Goal: Task Accomplishment & Management: Manage account settings

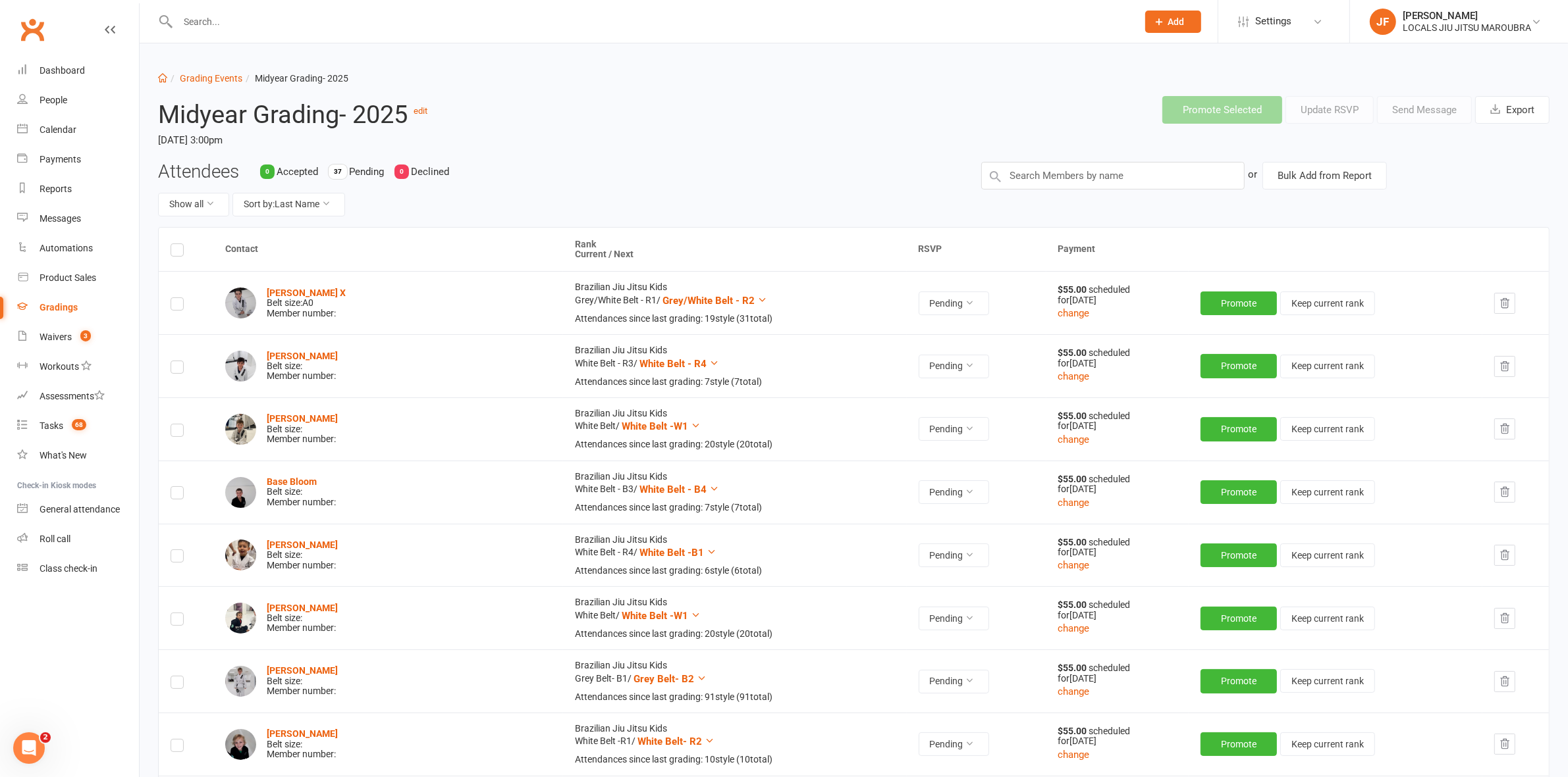
click at [312, 32] on div at bounding box center [643, 21] width 970 height 42
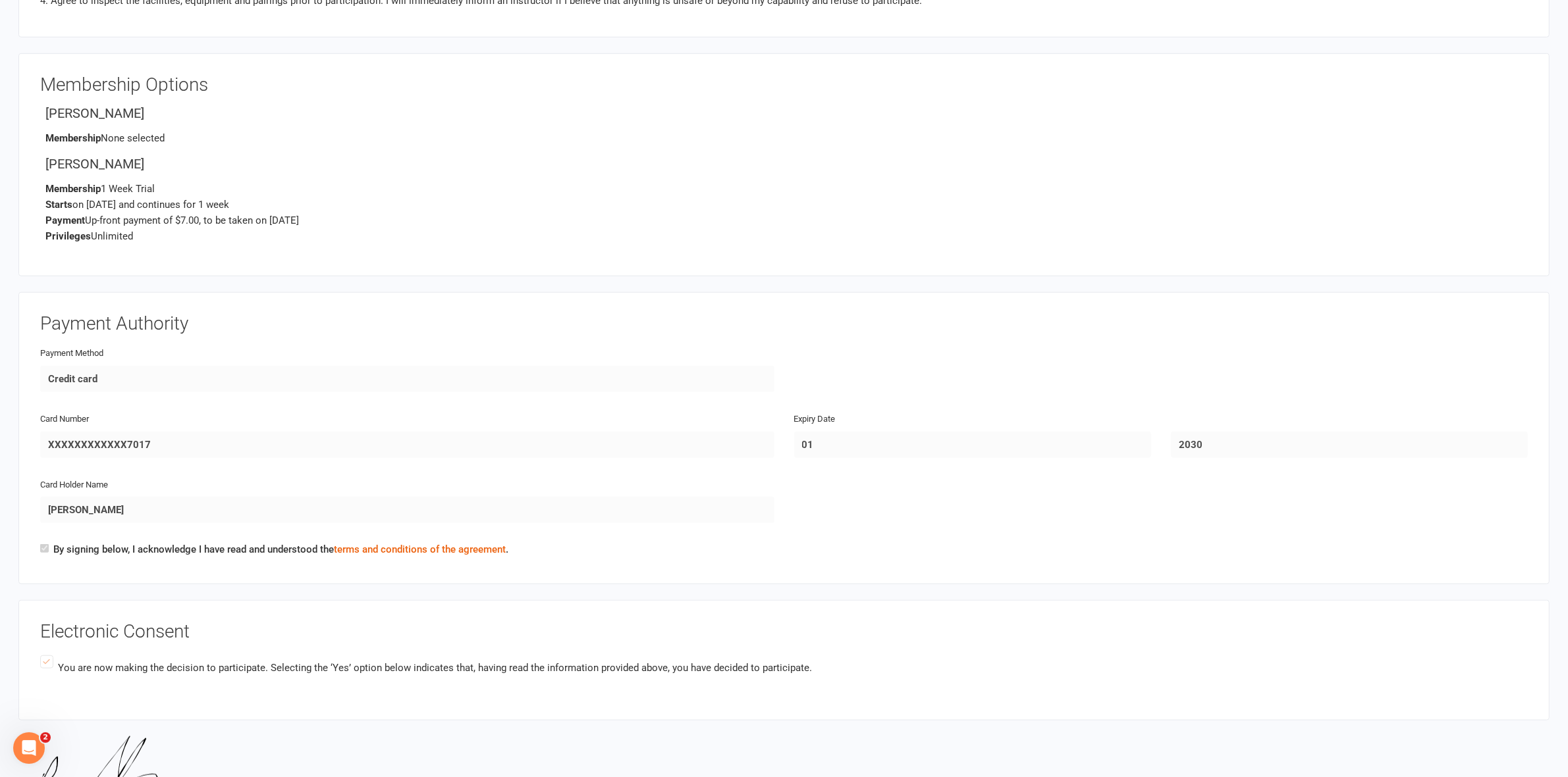
scroll to position [1399, 0]
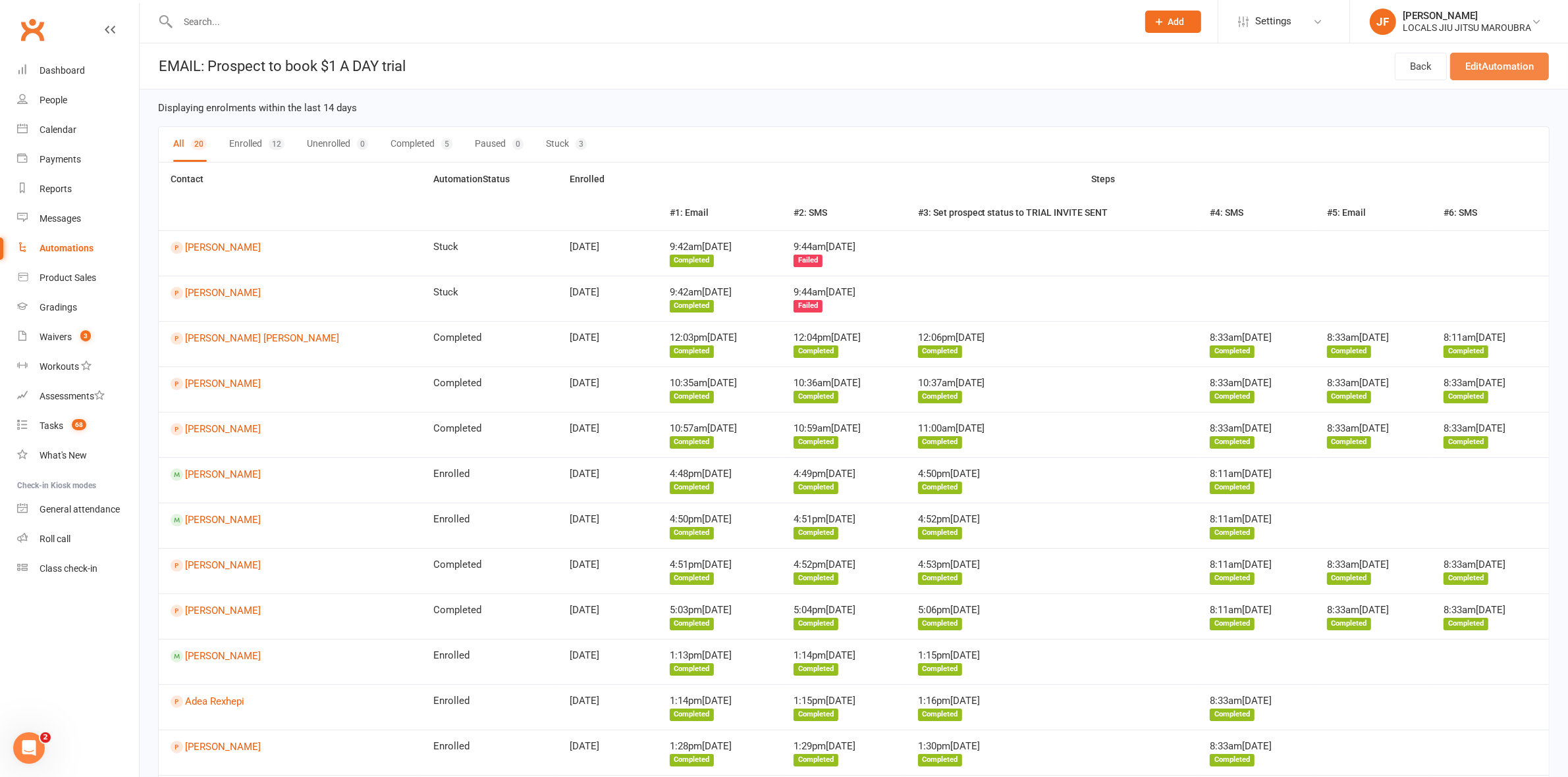
drag, startPoint x: 1518, startPoint y: 66, endPoint x: 1494, endPoint y: 67, distance: 24.0
click at [1518, 66] on link "Edit Automation" at bounding box center [1499, 66] width 98 height 28
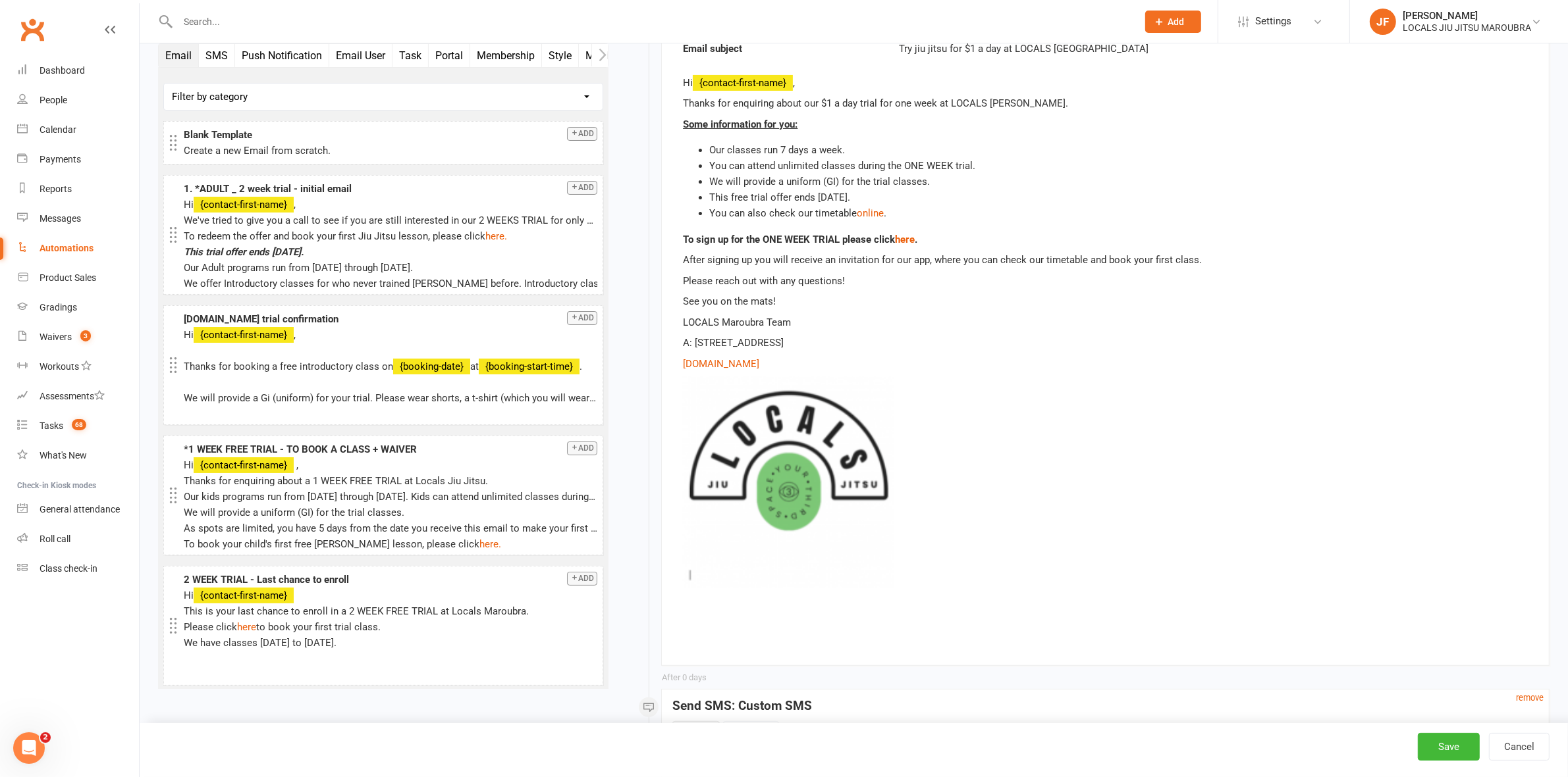
scroll to position [329, 0]
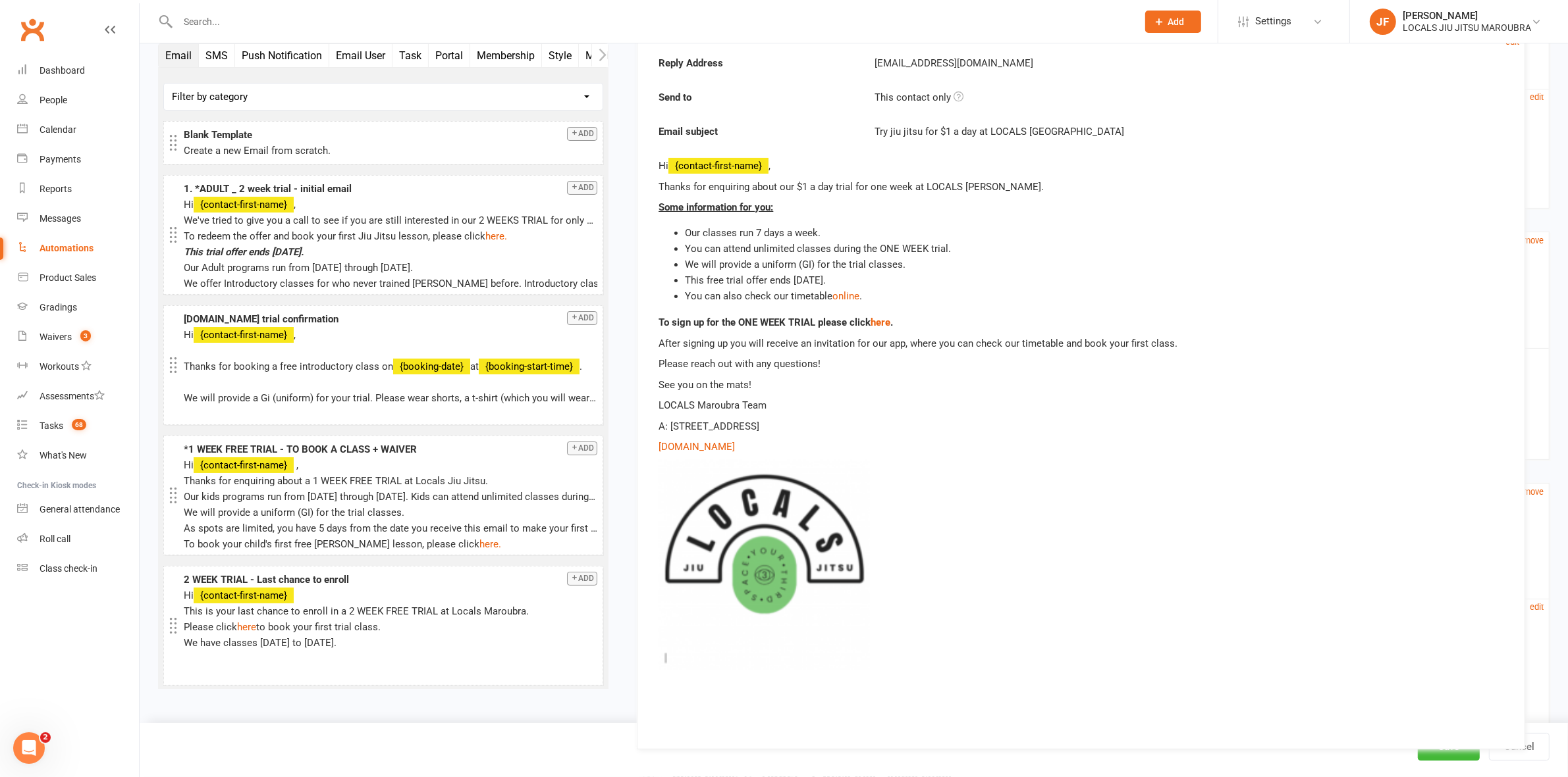
drag, startPoint x: 918, startPoint y: 319, endPoint x: 894, endPoint y: 319, distance: 24.0
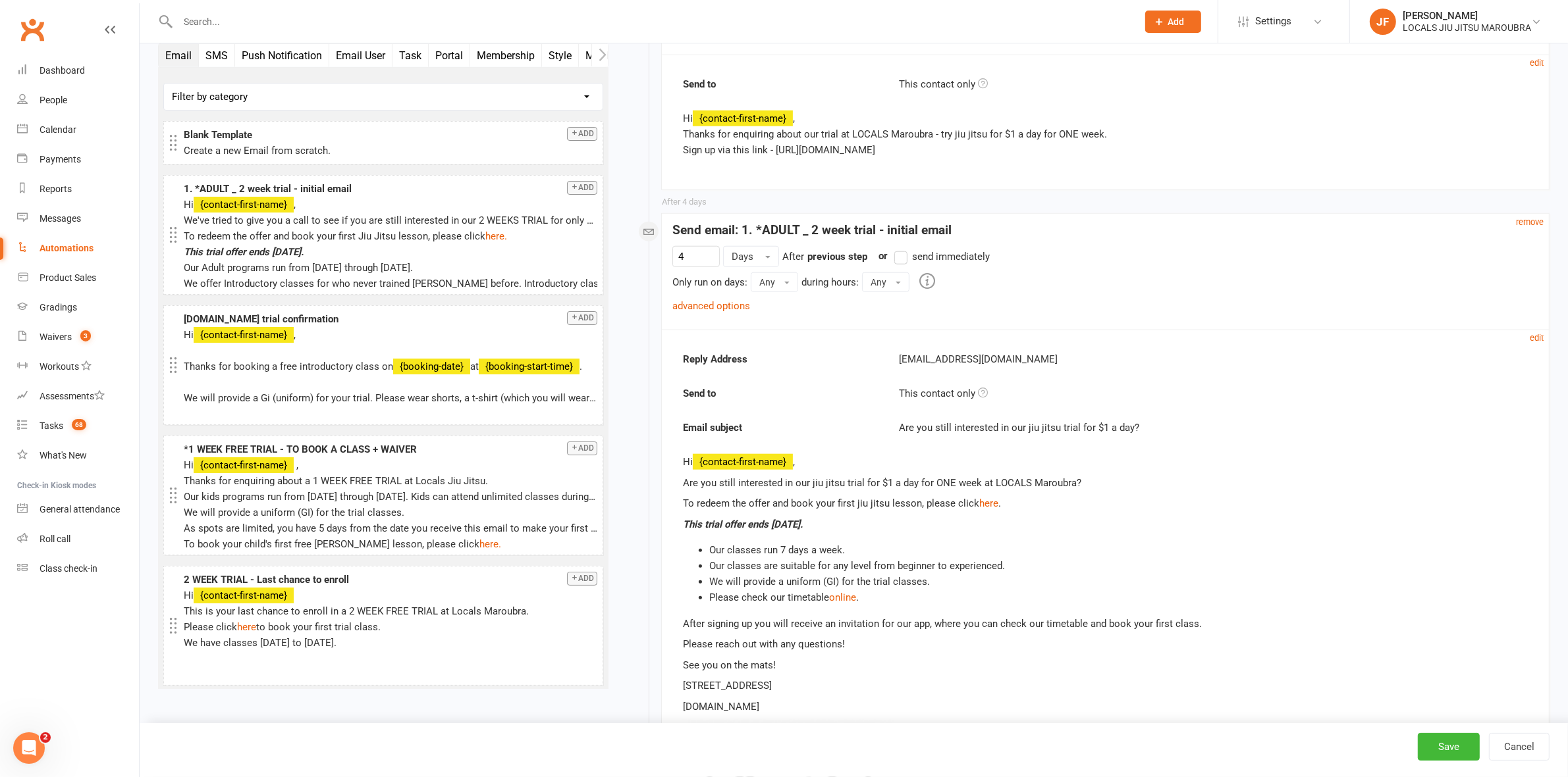
scroll to position [1706, 0]
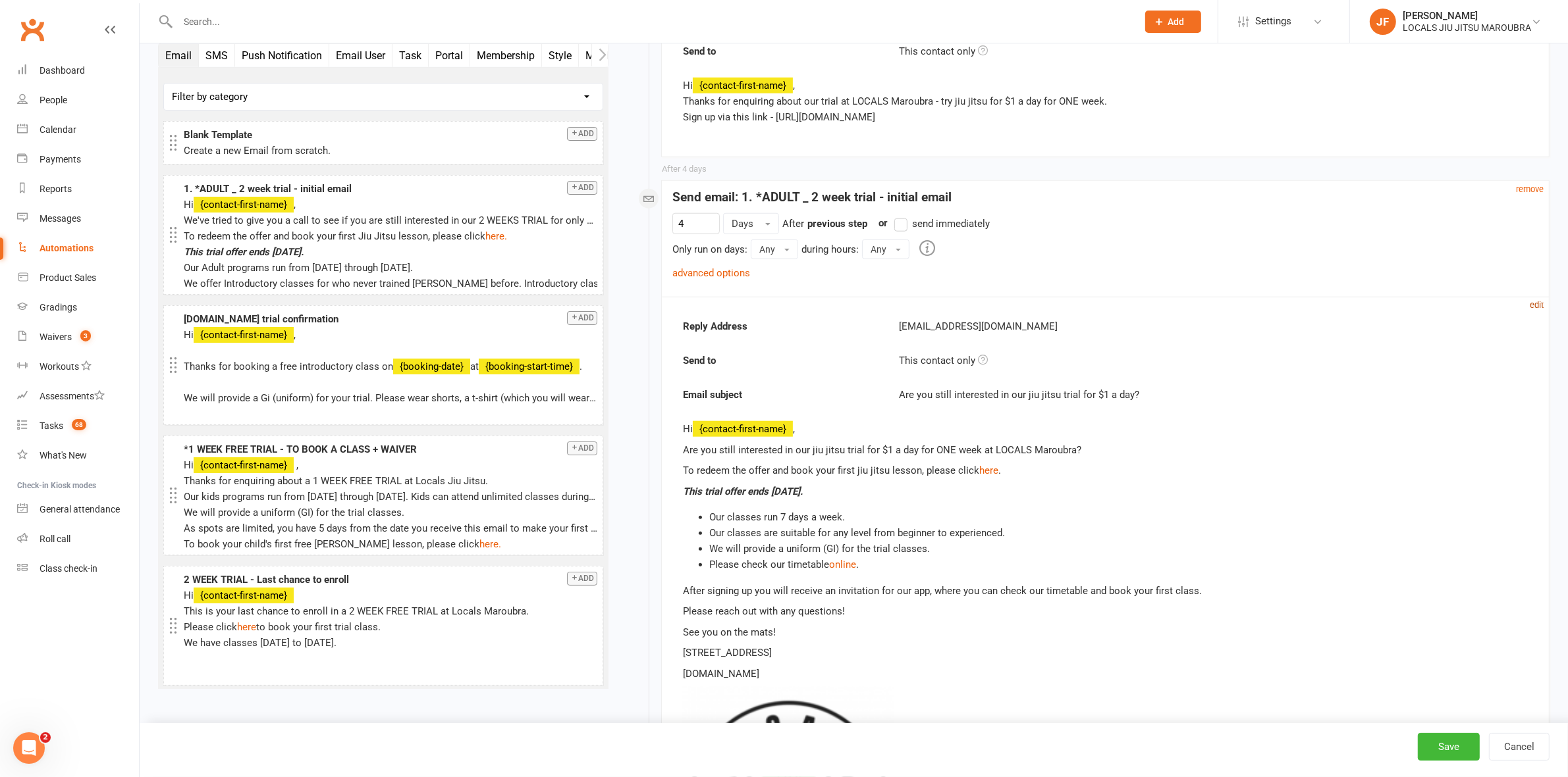
click at [1534, 310] on small "edit" at bounding box center [1537, 305] width 14 height 10
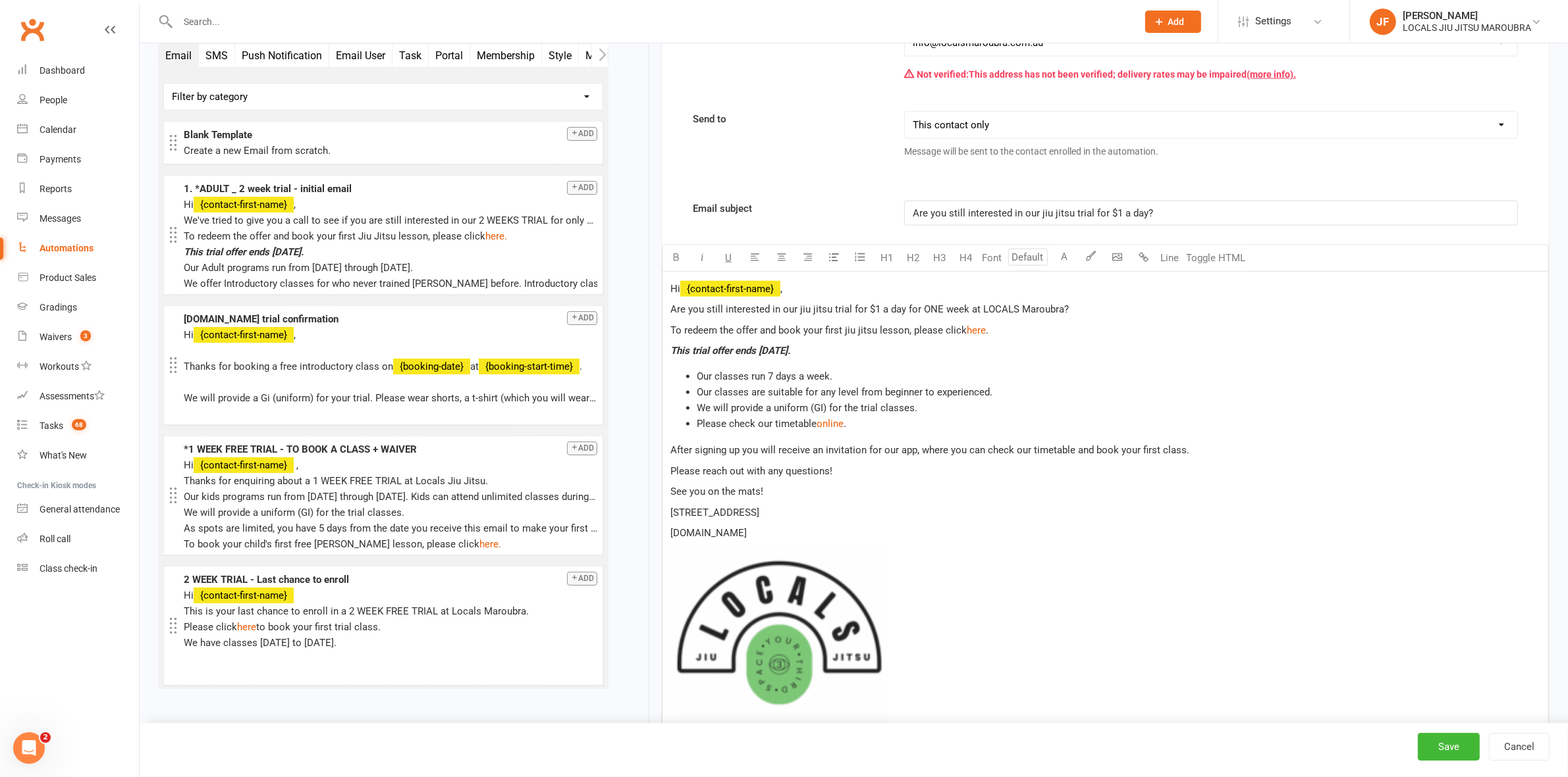
scroll to position [1952, 0]
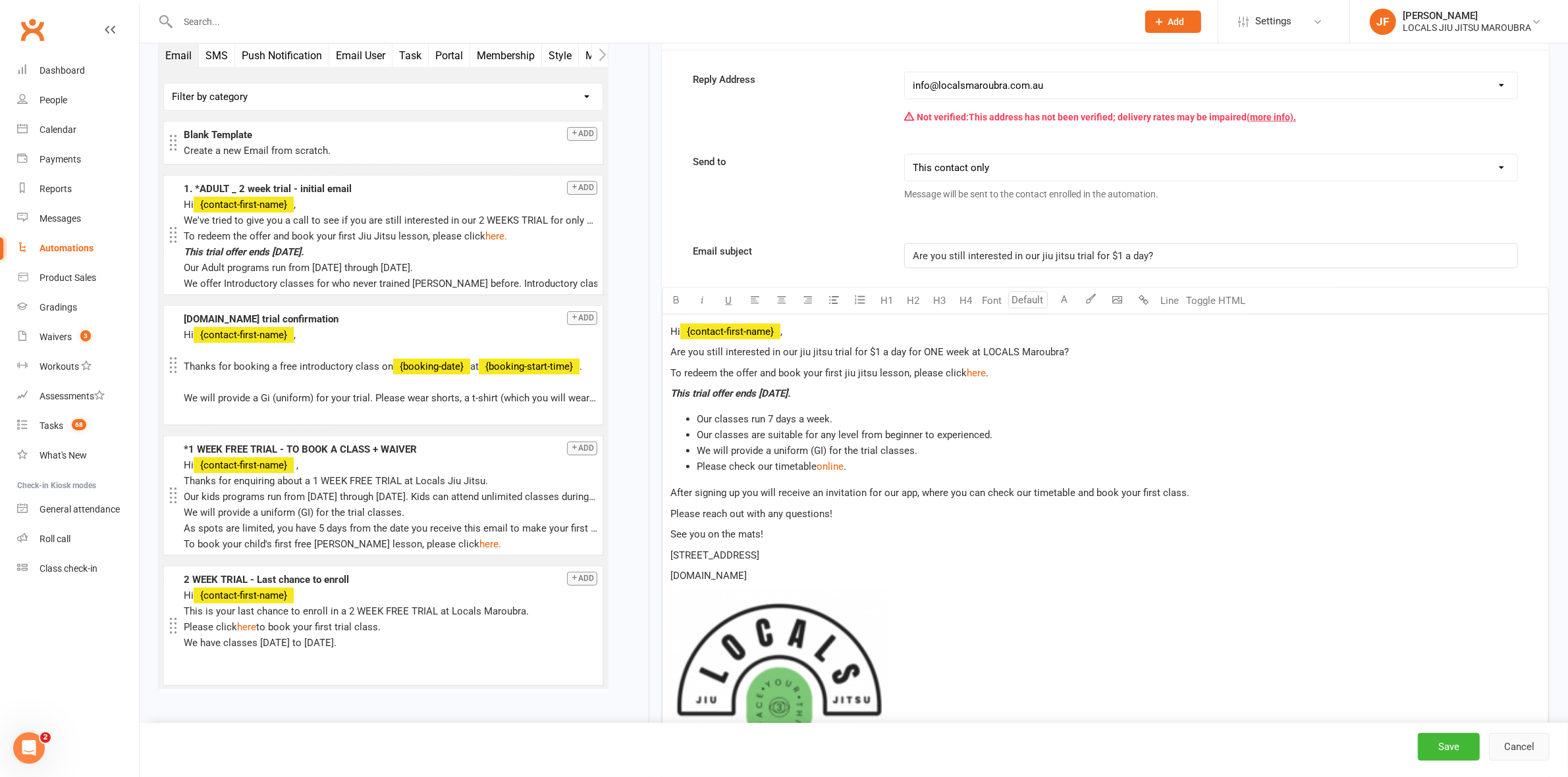
drag, startPoint x: 1523, startPoint y: 750, endPoint x: 861, endPoint y: 92, distance: 933.4
click at [1522, 749] on button "Cancel" at bounding box center [1518, 747] width 60 height 28
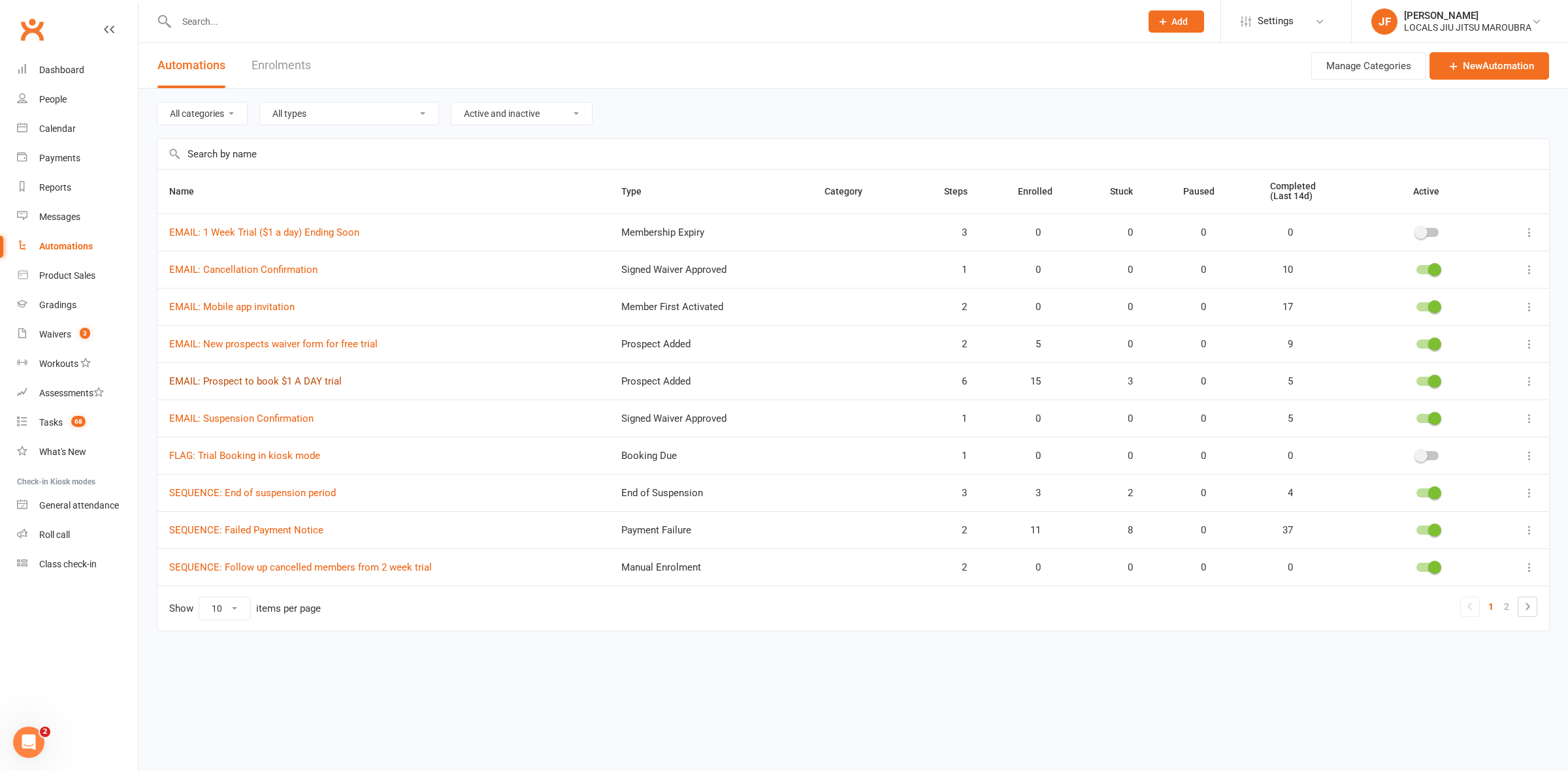
drag, startPoint x: 240, startPoint y: 380, endPoint x: 224, endPoint y: 384, distance: 16.5
click at [224, 384] on link "EMAIL: Prospect to book $1 A DAY trial" at bounding box center [255, 381] width 172 height 12
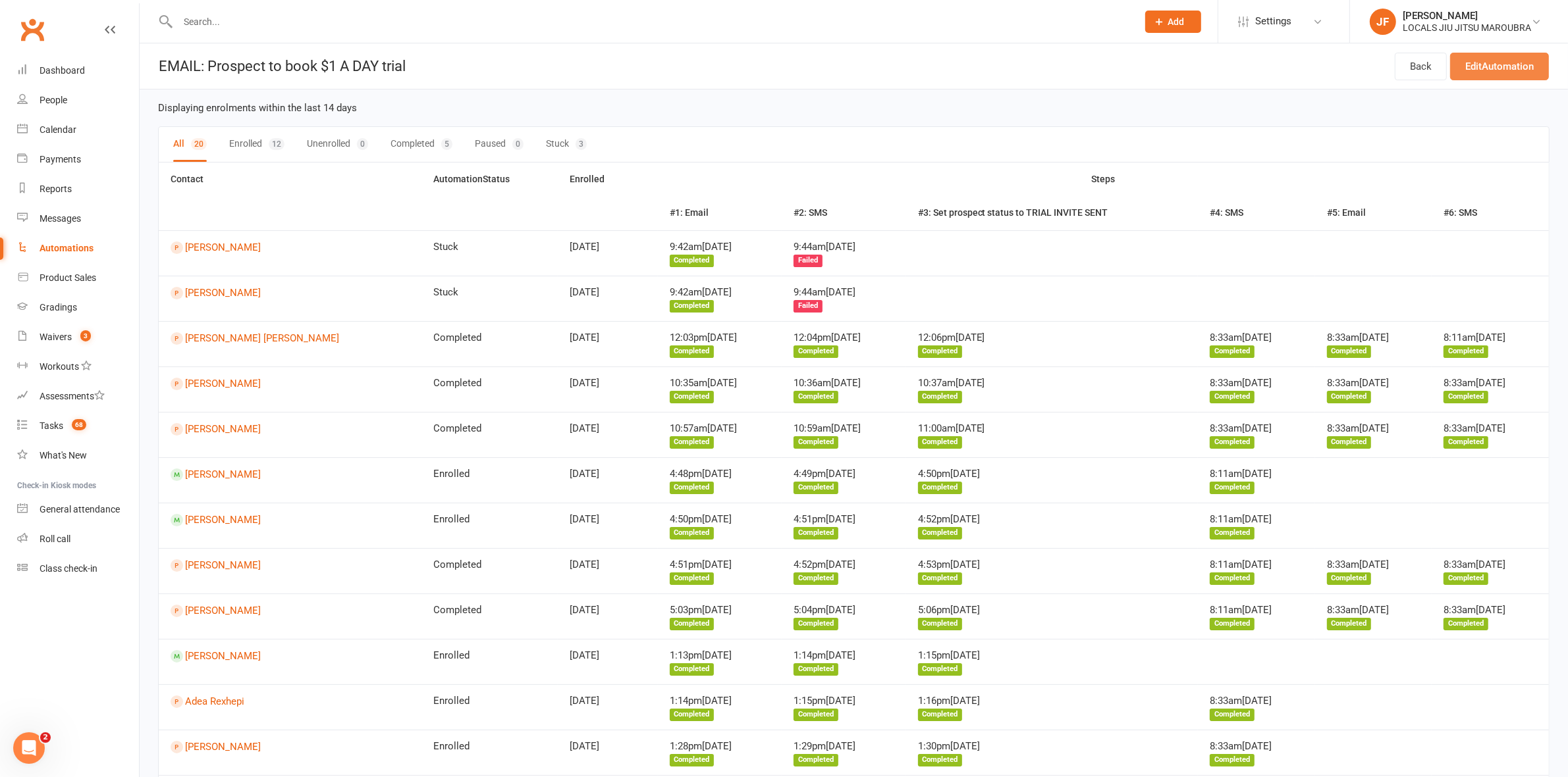
click at [1518, 64] on link "Edit Automation" at bounding box center [1499, 66] width 98 height 28
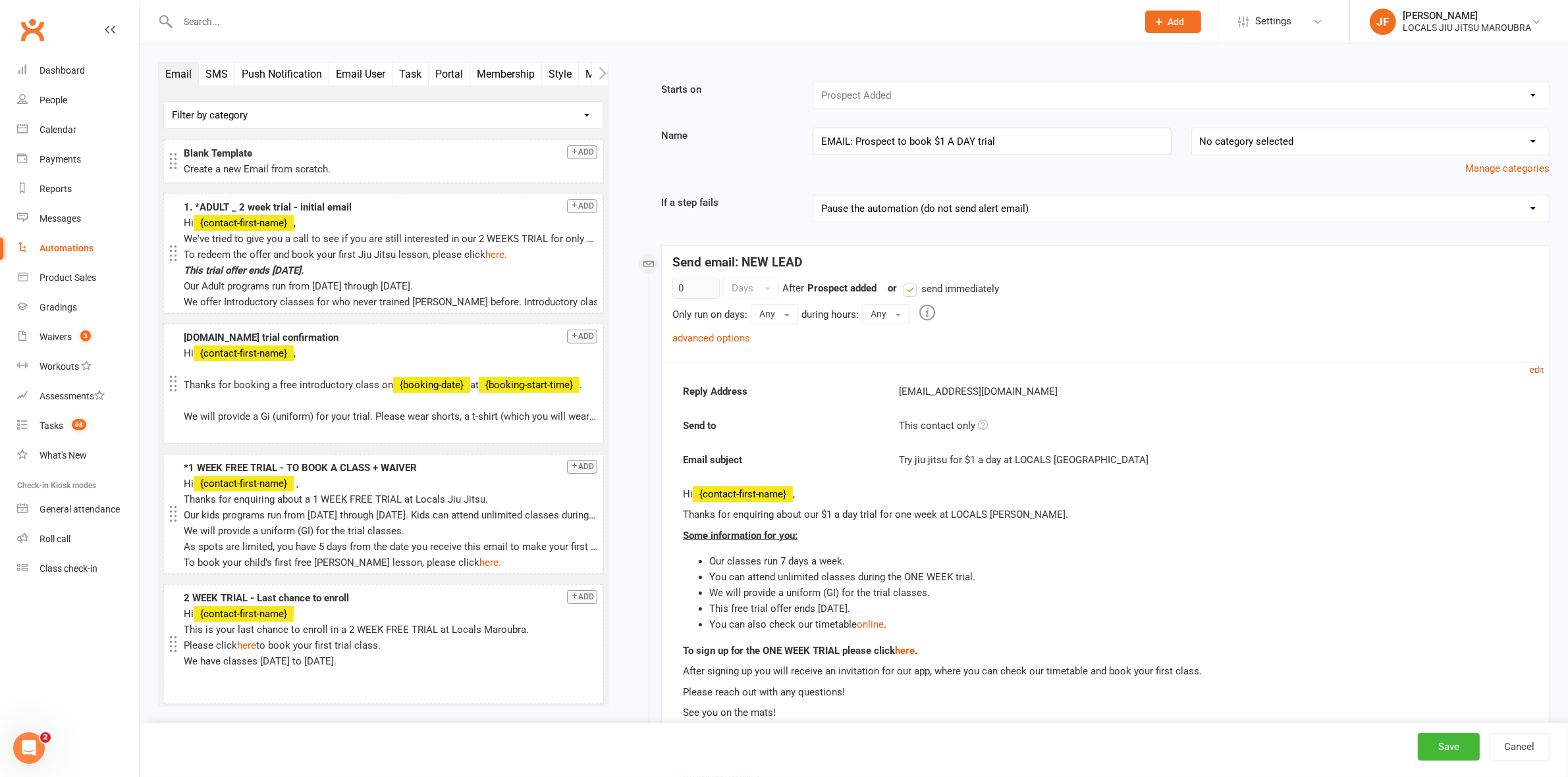
click at [1531, 375] on small "edit" at bounding box center [1537, 370] width 14 height 10
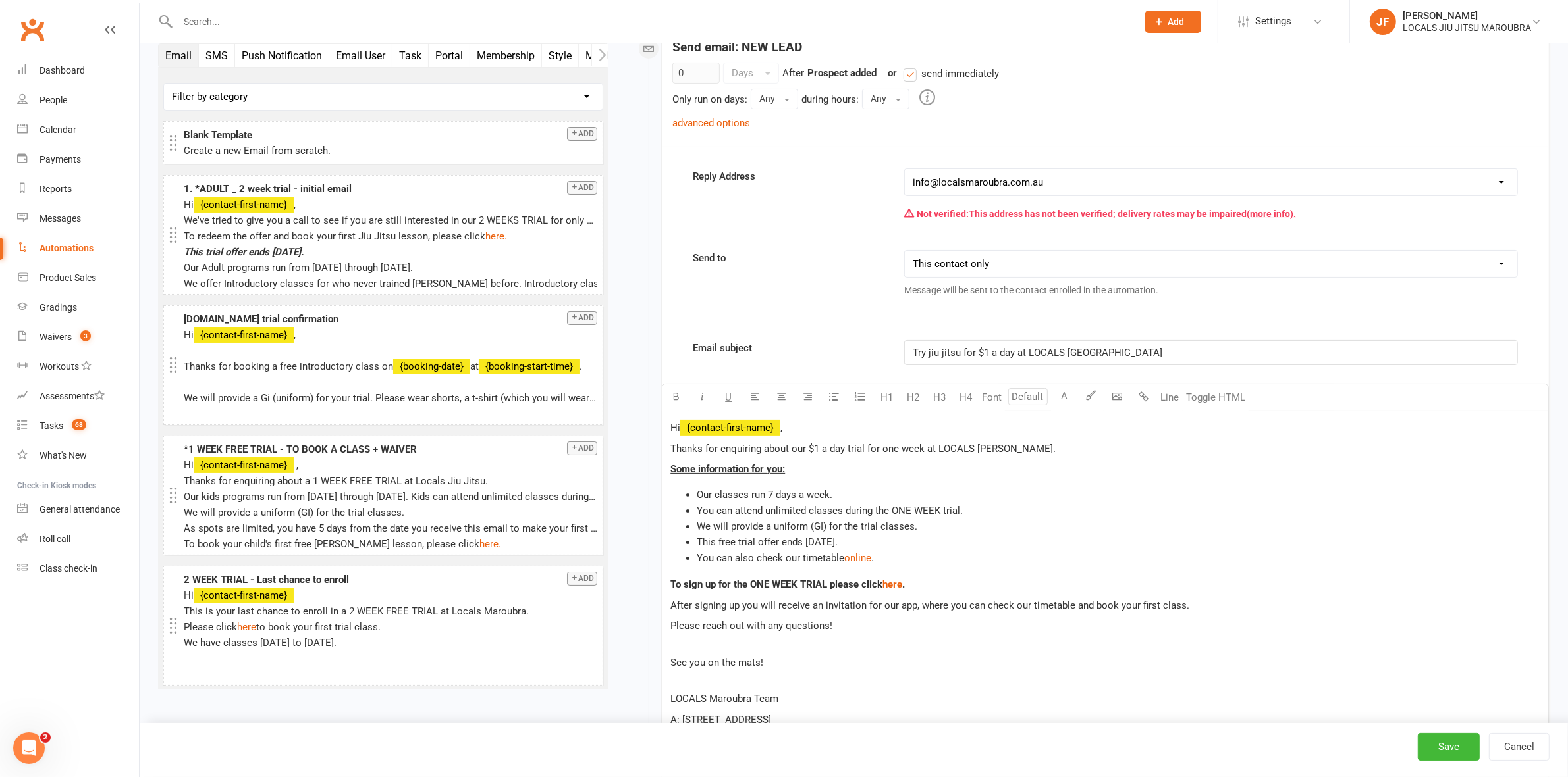
scroll to position [246, 0]
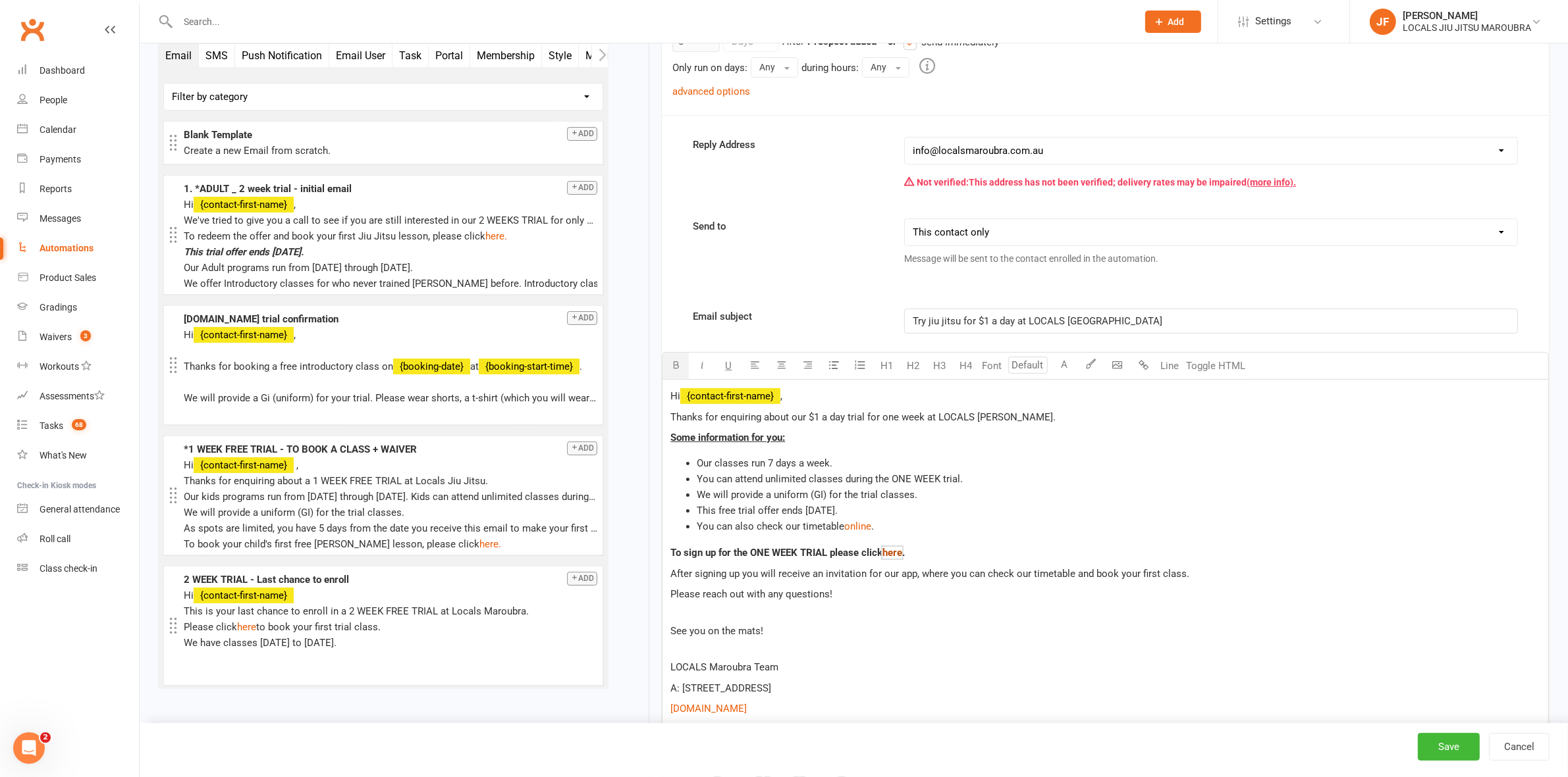
click at [902, 556] on span "here" at bounding box center [892, 552] width 20 height 12
drag, startPoint x: 906, startPoint y: 554, endPoint x: 886, endPoint y: 553, distance: 20.0
click at [886, 553] on p "To sign up for the ONE WEEK TRIAL please click $ ﻿ $ $ here $ . $ $" at bounding box center [1105, 552] width 870 height 16
click at [891, 556] on span "here" at bounding box center [892, 552] width 20 height 12
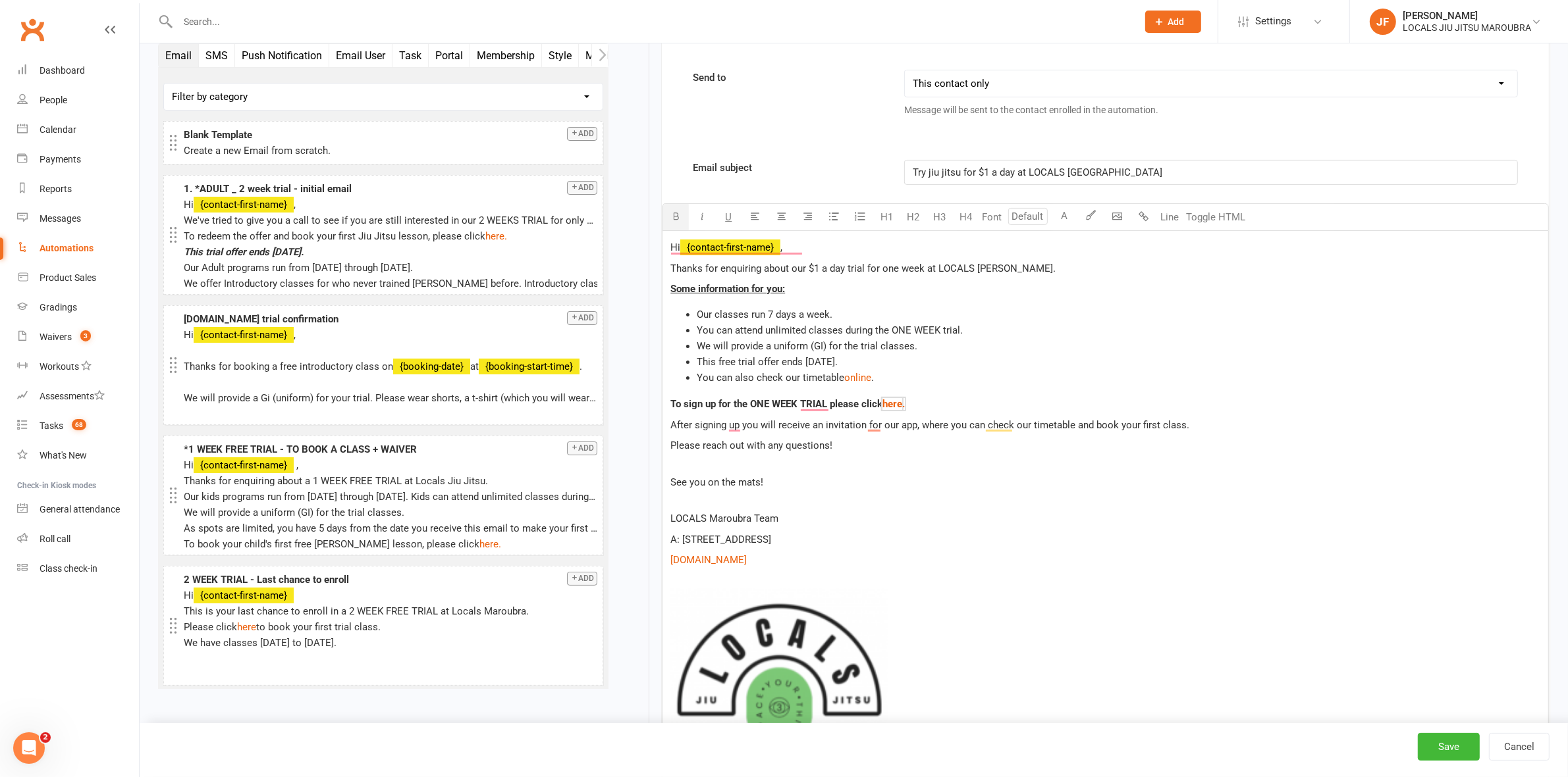
scroll to position [412, 0]
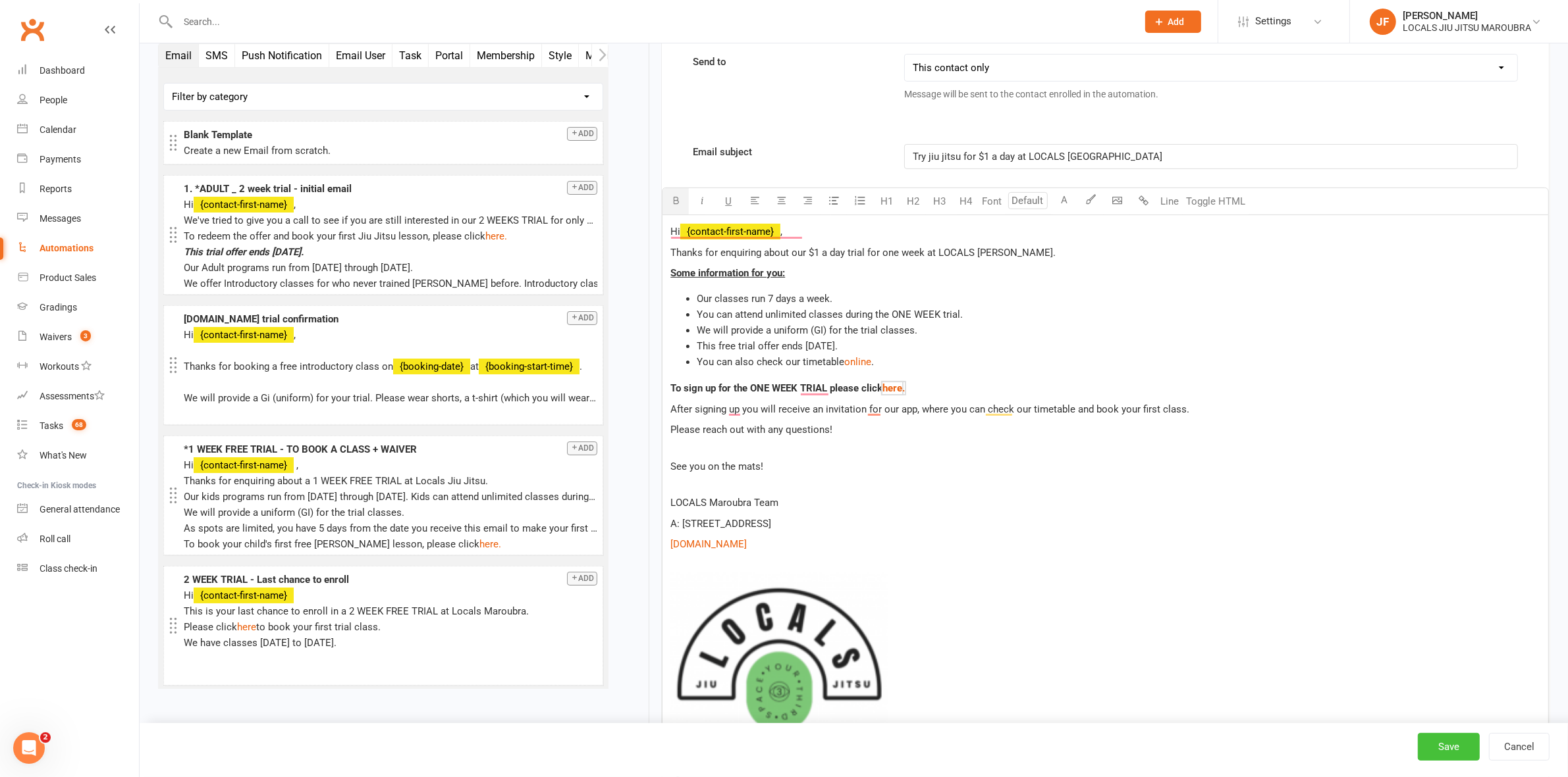
click at [1460, 750] on button "Save" at bounding box center [1448, 747] width 62 height 28
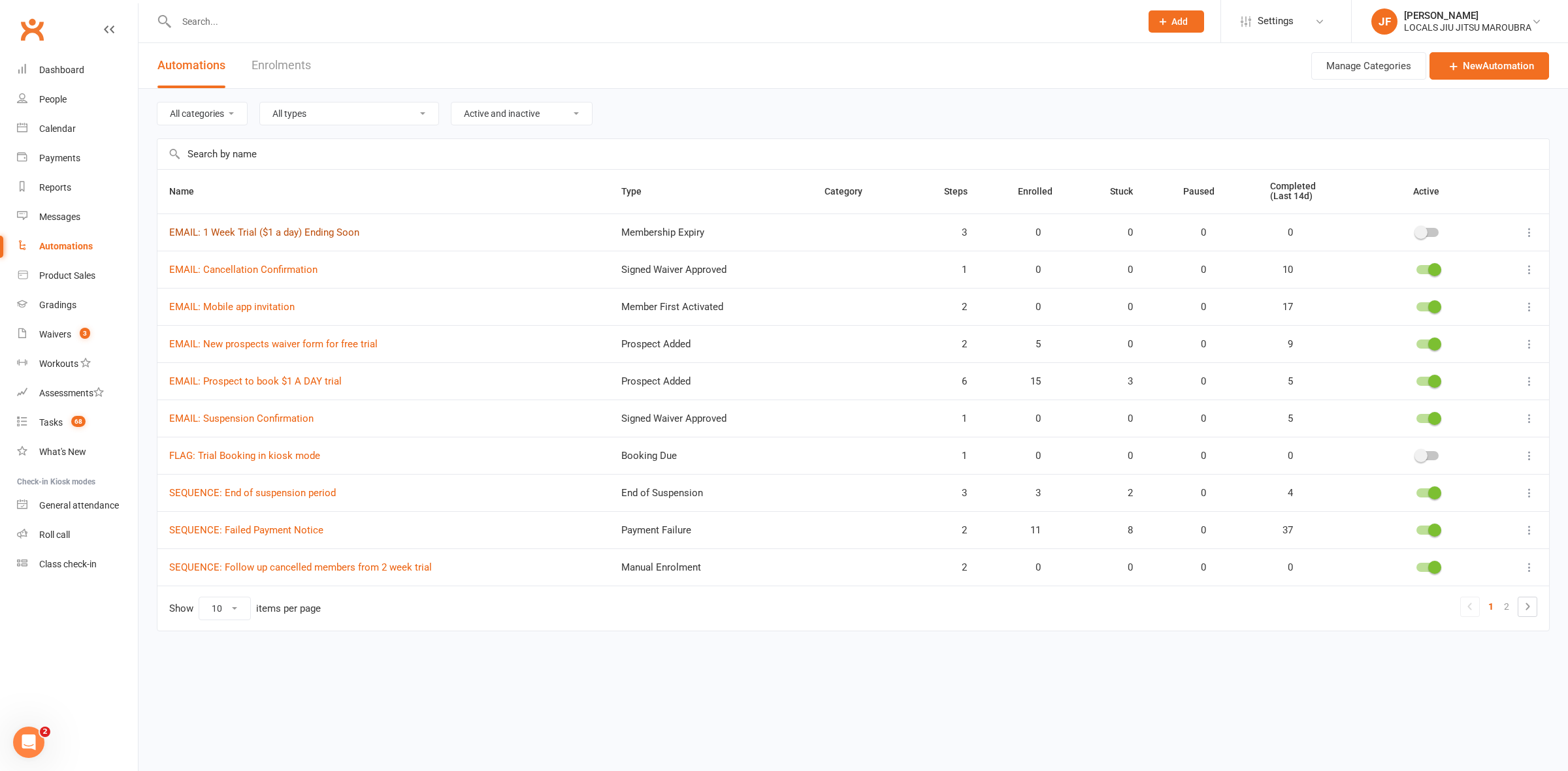
click at [262, 230] on link "EMAIL: 1 Week Trial ($1 a day) Ending Soon" at bounding box center [264, 232] width 190 height 12
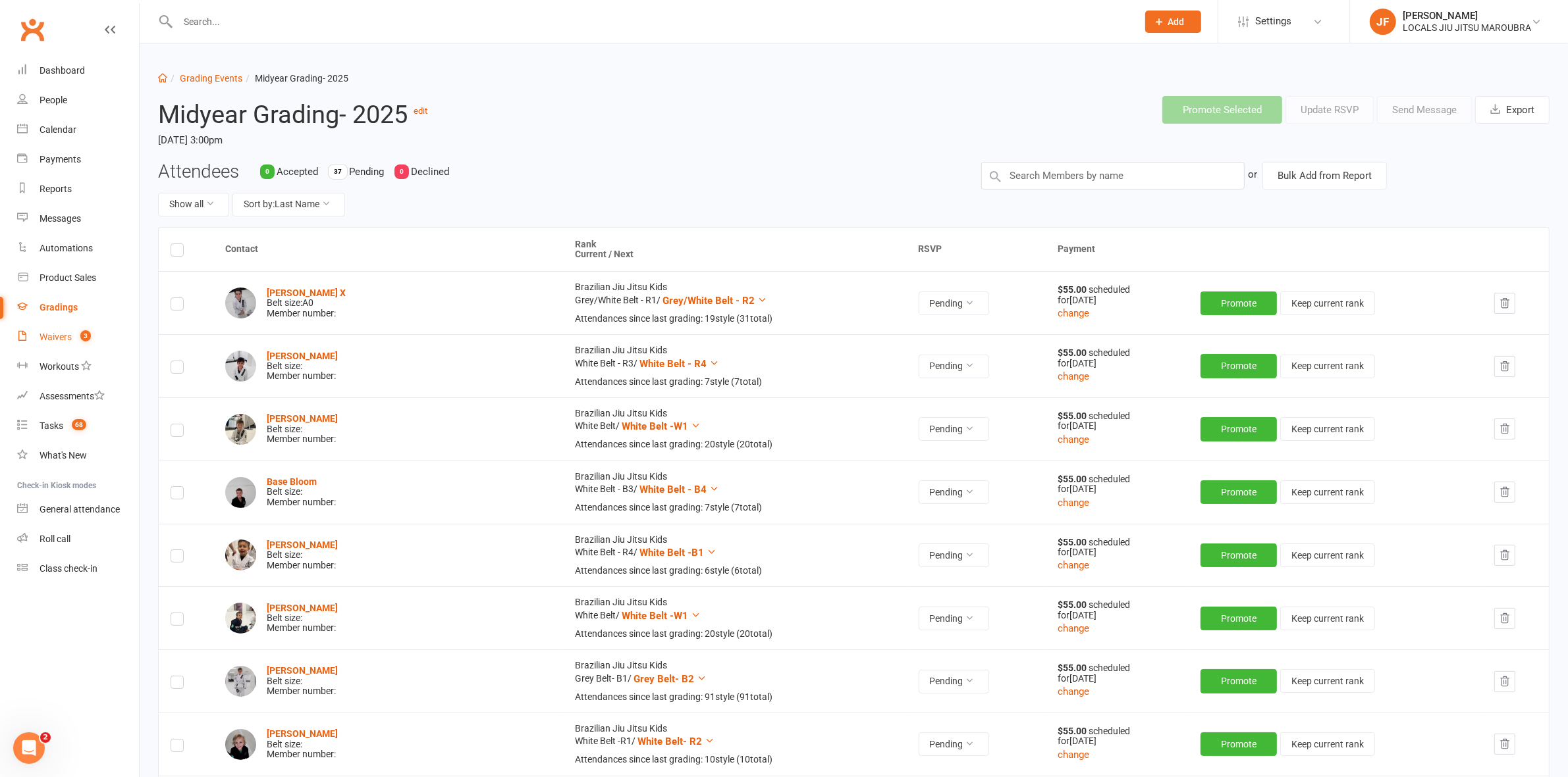
click at [60, 332] on div "Waivers" at bounding box center [56, 336] width 33 height 11
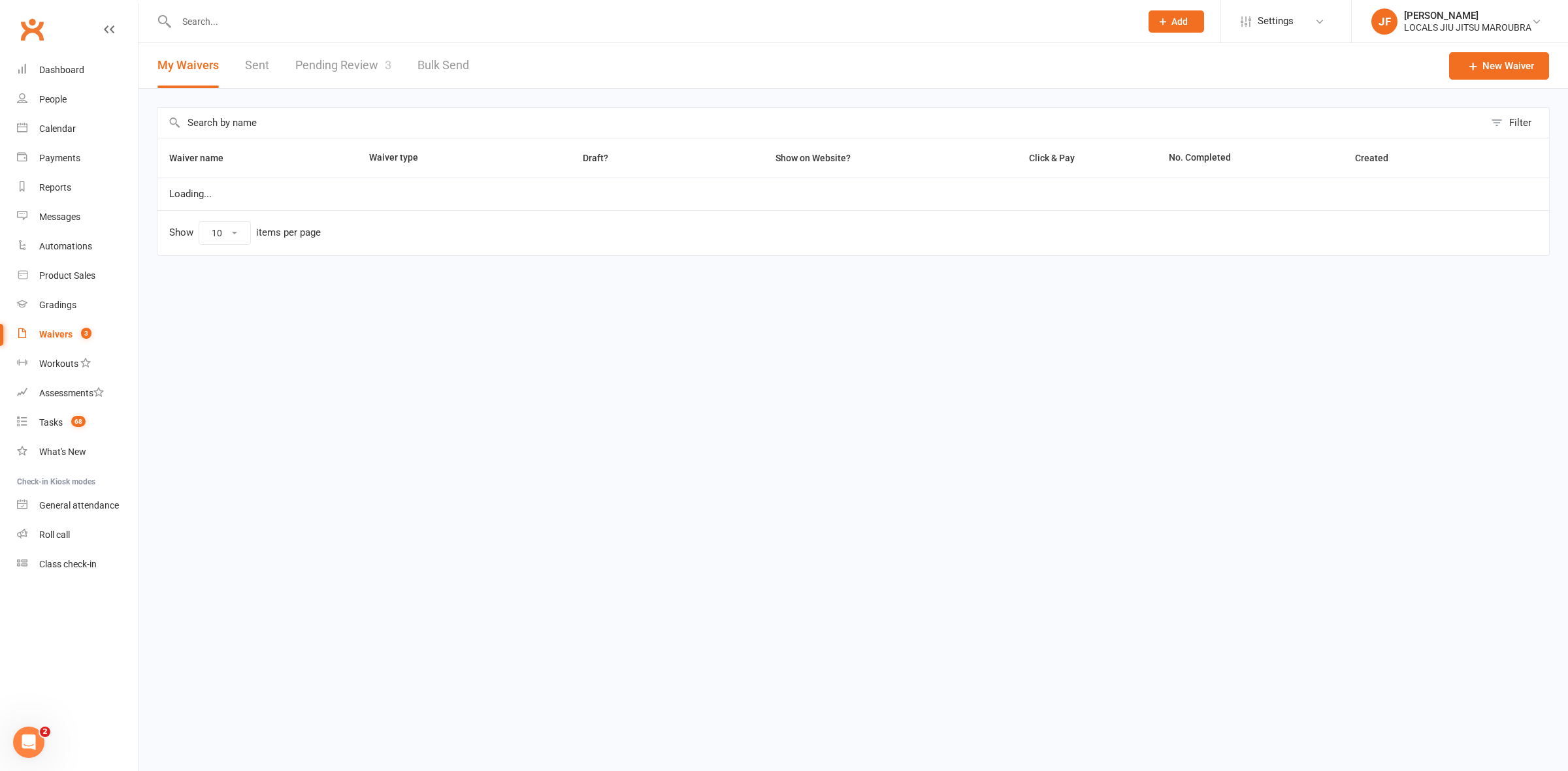
select select "100"
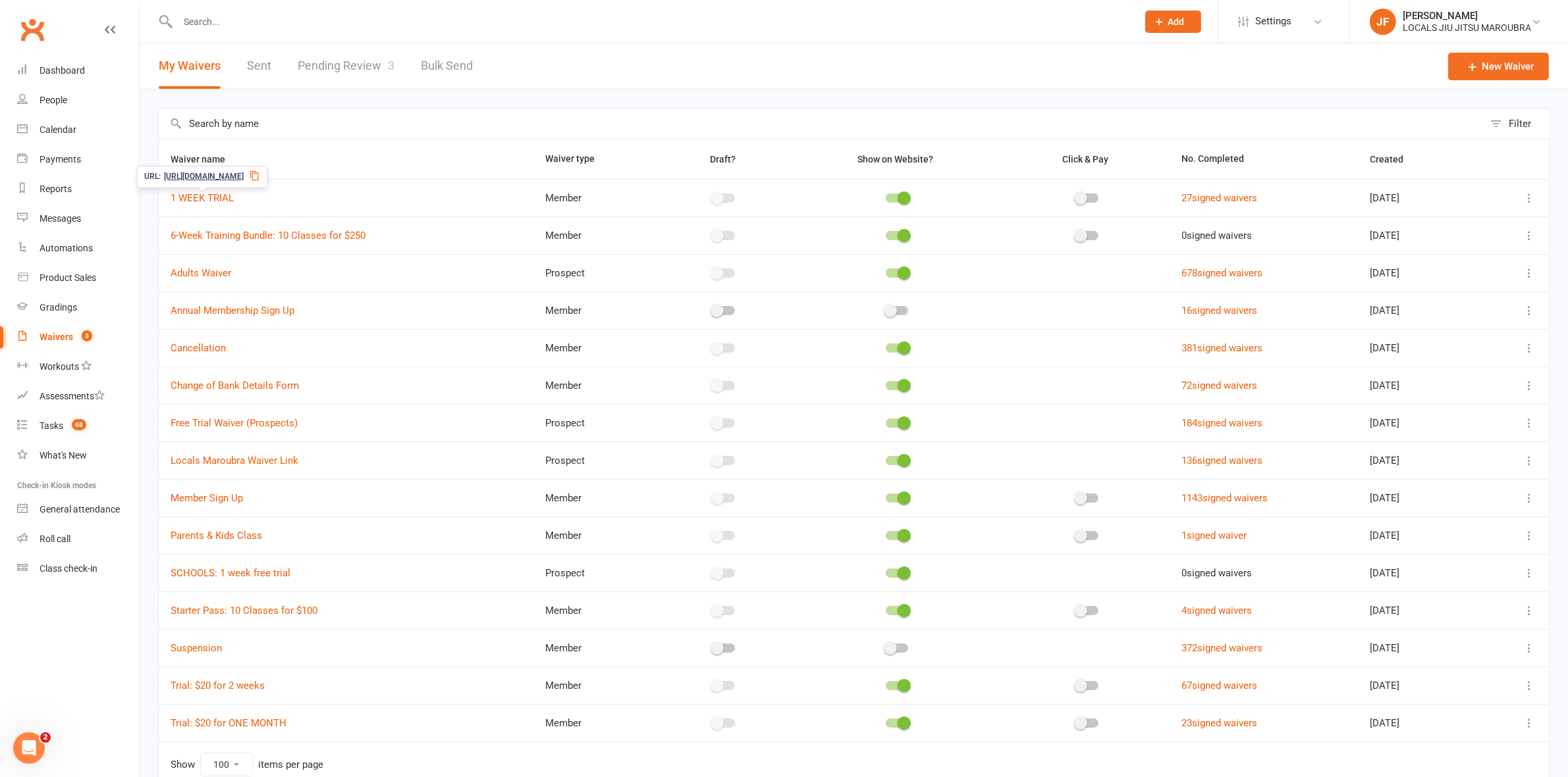
click at [260, 174] on icon at bounding box center [254, 176] width 11 height 11
click at [210, 199] on link "1 WEEK TRIAL" at bounding box center [202, 198] width 63 height 12
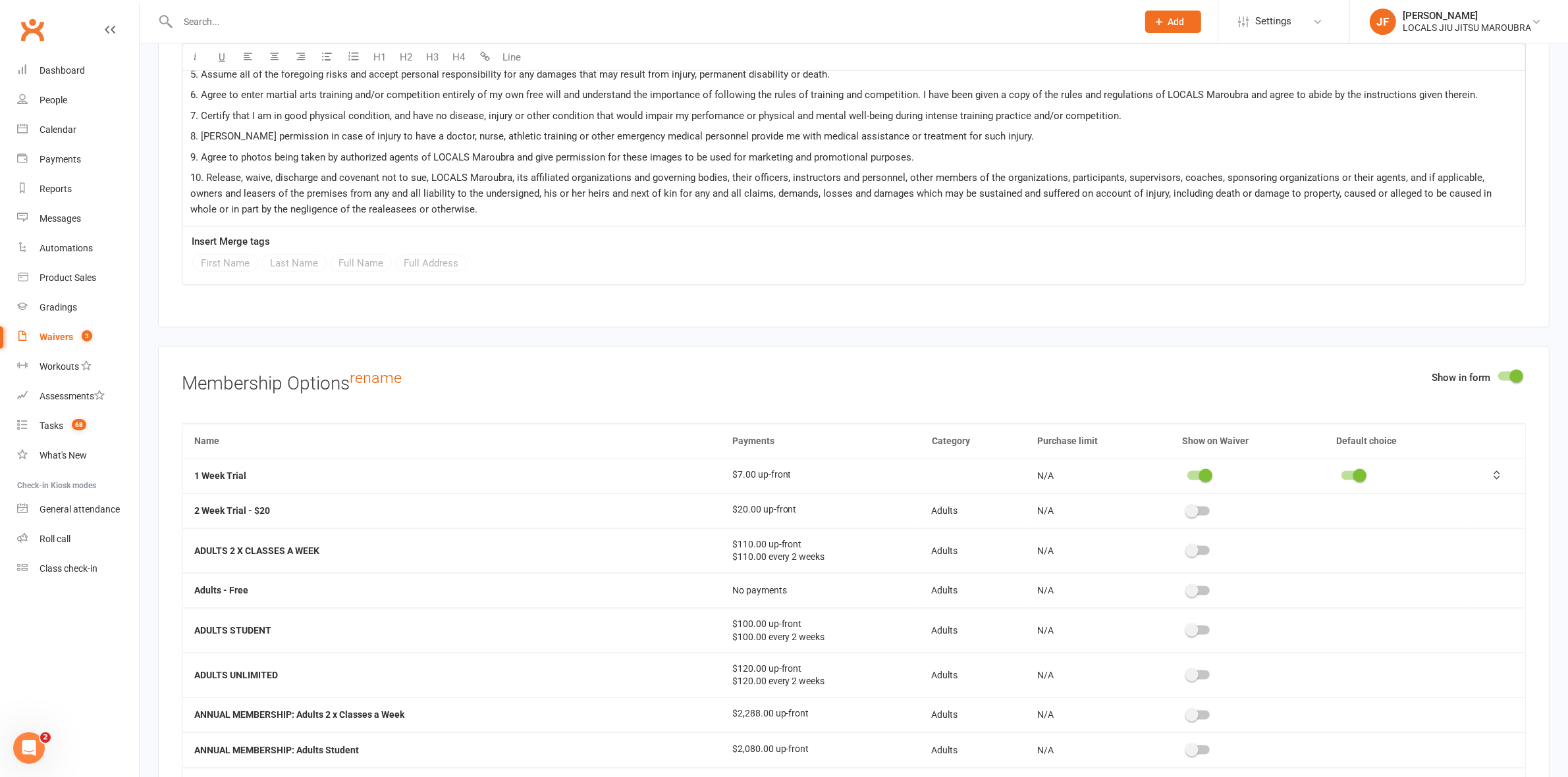
scroll to position [2221, 0]
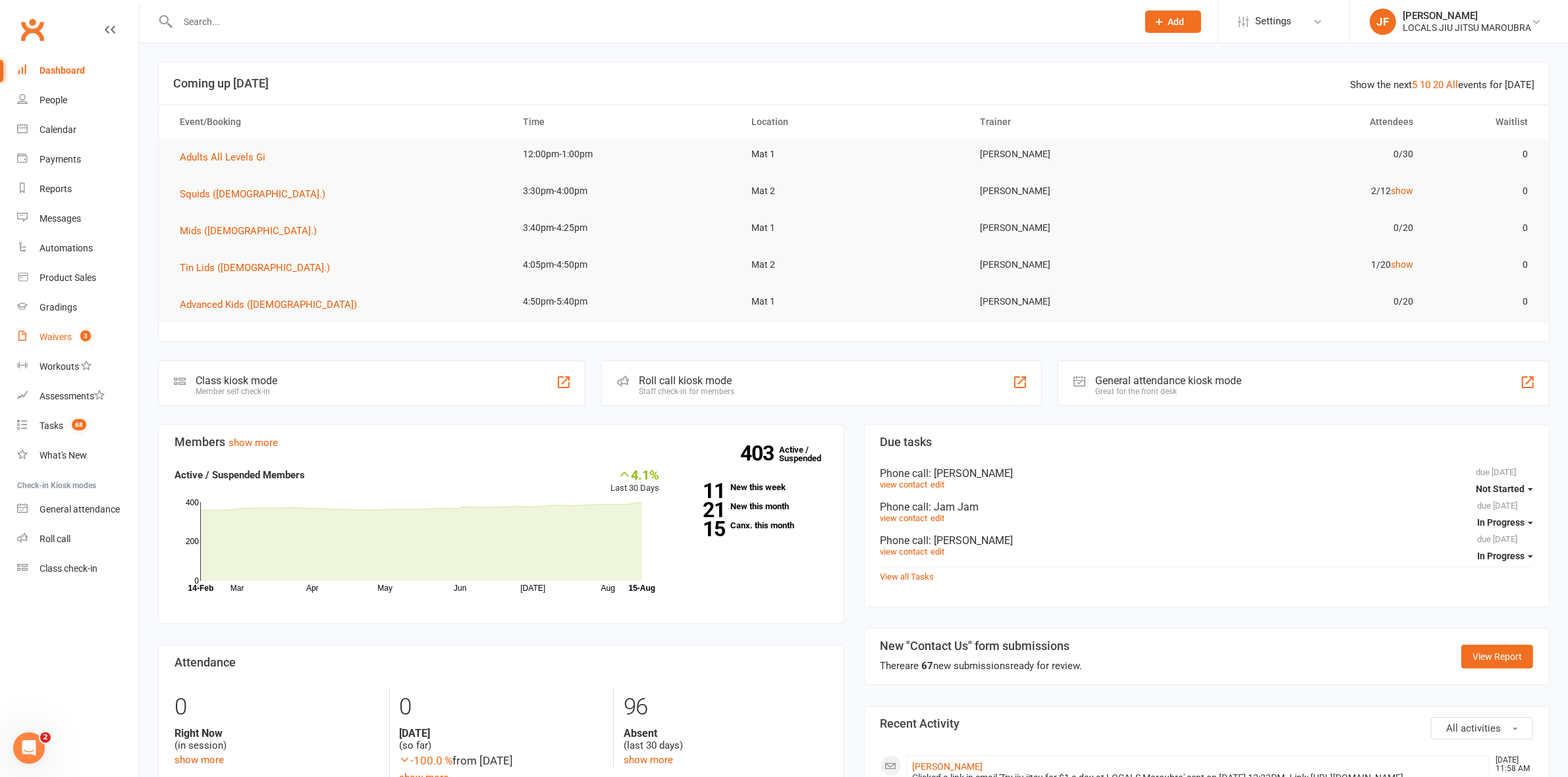
click at [62, 344] on link "Waivers 3" at bounding box center [78, 337] width 122 height 30
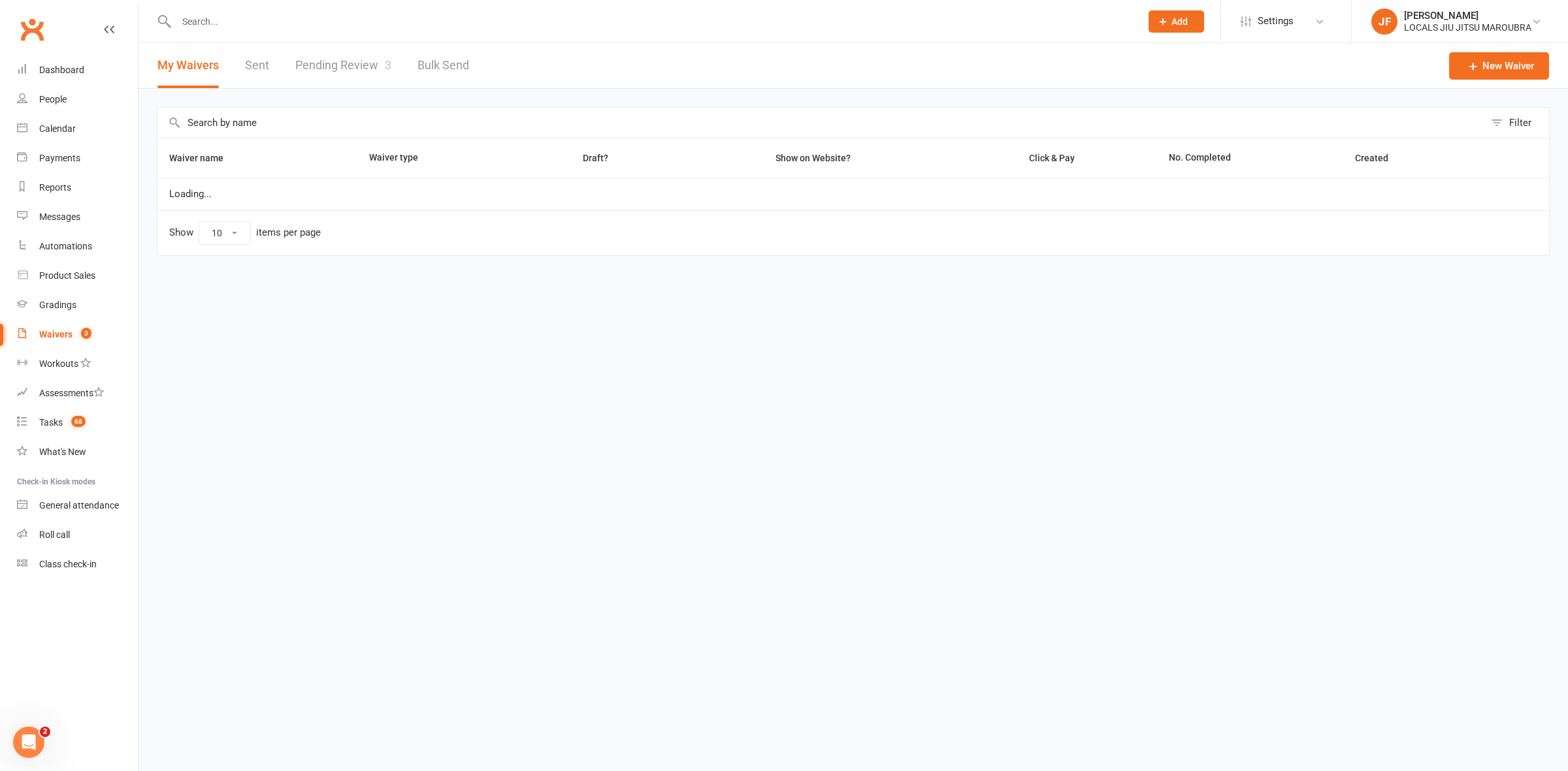
select select "100"
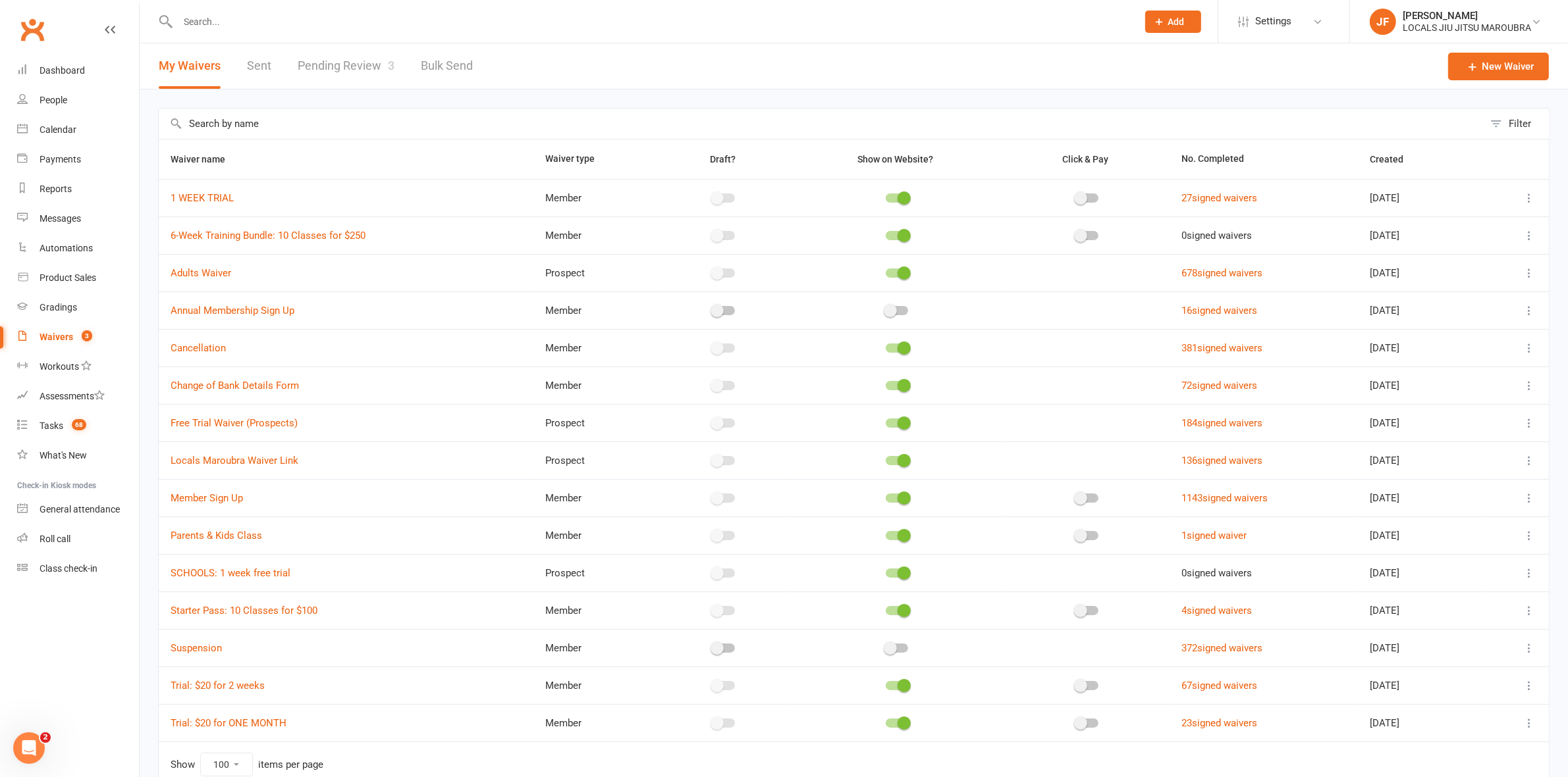
click at [347, 64] on link "Pending Review 3" at bounding box center [346, 66] width 97 height 45
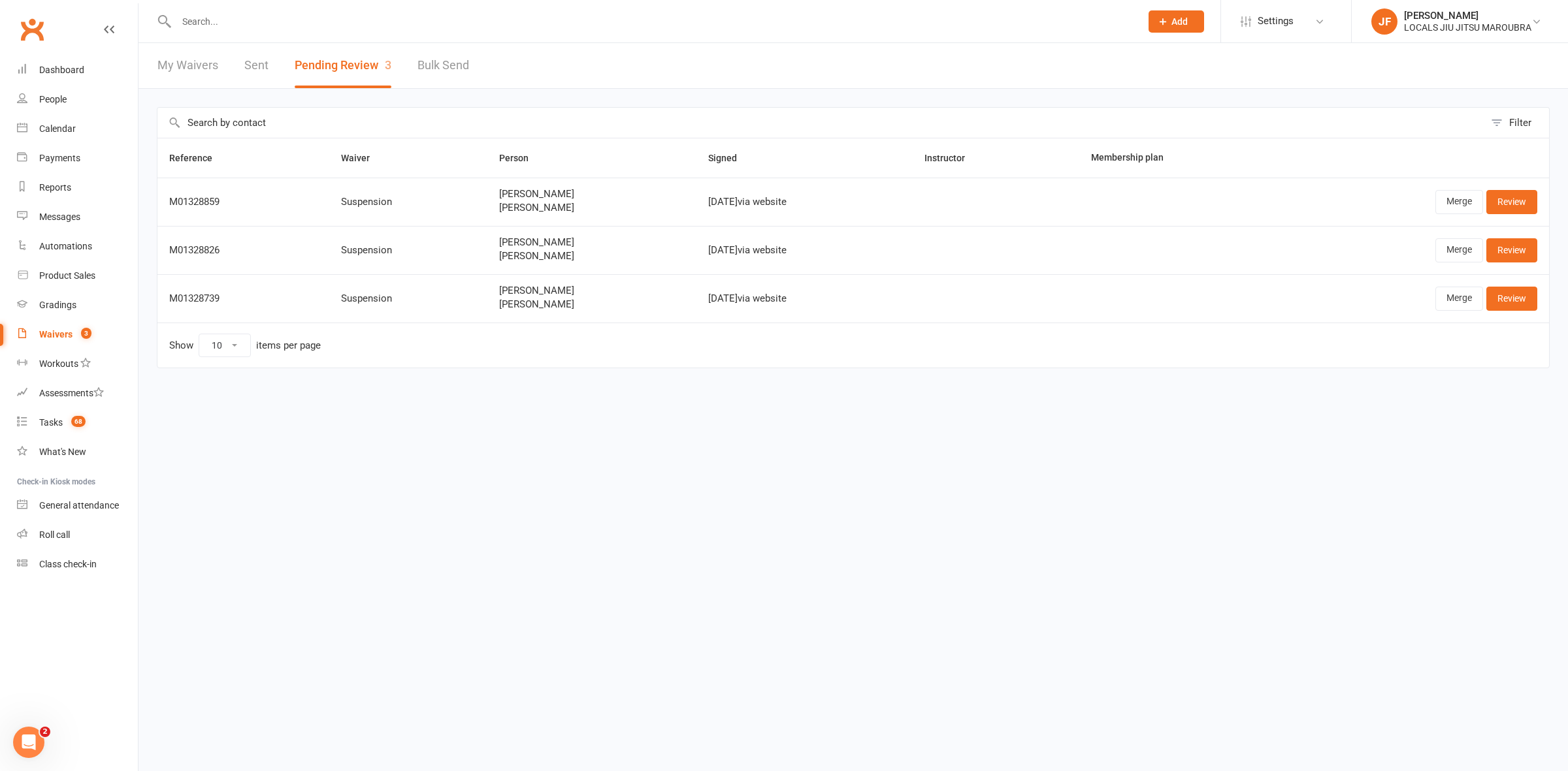
click at [1278, 423] on html "Prospect Member Non-attending contact Class / event Appointment Grading event T…" at bounding box center [784, 212] width 1568 height 423
drag, startPoint x: 280, startPoint y: 296, endPoint x: 173, endPoint y: 305, distance: 107.4
click at [173, 305] on td "M01328739" at bounding box center [243, 298] width 172 height 48
copy div "M01328739"
drag, startPoint x: 560, startPoint y: 304, endPoint x: 467, endPoint y: 304, distance: 93.0
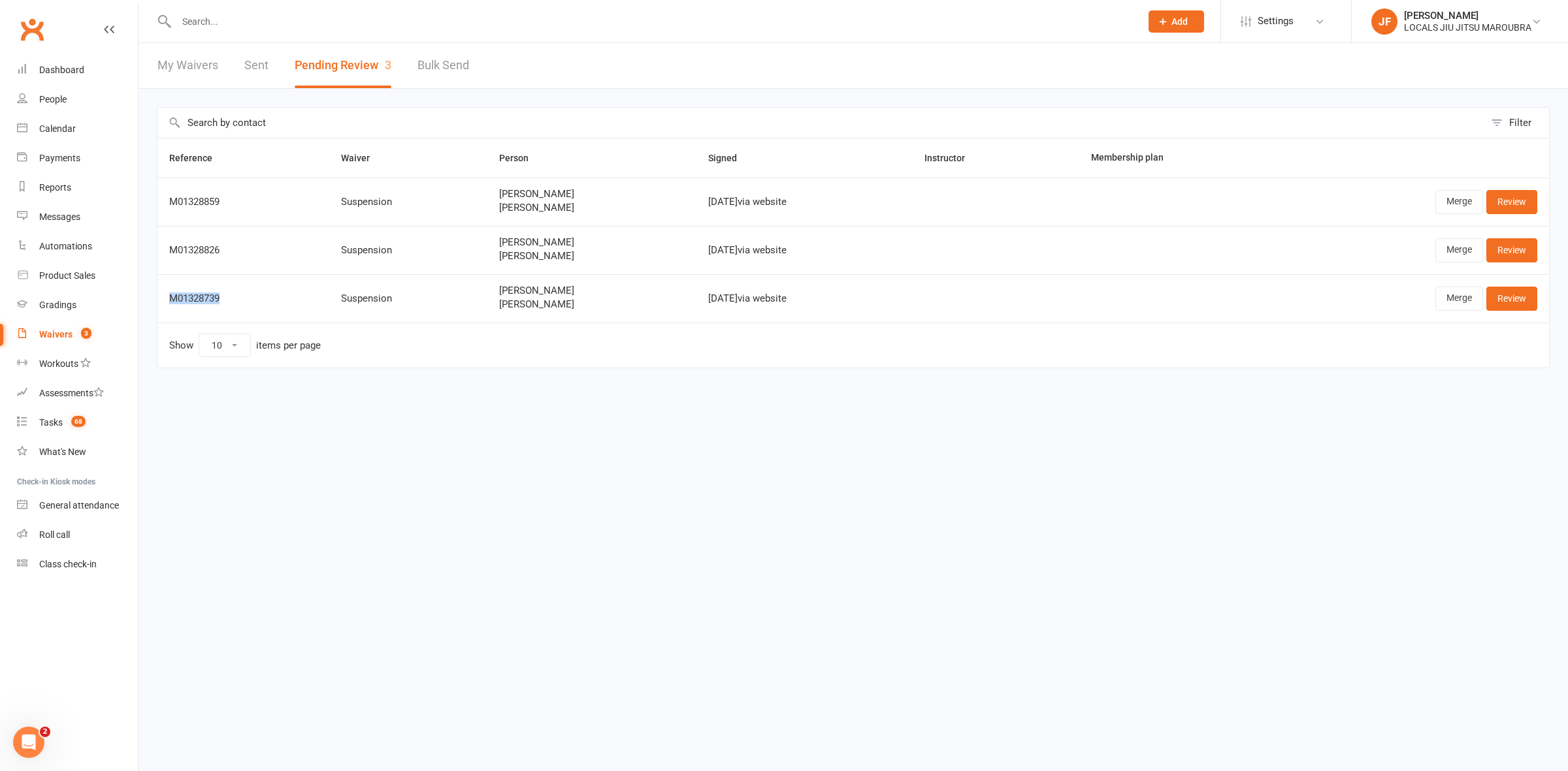
click at [487, 304] on td "Annemarie O Donnell Barney ORahilly" at bounding box center [591, 298] width 209 height 48
copy span "Barney ORahilly"
click at [1460, 304] on link "Merge" at bounding box center [1460, 298] width 48 height 23
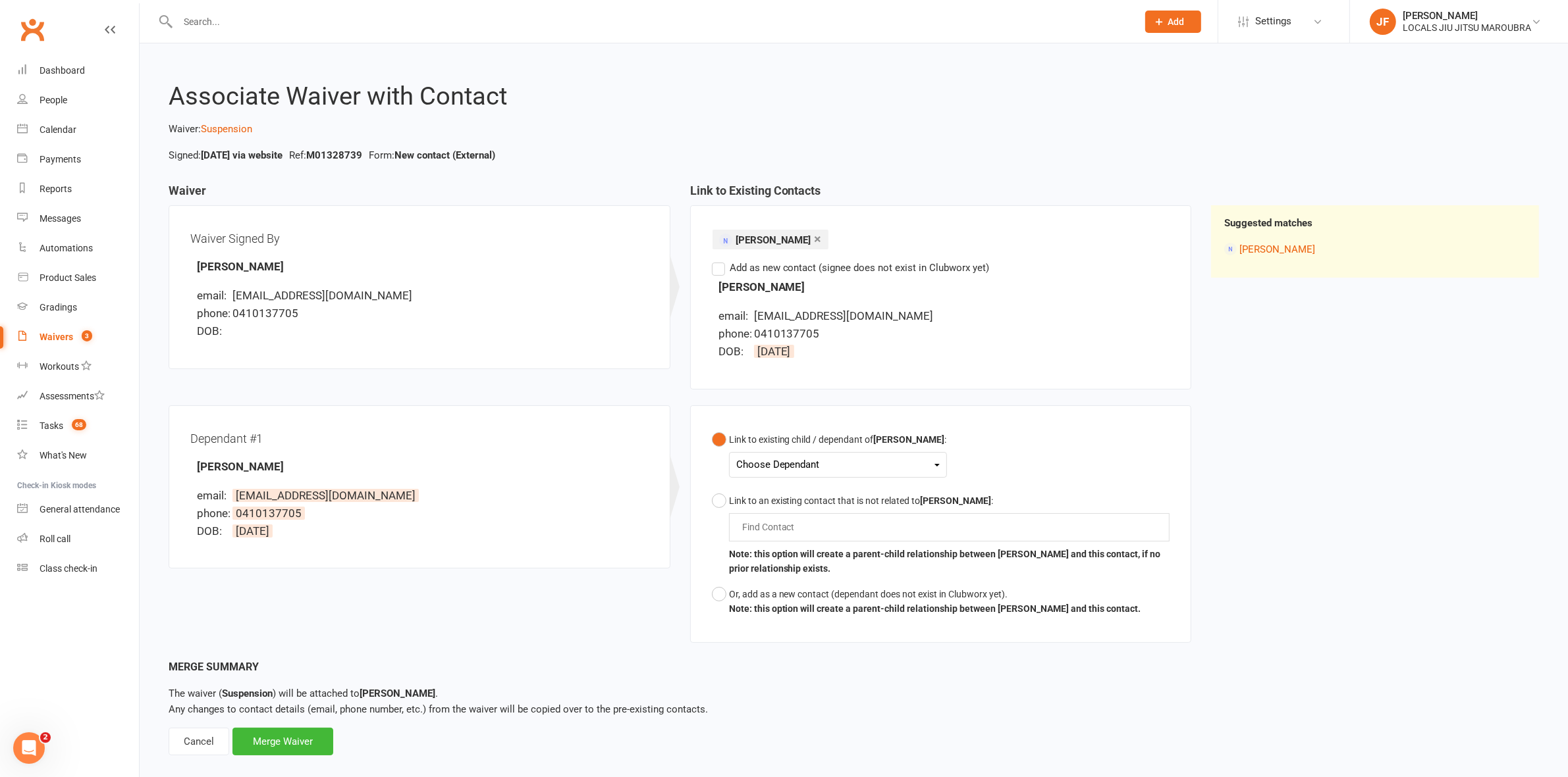
click at [745, 458] on div "Choose Dependant" at bounding box center [837, 465] width 203 height 18
click at [764, 492] on link "Barney O’ Rahilly" at bounding box center [802, 496] width 130 height 28
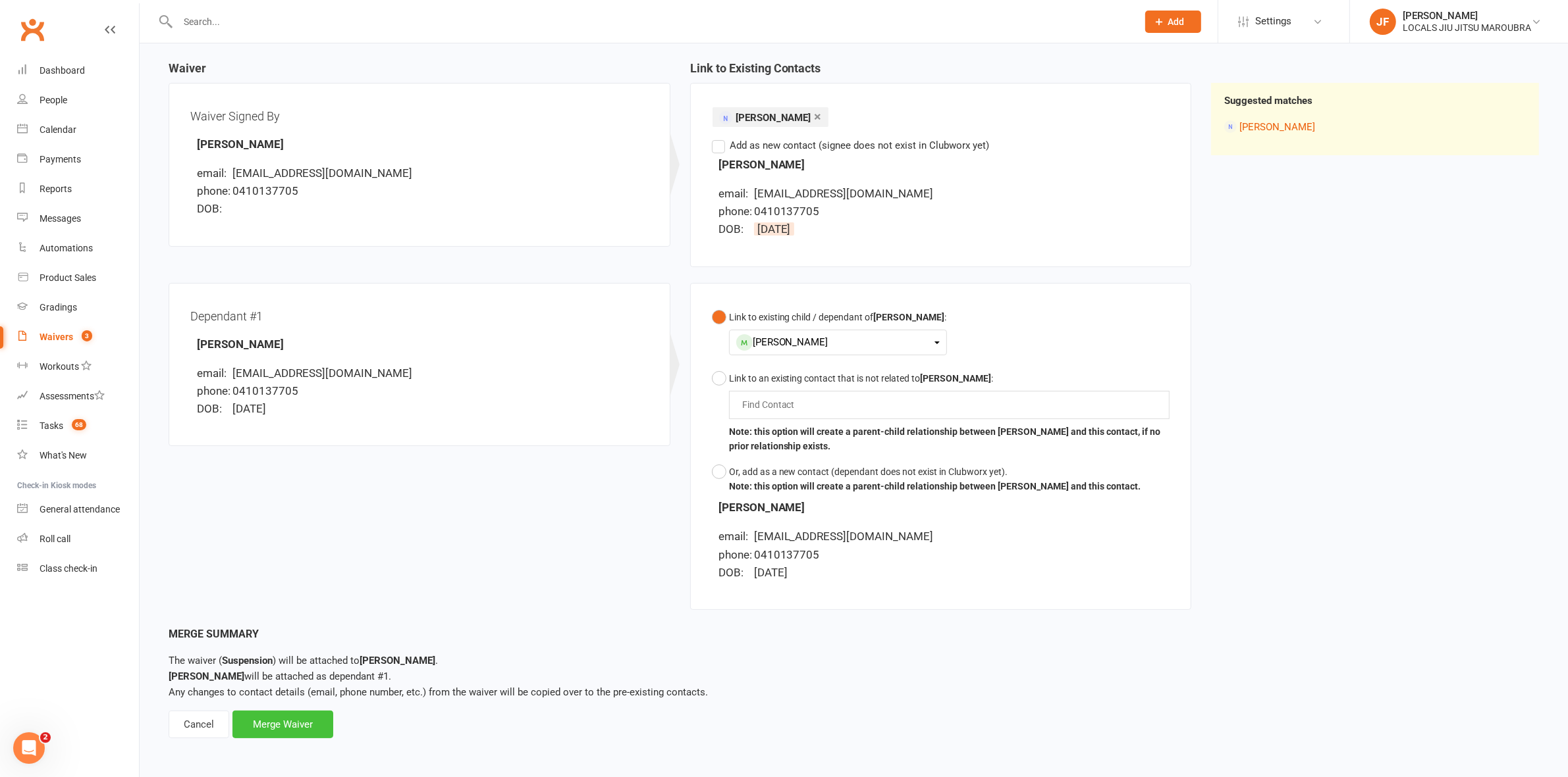
scroll to position [124, 0]
click at [254, 714] on div "Merge Waiver" at bounding box center [283, 723] width 101 height 28
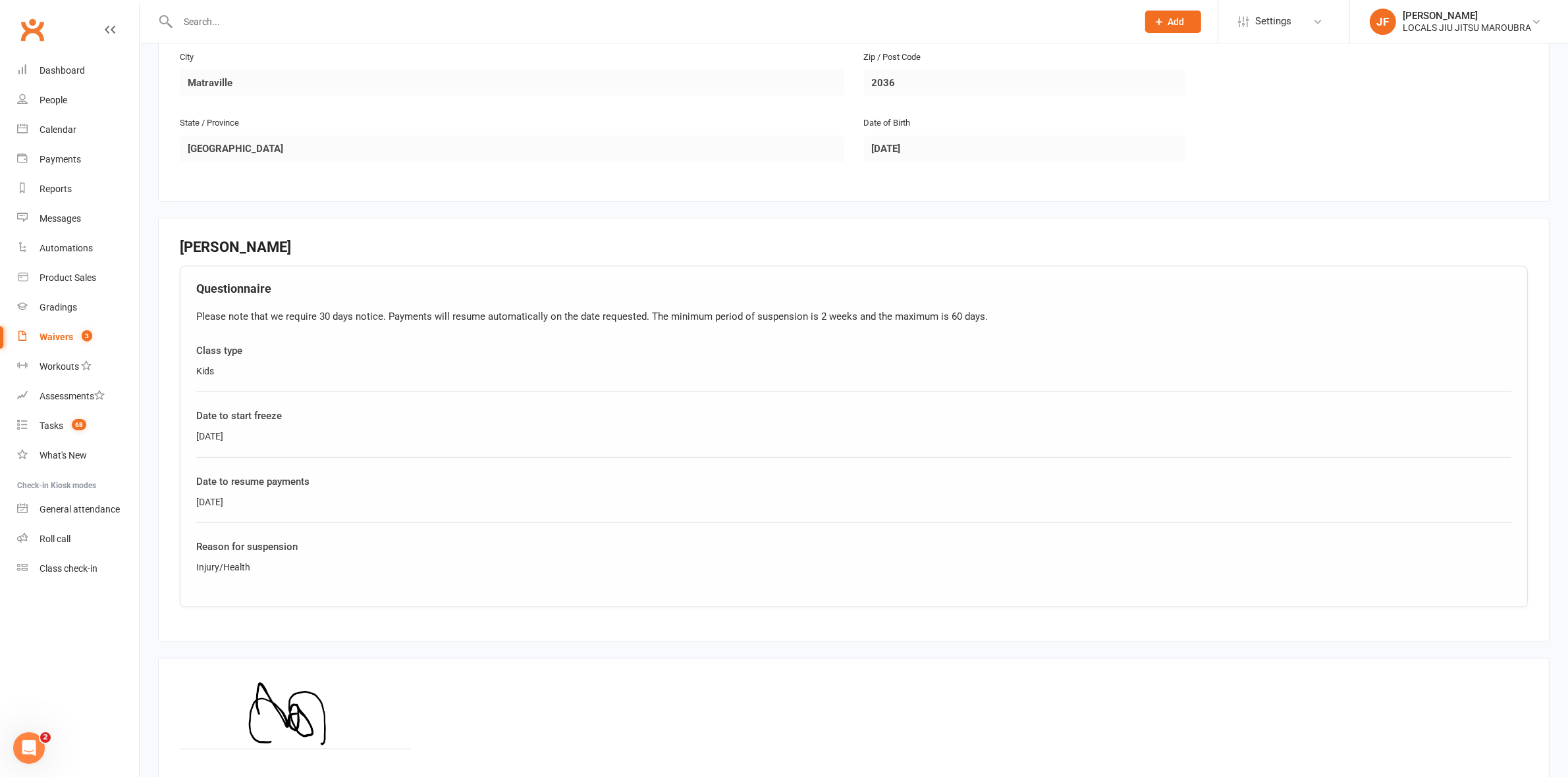
scroll to position [1042, 0]
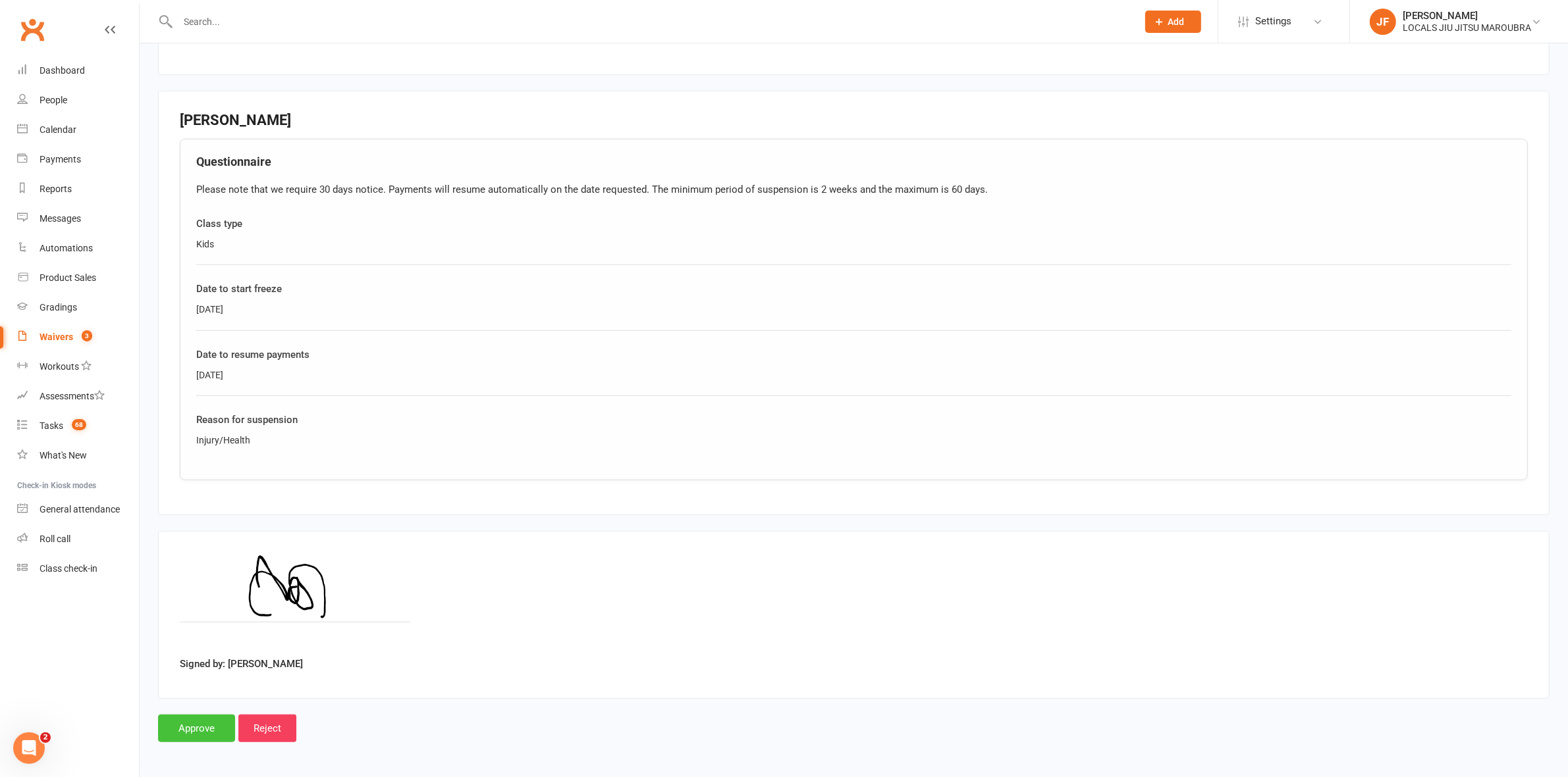
click at [200, 730] on input "Approve" at bounding box center [196, 728] width 77 height 28
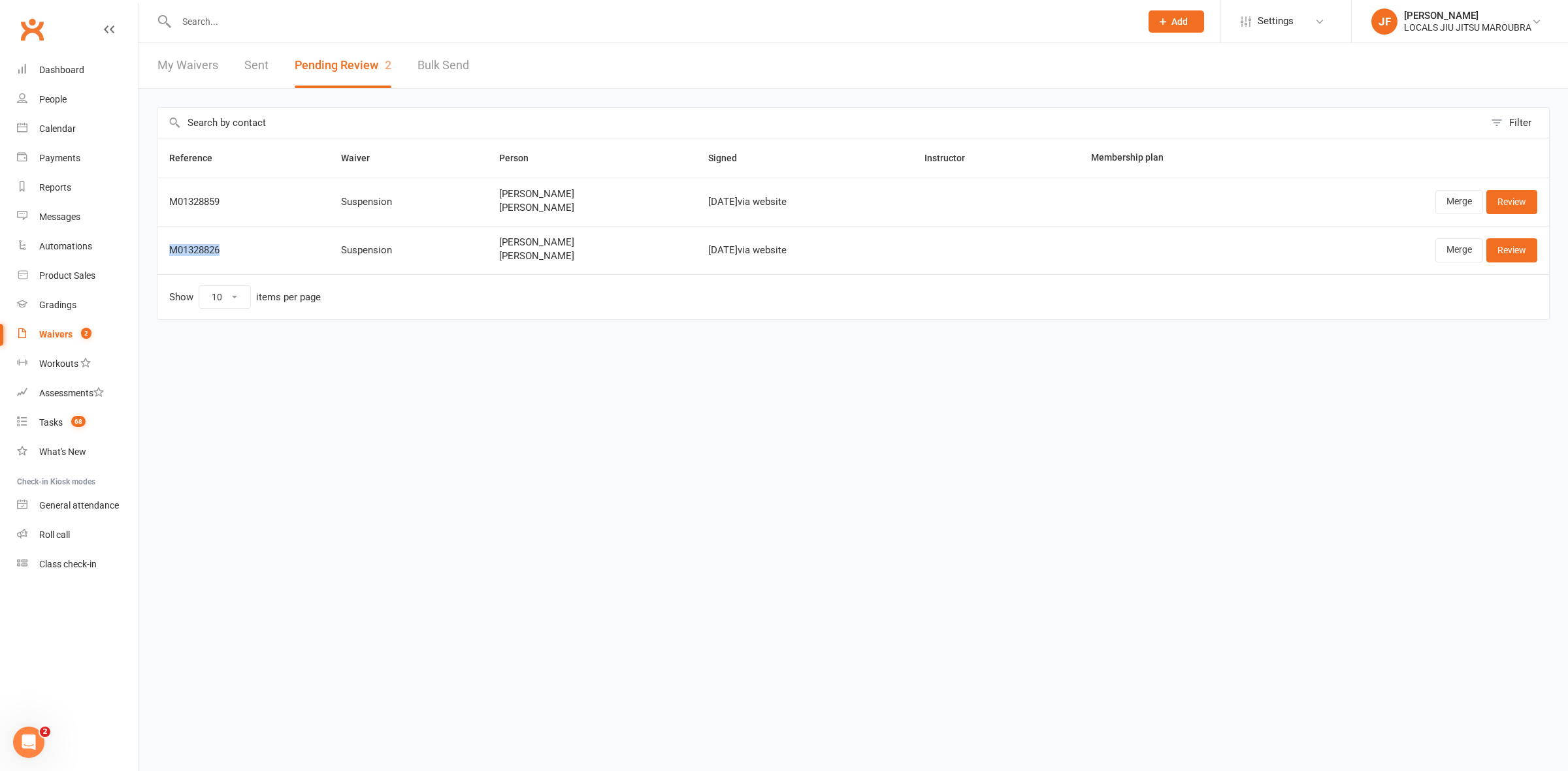
drag, startPoint x: 250, startPoint y: 254, endPoint x: 161, endPoint y: 254, distance: 89.0
click at [161, 254] on td "M01328826" at bounding box center [243, 250] width 172 height 48
copy div "M01328826"
drag, startPoint x: 565, startPoint y: 250, endPoint x: 479, endPoint y: 261, distance: 86.7
click at [487, 261] on td "Chrysa Trebelas Connor Trebelas" at bounding box center [591, 250] width 209 height 48
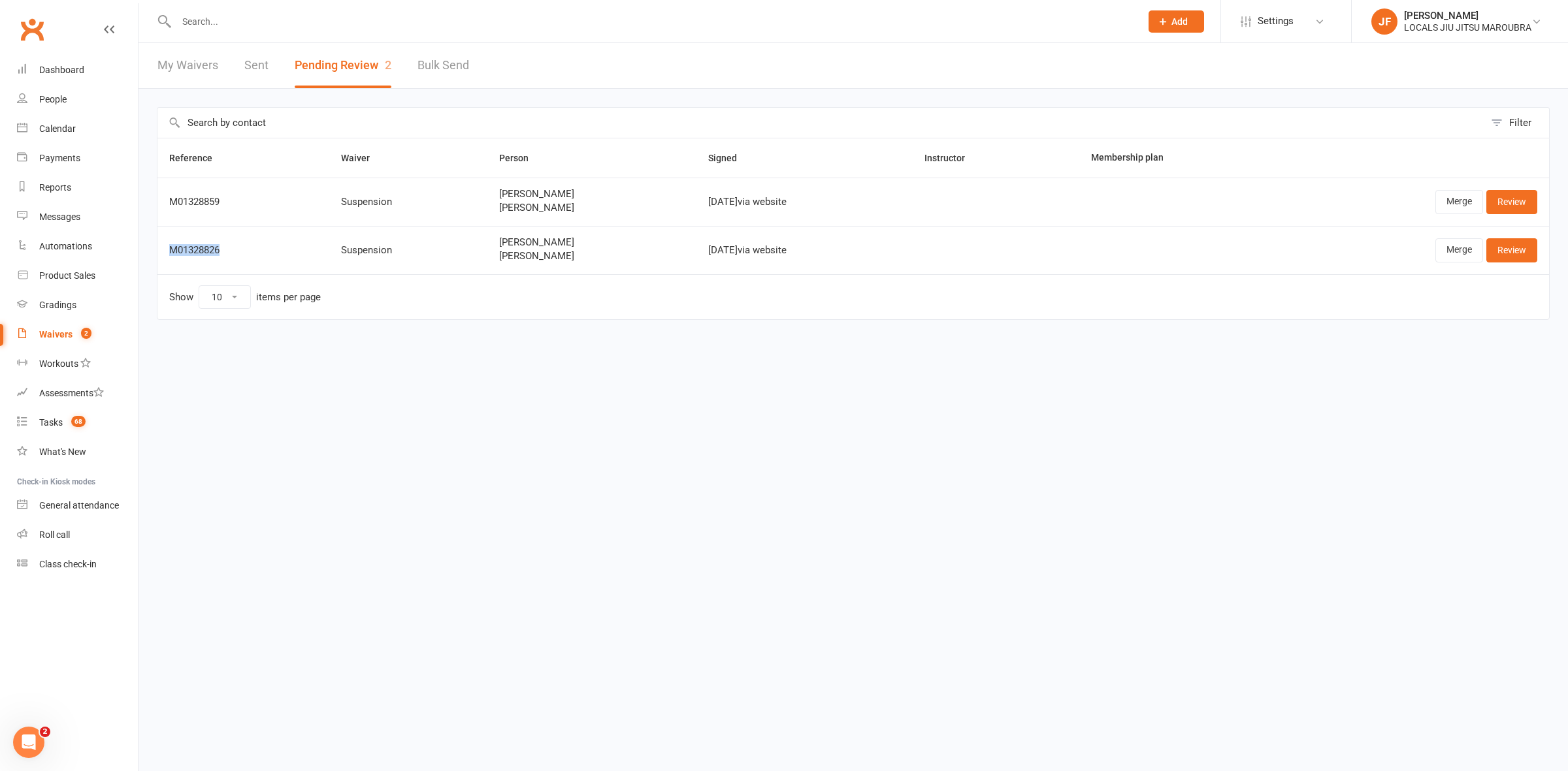
copy span "Connor Trebelas"
drag, startPoint x: 1446, startPoint y: 255, endPoint x: 1439, endPoint y: 245, distance: 12.2
click at [1446, 255] on link "Merge" at bounding box center [1460, 250] width 48 height 23
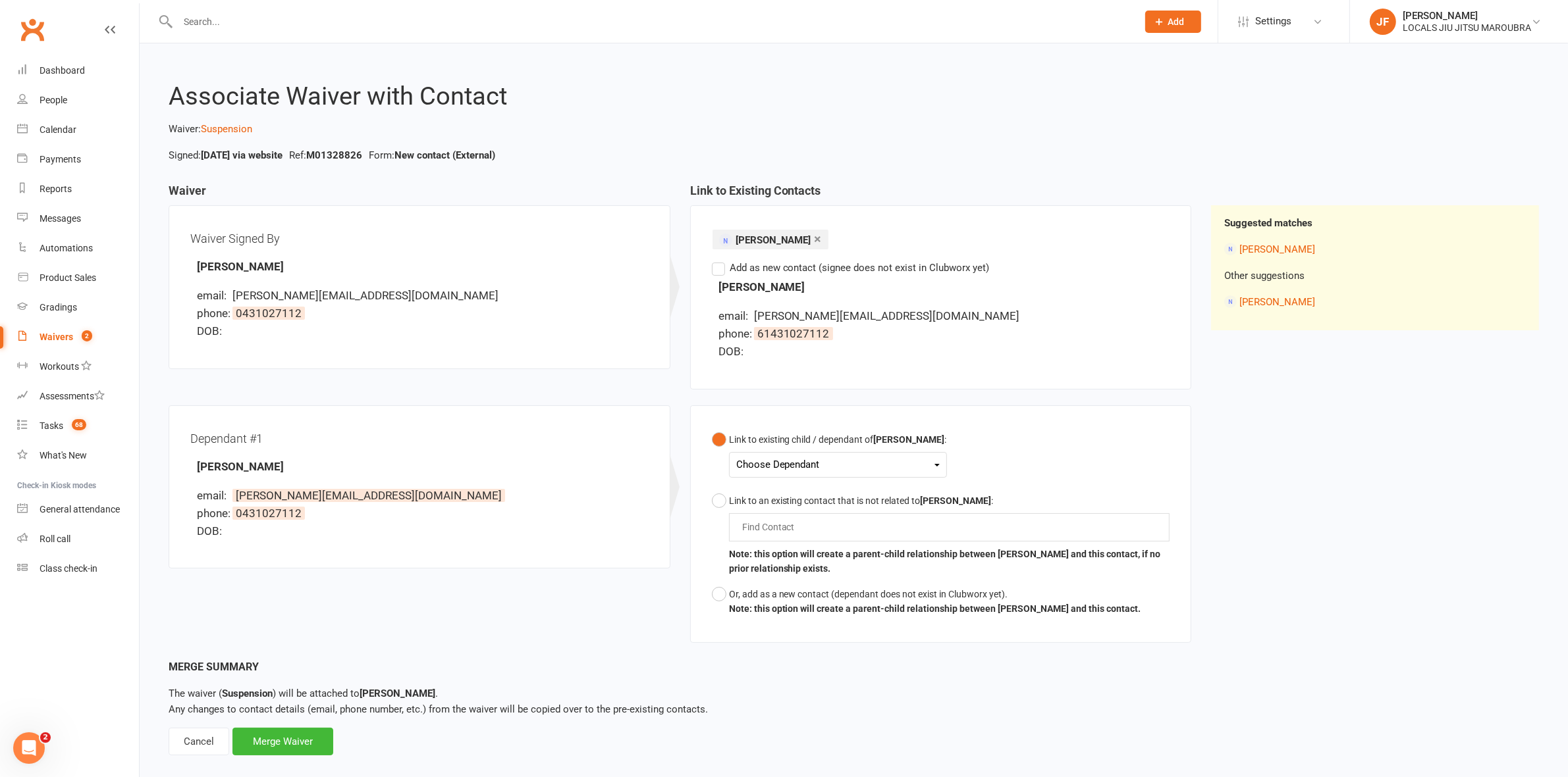
click at [820, 466] on div "Choose Dependant" at bounding box center [837, 465] width 203 height 18
click at [798, 484] on link "[PERSON_NAME]" at bounding box center [802, 496] width 130 height 28
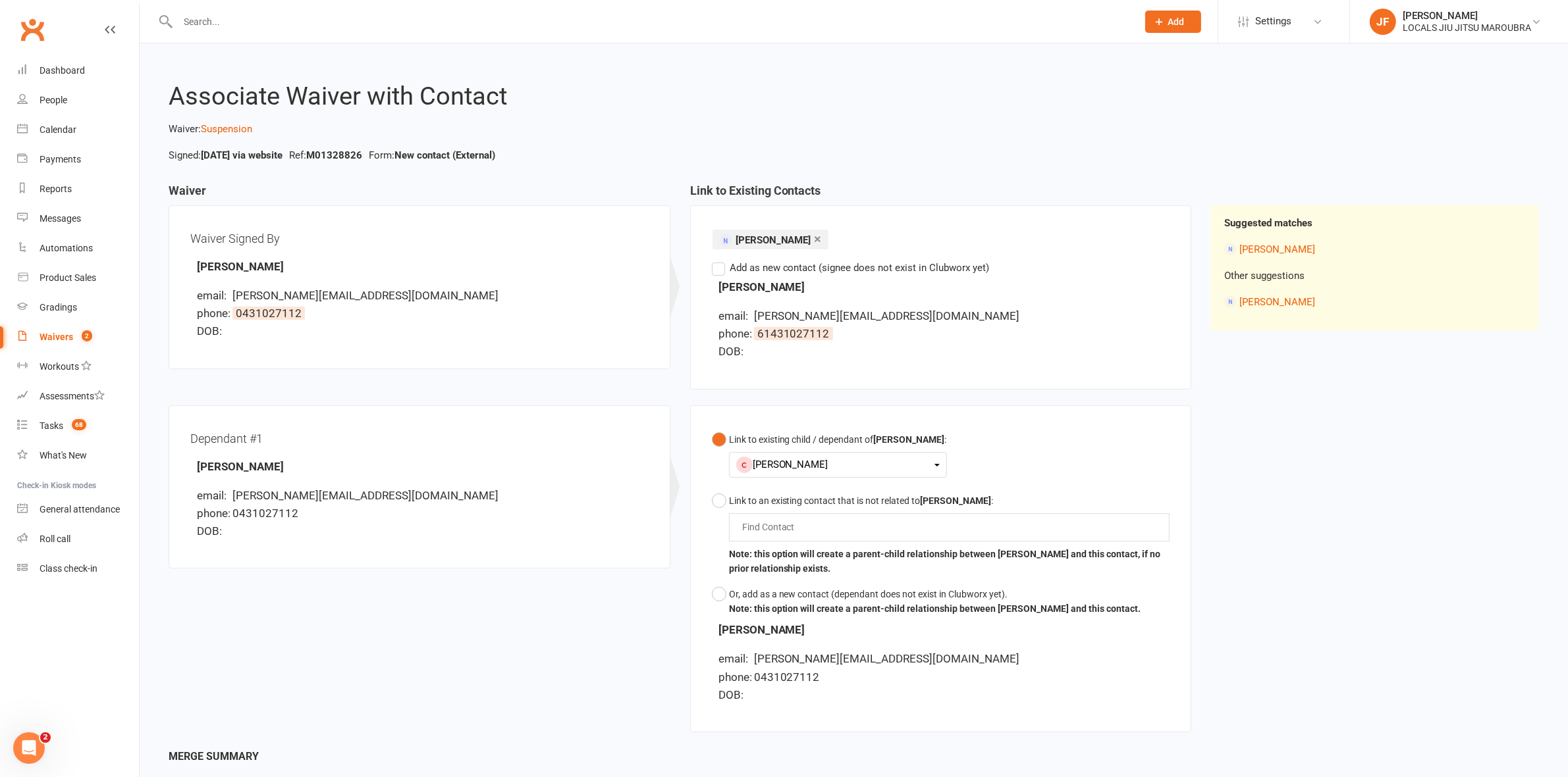
click at [877, 463] on div "[PERSON_NAME]" at bounding box center [837, 465] width 203 height 18
click at [755, 532] on input "text" at bounding box center [771, 527] width 61 height 16
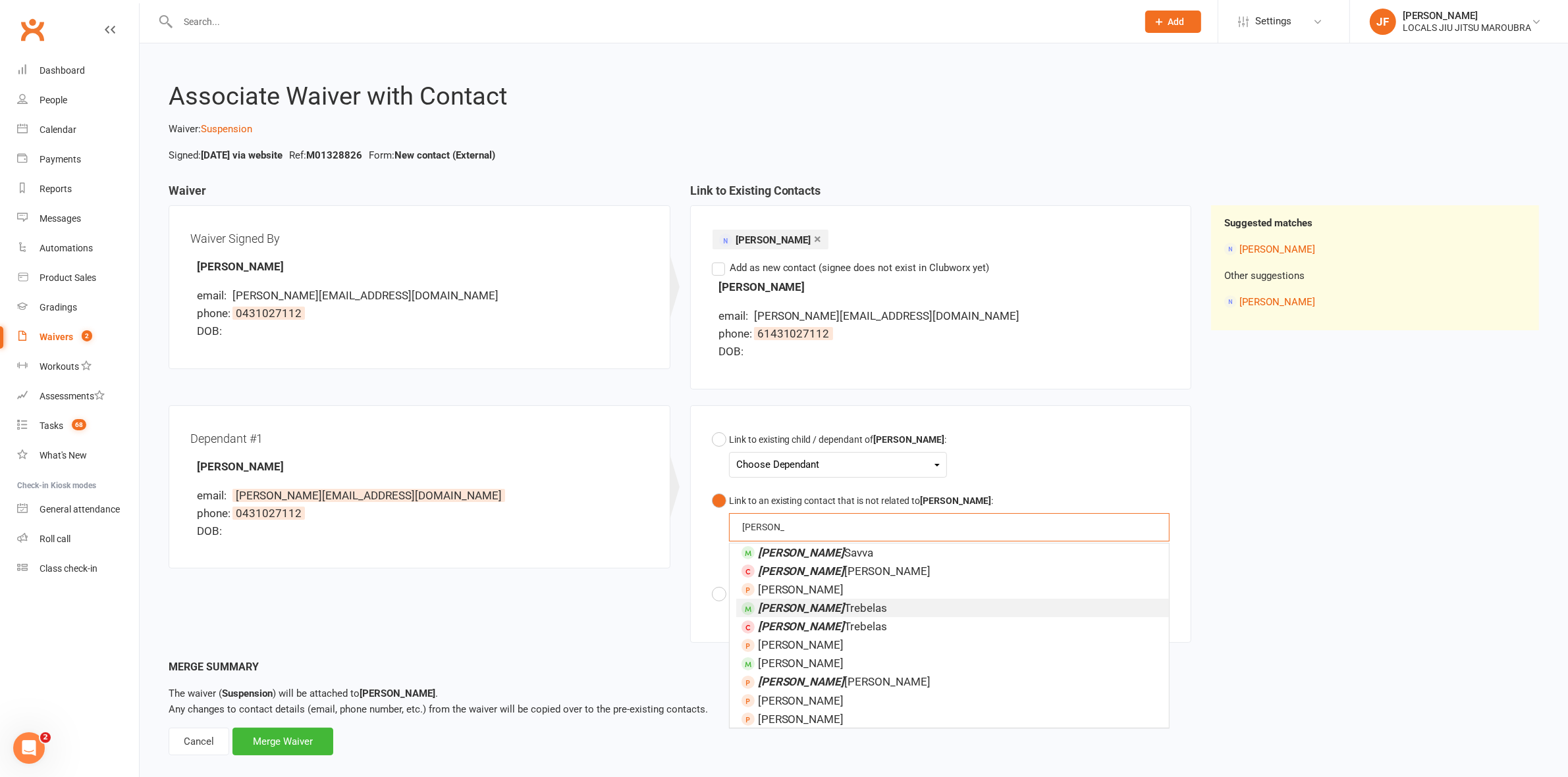
type input "connor"
click at [840, 613] on li "Connor Trebelas" at bounding box center [952, 608] width 433 height 18
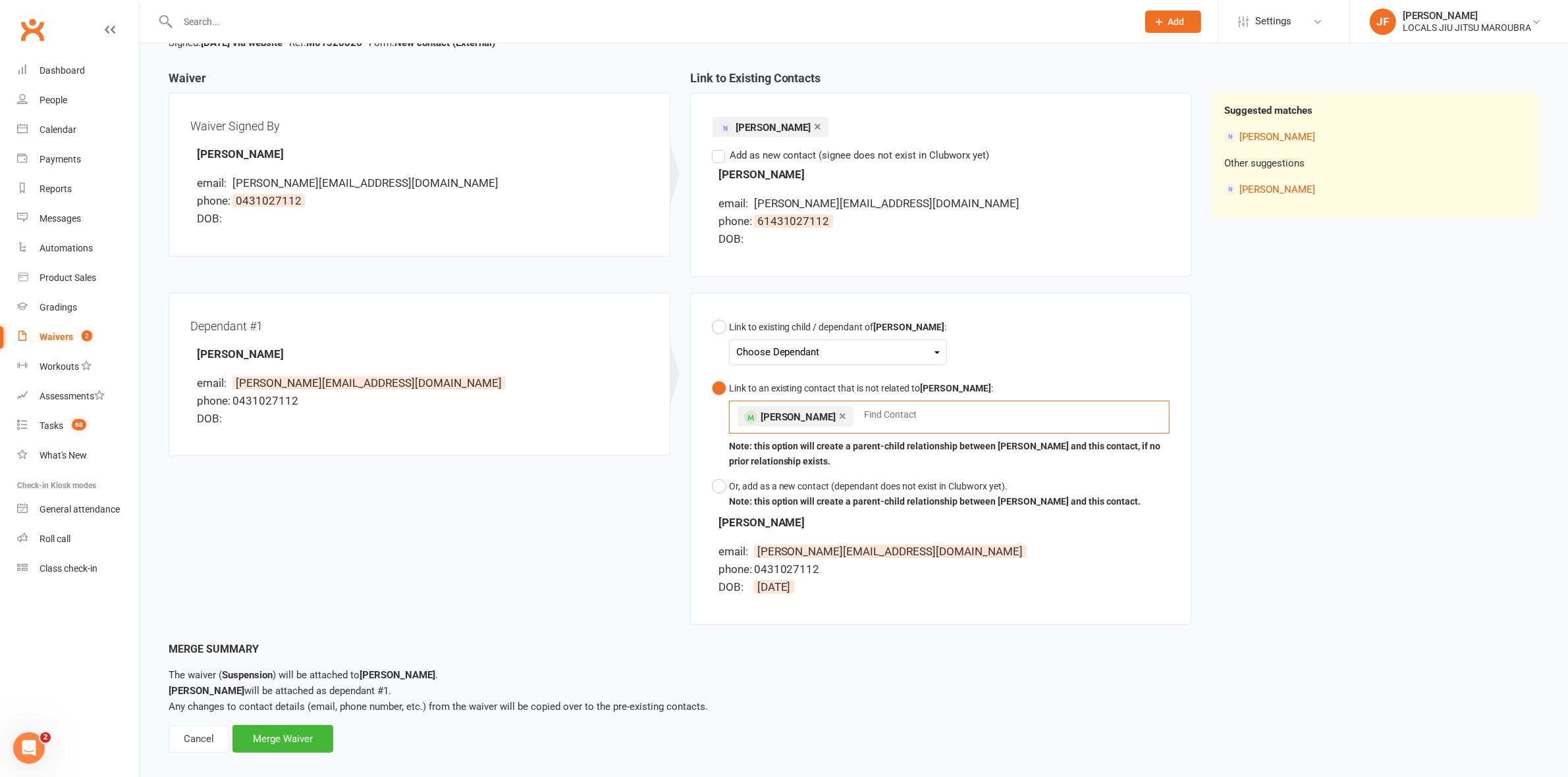
scroll to position [129, 0]
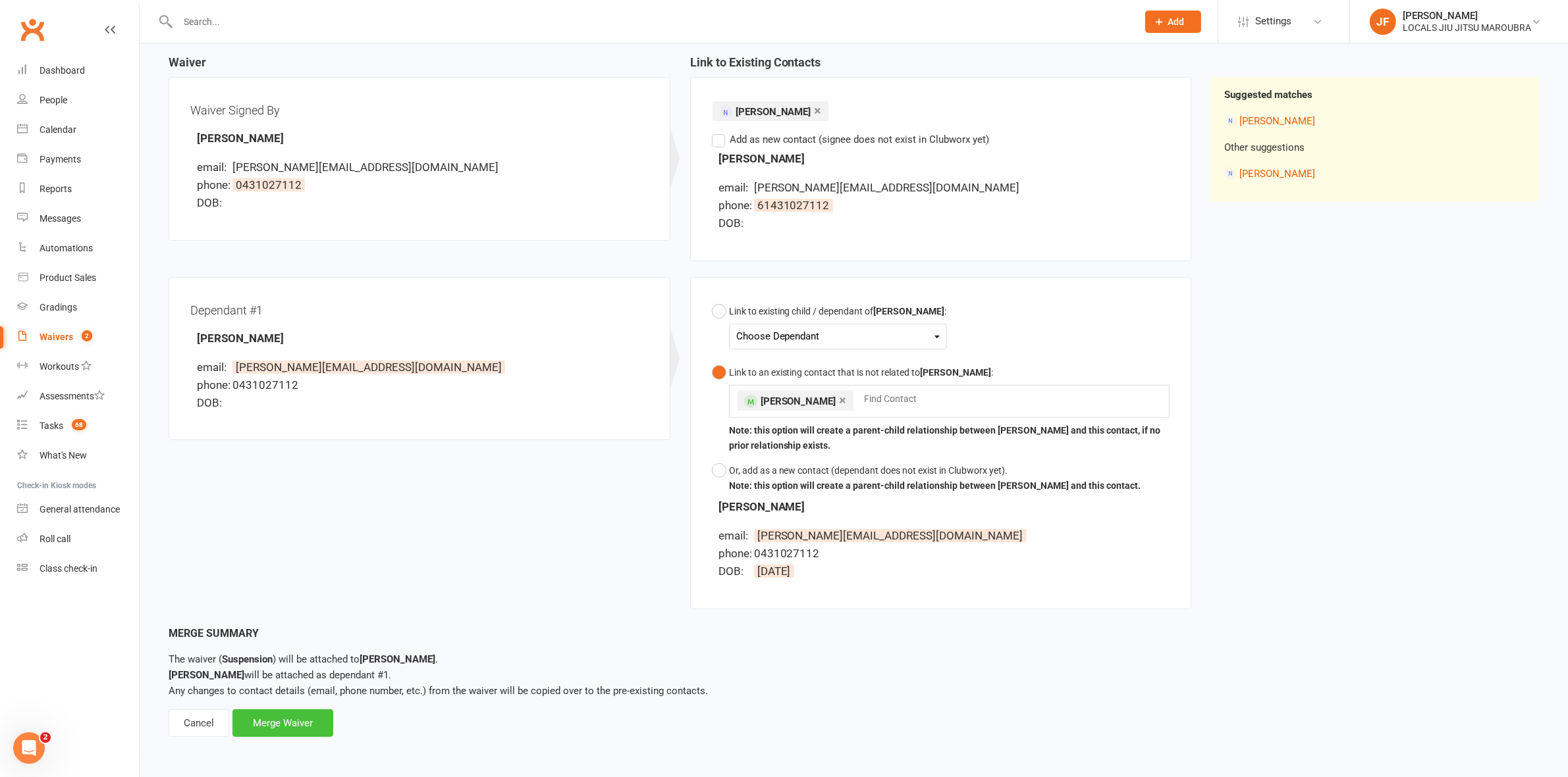
drag, startPoint x: 298, startPoint y: 724, endPoint x: 444, endPoint y: 748, distance: 148.0
click at [298, 724] on div "Merge Waiver" at bounding box center [283, 723] width 101 height 28
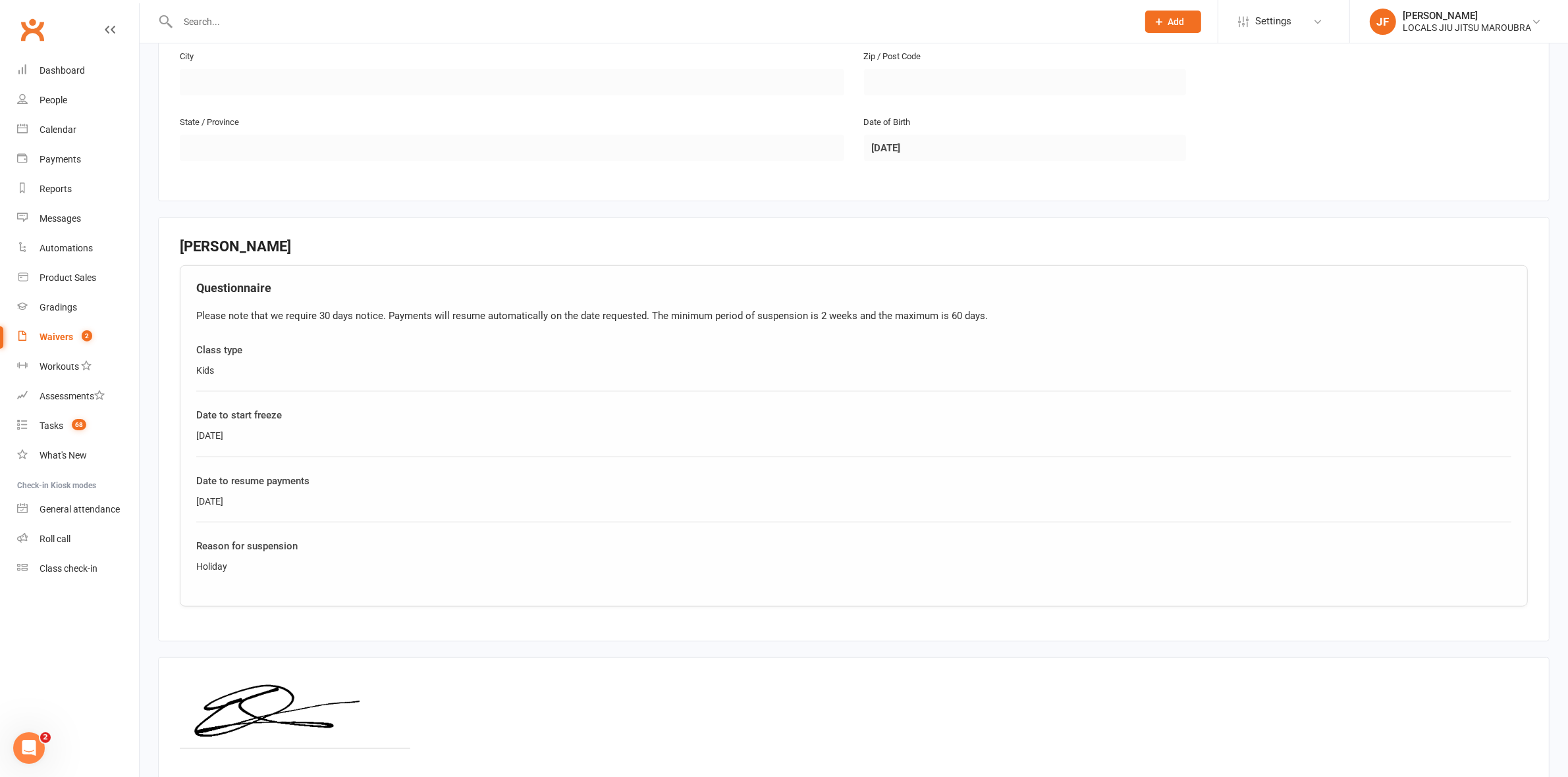
scroll to position [1042, 0]
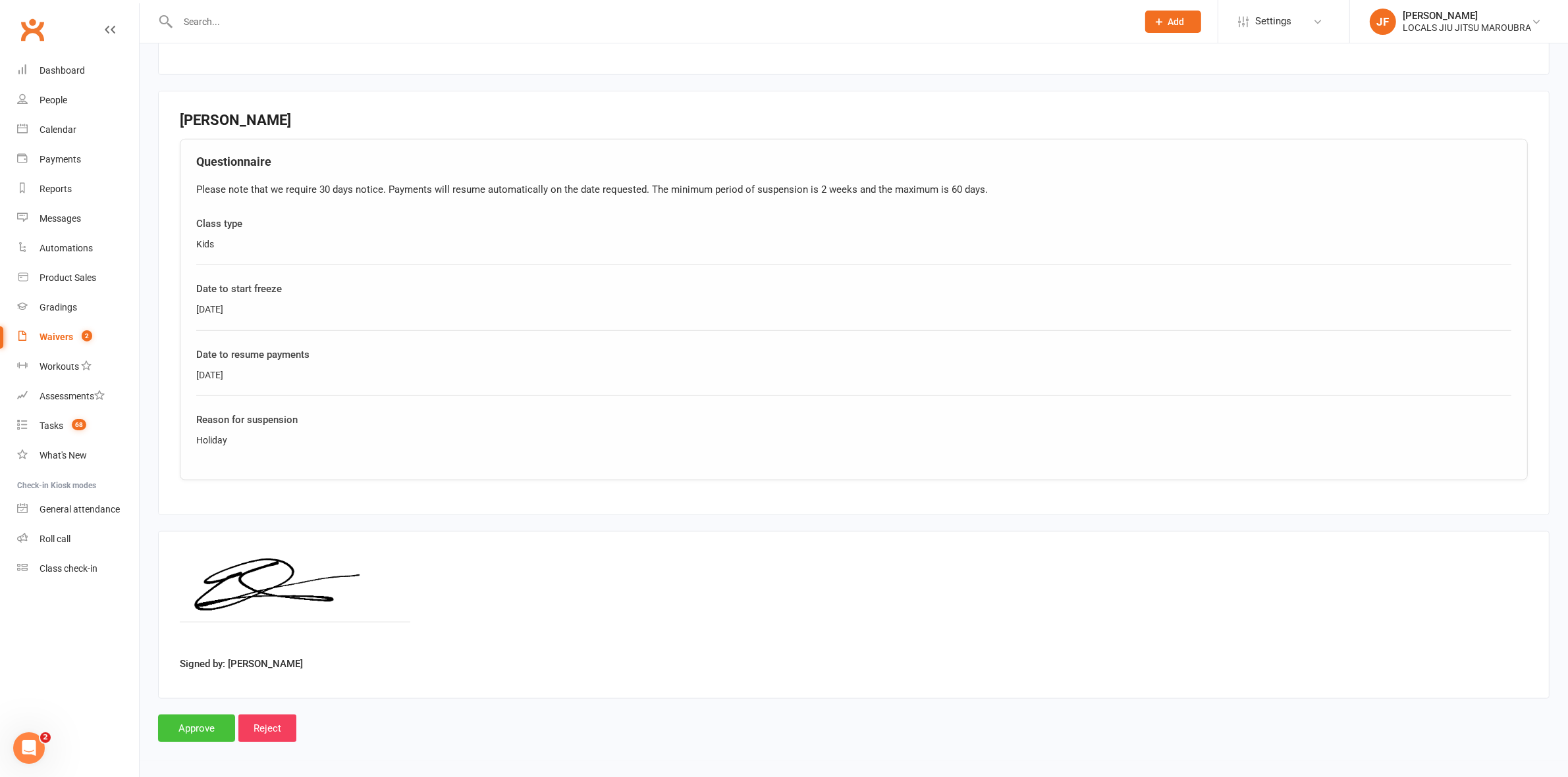
click at [186, 725] on input "Approve" at bounding box center [196, 728] width 77 height 28
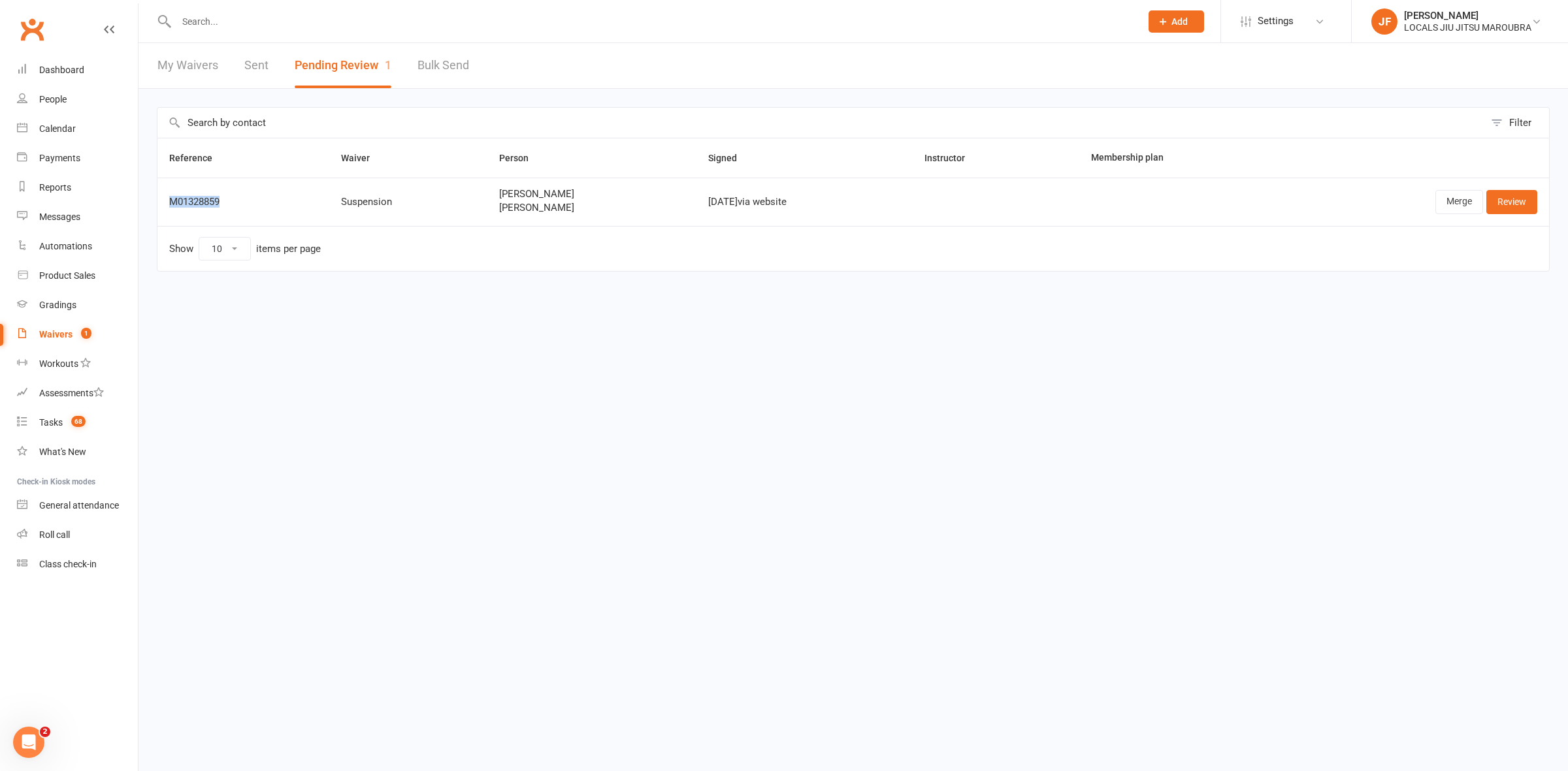
drag, startPoint x: 237, startPoint y: 200, endPoint x: 165, endPoint y: 200, distance: 72.0
click at [165, 200] on td "M01328859" at bounding box center [243, 202] width 172 height 48
copy div "M01328859"
drag, startPoint x: 583, startPoint y: 209, endPoint x: 480, endPoint y: 209, distance: 103.0
click at [487, 209] on td "Odiel Codorean Tomer Codorean" at bounding box center [591, 202] width 209 height 48
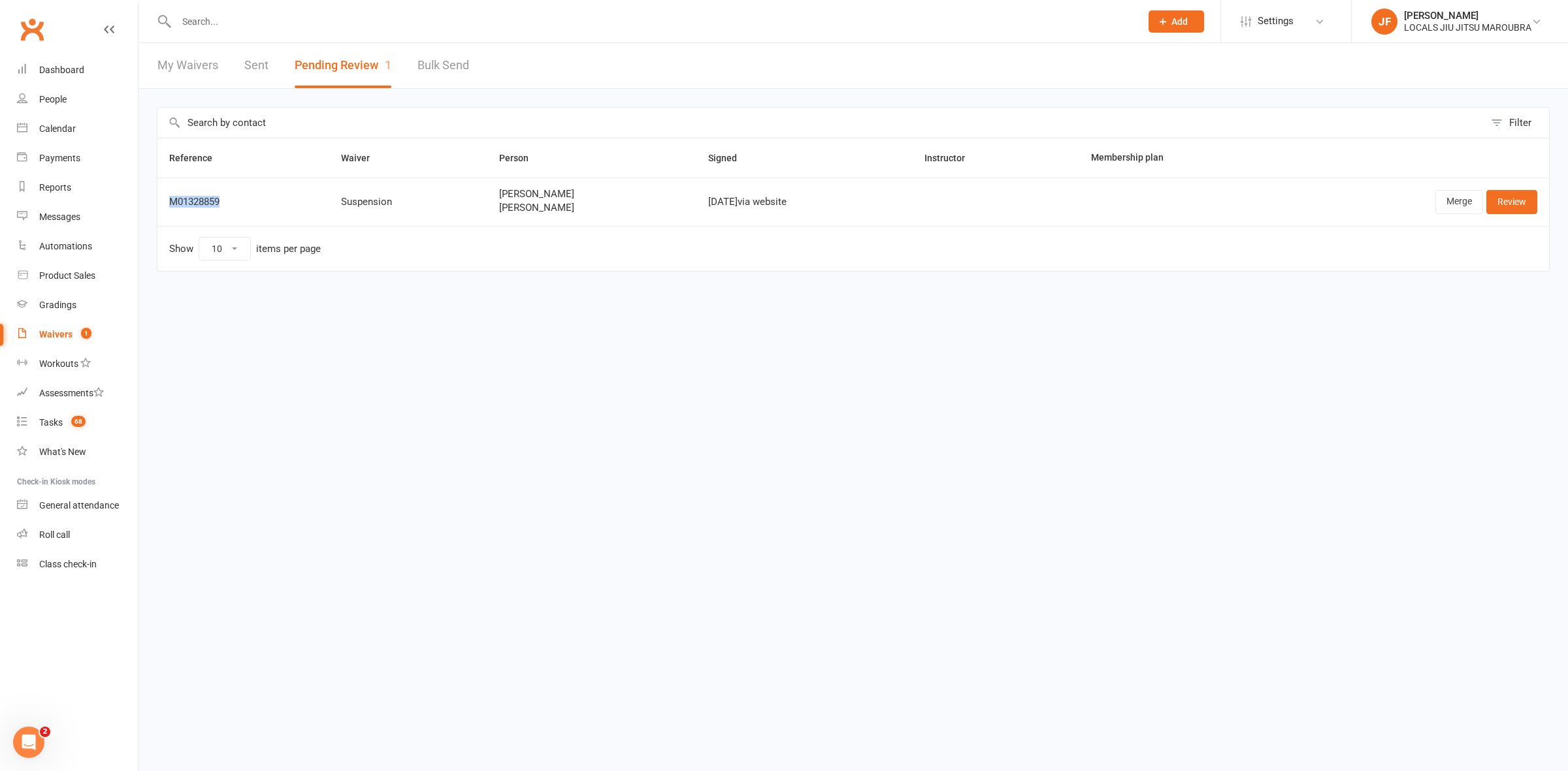
copy span "Tomer Codorean"
click at [1446, 200] on link "Merge" at bounding box center [1460, 201] width 48 height 23
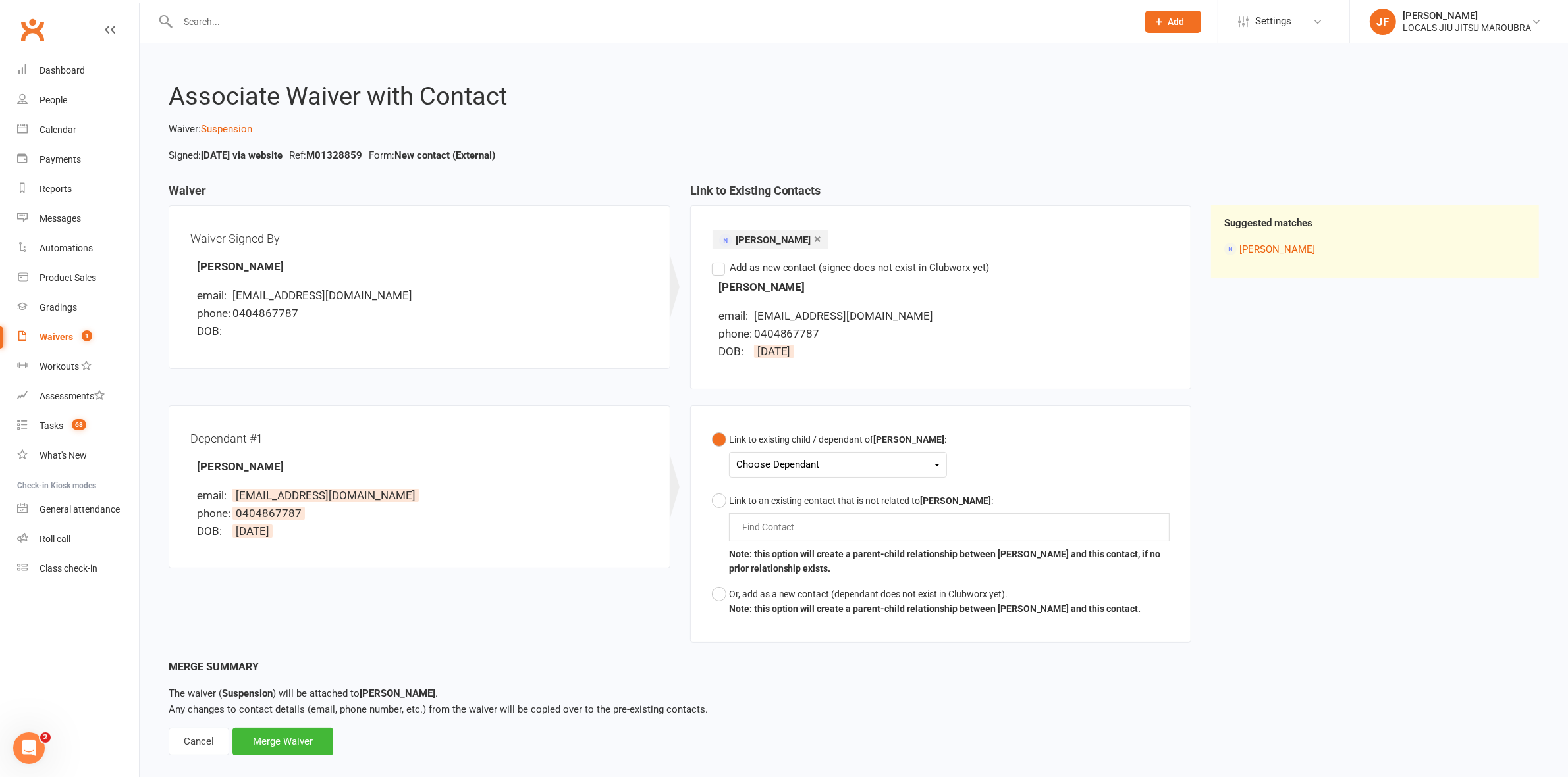
click at [769, 458] on div "Choose Dependant" at bounding box center [837, 465] width 203 height 18
click at [791, 495] on link "Tomer Codorean" at bounding box center [802, 496] width 130 height 28
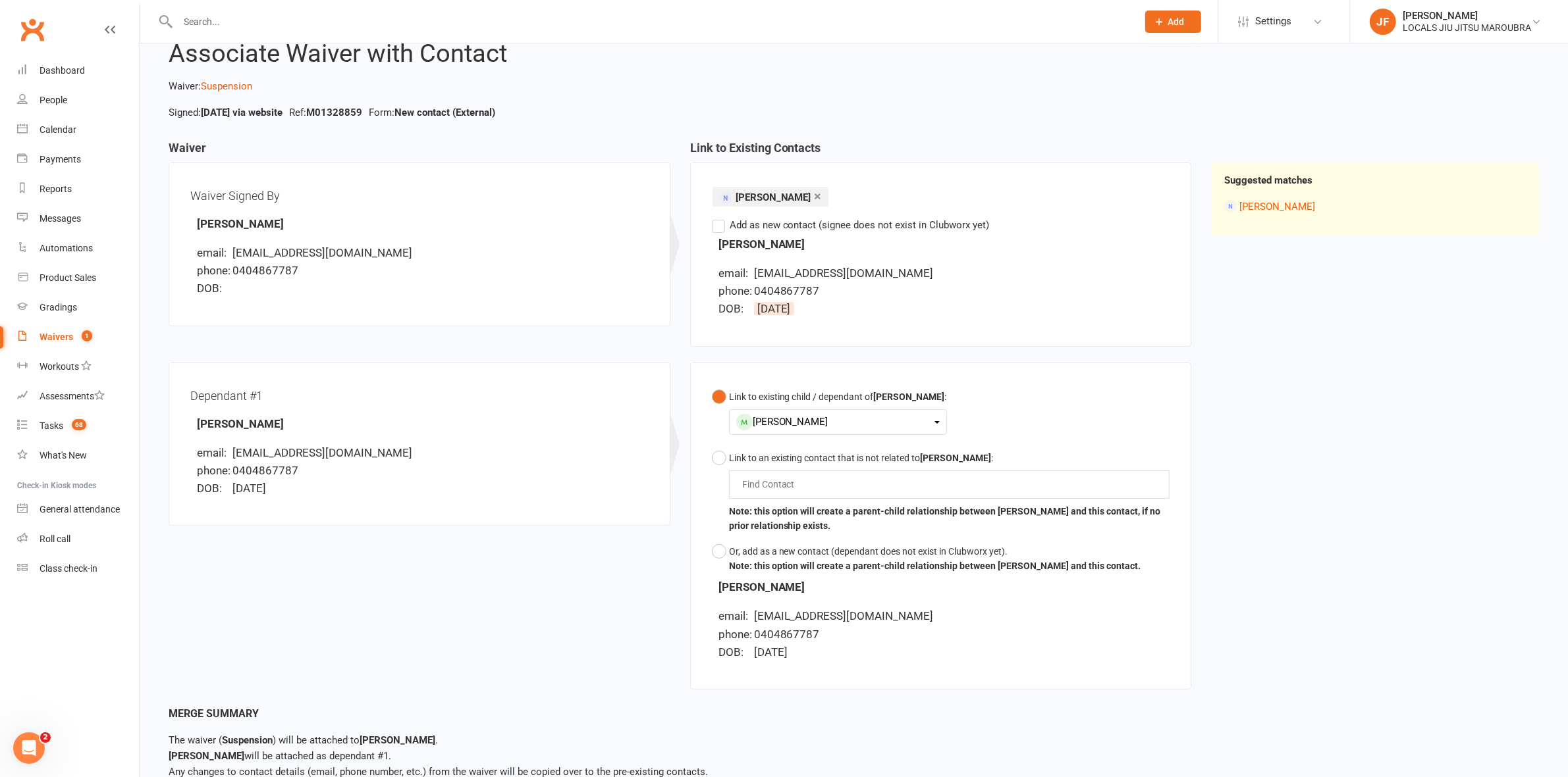
scroll to position [124, 0]
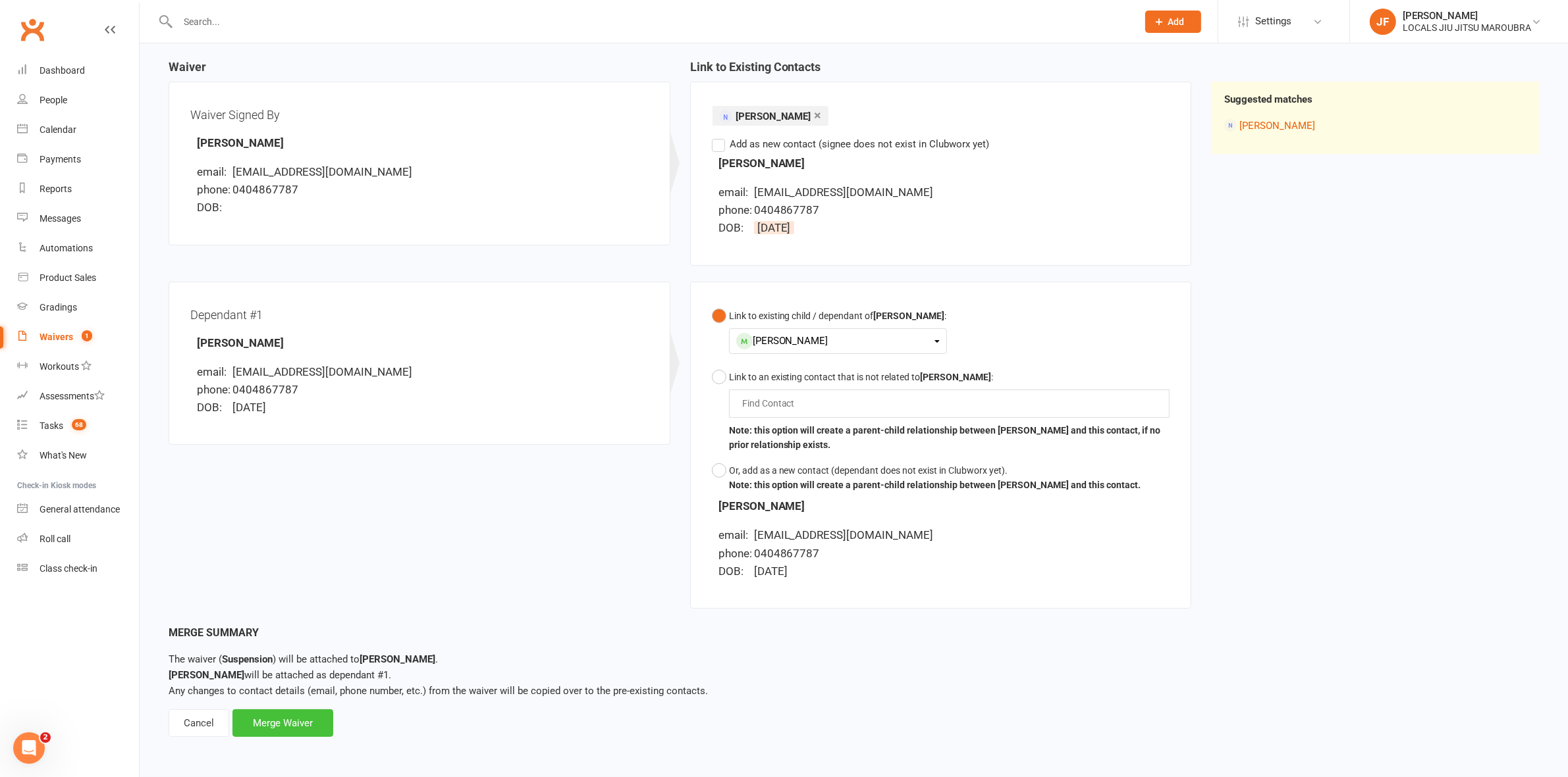
click at [295, 729] on div "Merge Waiver" at bounding box center [283, 723] width 101 height 28
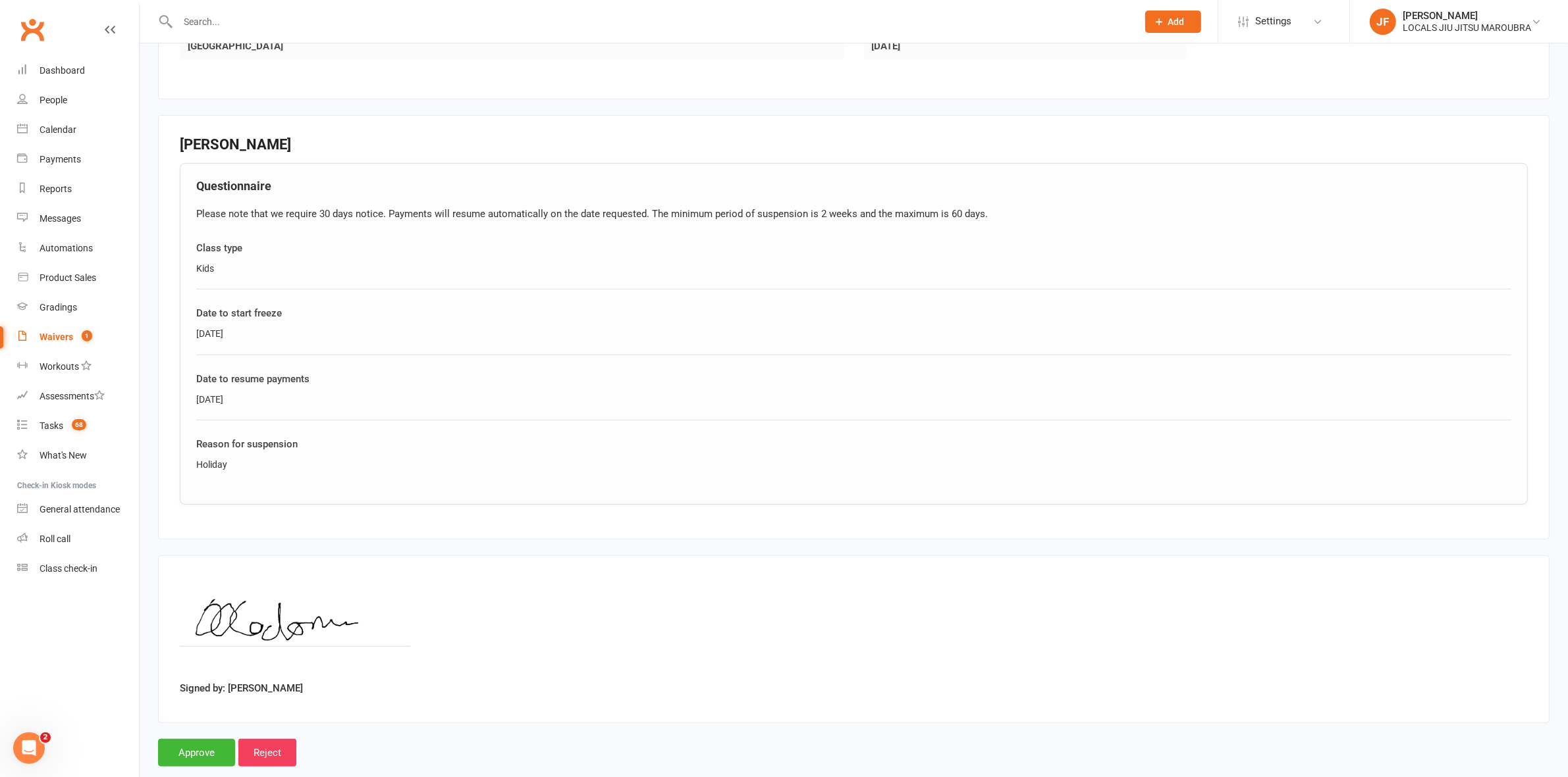
scroll to position [1042, 0]
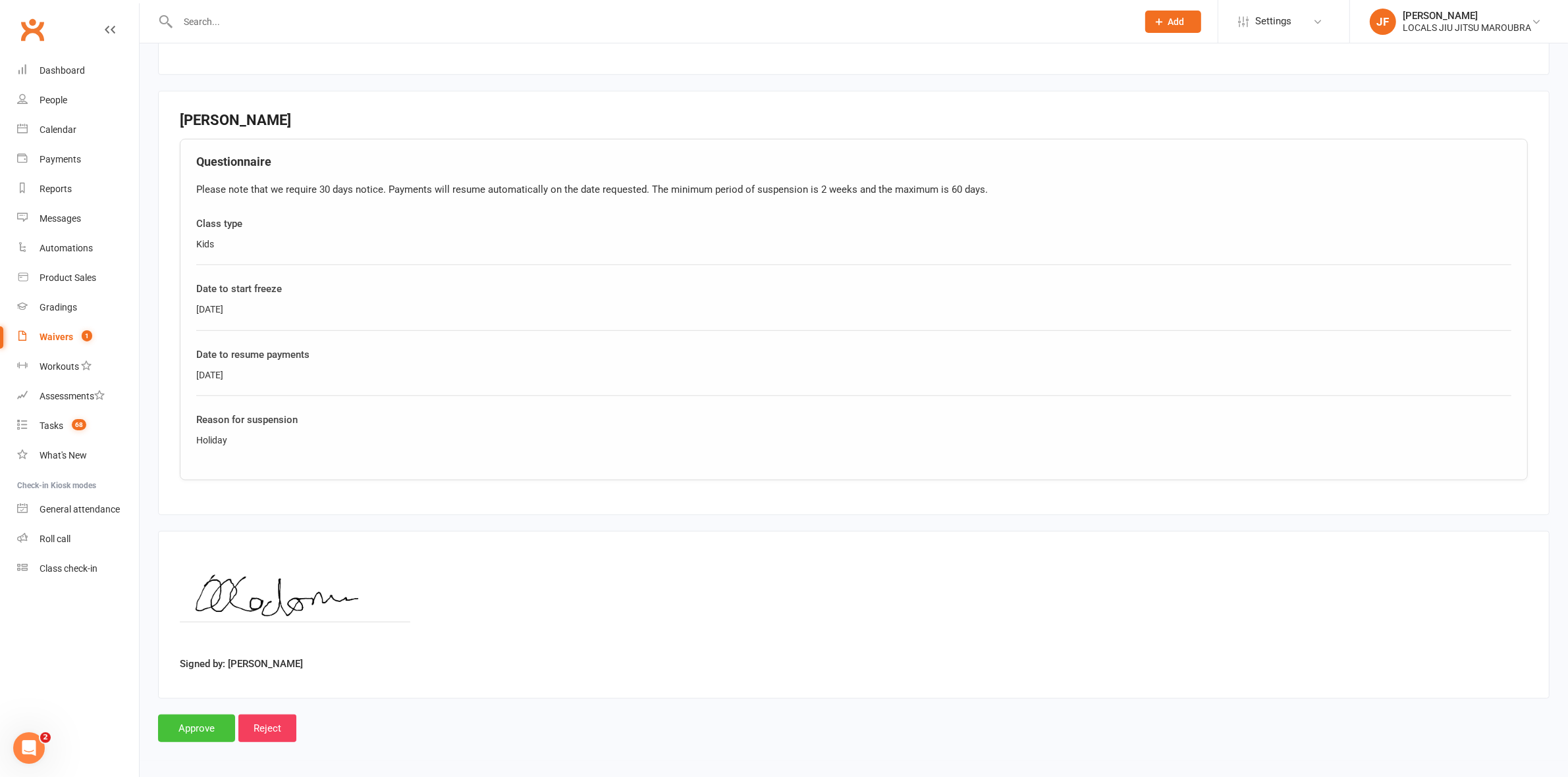
click at [195, 729] on input "Approve" at bounding box center [196, 728] width 77 height 28
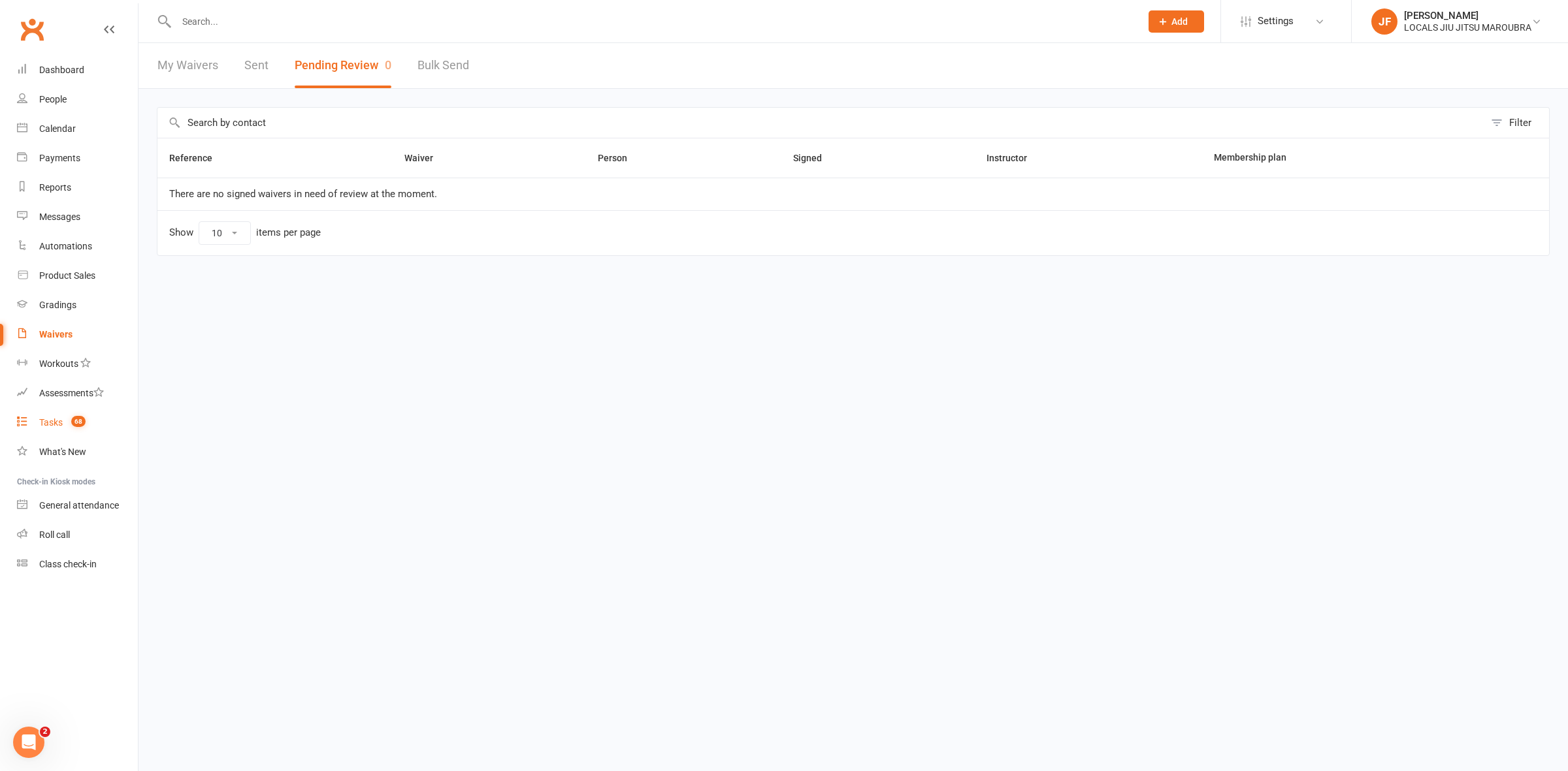
click at [70, 420] on count-badge "68" at bounding box center [75, 422] width 21 height 11
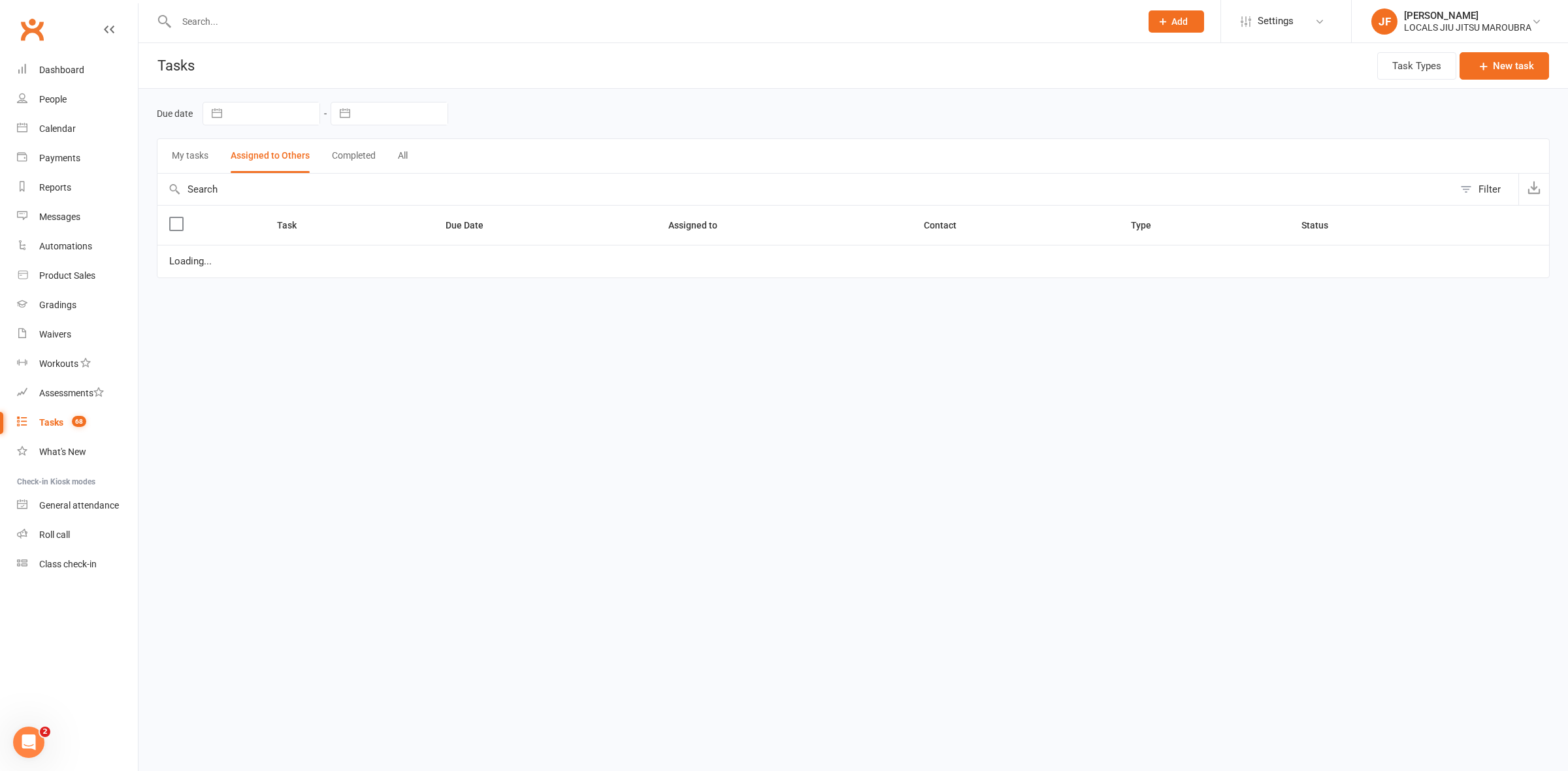
click at [185, 149] on button "My tasks" at bounding box center [190, 156] width 37 height 34
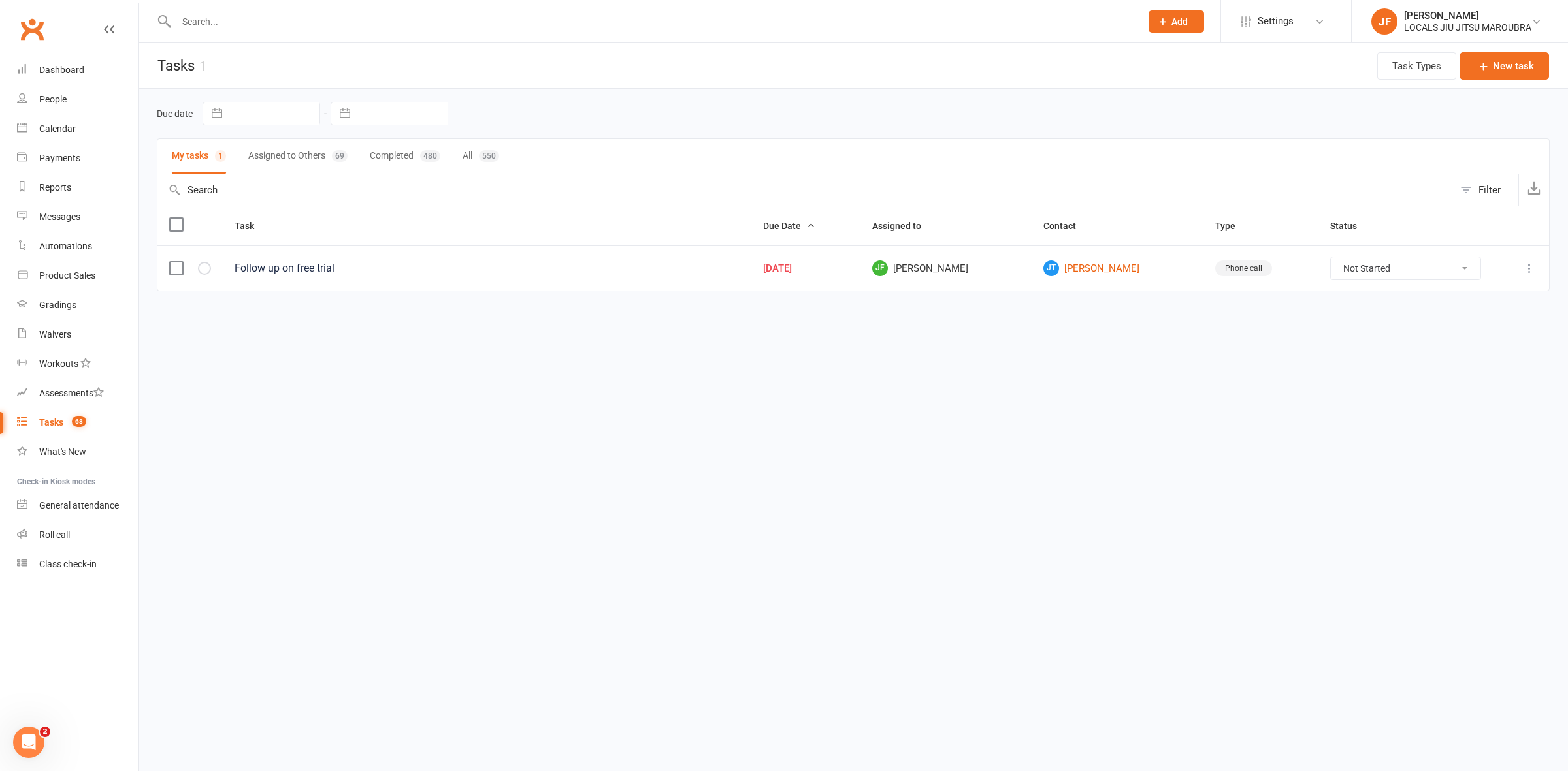
drag, startPoint x: 1399, startPoint y: 272, endPoint x: 1396, endPoint y: 278, distance: 6.7
click at [1399, 272] on select "Not Started In Progress Waiting Complete" at bounding box center [1406, 268] width 150 height 22
click at [1331, 259] on select "Not Started In Progress Waiting Complete" at bounding box center [1406, 268] width 150 height 22
select select "unstarted"
select select "started"
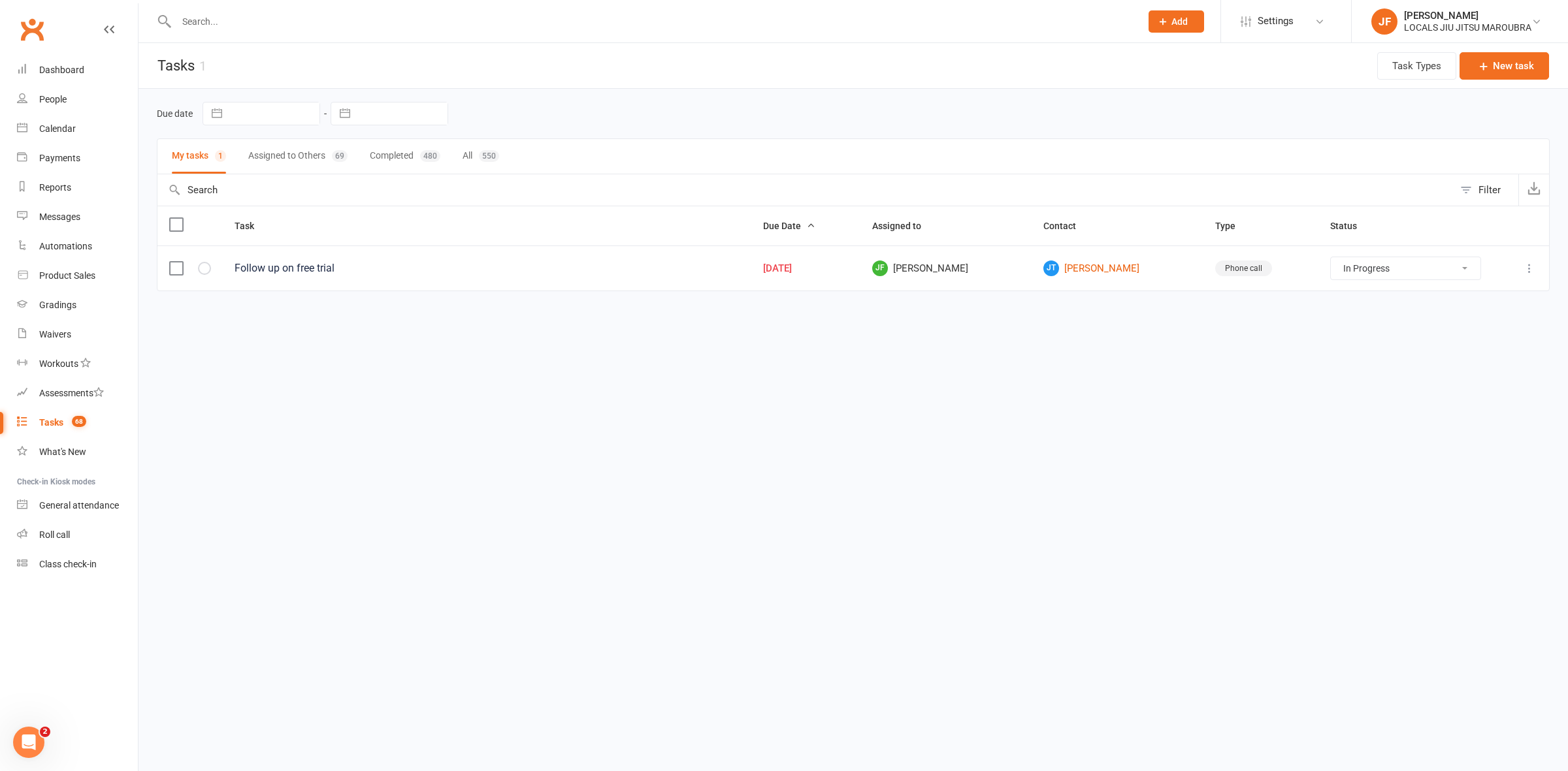
click at [1528, 275] on icon at bounding box center [1529, 268] width 13 height 13
click at [1486, 315] on link "Edit" at bounding box center [1472, 322] width 129 height 26
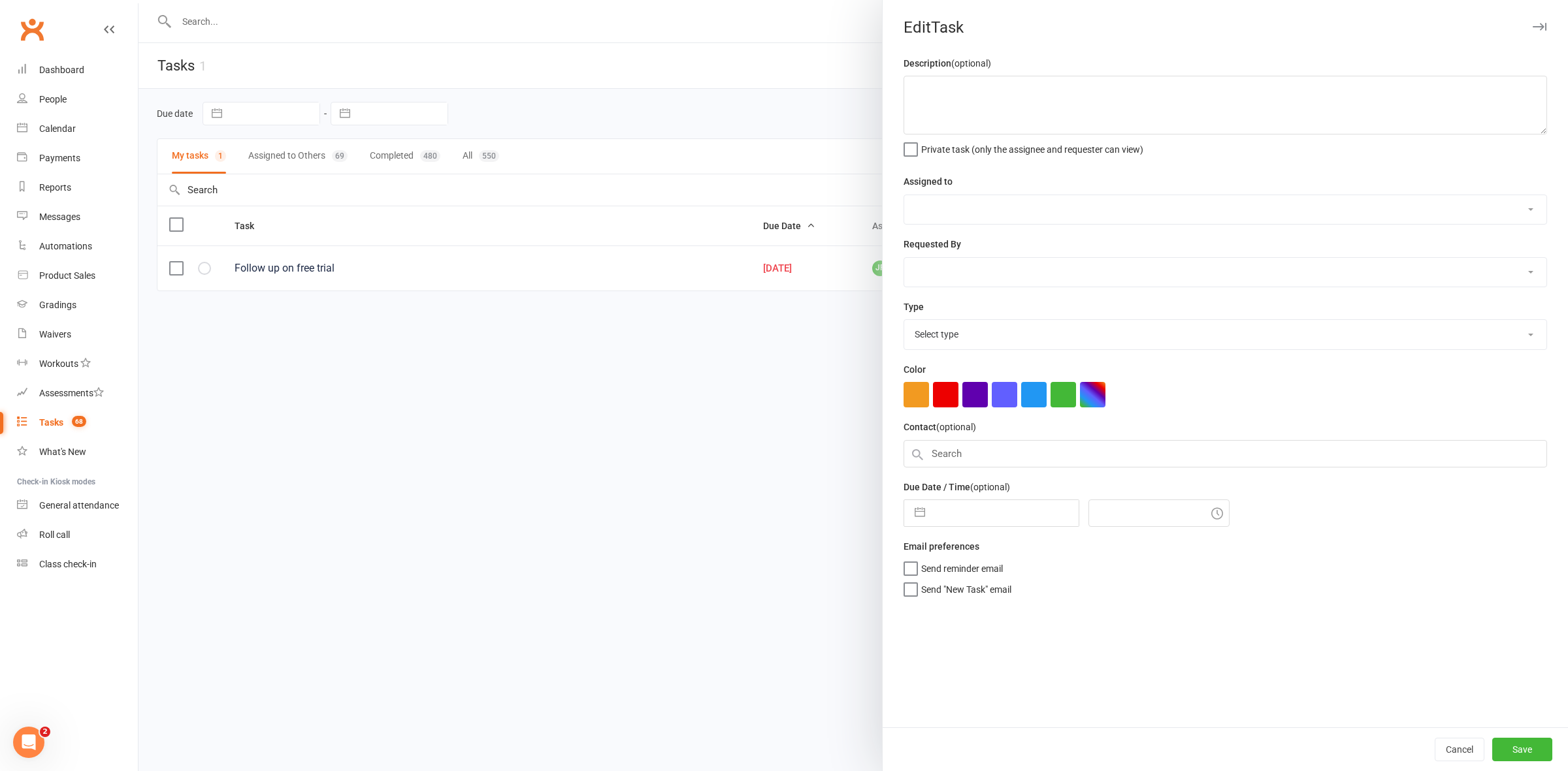
type textarea "Follow up on free trial"
select select "51198"
type input "15 Aug 2025"
type input "8:45am"
select select "3518"
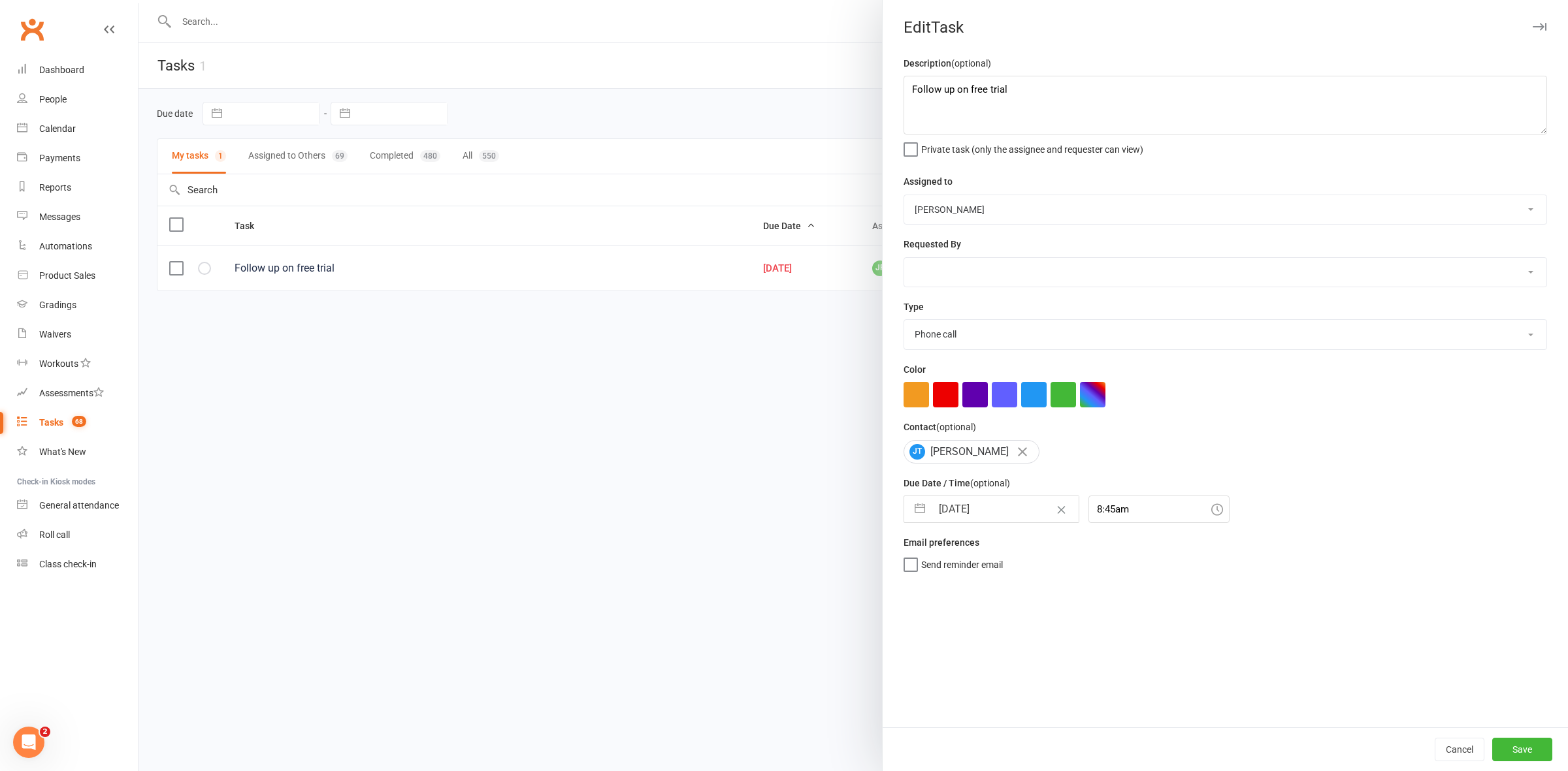
click at [1000, 217] on select "John Walton Veselin Celic Daniel Moeller Ben Walton Amanda Buralli Jocelyn Fern…" at bounding box center [1225, 209] width 642 height 29
select select "31776"
click at [904, 195] on select "John Walton Veselin Celic Daniel Moeller Ben Walton Amanda Buralli Jocelyn Fern…" at bounding box center [1225, 209] width 642 height 29
drag, startPoint x: 933, startPoint y: 276, endPoint x: 933, endPoint y: 285, distance: 9.0
click at [933, 276] on select "John Walton Veselin Celic Daniel Moeller Ben Walton Amanda Buralli Jocelyn Fern…" at bounding box center [1225, 272] width 642 height 29
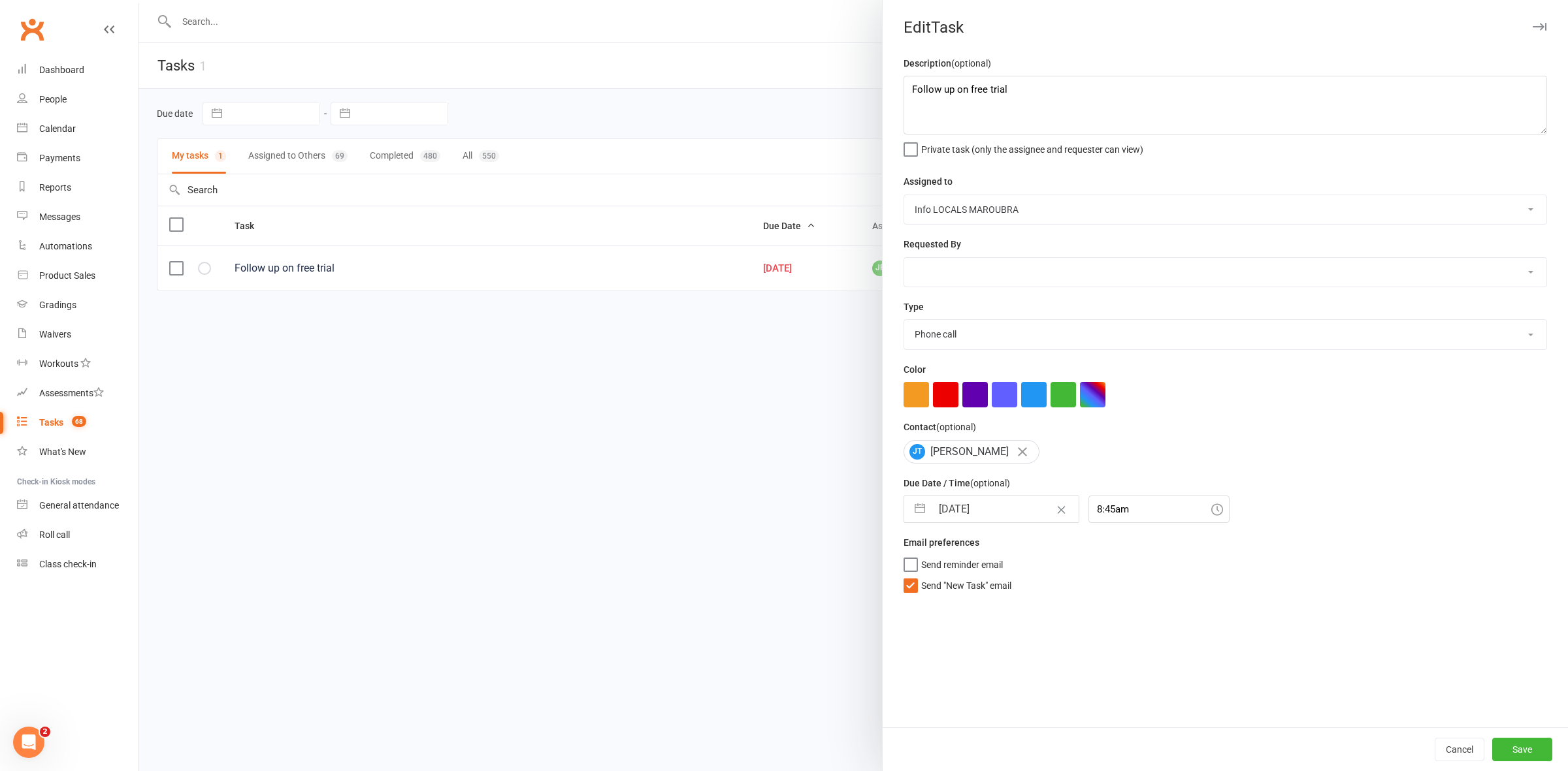
select select "51198"
click at [904, 259] on select "John Walton Veselin Celic Daniel Moeller Ben Walton Amanda Buralli Jocelyn Fern…" at bounding box center [1225, 272] width 642 height 29
drag, startPoint x: 1519, startPoint y: 750, endPoint x: 1511, endPoint y: 744, distance: 10.0
click at [1517, 748] on button "Save" at bounding box center [1522, 749] width 60 height 23
select select "started"
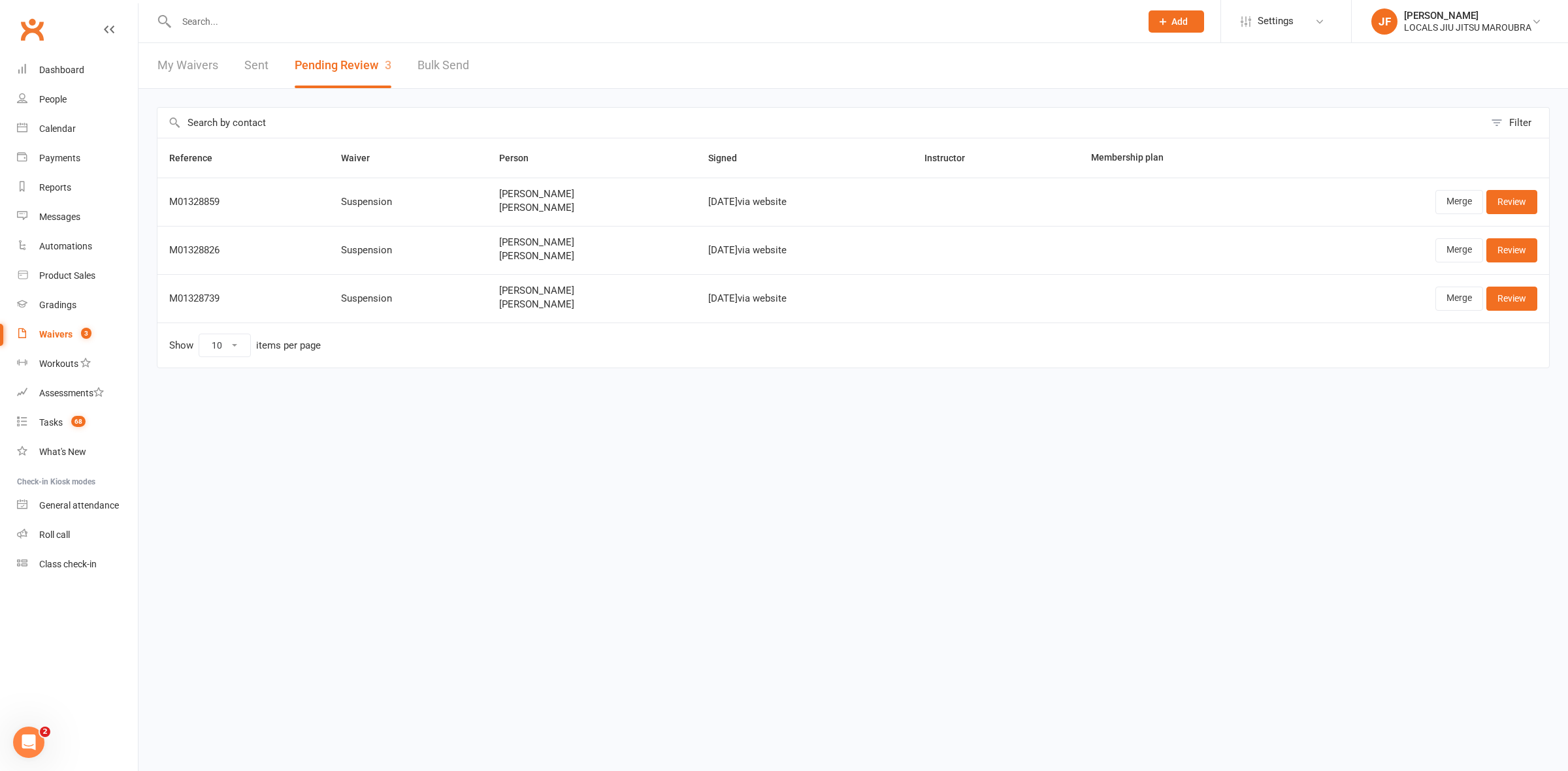
click at [374, 30] on input "text" at bounding box center [652, 22] width 959 height 18
paste input "Barney ORahilly"
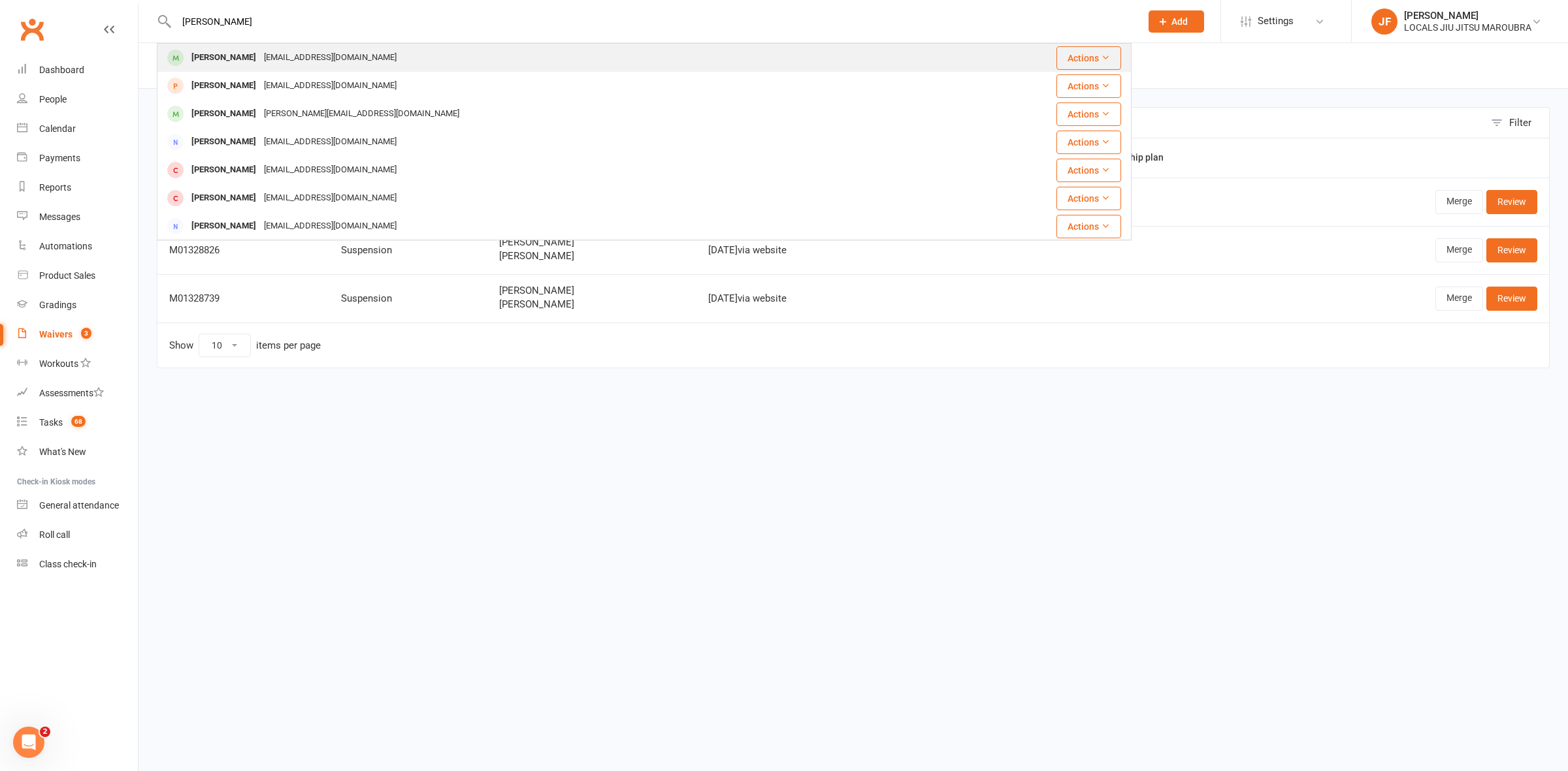
type input "Barney ORahilly"
click at [198, 49] on div "Barney O’ Rahilly" at bounding box center [224, 58] width 72 height 19
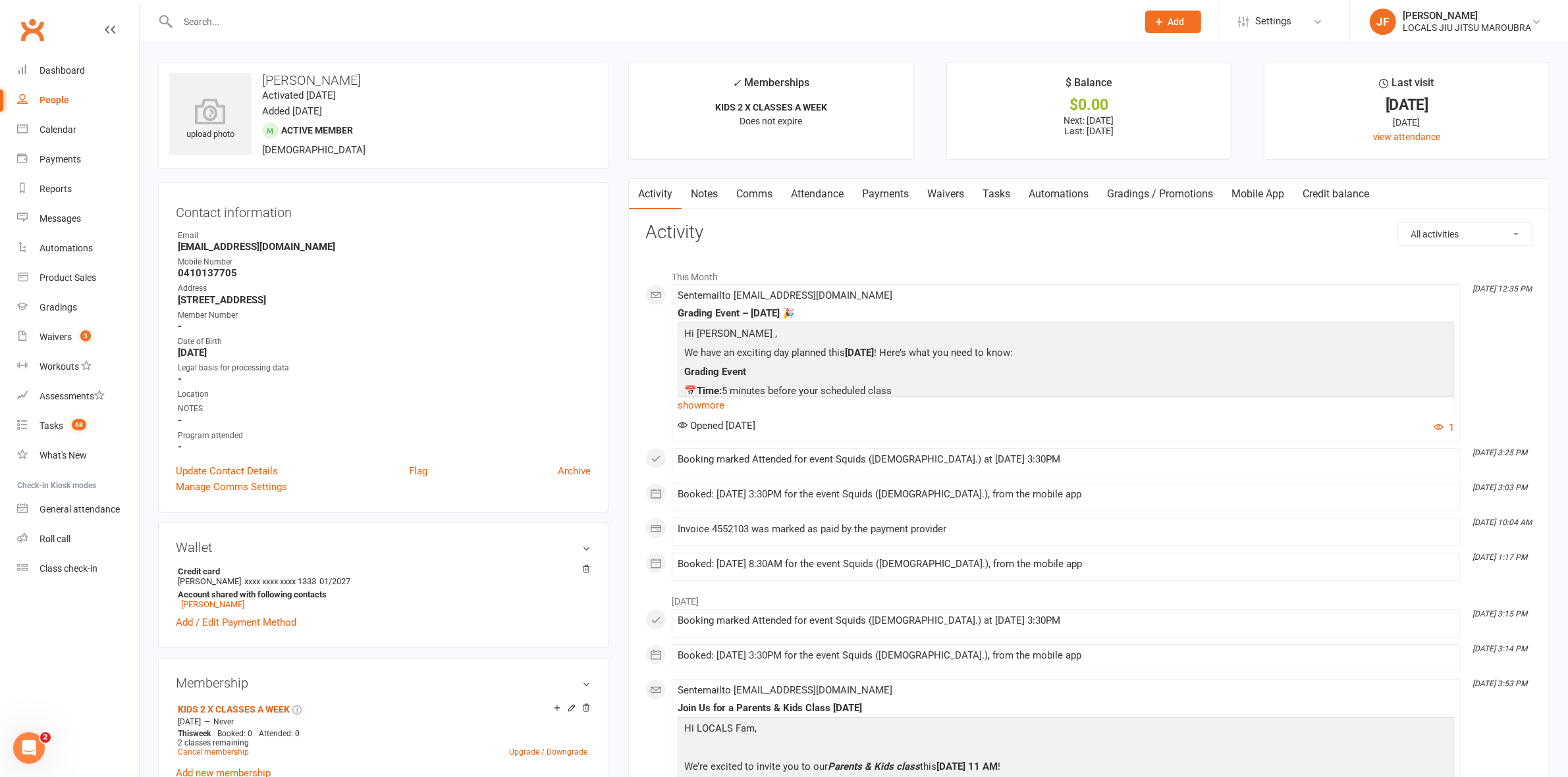
click at [871, 191] on link "Payments" at bounding box center [885, 194] width 65 height 30
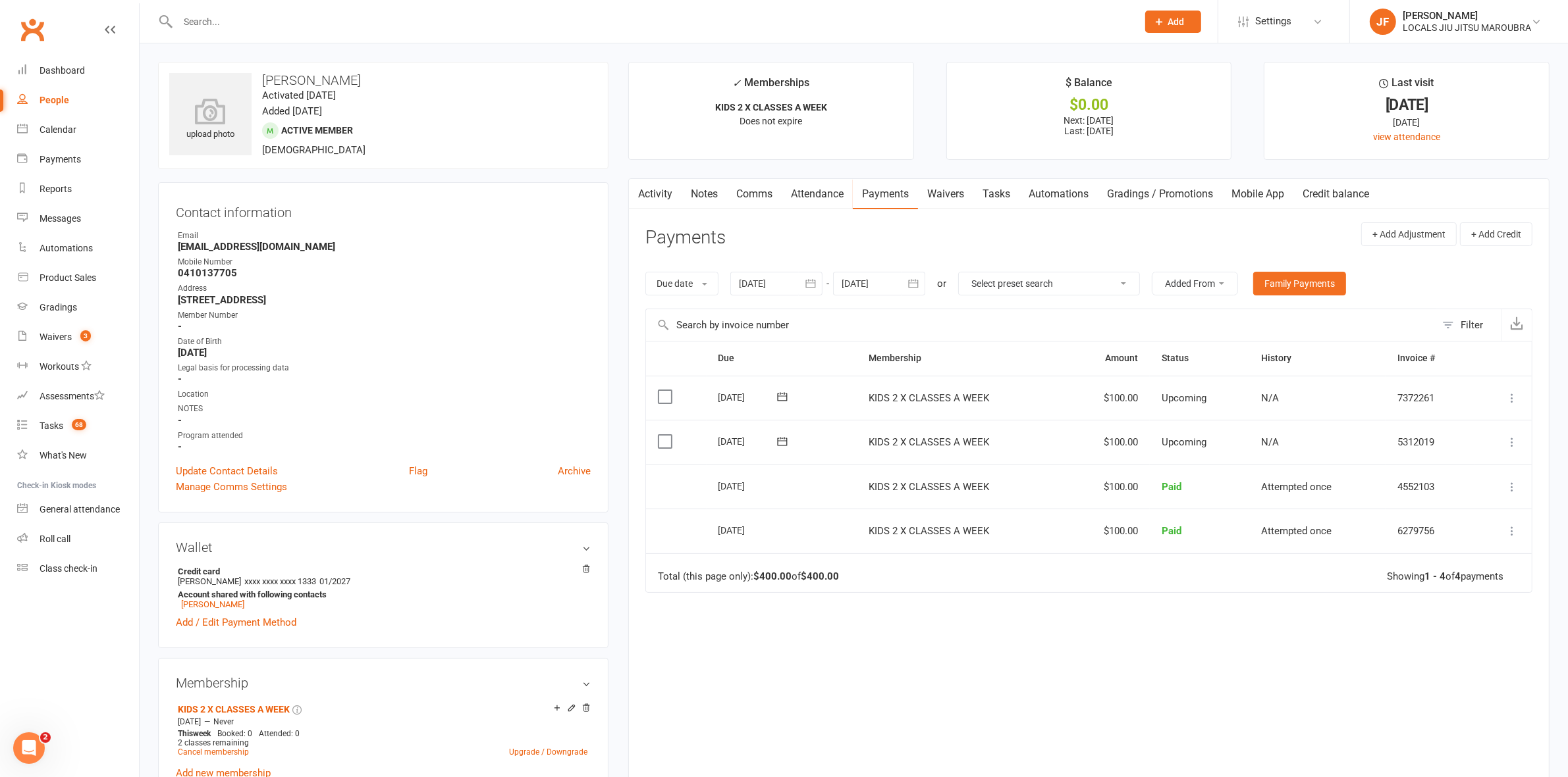
click at [917, 288] on icon "button" at bounding box center [913, 283] width 13 height 13
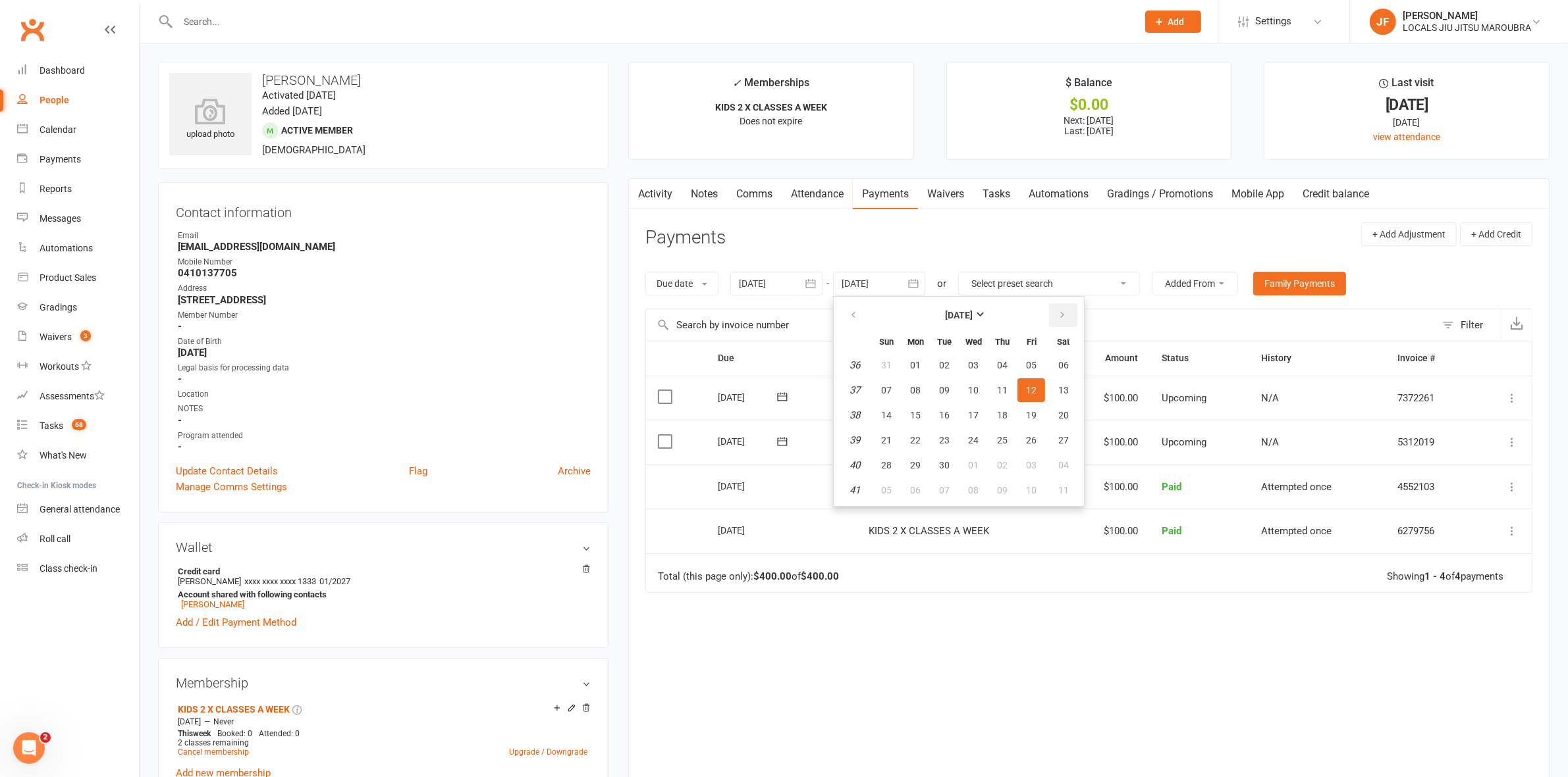
click at [1064, 318] on button "button" at bounding box center [1063, 314] width 28 height 23
click at [1005, 390] on span "11" at bounding box center [1002, 390] width 11 height 11
type input "11 Dec 2025"
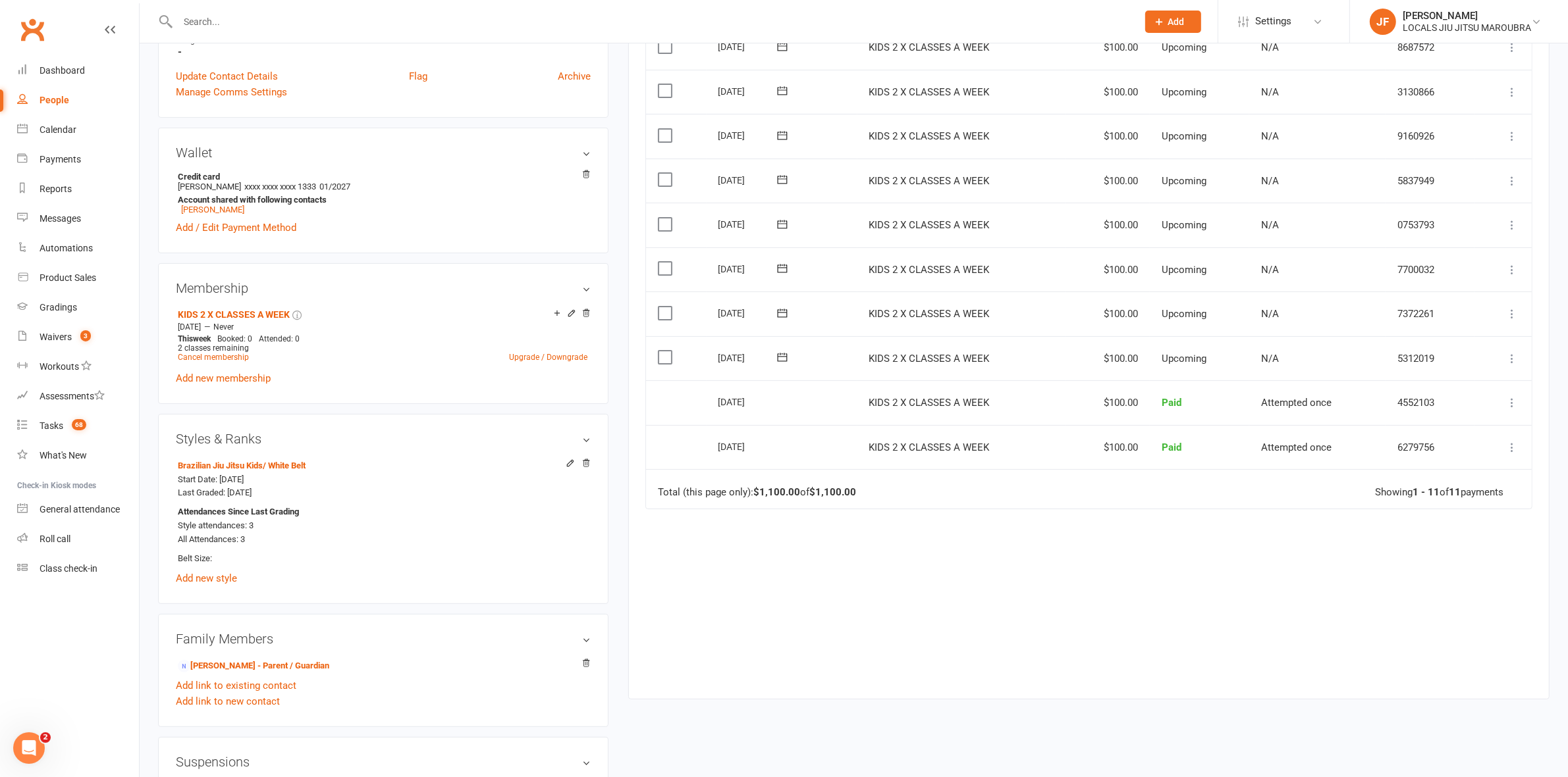
scroll to position [412, 0]
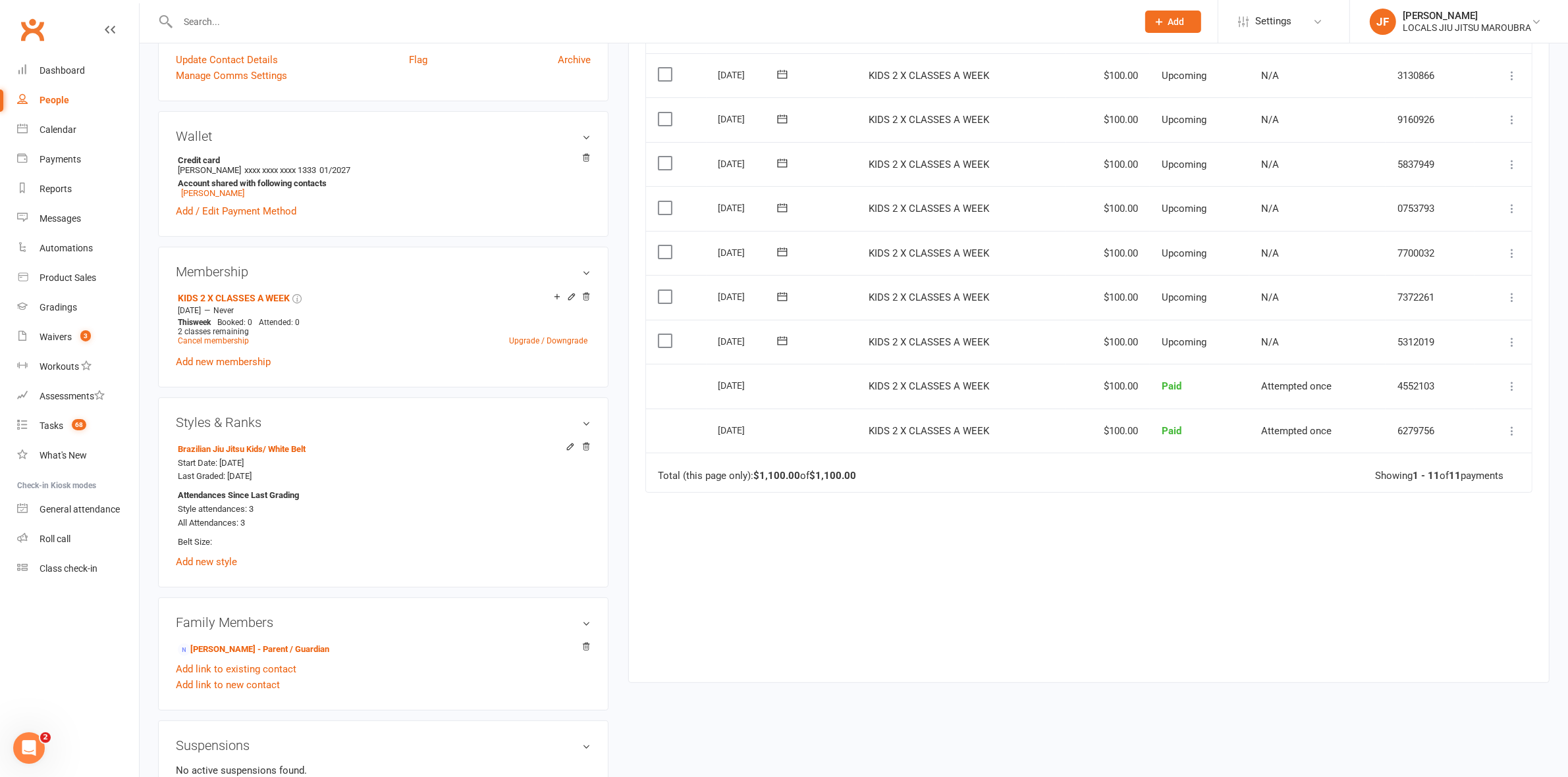
click at [1161, 597] on div "Due Contact Membership Amount Status History Invoice # Select this 09 Dec 2025 …" at bounding box center [1089, 296] width 887 height 732
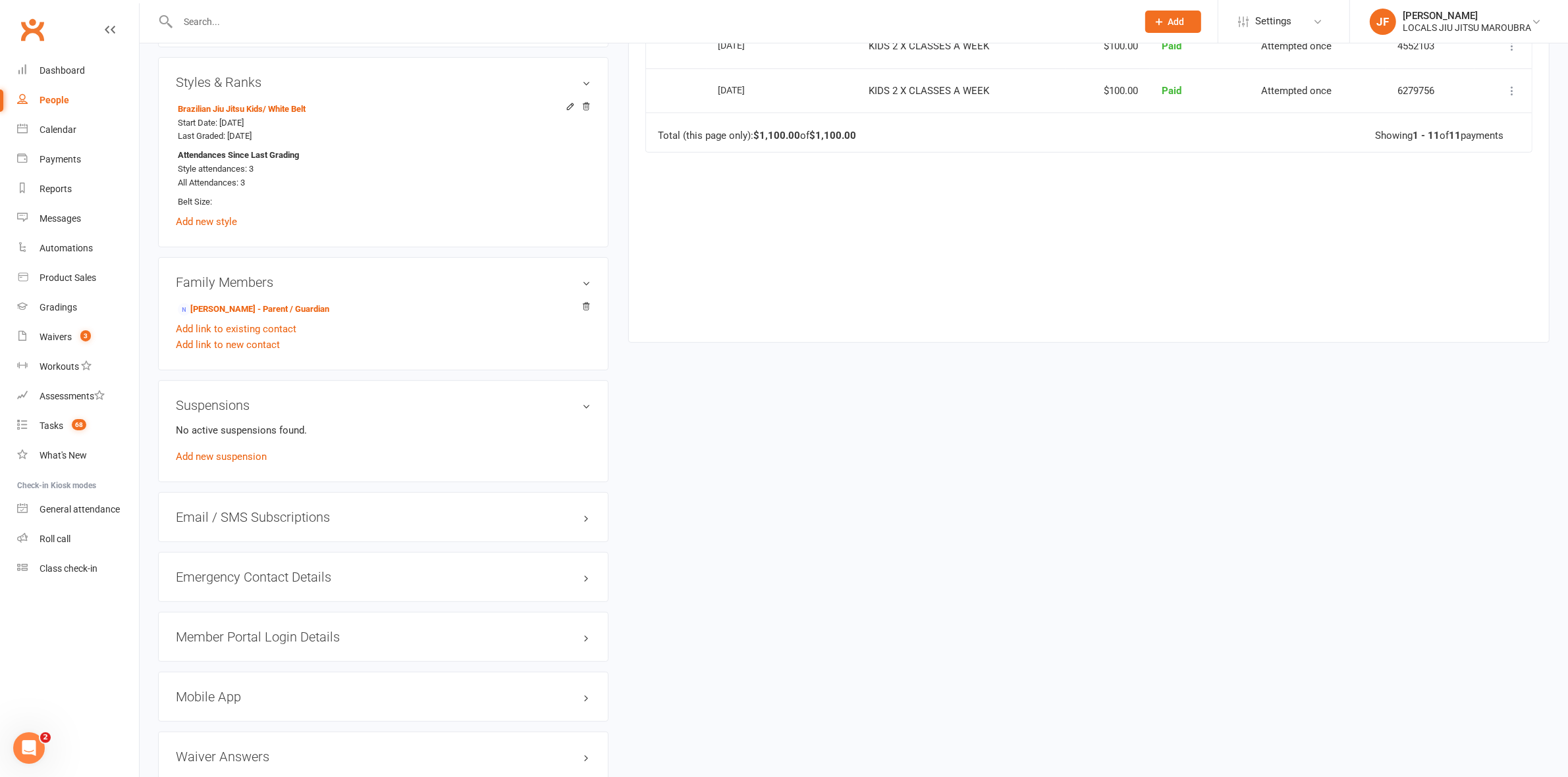
scroll to position [823, 0]
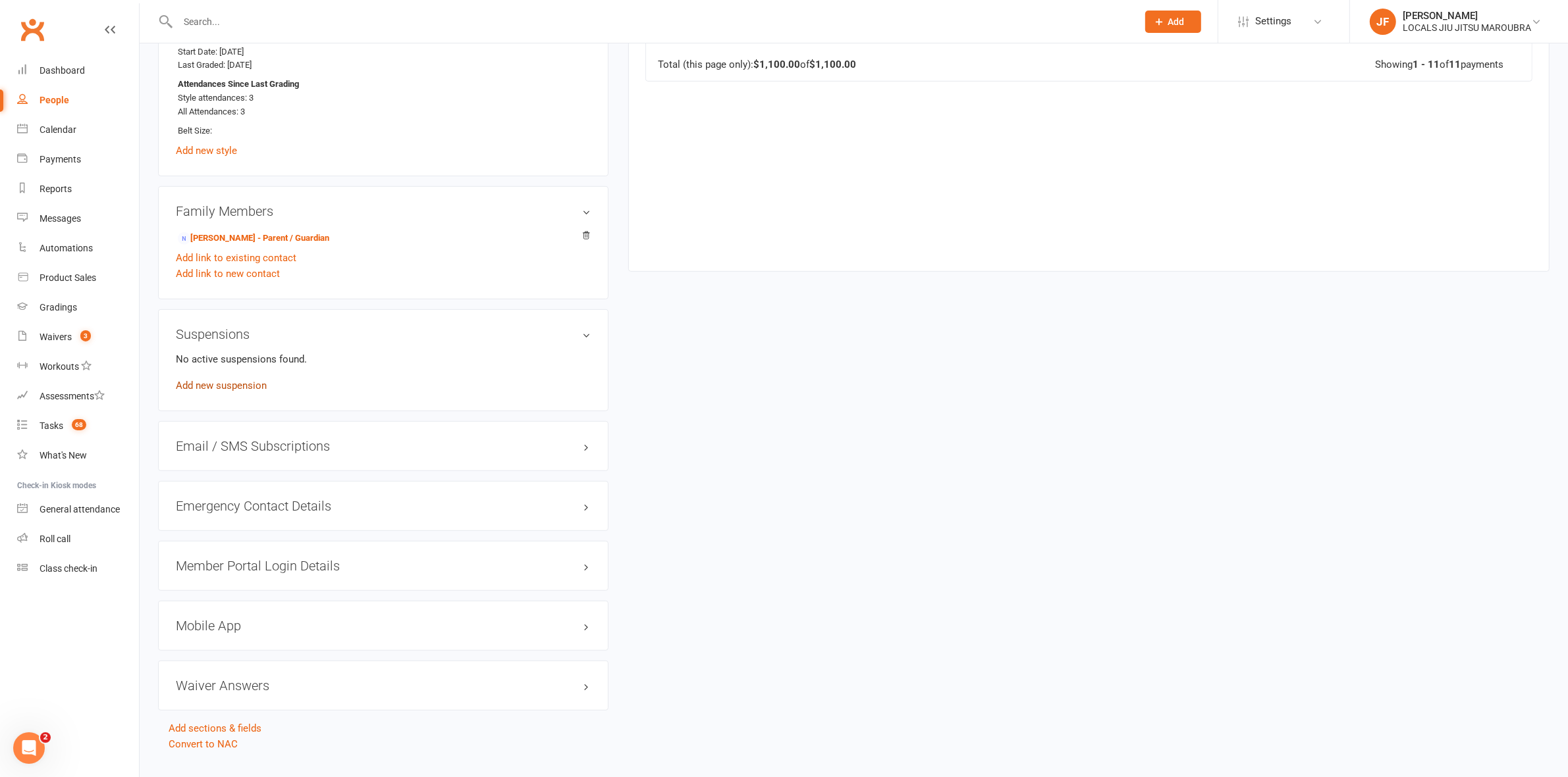
click at [208, 392] on link "Add new suspension" at bounding box center [221, 385] width 91 height 12
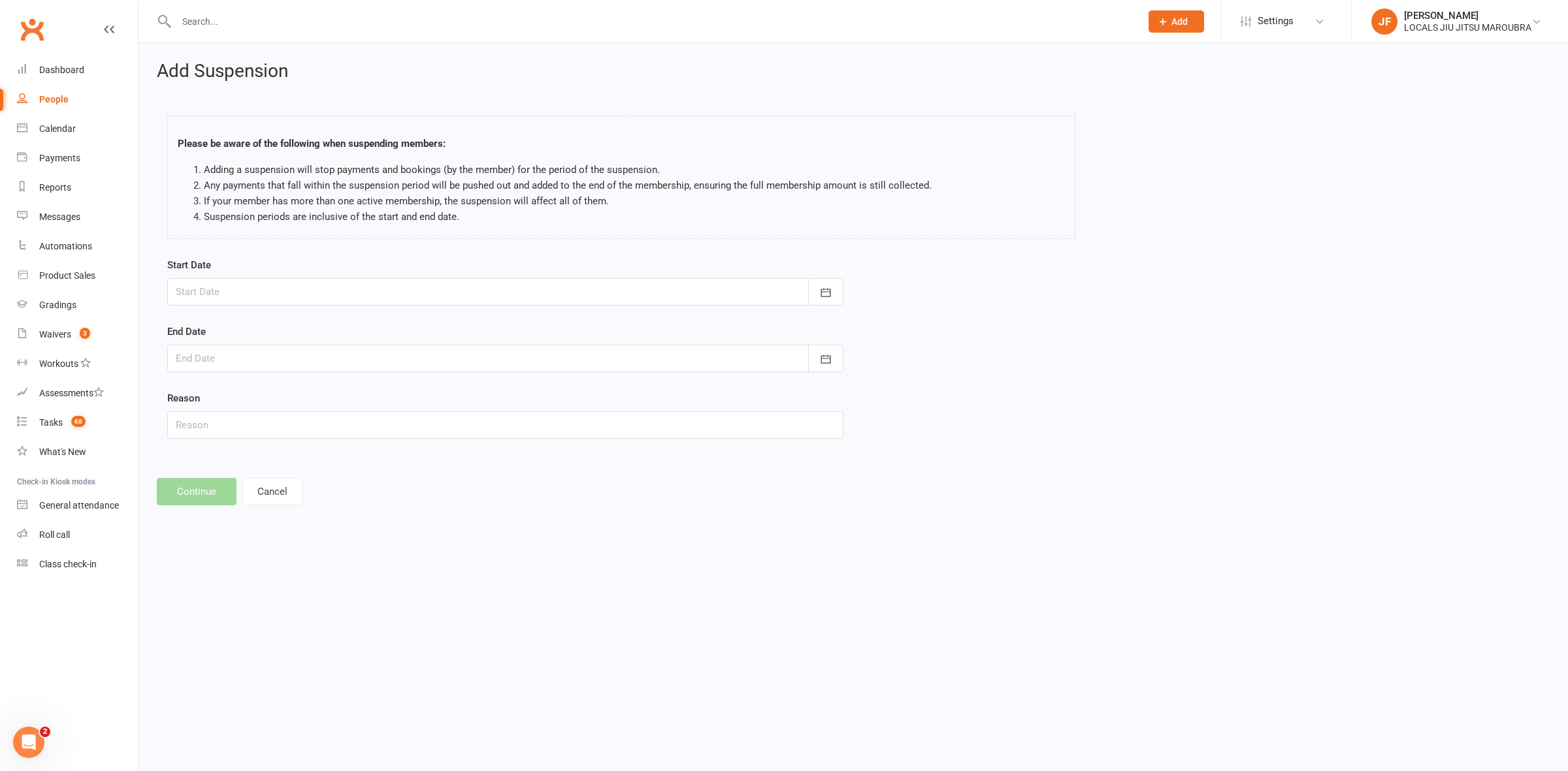
drag, startPoint x: 216, startPoint y: 292, endPoint x: 232, endPoint y: 290, distance: 16.1
click at [217, 292] on div at bounding box center [506, 292] width 676 height 27
click at [359, 422] on span "15" at bounding box center [364, 425] width 11 height 11
type input "15 Aug 2025"
click at [349, 358] on div at bounding box center [506, 358] width 676 height 27
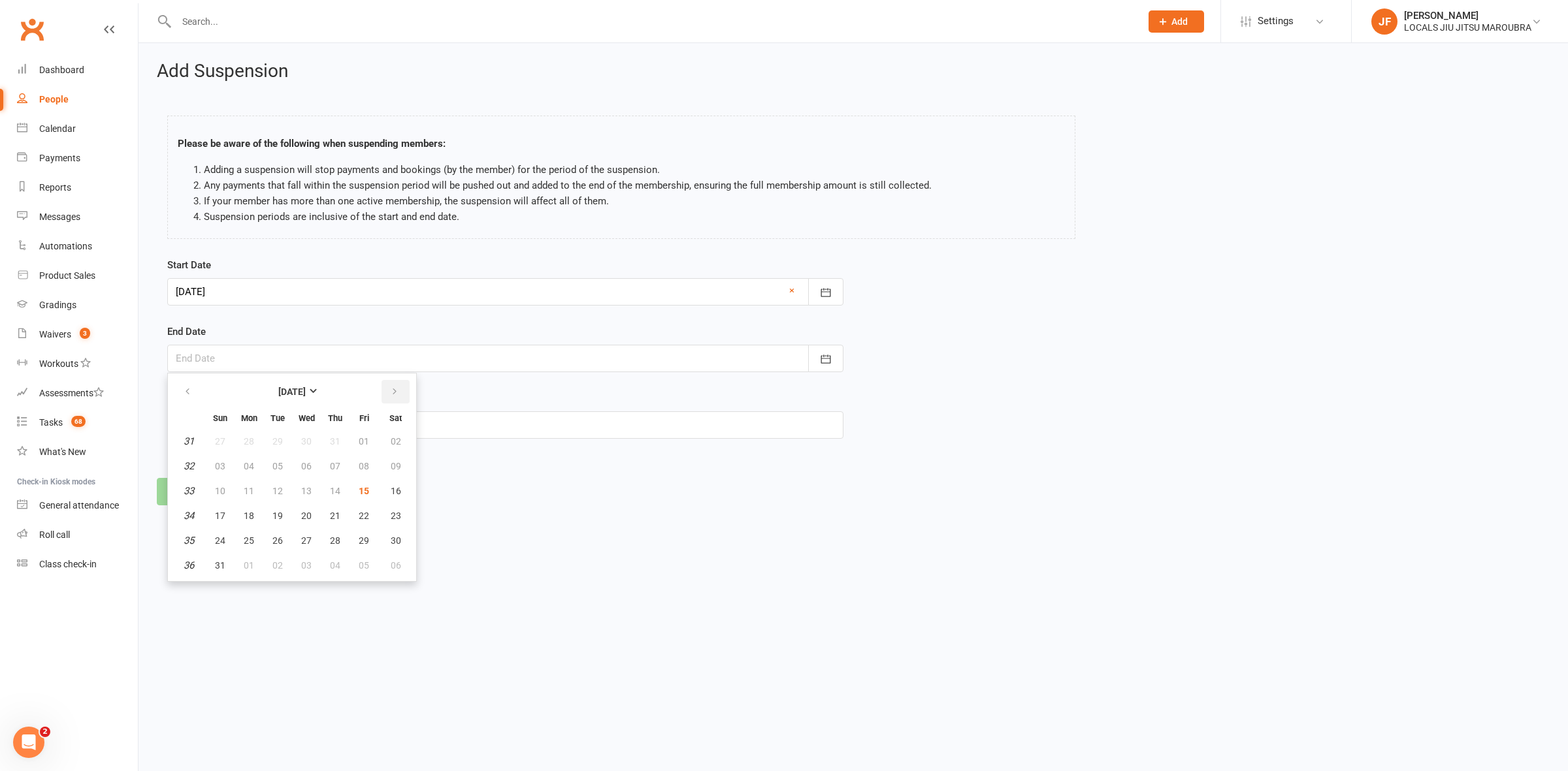
click at [390, 395] on icon "button" at bounding box center [394, 391] width 9 height 11
click at [310, 465] on button "10" at bounding box center [306, 466] width 27 height 23
type input "10 Sep 2025"
click at [316, 422] on input "text" at bounding box center [506, 425] width 676 height 27
type input "Injury/Health"
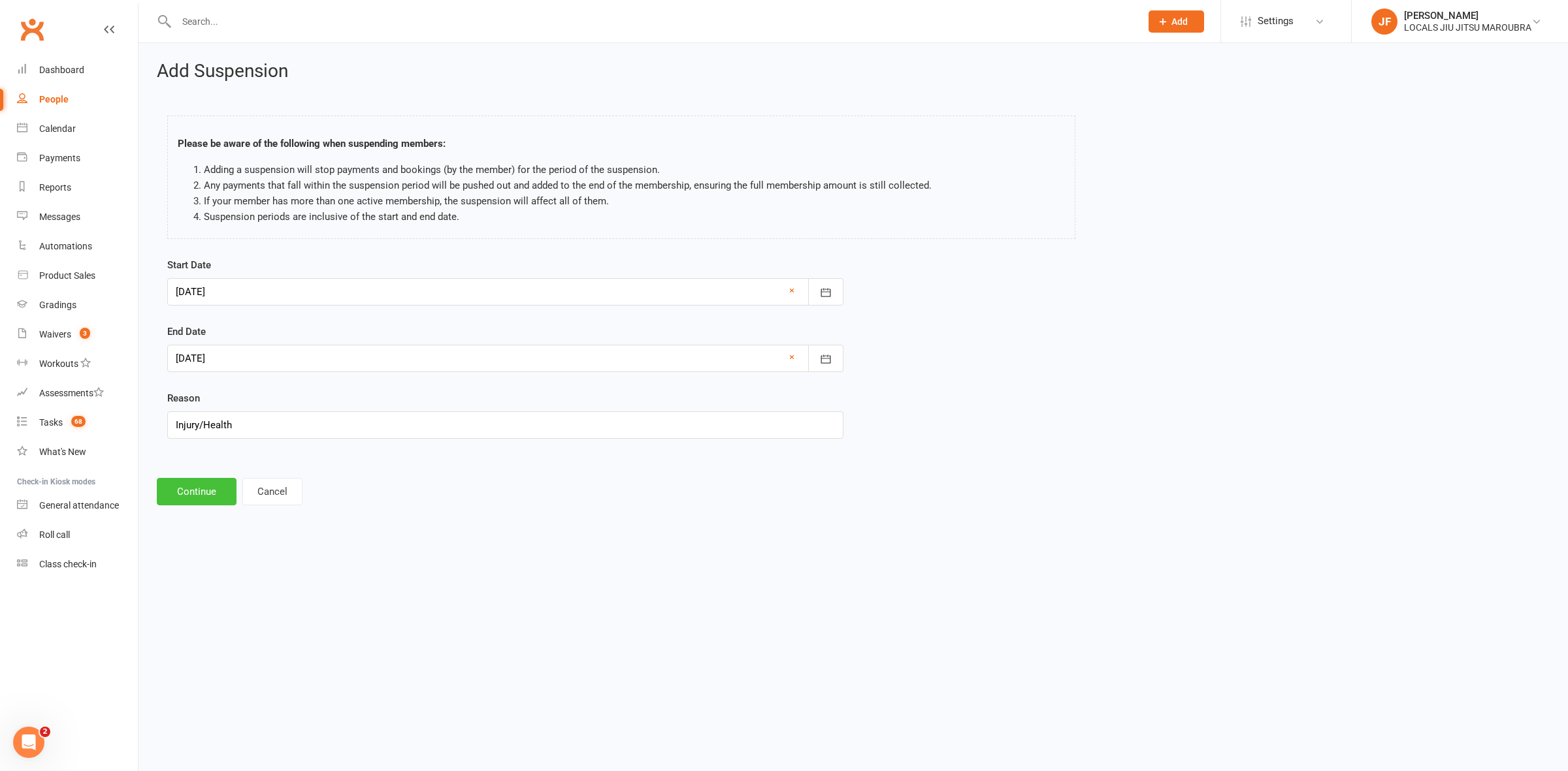
click at [205, 480] on button "Continue" at bounding box center [196, 491] width 79 height 27
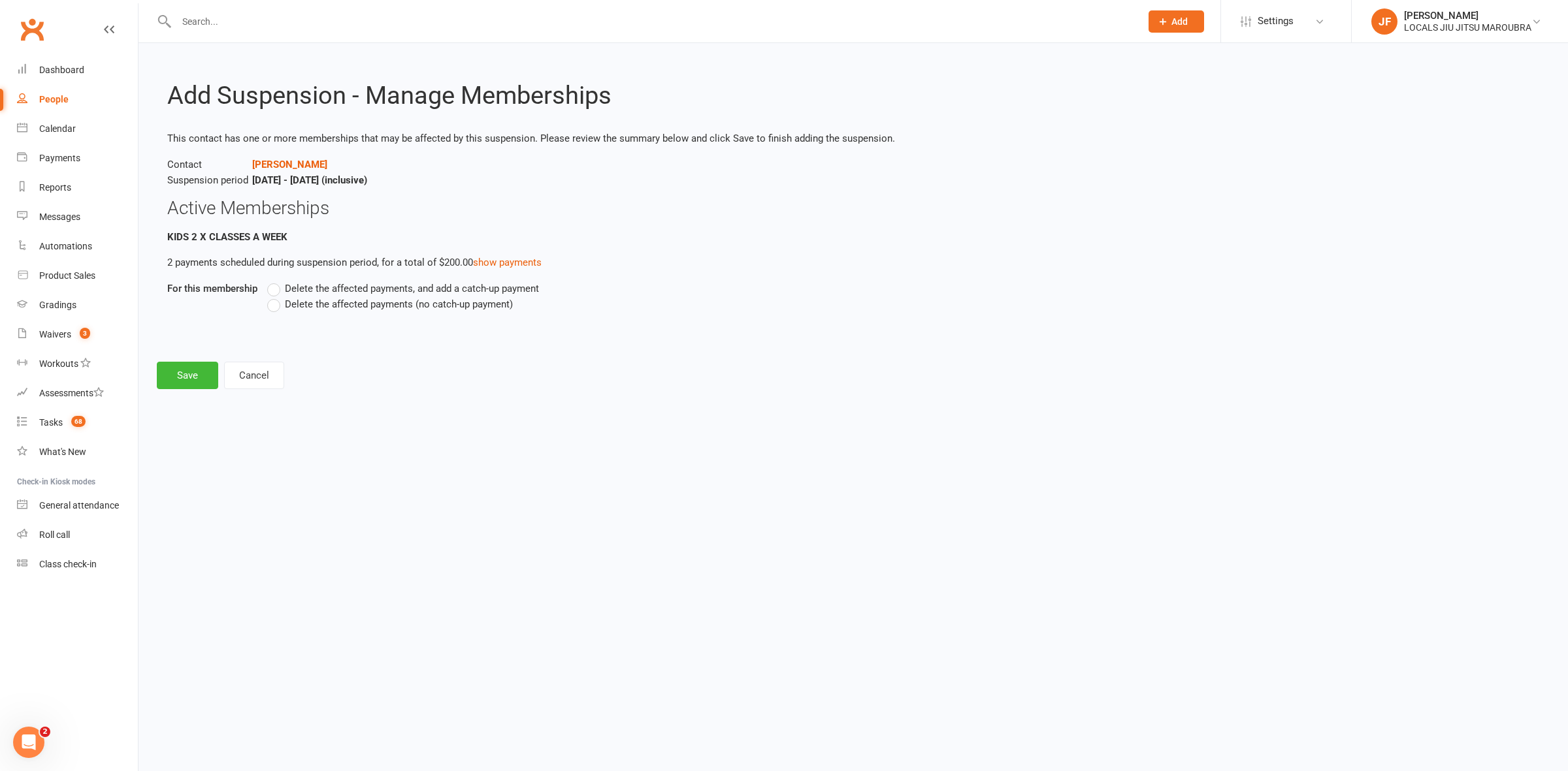
click at [278, 285] on label "Delete the affected payments, and add a catch-up payment" at bounding box center [403, 289] width 272 height 15
click at [276, 281] on input "Delete the affected payments, and add a catch-up payment" at bounding box center [271, 281] width 8 height 0
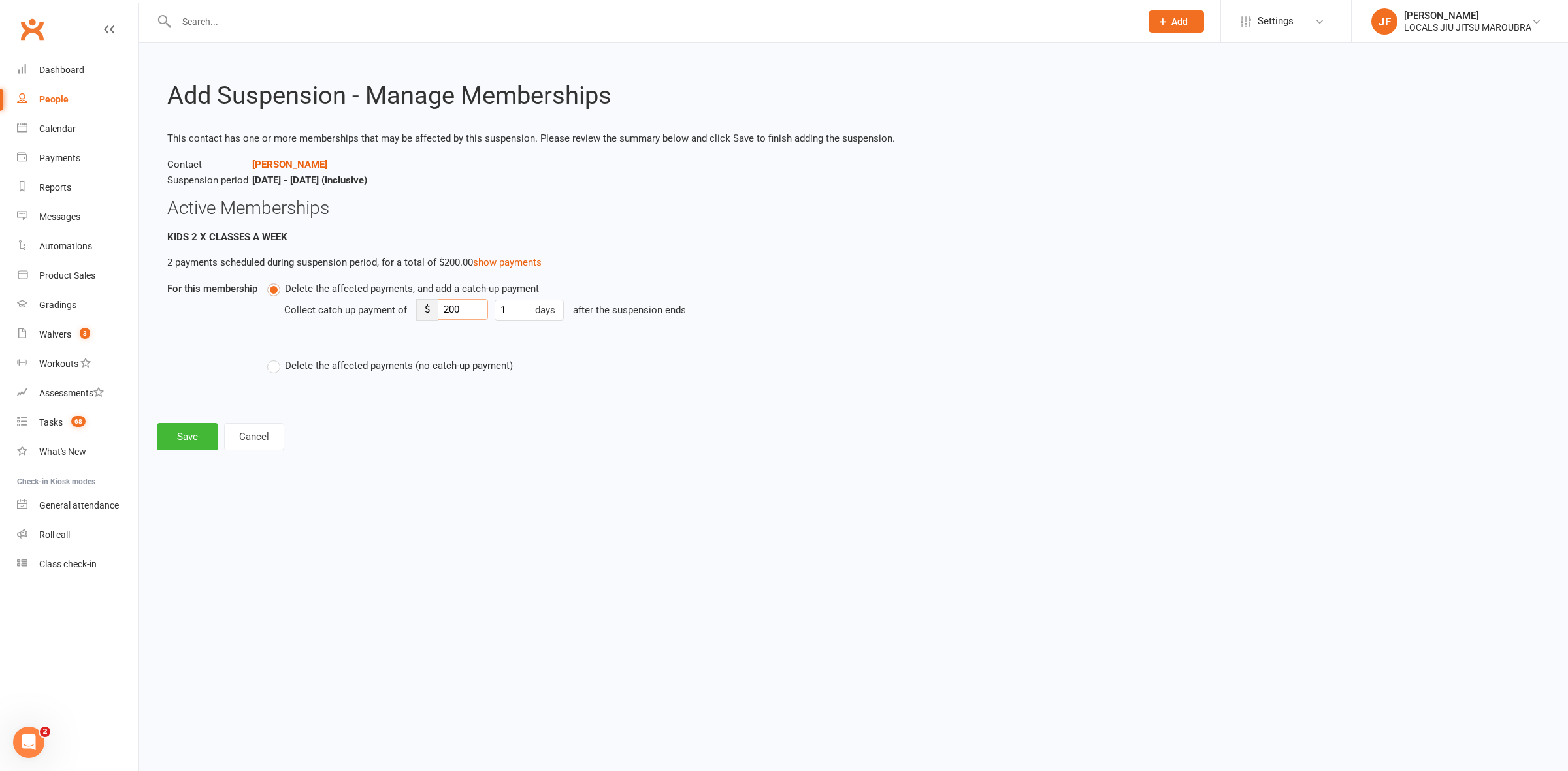
drag, startPoint x: 469, startPoint y: 306, endPoint x: 402, endPoint y: 311, distance: 67.2
click at [402, 311] on div "Collect catch up payment of $ 200 1 days after the suspension ends" at bounding box center [723, 319] width 878 height 46
type input "50"
drag, startPoint x: 193, startPoint y: 436, endPoint x: 191, endPoint y: 425, distance: 11.2
click at [191, 429] on button "Save" at bounding box center [187, 436] width 61 height 27
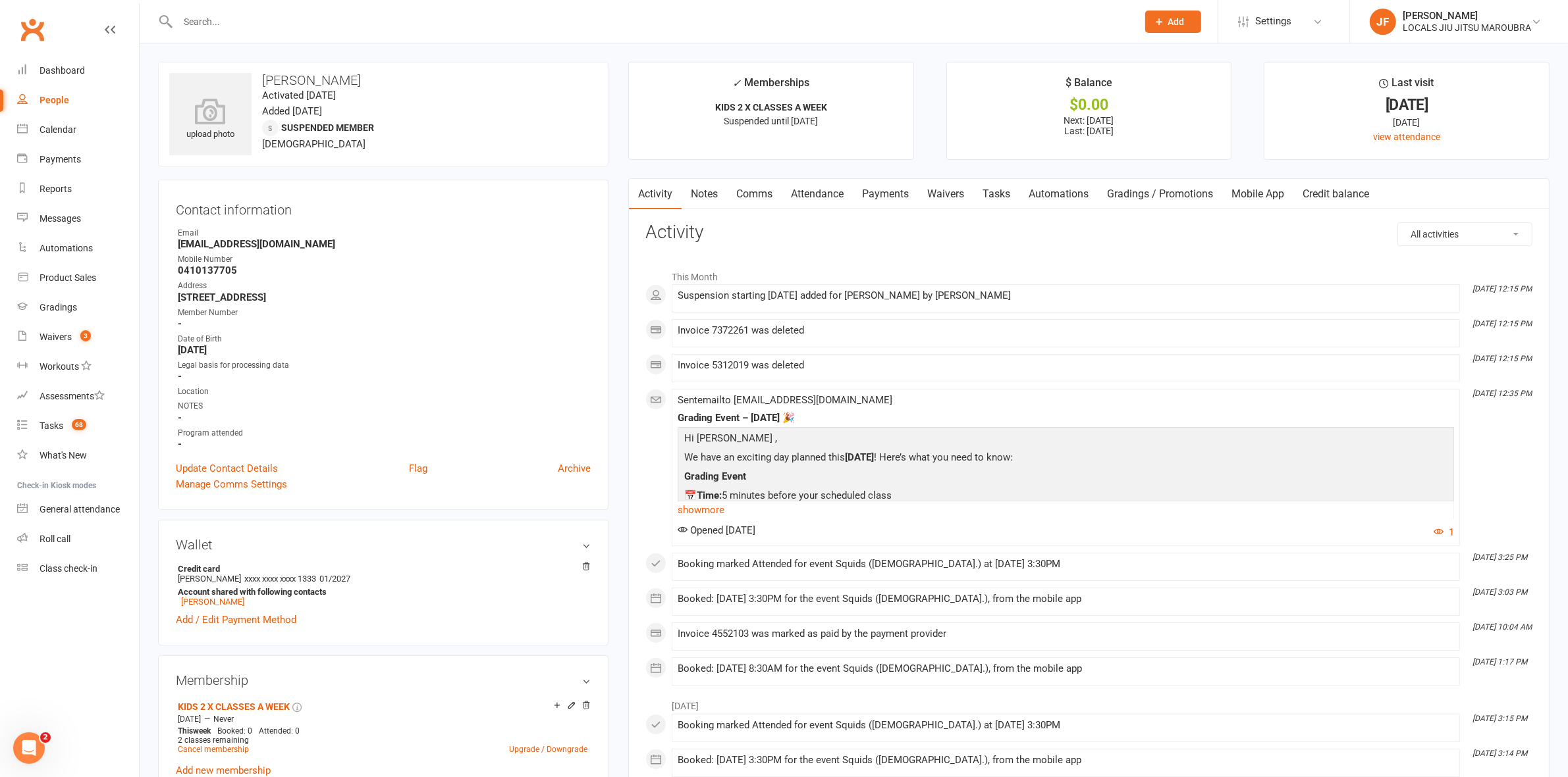
click at [456, 17] on input "text" at bounding box center [650, 22] width 954 height 18
paste input "Connor Trebelas"
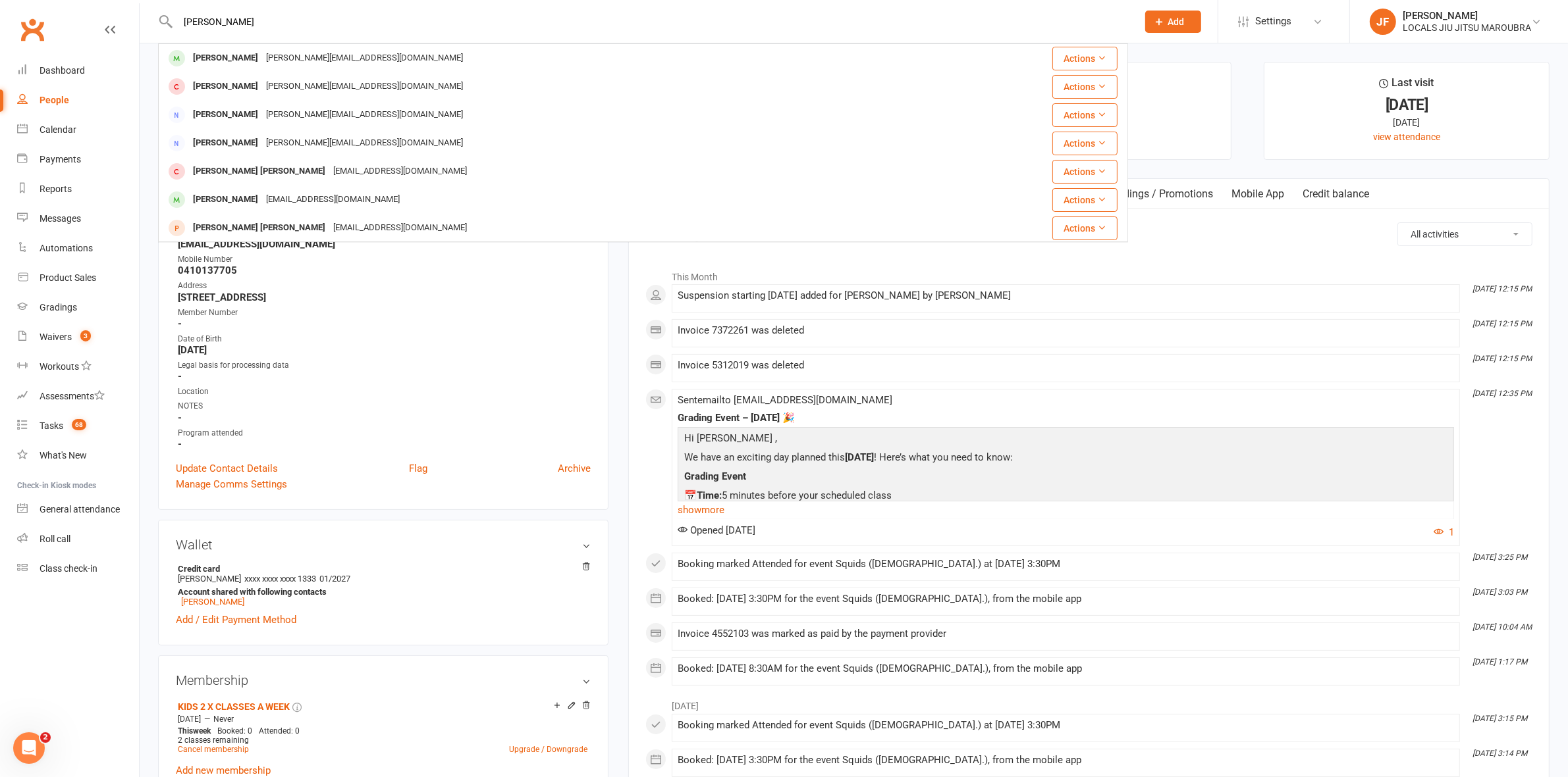
type input "Connor Trebelas"
click at [240, 51] on div "Connor Trebelas" at bounding box center [225, 58] width 73 height 19
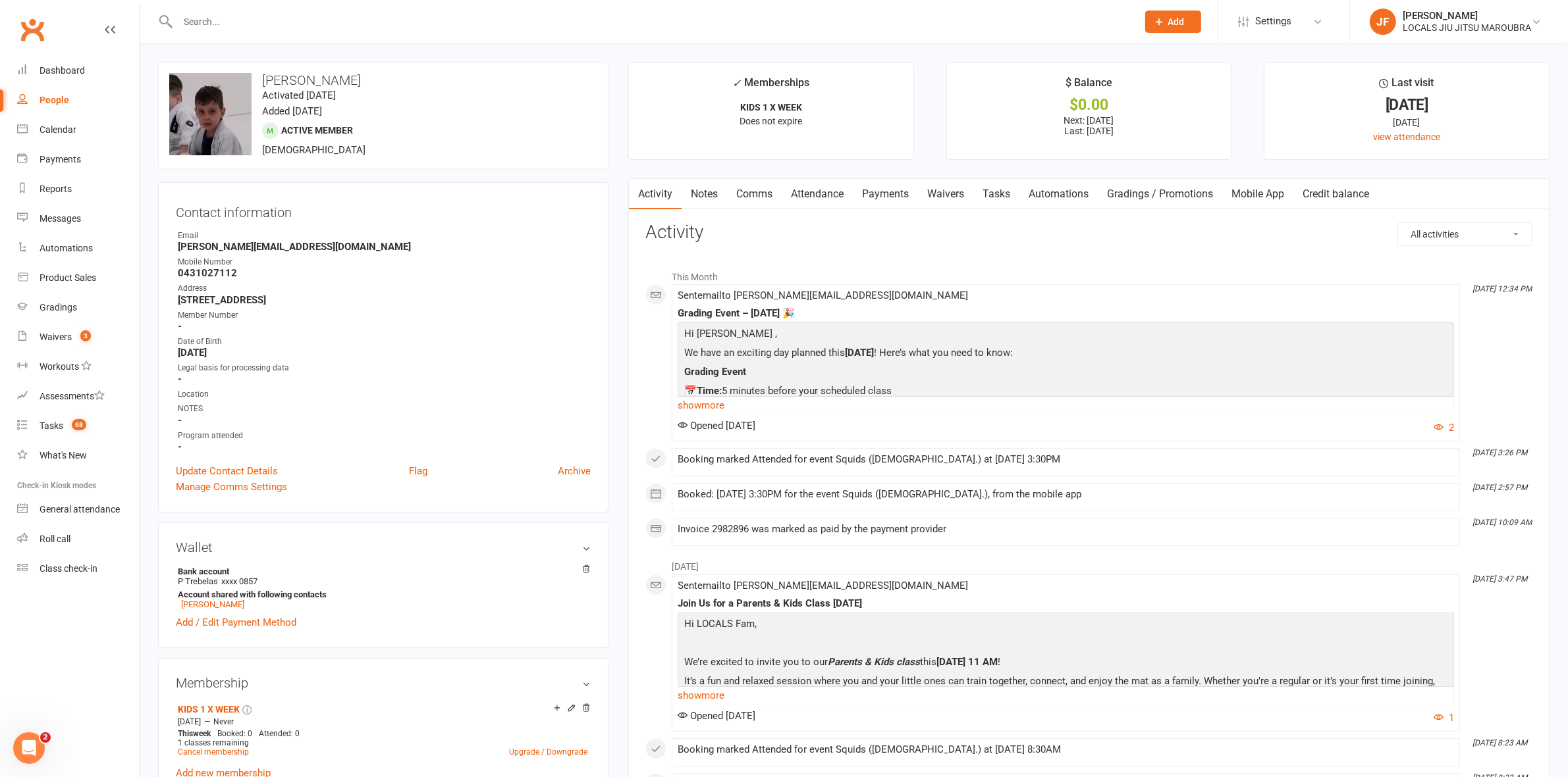
click at [876, 198] on link "Payments" at bounding box center [885, 194] width 65 height 30
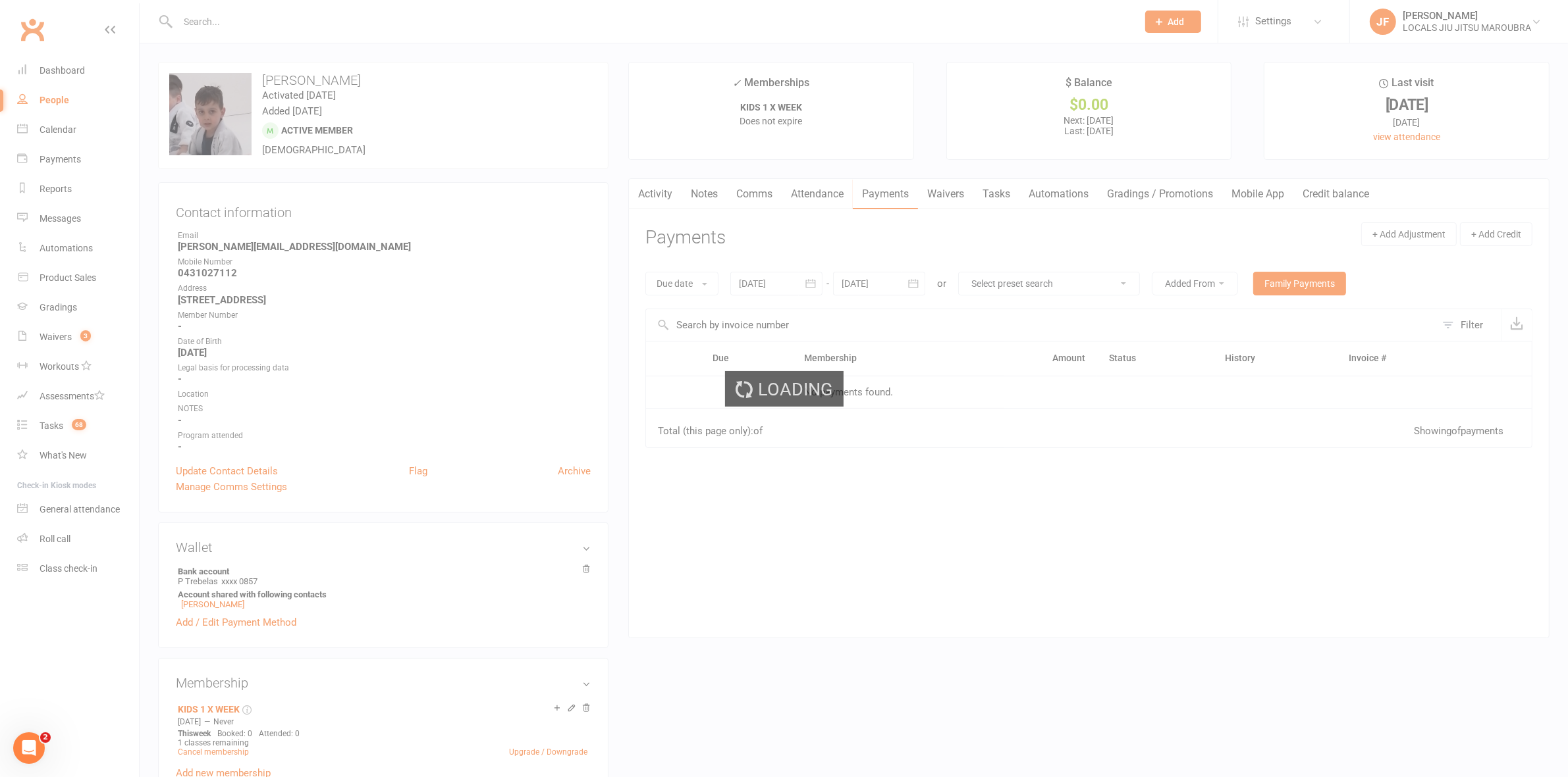
click at [915, 284] on div "Loading" at bounding box center [784, 388] width 1568 height 777
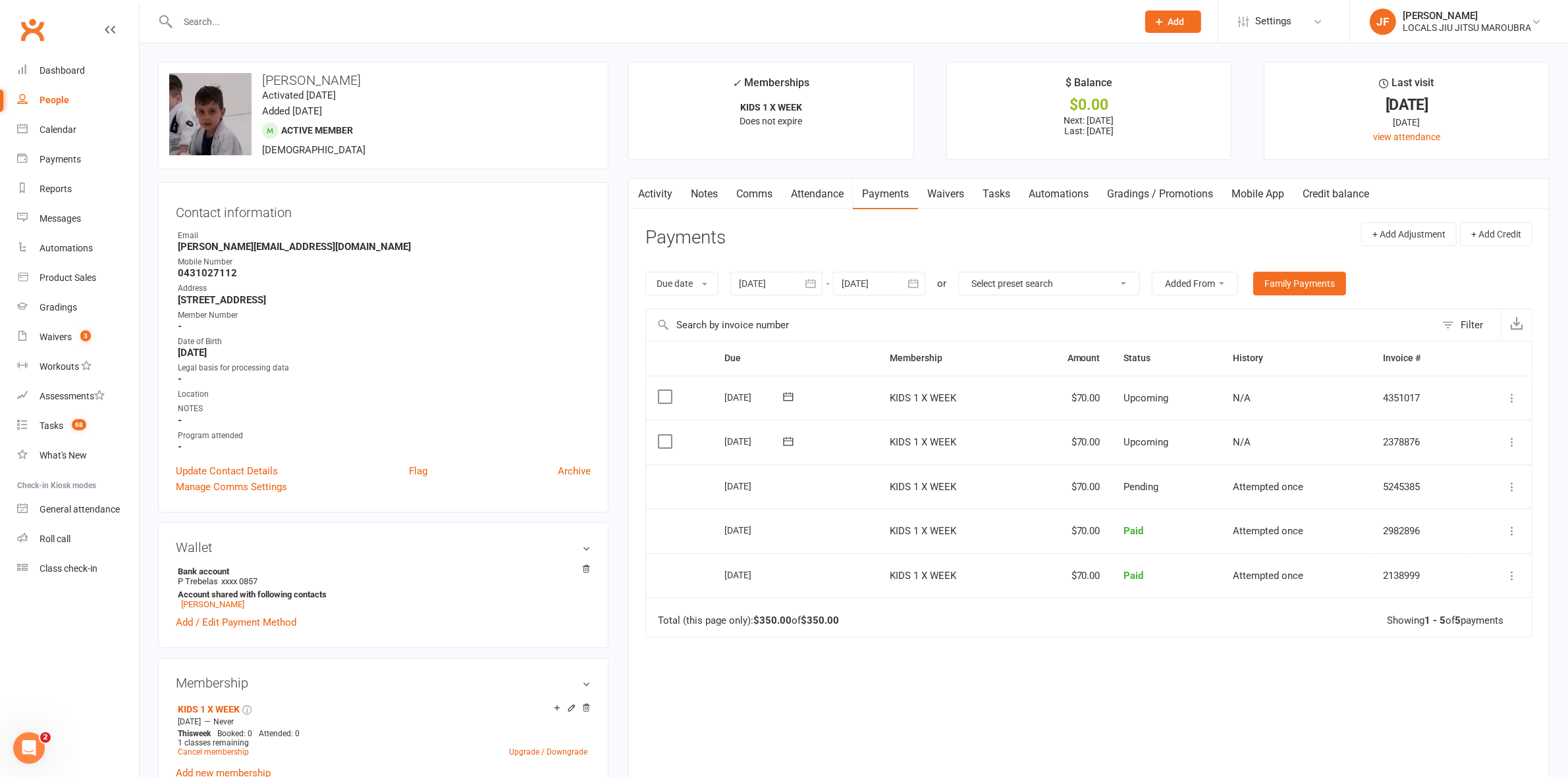
click at [915, 284] on icon "button" at bounding box center [913, 283] width 13 height 13
click at [1052, 319] on button "button" at bounding box center [1063, 314] width 28 height 23
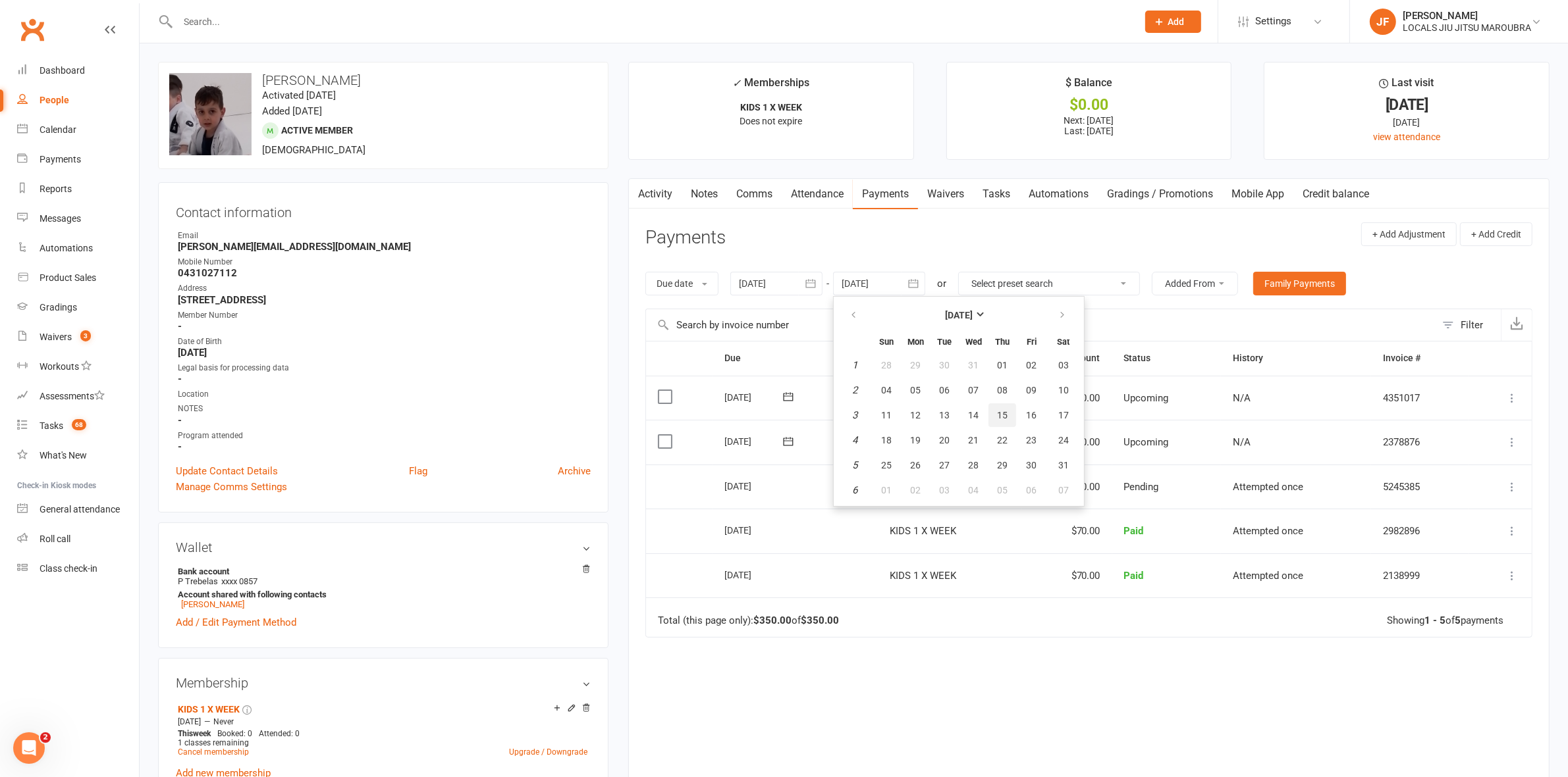
click at [1009, 404] on button "15" at bounding box center [1002, 415] width 28 height 23
type input "15 Jan 2026"
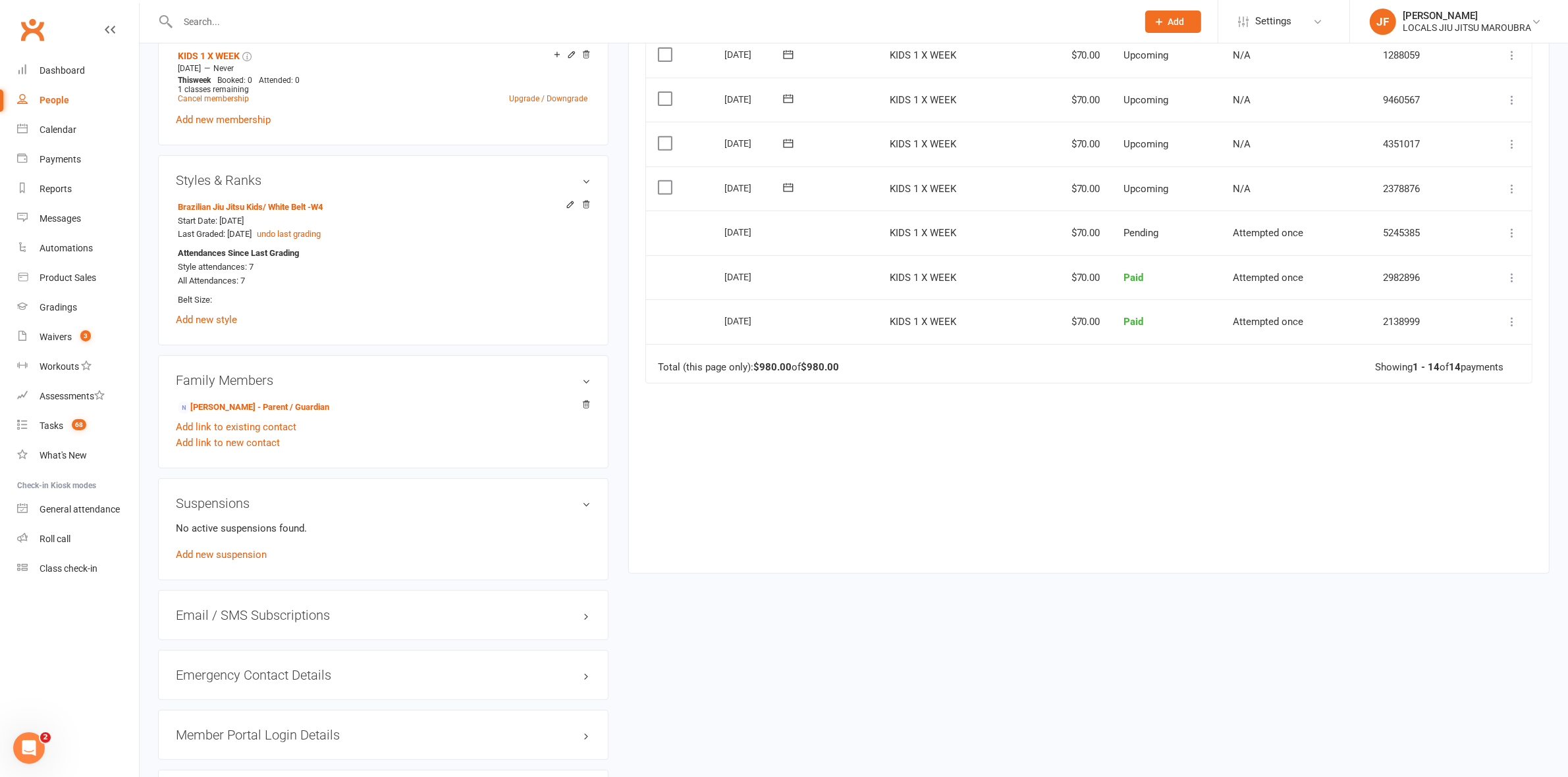
scroll to position [658, 0]
click at [206, 551] on link "Add new suspension" at bounding box center [221, 550] width 91 height 12
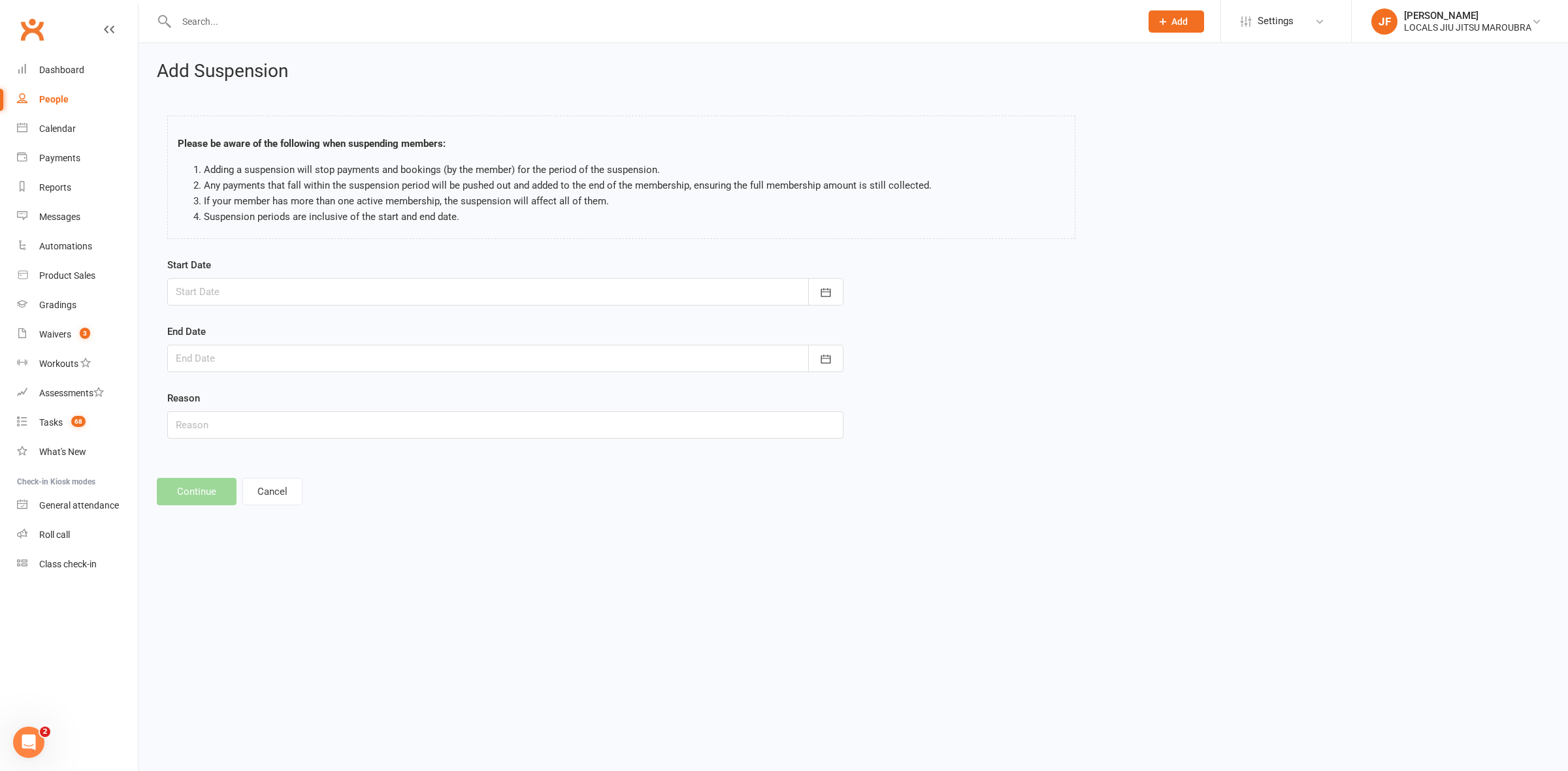
click at [232, 283] on div at bounding box center [506, 292] width 676 height 27
click at [390, 322] on icon "button" at bounding box center [394, 325] width 9 height 11
click at [380, 396] on button "13" at bounding box center [395, 399] width 33 height 23
type input "13 Sep 2025"
click at [367, 353] on div at bounding box center [506, 358] width 676 height 27
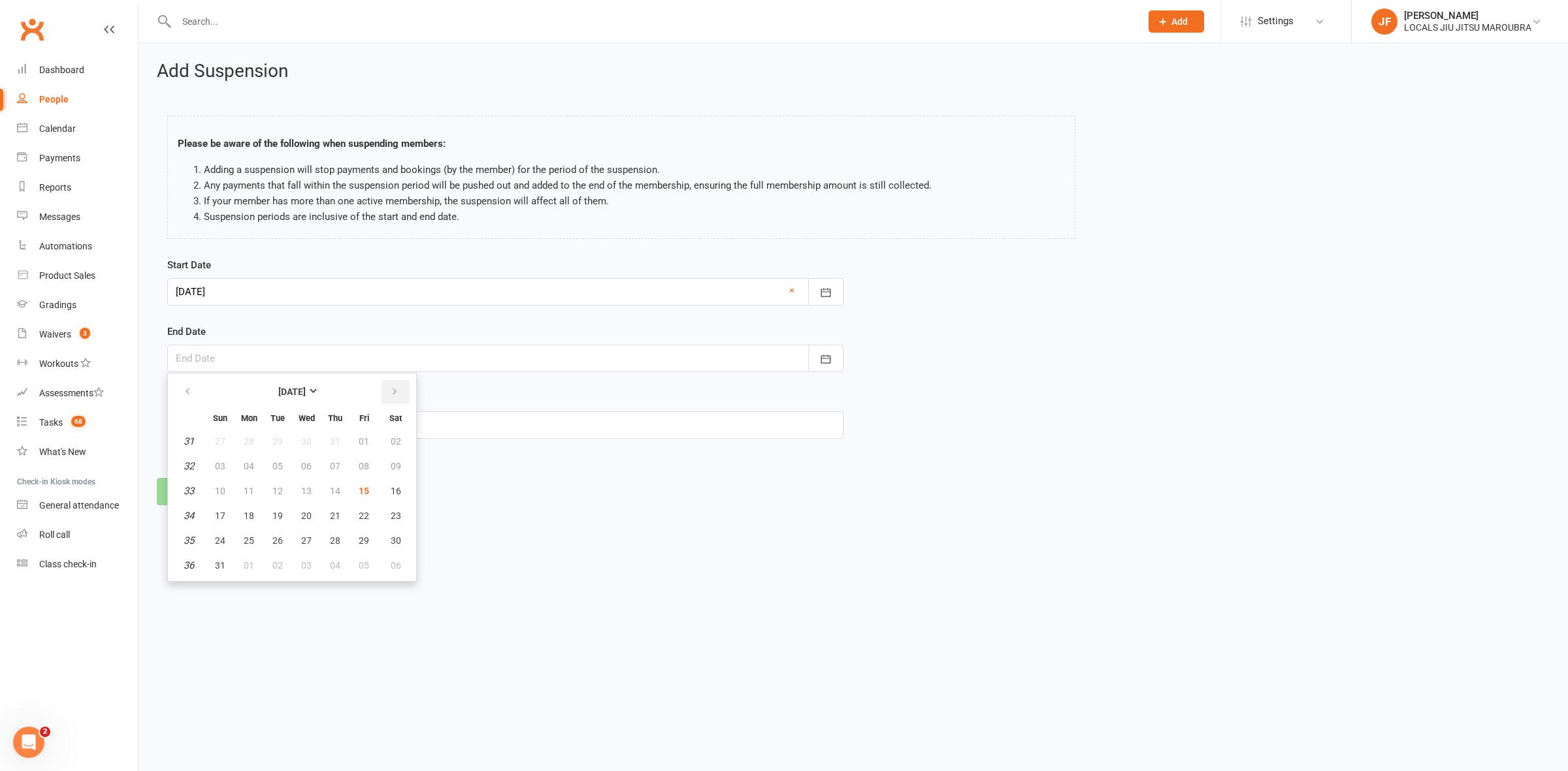
click at [394, 395] on button "button" at bounding box center [396, 391] width 28 height 23
click at [391, 513] on span "25" at bounding box center [396, 516] width 11 height 11
type input "25 Oct 2025"
click at [306, 422] on input "text" at bounding box center [506, 425] width 676 height 27
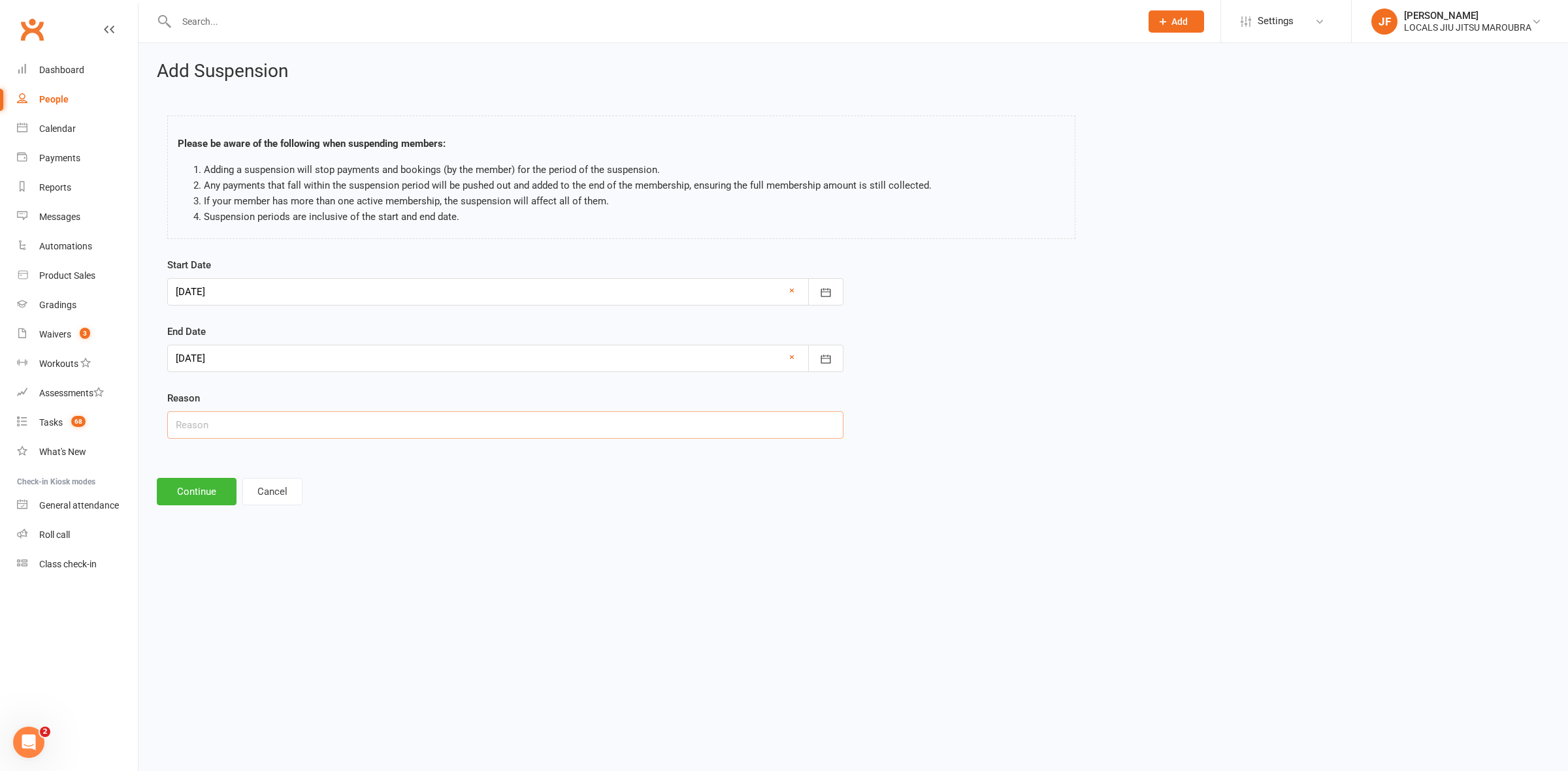
type input "Holiday"
drag, startPoint x: 207, startPoint y: 485, endPoint x: 223, endPoint y: 474, distance: 19.4
click at [207, 484] on button "Continue" at bounding box center [196, 491] width 79 height 27
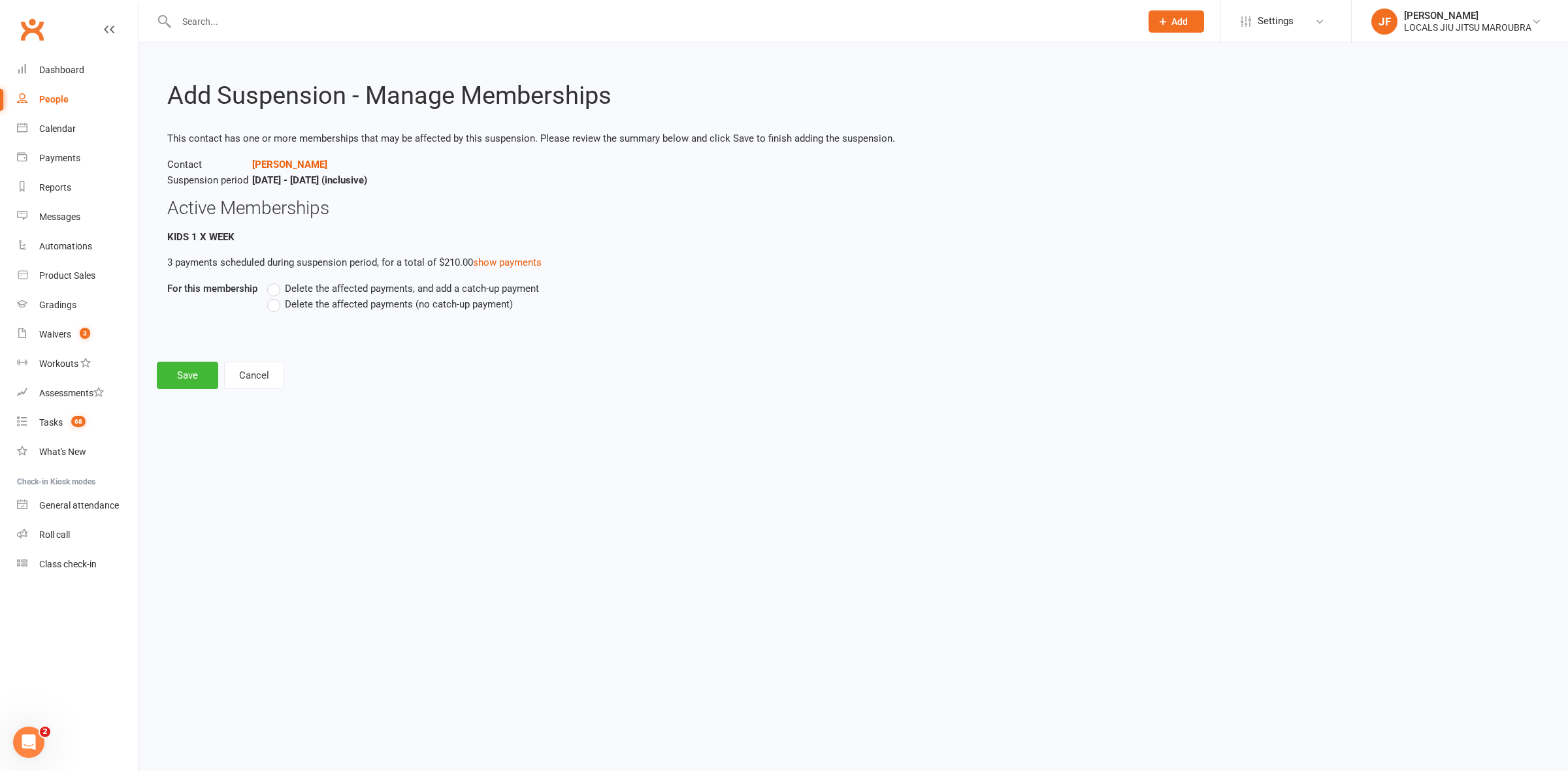
click at [269, 288] on label "Delete the affected payments, and add a catch-up payment" at bounding box center [403, 289] width 272 height 15
click at [269, 281] on input "Delete the affected payments, and add a catch-up payment" at bounding box center [271, 281] width 8 height 0
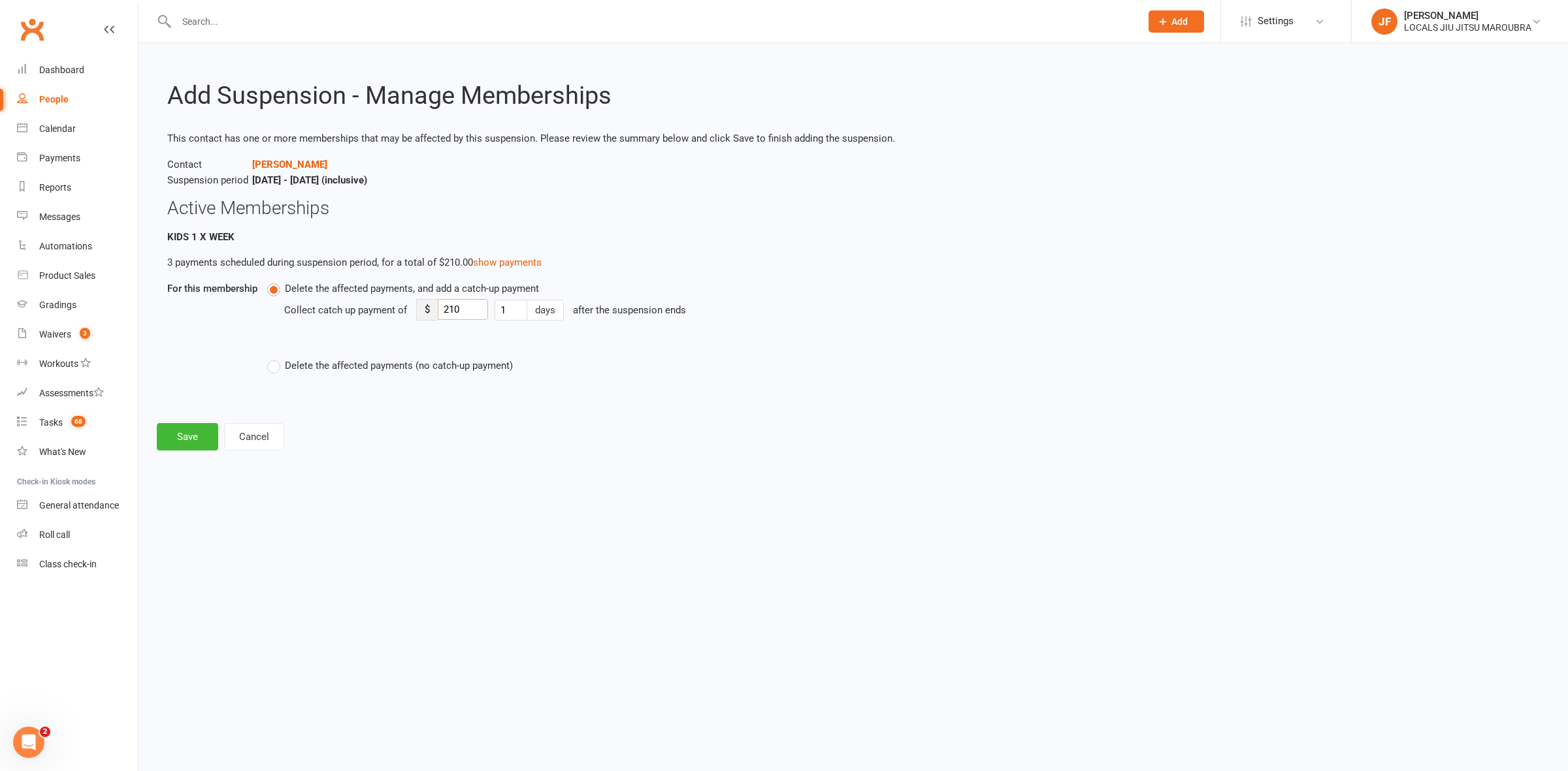
drag, startPoint x: 464, startPoint y: 309, endPoint x: 432, endPoint y: 309, distance: 32.0
click at [432, 309] on div "$ 210" at bounding box center [452, 310] width 72 height 22
type input "70"
click at [197, 438] on button "Save" at bounding box center [187, 436] width 61 height 27
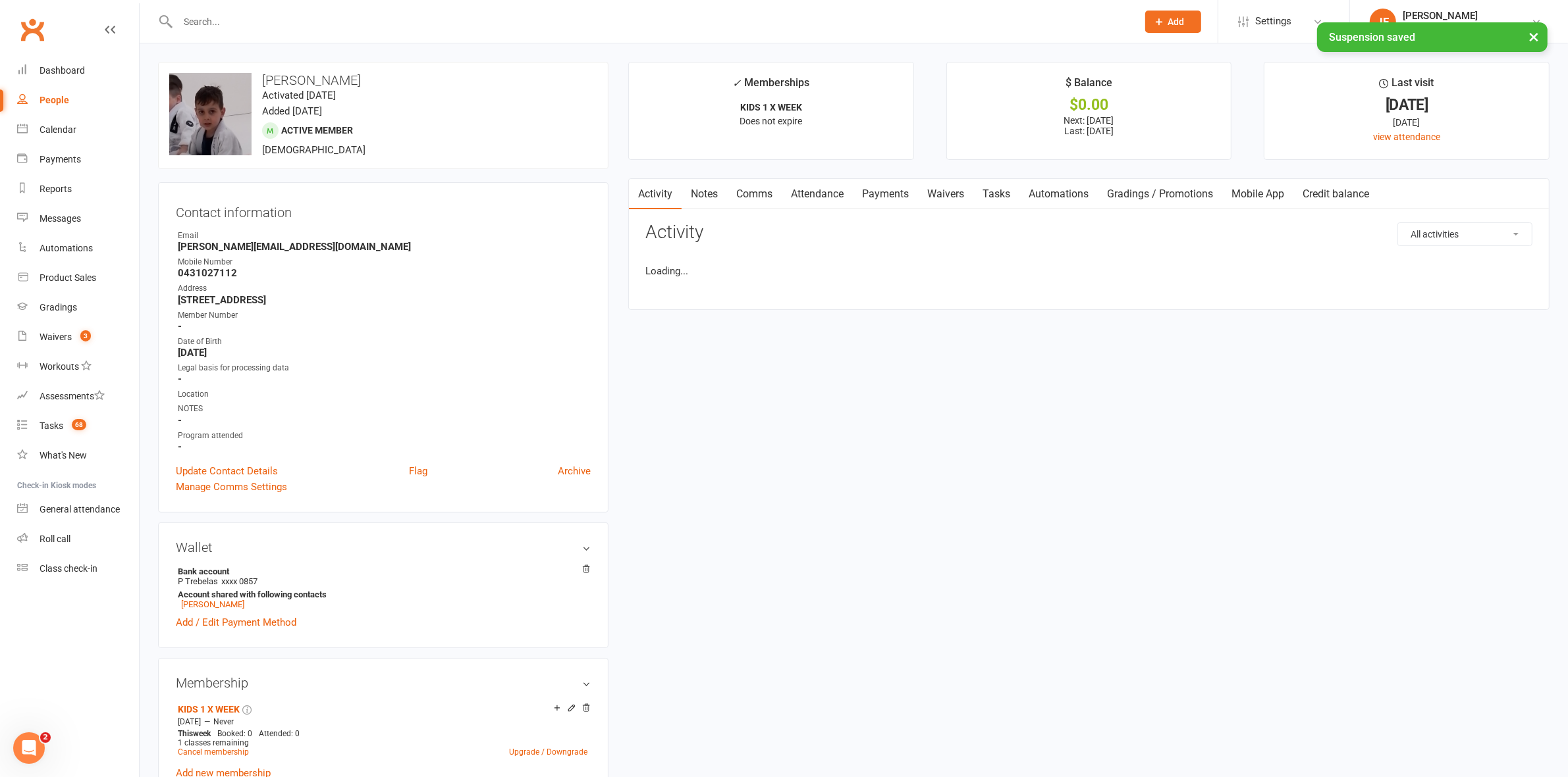
click at [896, 188] on link "Payments" at bounding box center [885, 194] width 65 height 30
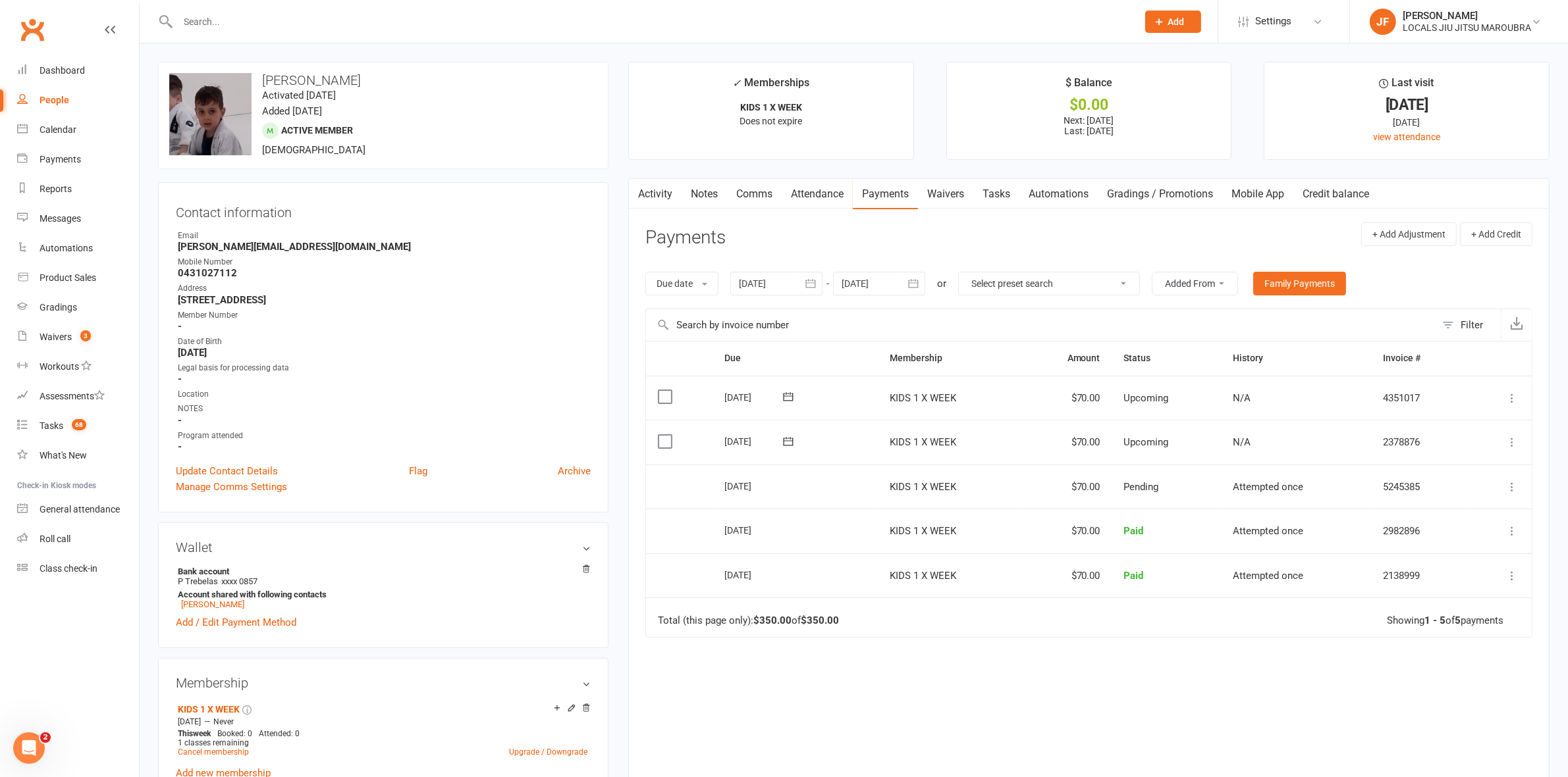
click at [662, 195] on link "Activity" at bounding box center [655, 194] width 52 height 30
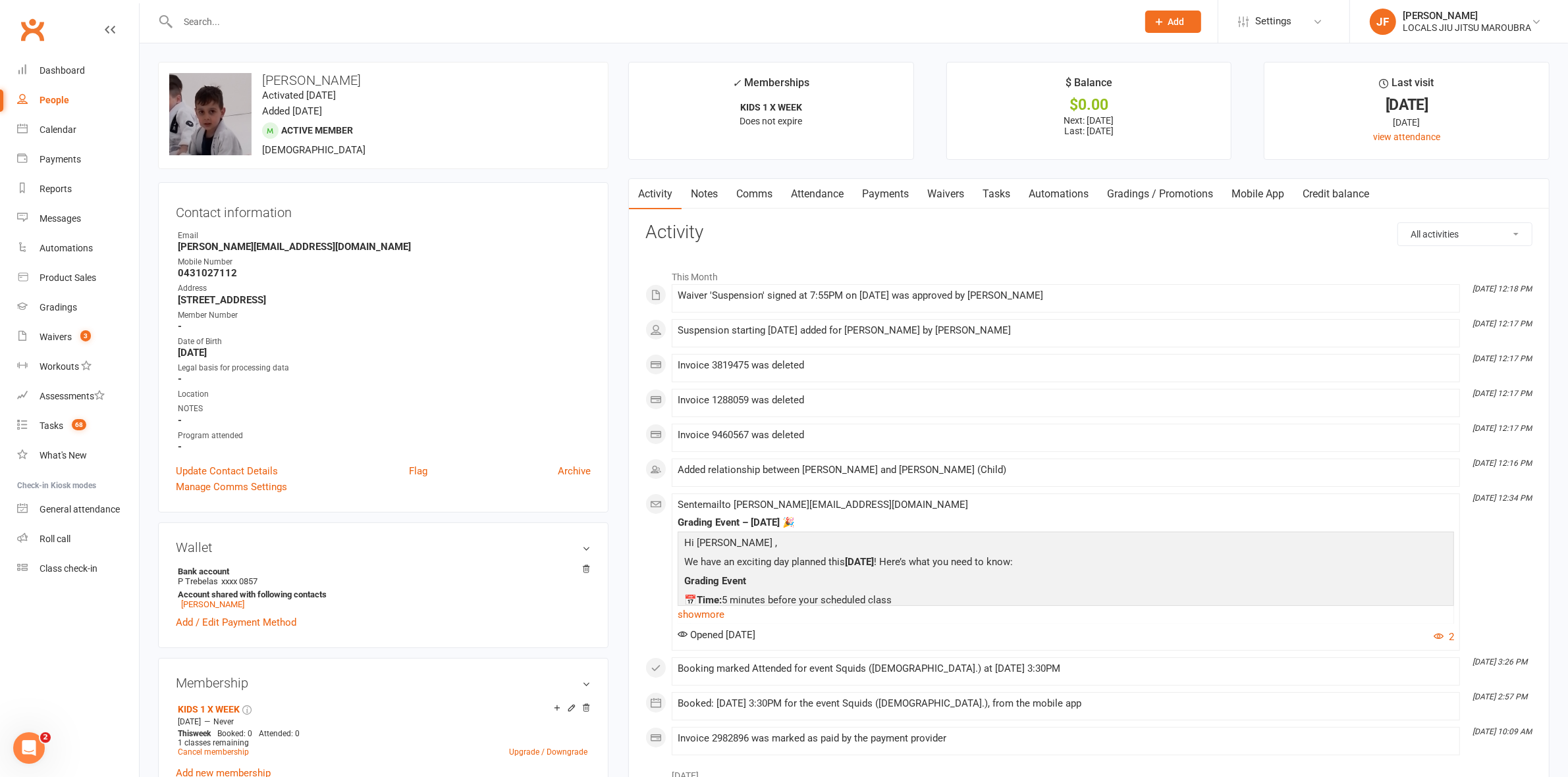
click at [342, 15] on input "text" at bounding box center [650, 22] width 954 height 18
paste input "Tomer Codorean"
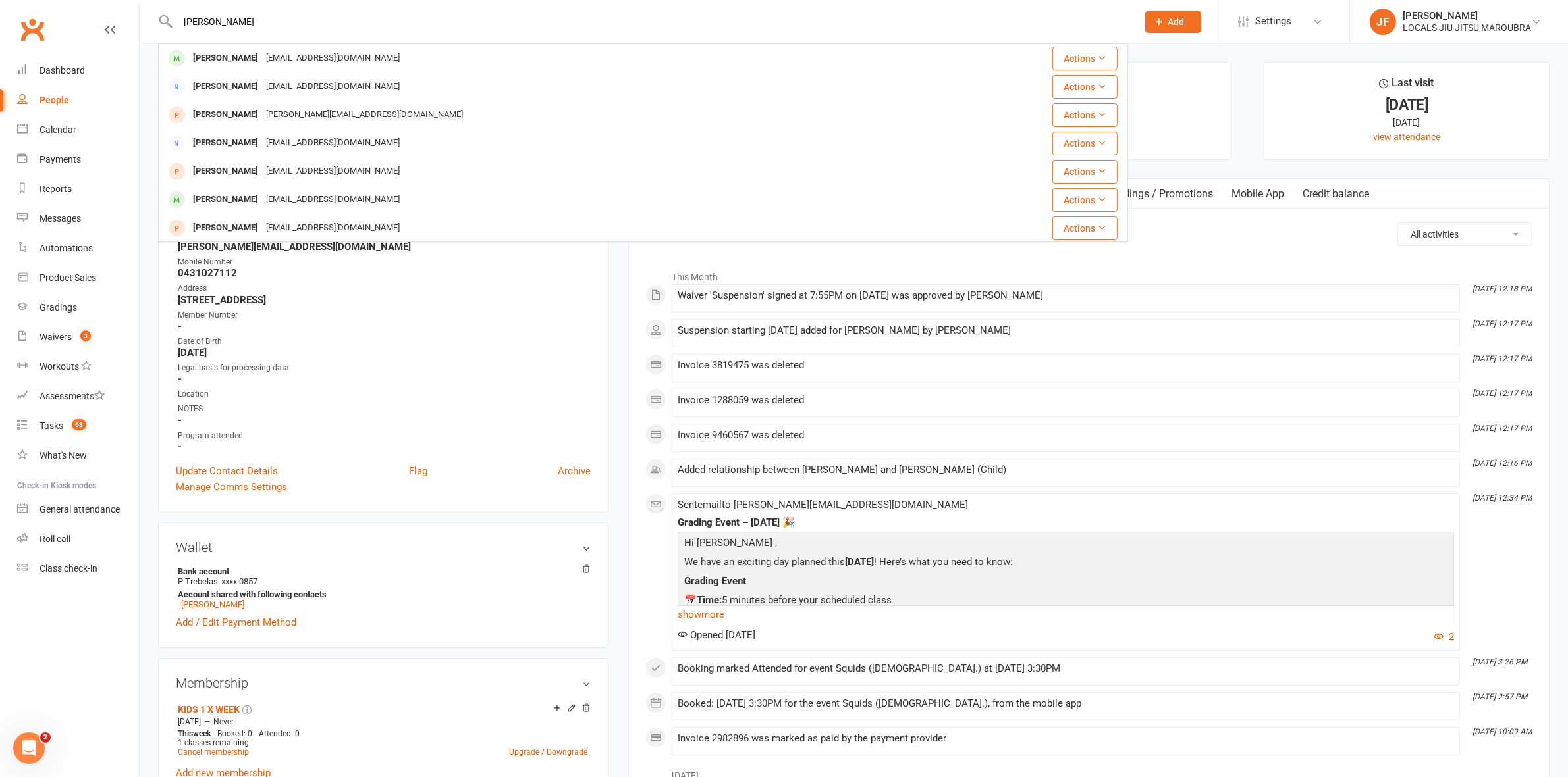
type input "Tomer Codorean"
click at [206, 54] on div "Tomer Codorean" at bounding box center [225, 58] width 73 height 19
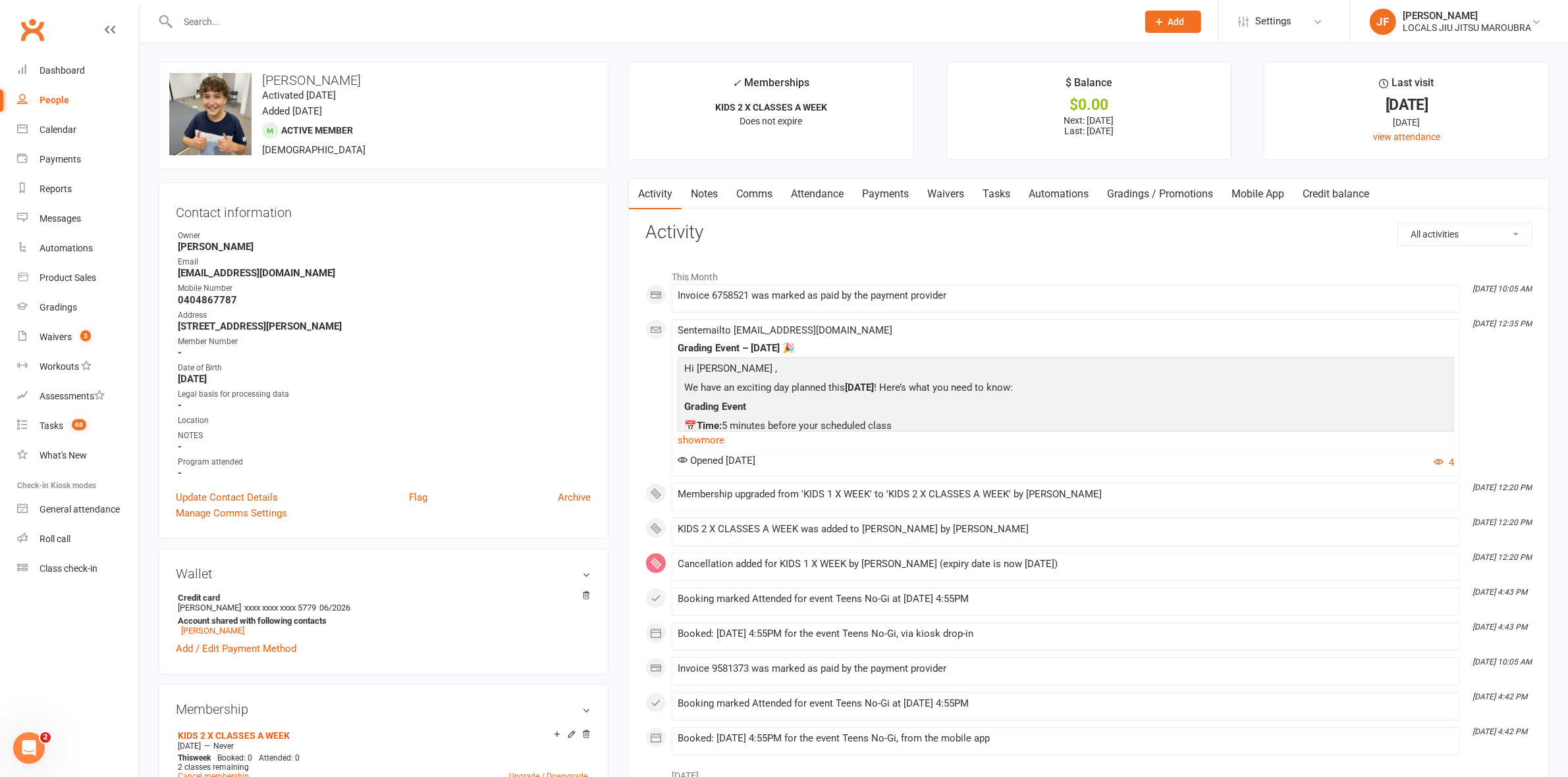
click at [900, 191] on link "Payments" at bounding box center [885, 194] width 65 height 30
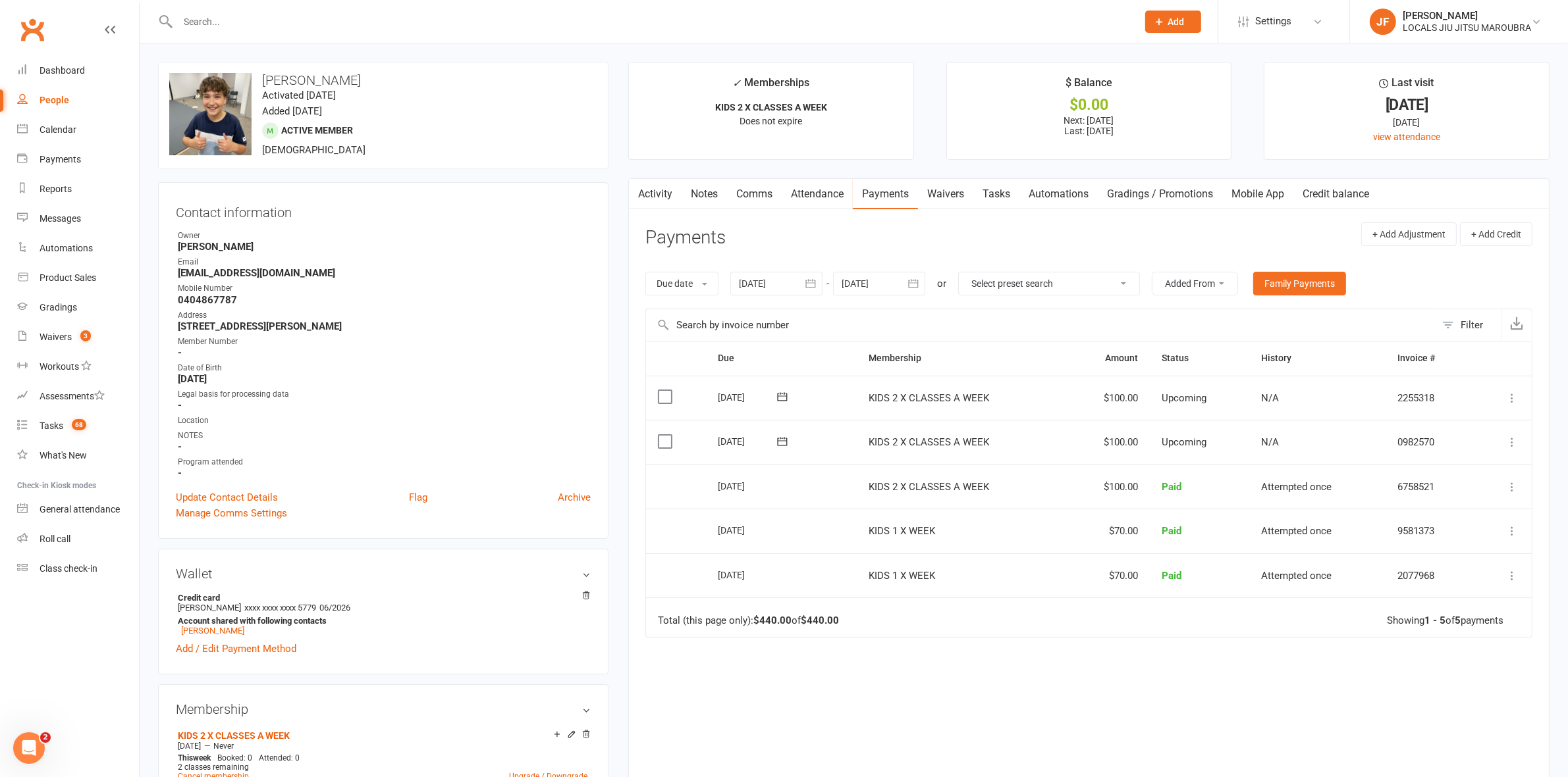
click at [918, 286] on icon "button" at bounding box center [913, 283] width 13 height 13
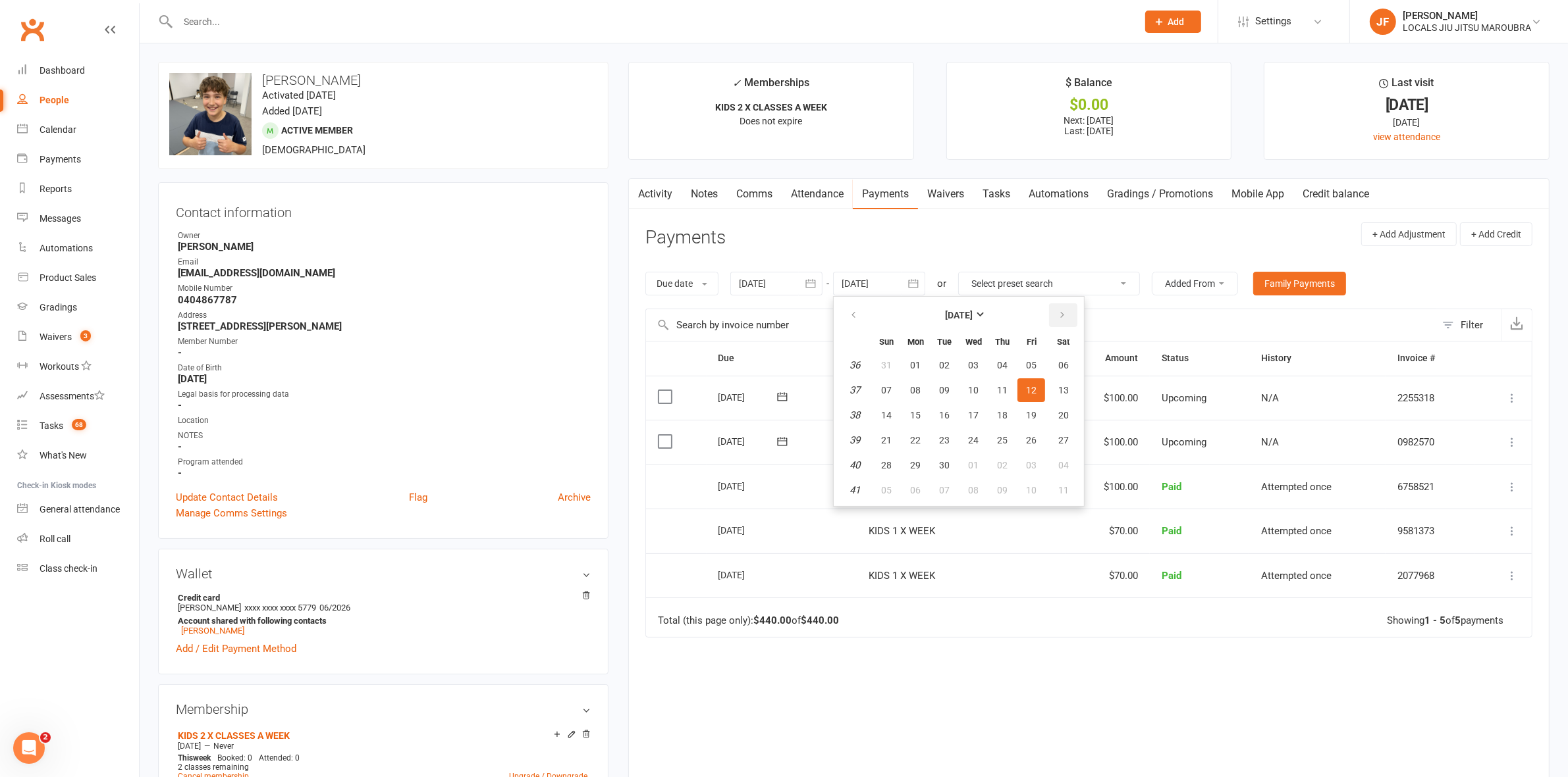
click at [1061, 312] on icon "button" at bounding box center [1061, 315] width 9 height 11
click at [1001, 429] on button "25" at bounding box center [1002, 440] width 28 height 23
type input "25 Dec 2025"
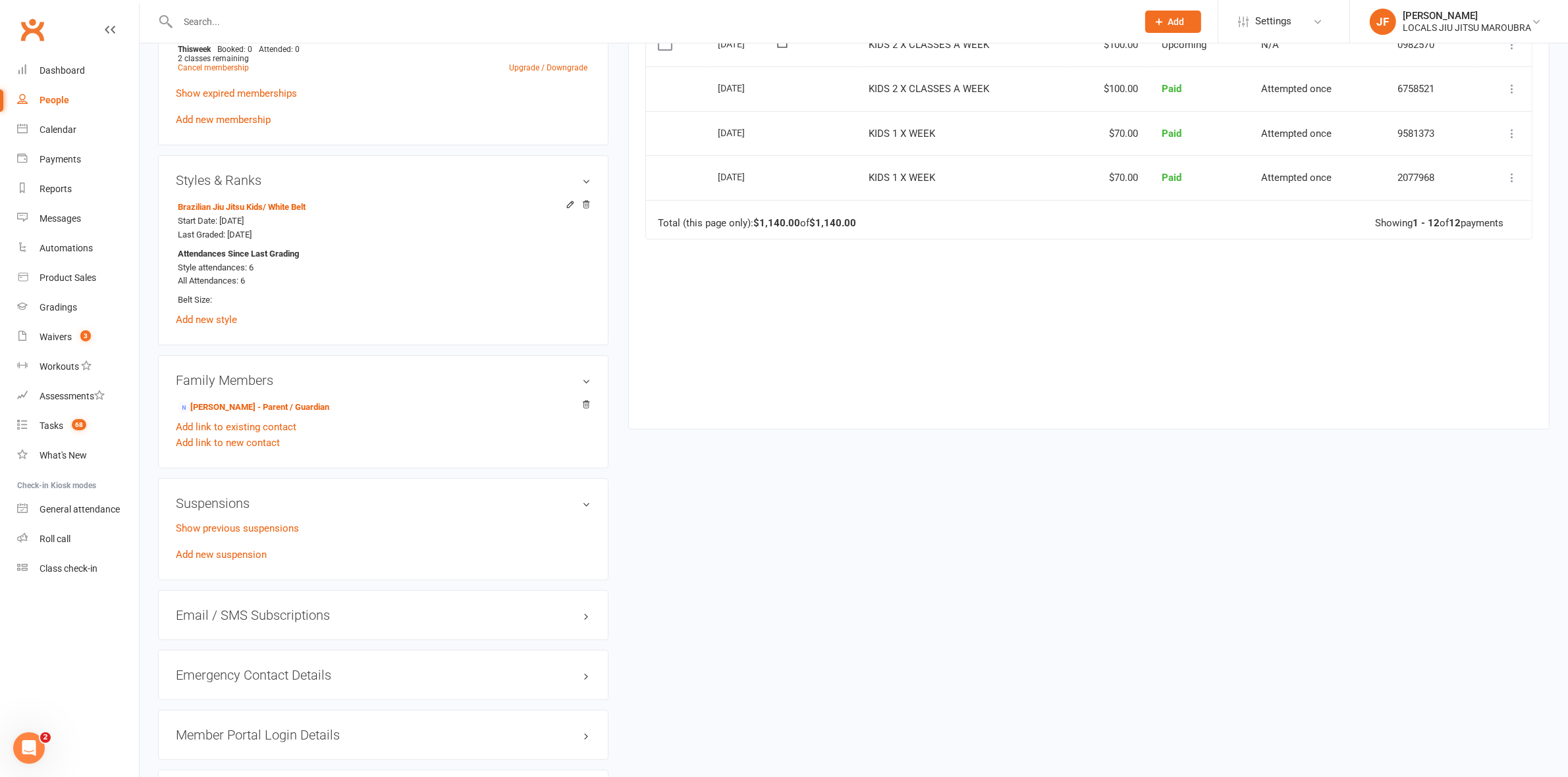
scroll to position [908, 0]
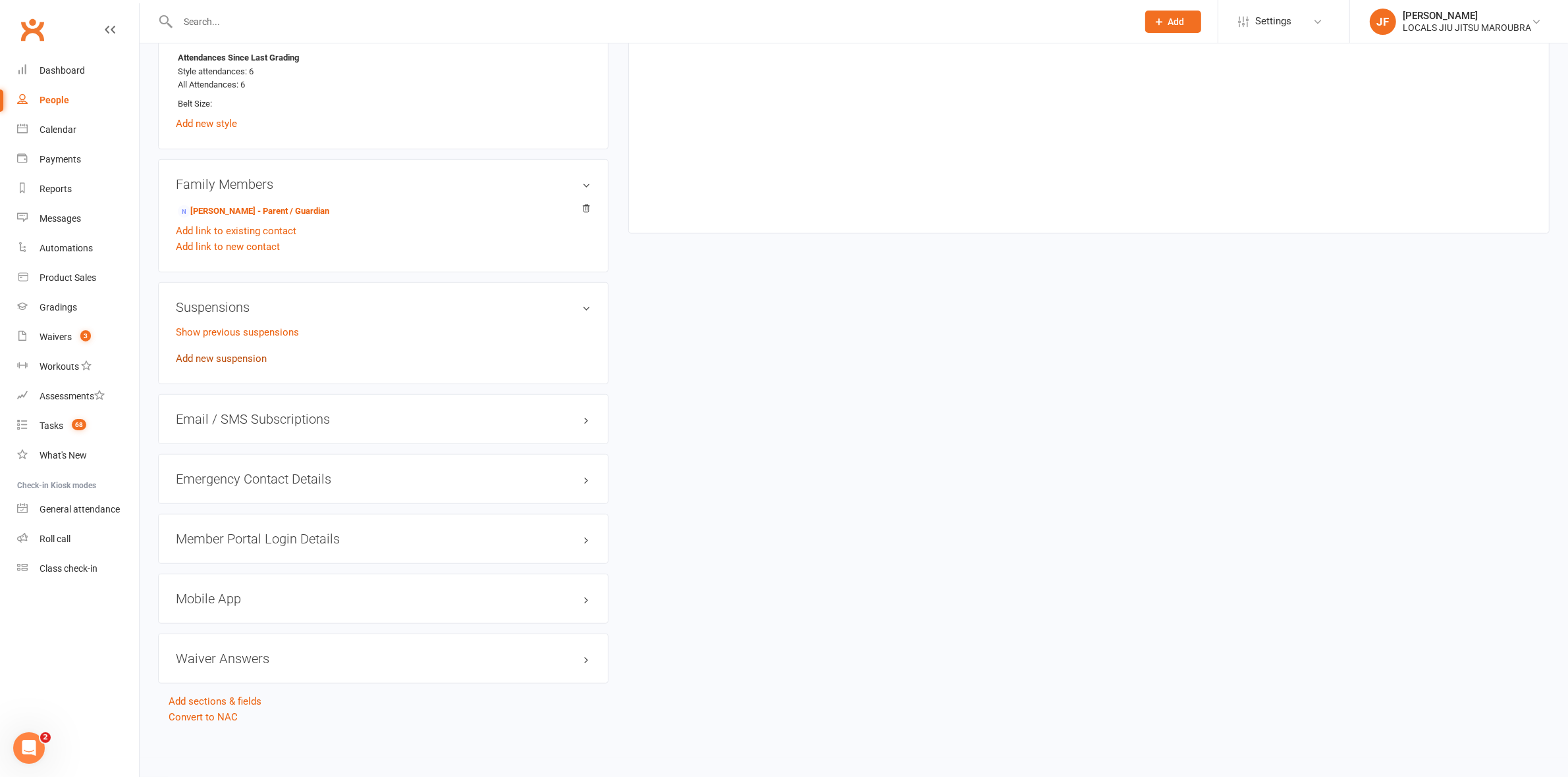
click at [208, 354] on link "Add new suspension" at bounding box center [221, 358] width 91 height 12
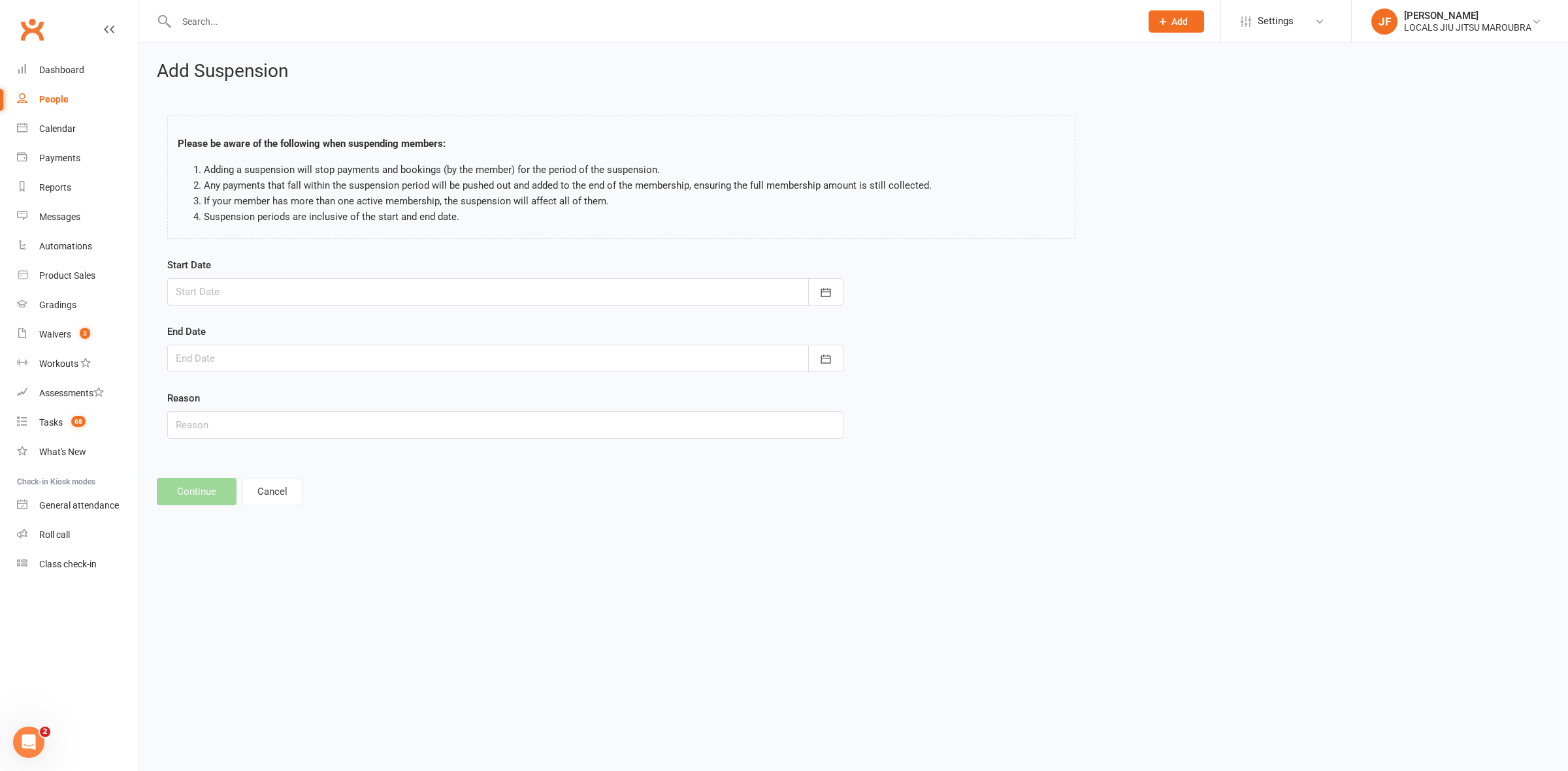
click at [340, 289] on div at bounding box center [506, 292] width 676 height 27
click at [390, 328] on icon "button" at bounding box center [394, 325] width 9 height 11
click at [279, 420] on span "16" at bounding box center [278, 425] width 11 height 11
type input "16 Sep 2025"
click at [302, 359] on div at bounding box center [506, 358] width 676 height 27
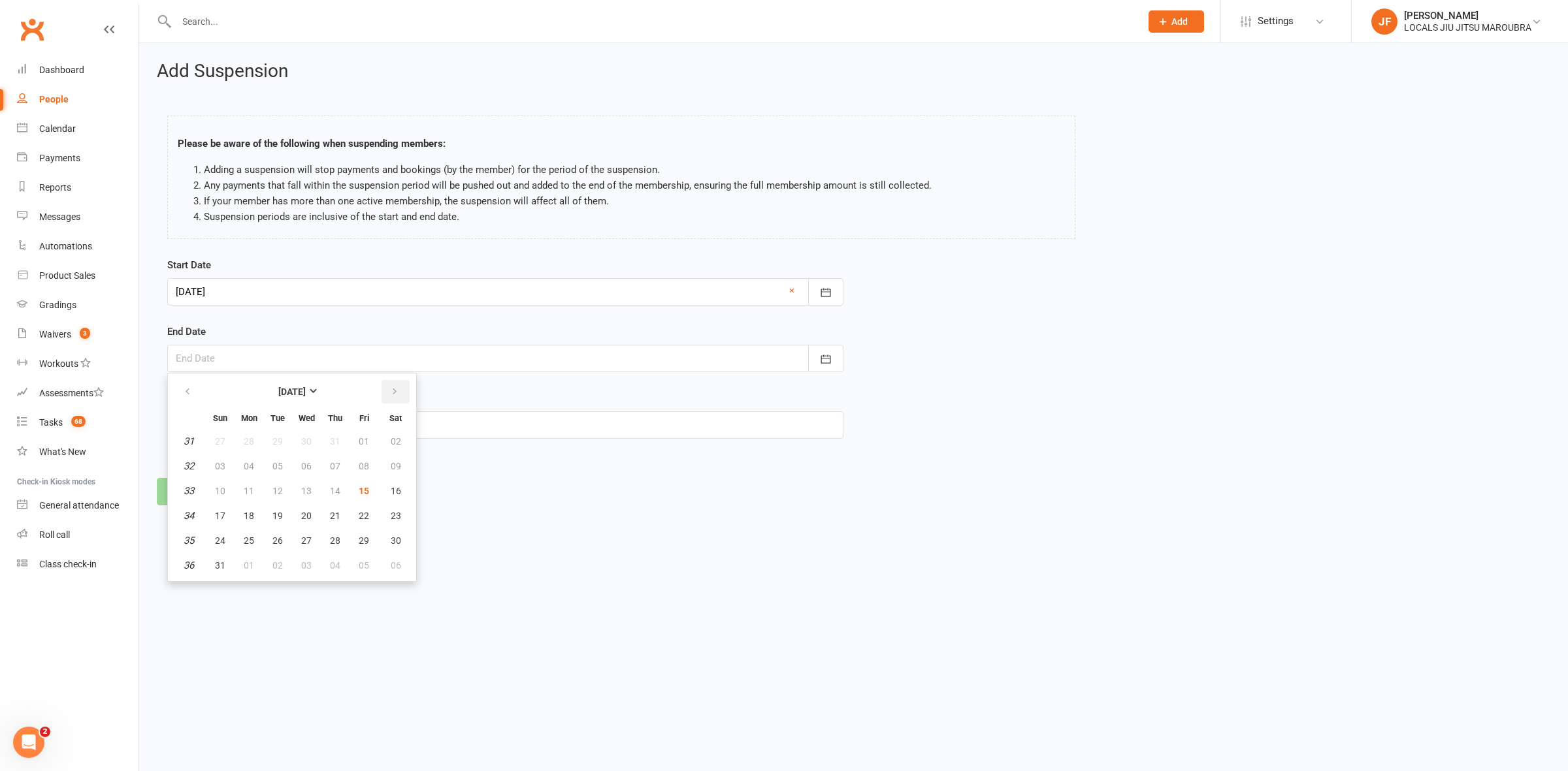
click at [390, 399] on button "button" at bounding box center [396, 391] width 28 height 23
click at [285, 512] on button "21" at bounding box center [277, 515] width 27 height 23
type input "21 Oct 2025"
click at [272, 429] on input "text" at bounding box center [506, 425] width 676 height 27
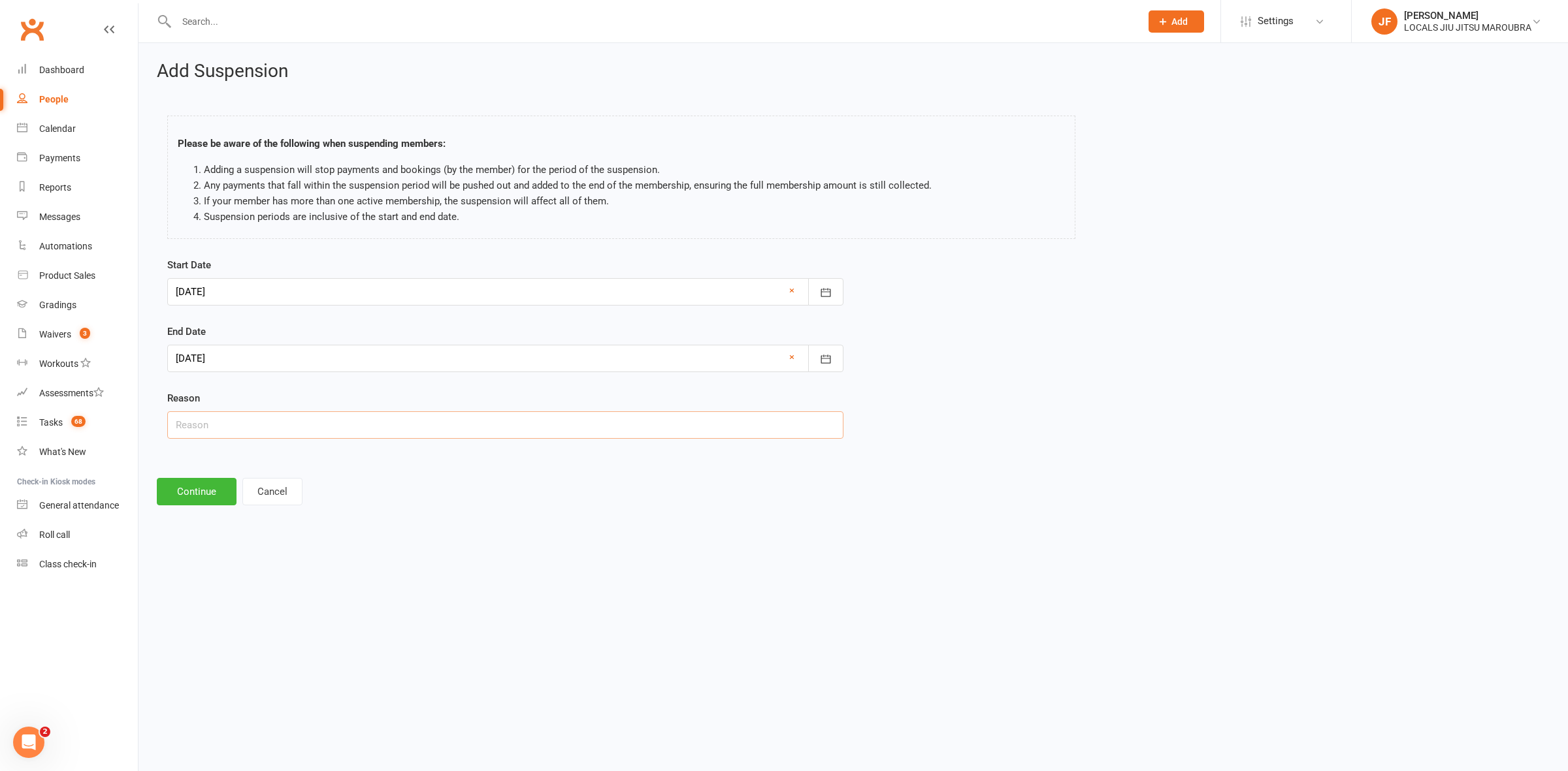
type input "Holiday"
click at [223, 493] on button "Continue" at bounding box center [196, 491] width 79 height 27
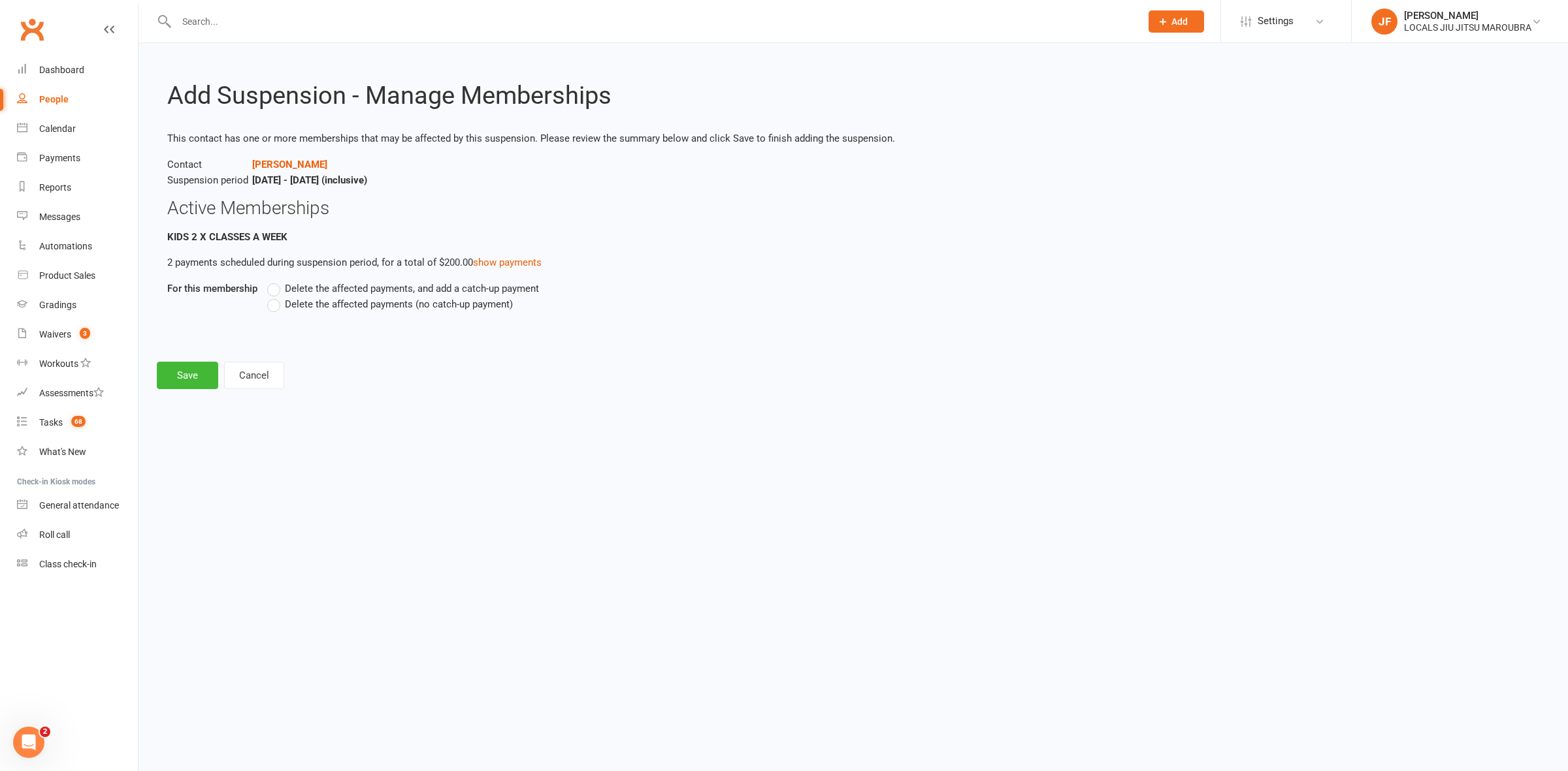
click at [270, 308] on label "Delete the affected payments (no catch-up payment)" at bounding box center [390, 304] width 245 height 15
click at [270, 297] on input "Delete the affected payments (no catch-up payment)" at bounding box center [271, 297] width 8 height 0
click at [186, 375] on button "Save" at bounding box center [187, 375] width 61 height 27
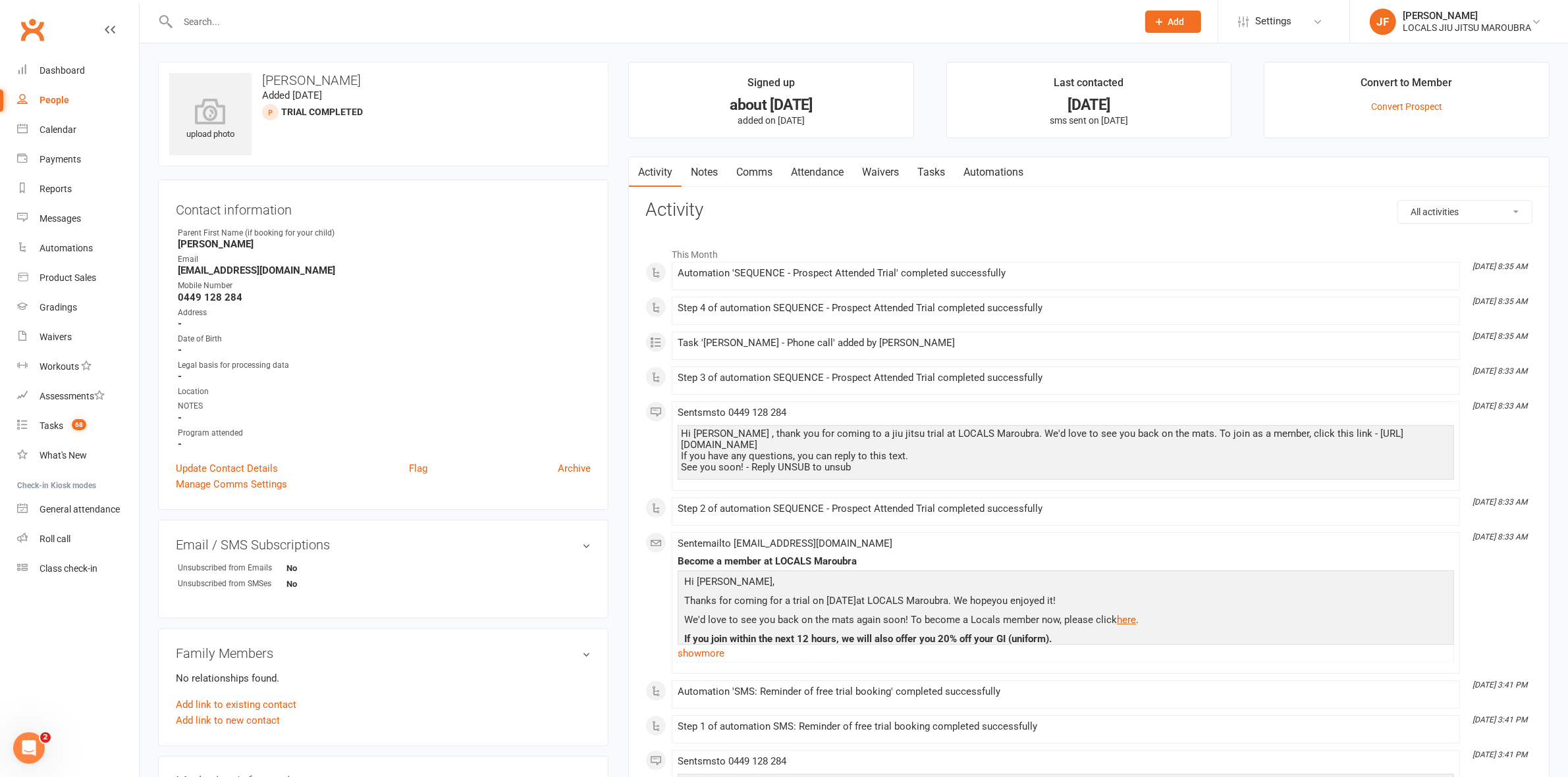
drag, startPoint x: 766, startPoint y: 171, endPoint x: 856, endPoint y: 185, distance: 91.1
click at [765, 169] on link "Comms" at bounding box center [754, 172] width 55 height 30
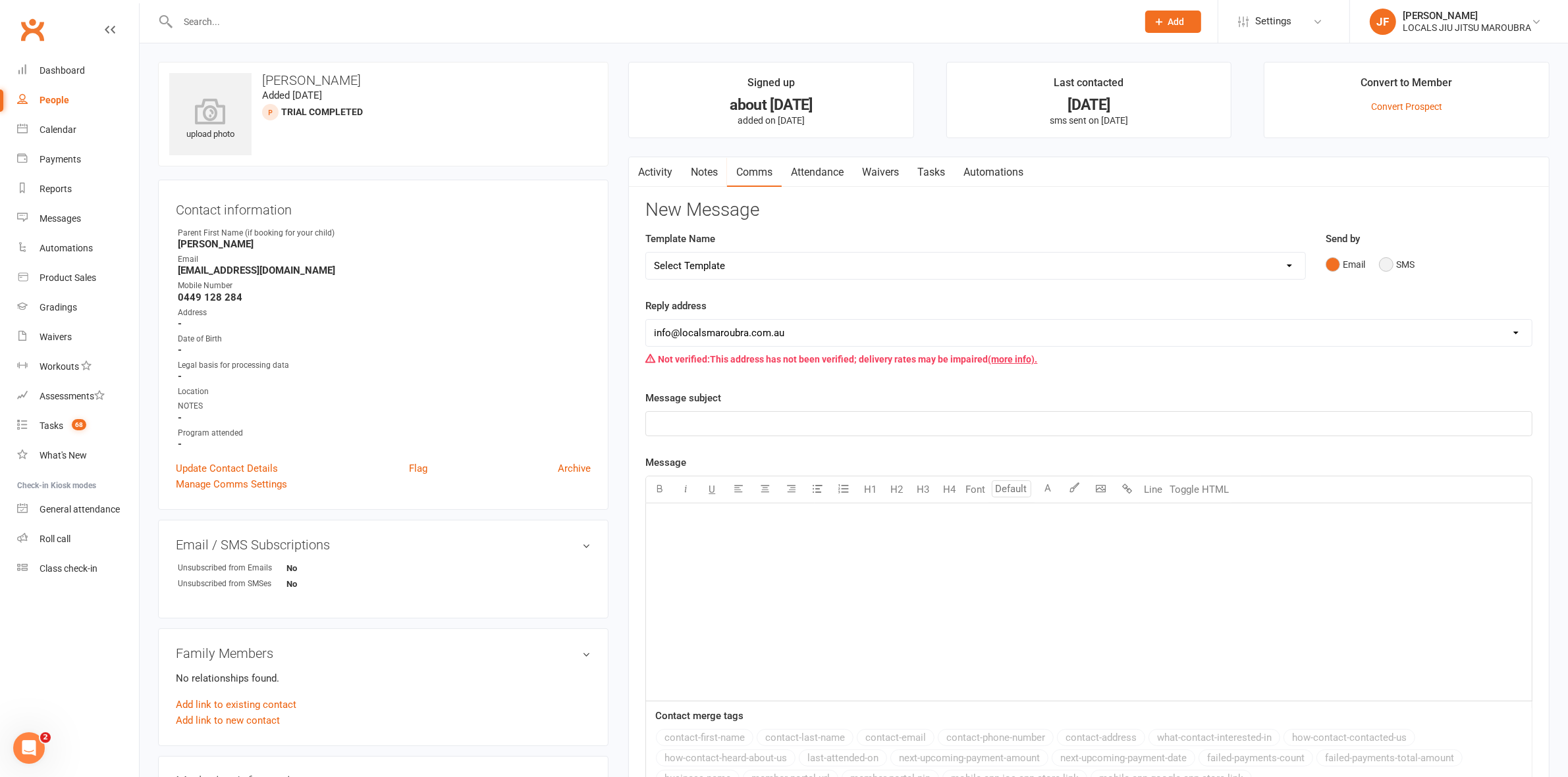
click at [1387, 261] on button "SMS" at bounding box center [1397, 264] width 35 height 25
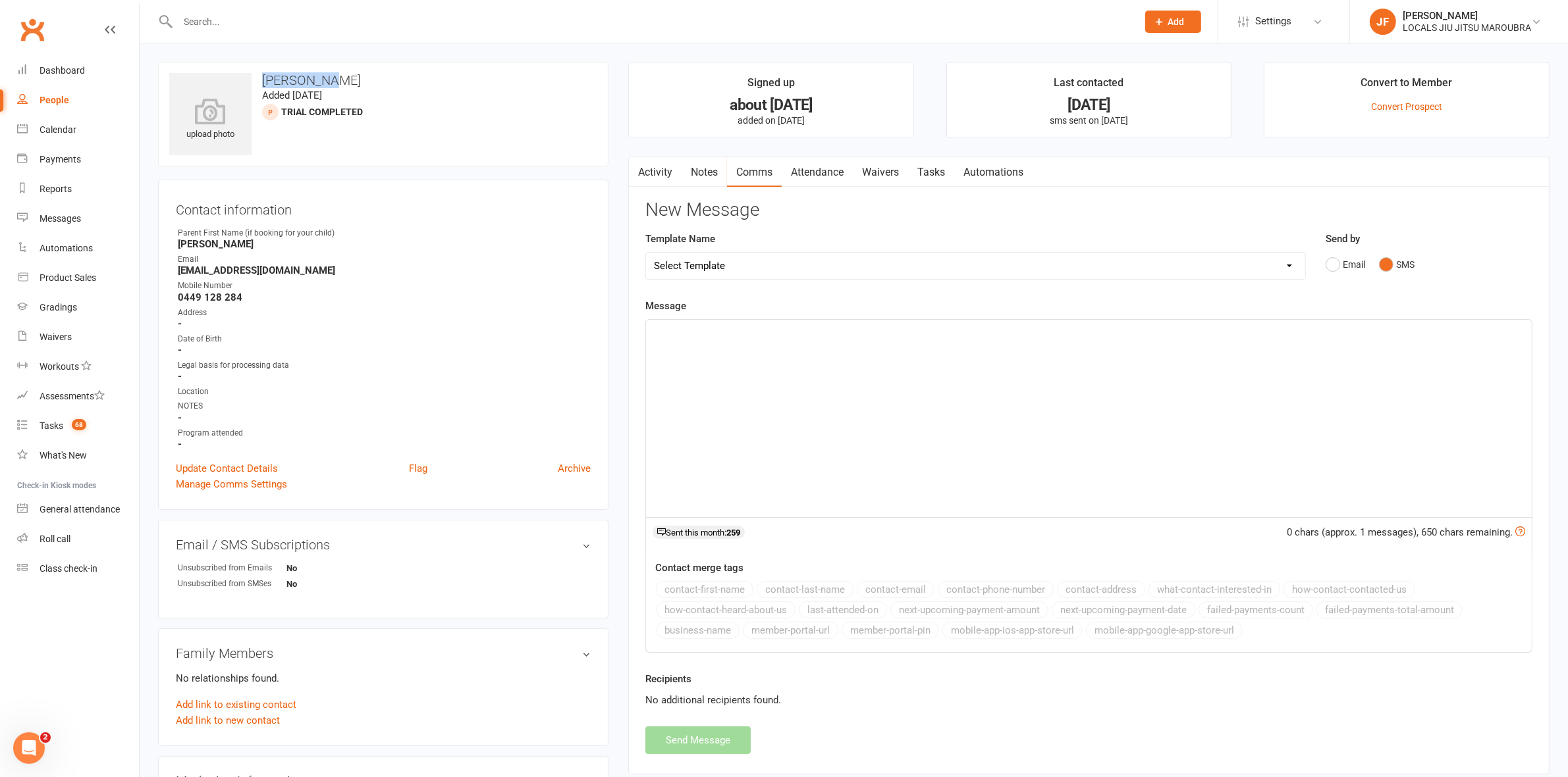
drag, startPoint x: 356, startPoint y: 74, endPoint x: 257, endPoint y: 81, distance: 99.2
click at [257, 81] on h3 "[PERSON_NAME]" at bounding box center [383, 80] width 428 height 14
copy h3 "[PERSON_NAME]"
click at [886, 375] on div "﻿" at bounding box center [1089, 419] width 886 height 198
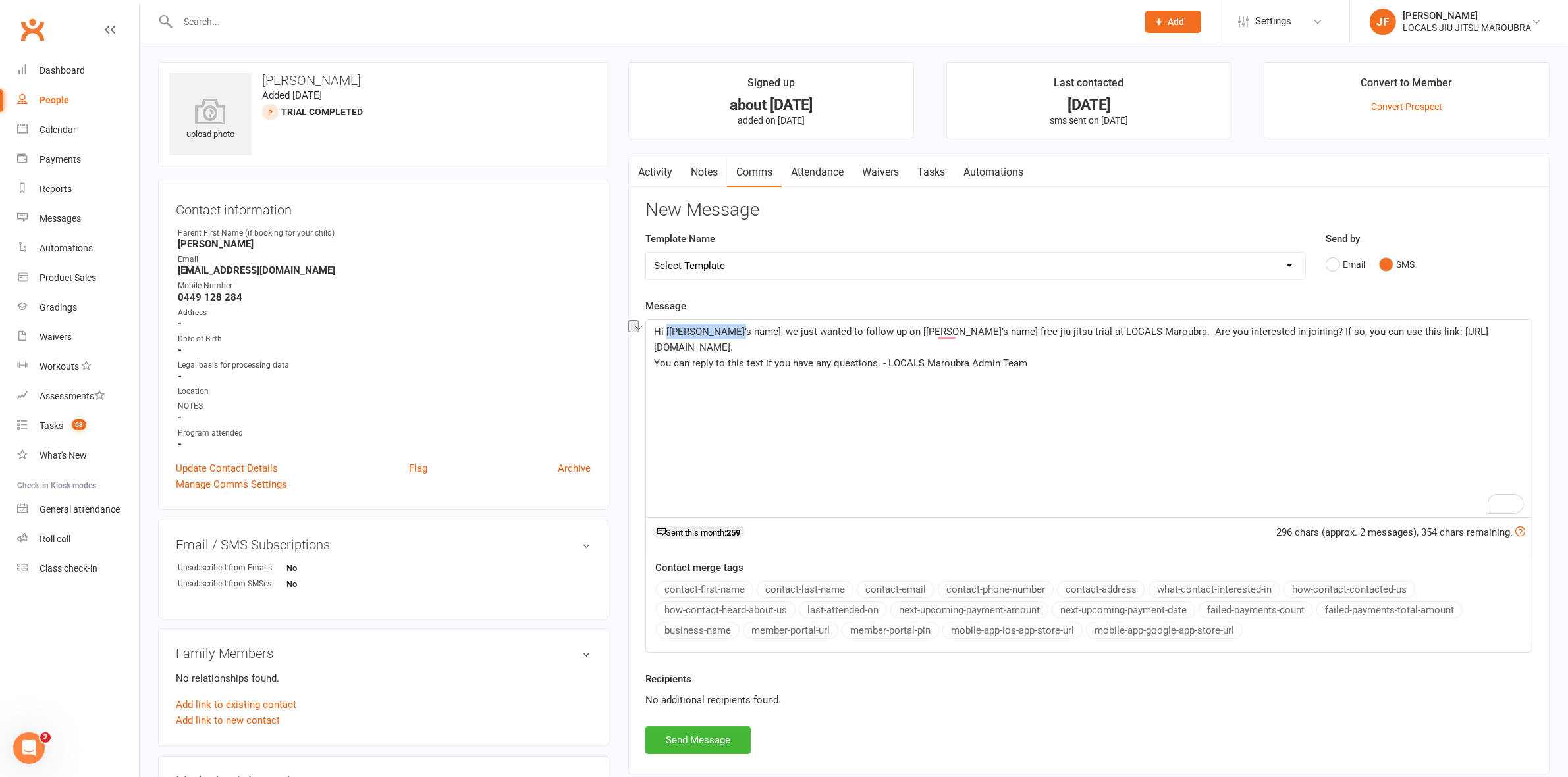
drag, startPoint x: 733, startPoint y: 332, endPoint x: 666, endPoint y: 334, distance: 67.0
click at [666, 334] on span "Hi [[PERSON_NAME]’s name], we just wanted to follow up on [[PERSON_NAME]’s name…" at bounding box center [1071, 339] width 834 height 28
drag, startPoint x: 897, startPoint y: 331, endPoint x: 836, endPoint y: 331, distance: 61.0
click at [836, 331] on span "Hi [PERSON_NAME], we just wanted to follow up on [[PERSON_NAME]’s name] free ji…" at bounding box center [1051, 339] width 796 height 28
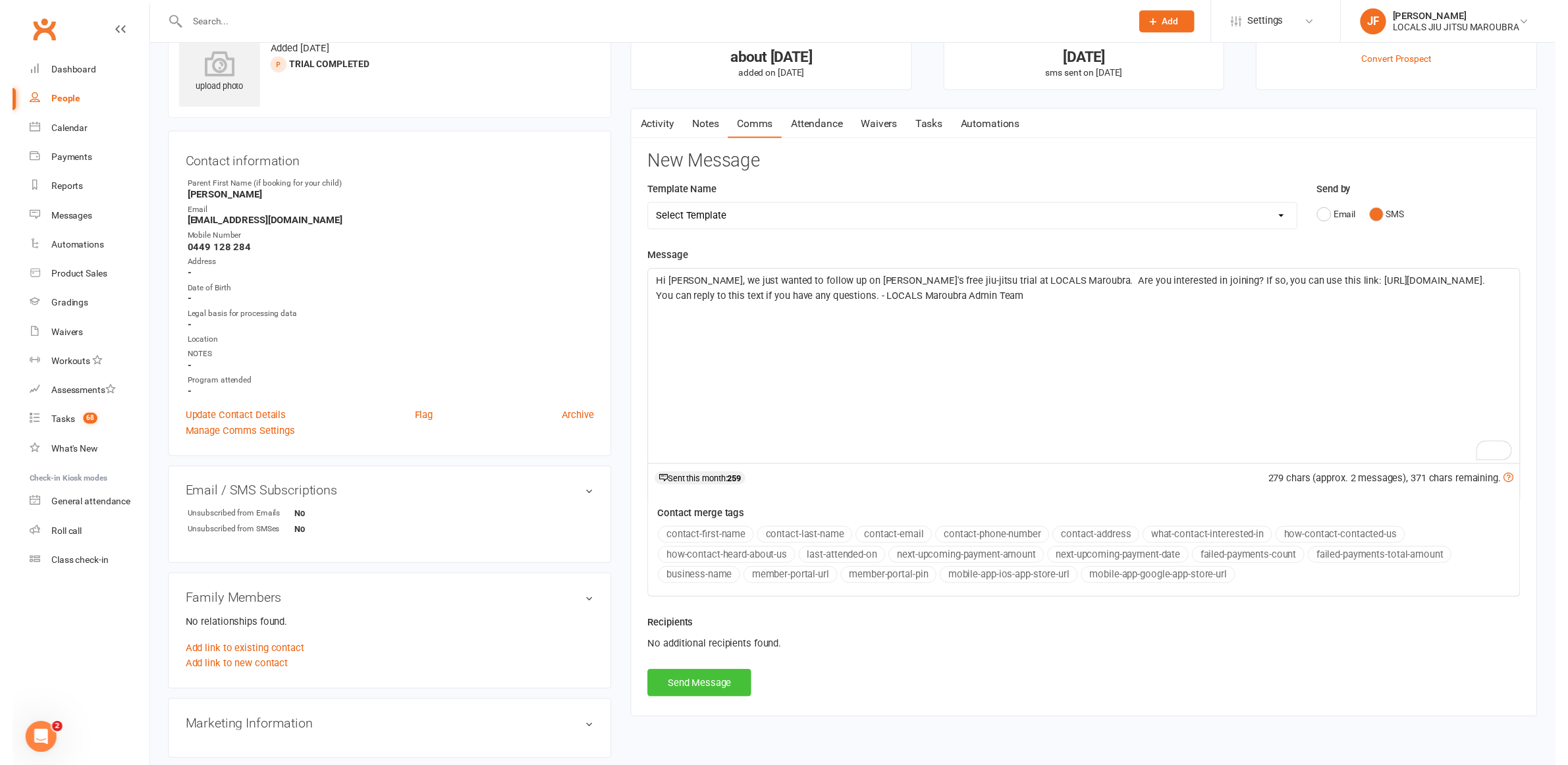
scroll to position [82, 0]
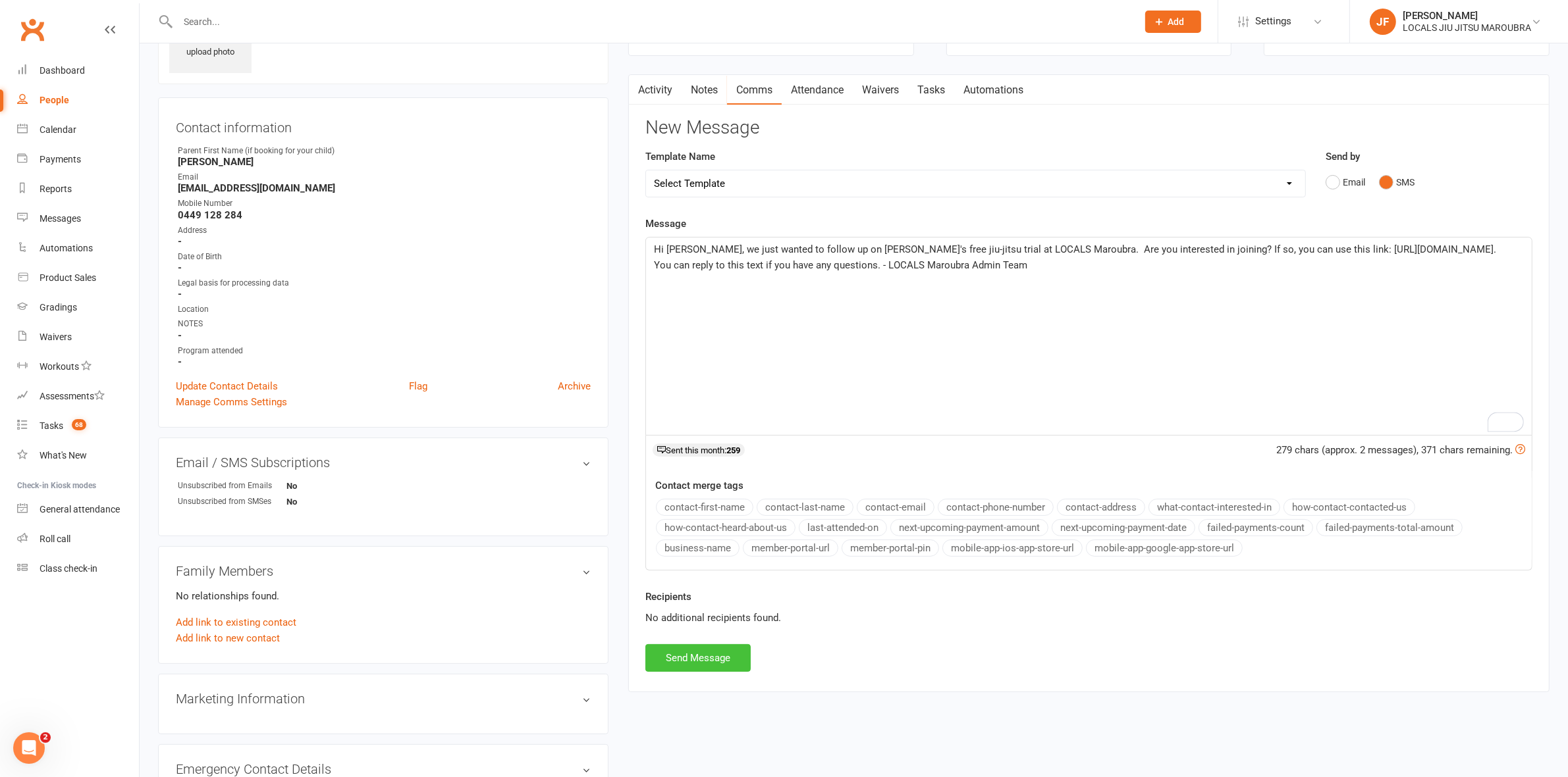
click at [699, 655] on button "Send Message" at bounding box center [698, 658] width 106 height 28
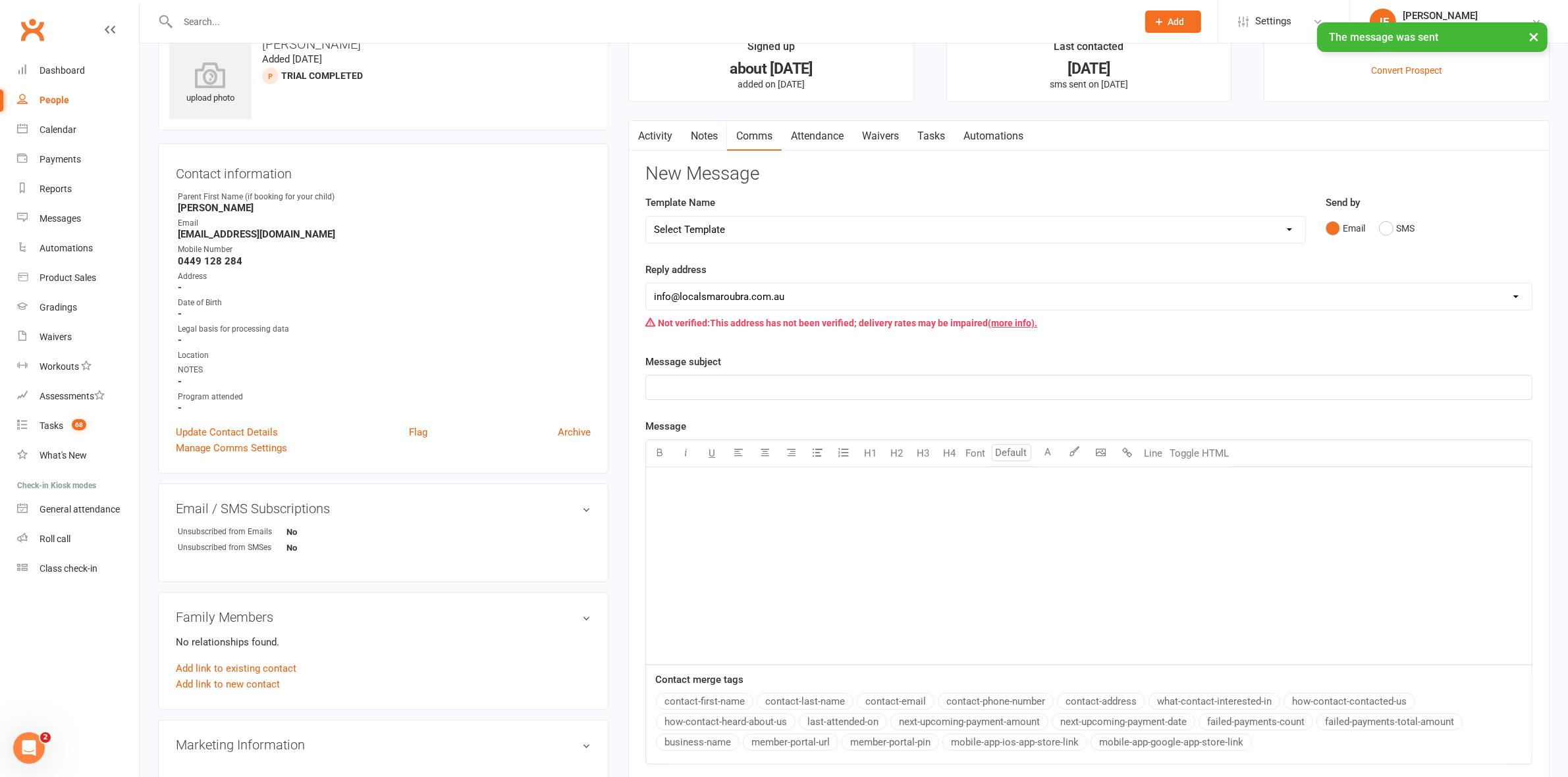
scroll to position [0, 0]
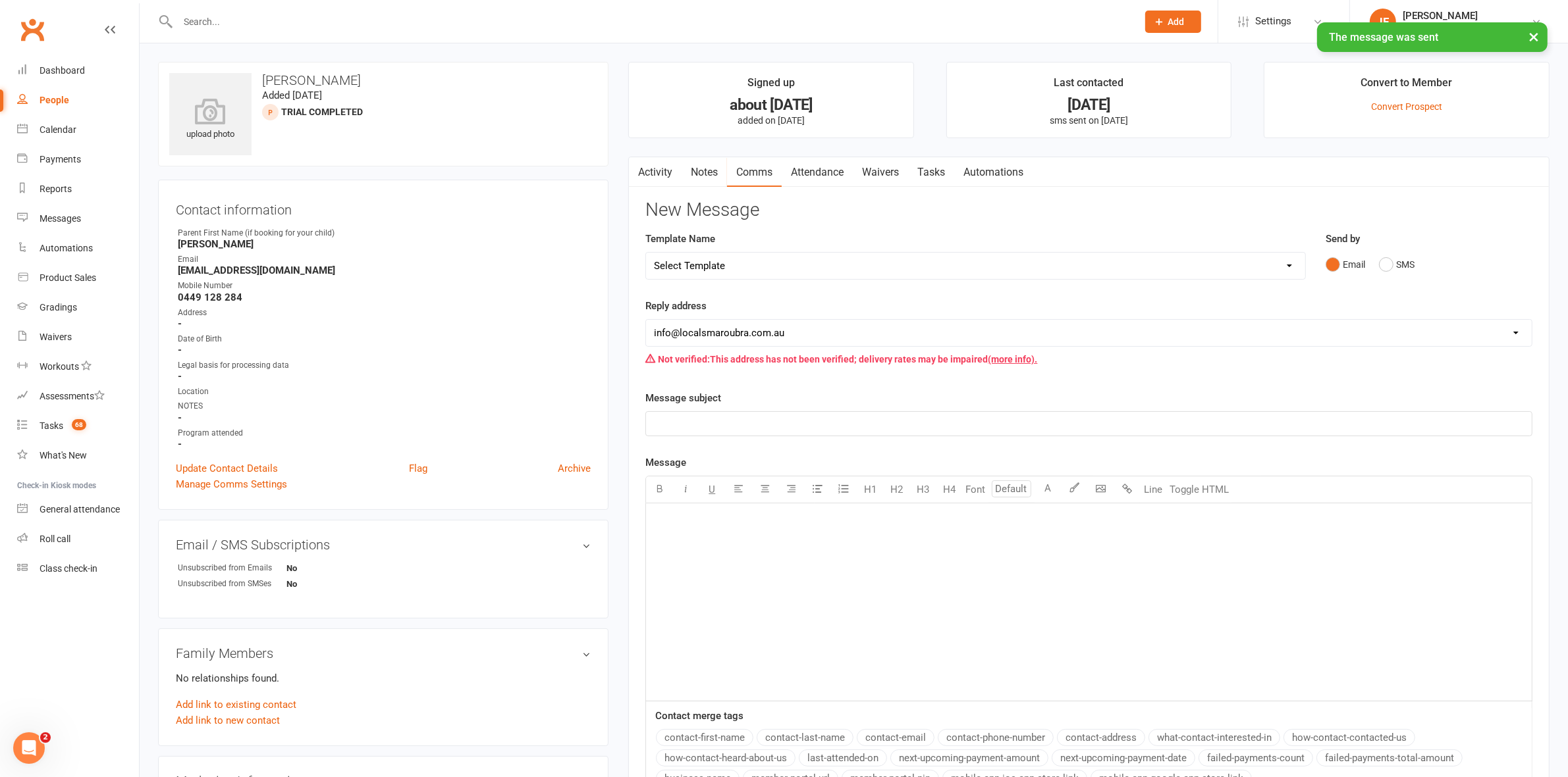
drag, startPoint x: 641, startPoint y: 163, endPoint x: 643, endPoint y: 171, distance: 8.2
click at [643, 171] on button "button" at bounding box center [636, 172] width 16 height 30
click at [646, 171] on link "Activity" at bounding box center [655, 172] width 52 height 30
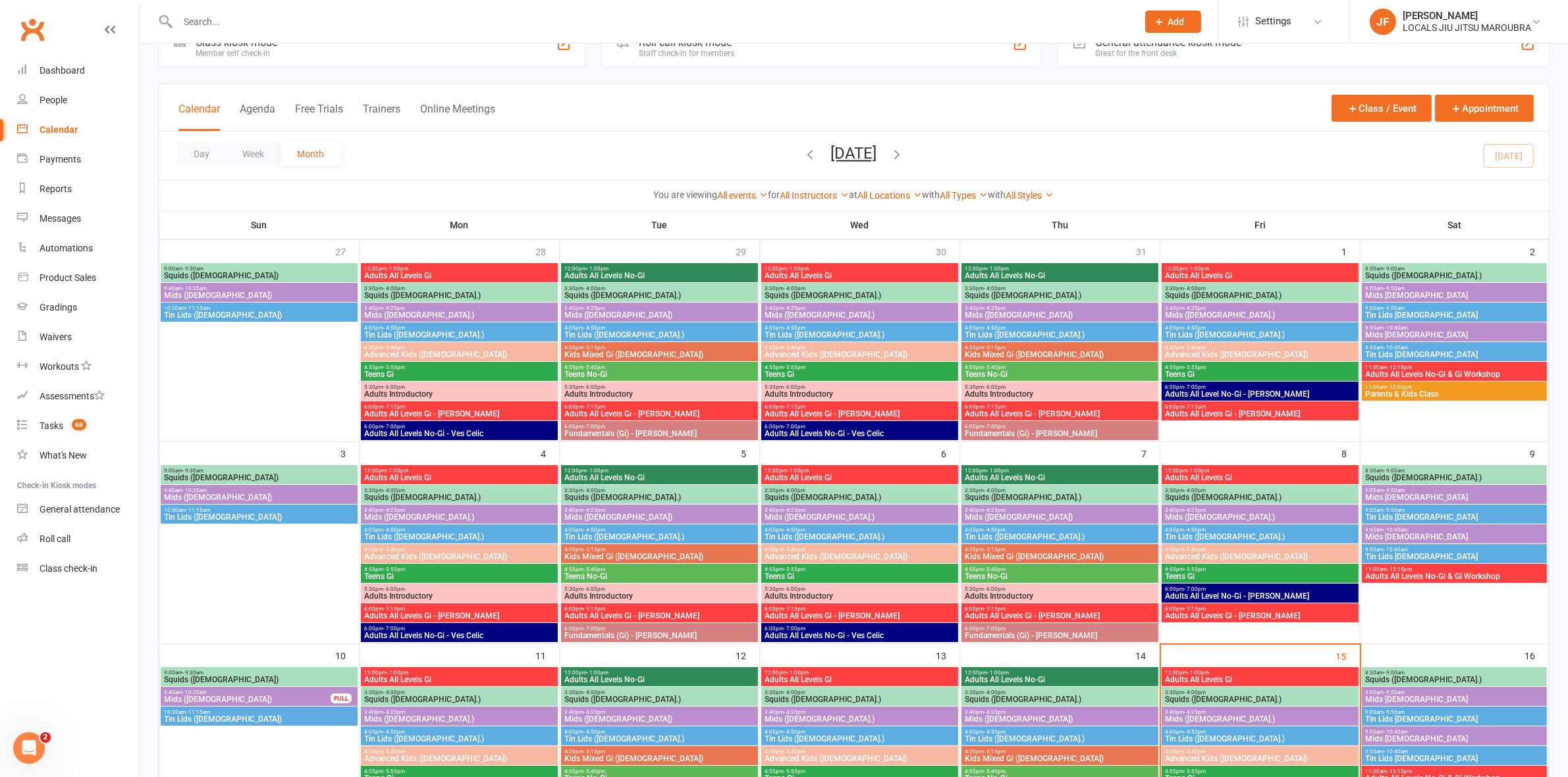
scroll to position [164, 0]
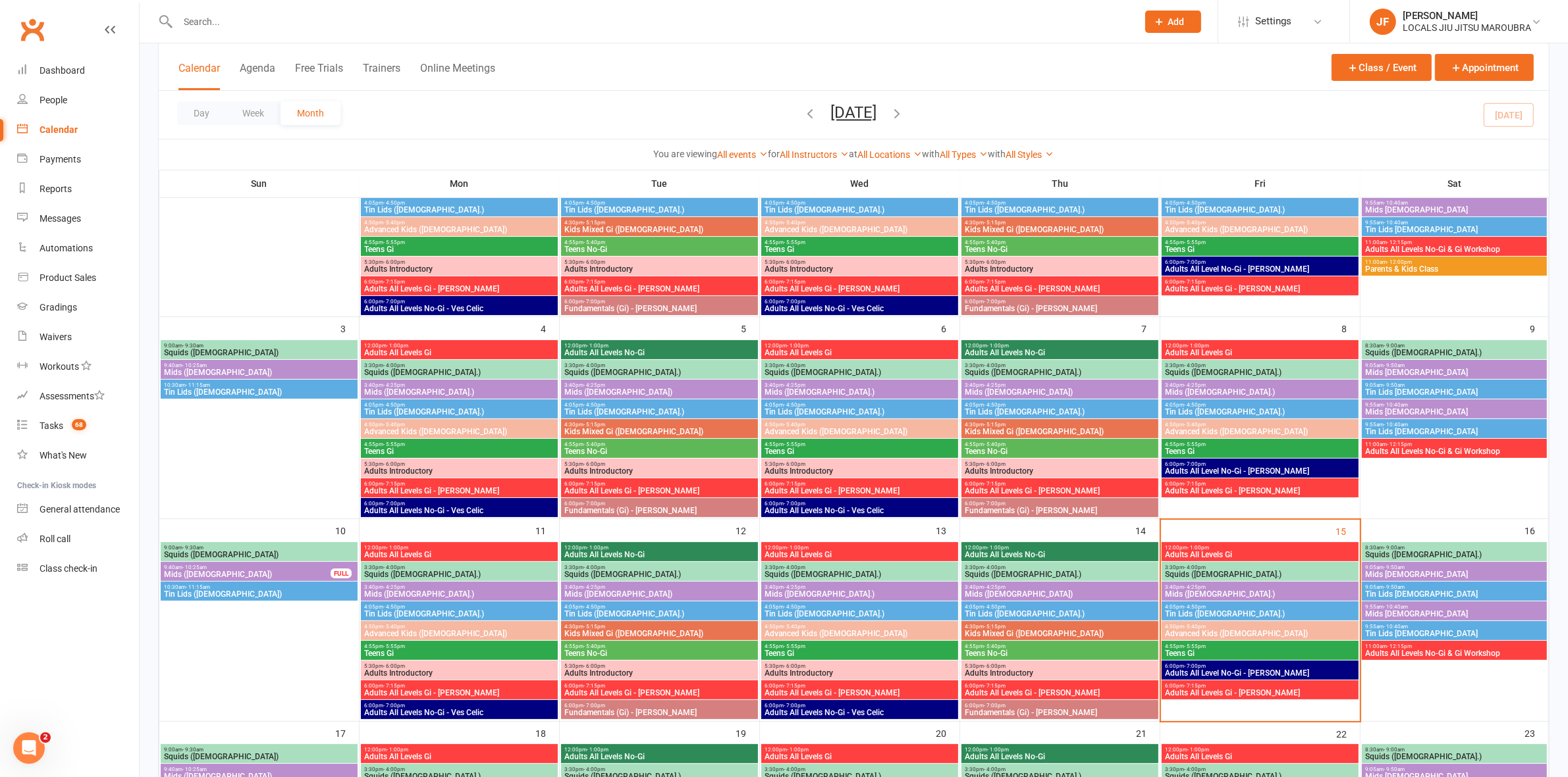
click at [1183, 545] on span "12:00pm - 1:00pm" at bounding box center [1260, 548] width 191 height 6
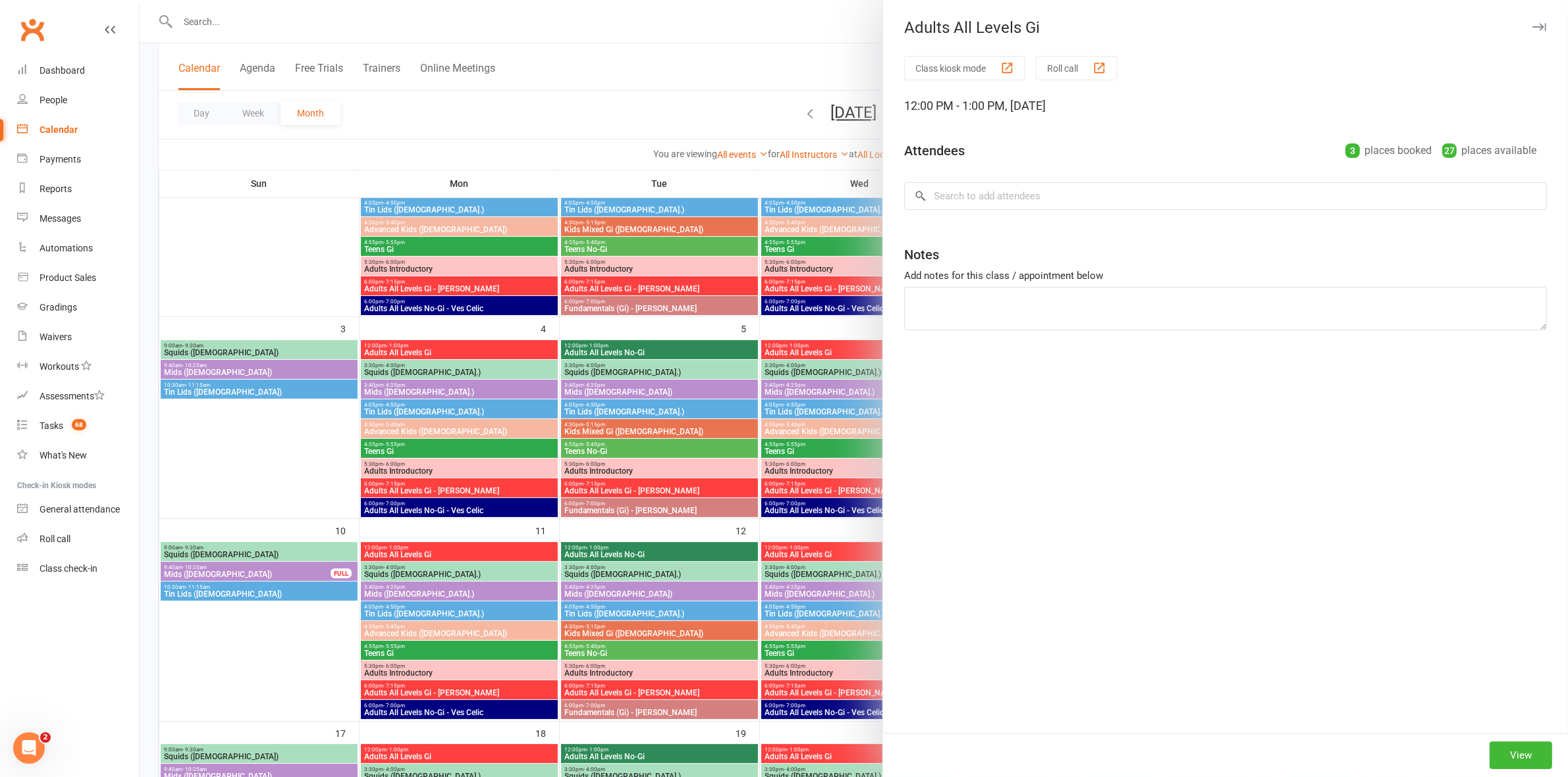
drag, startPoint x: 726, startPoint y: 475, endPoint x: 1016, endPoint y: 165, distance: 424.5
click at [726, 474] on div at bounding box center [854, 388] width 1428 height 777
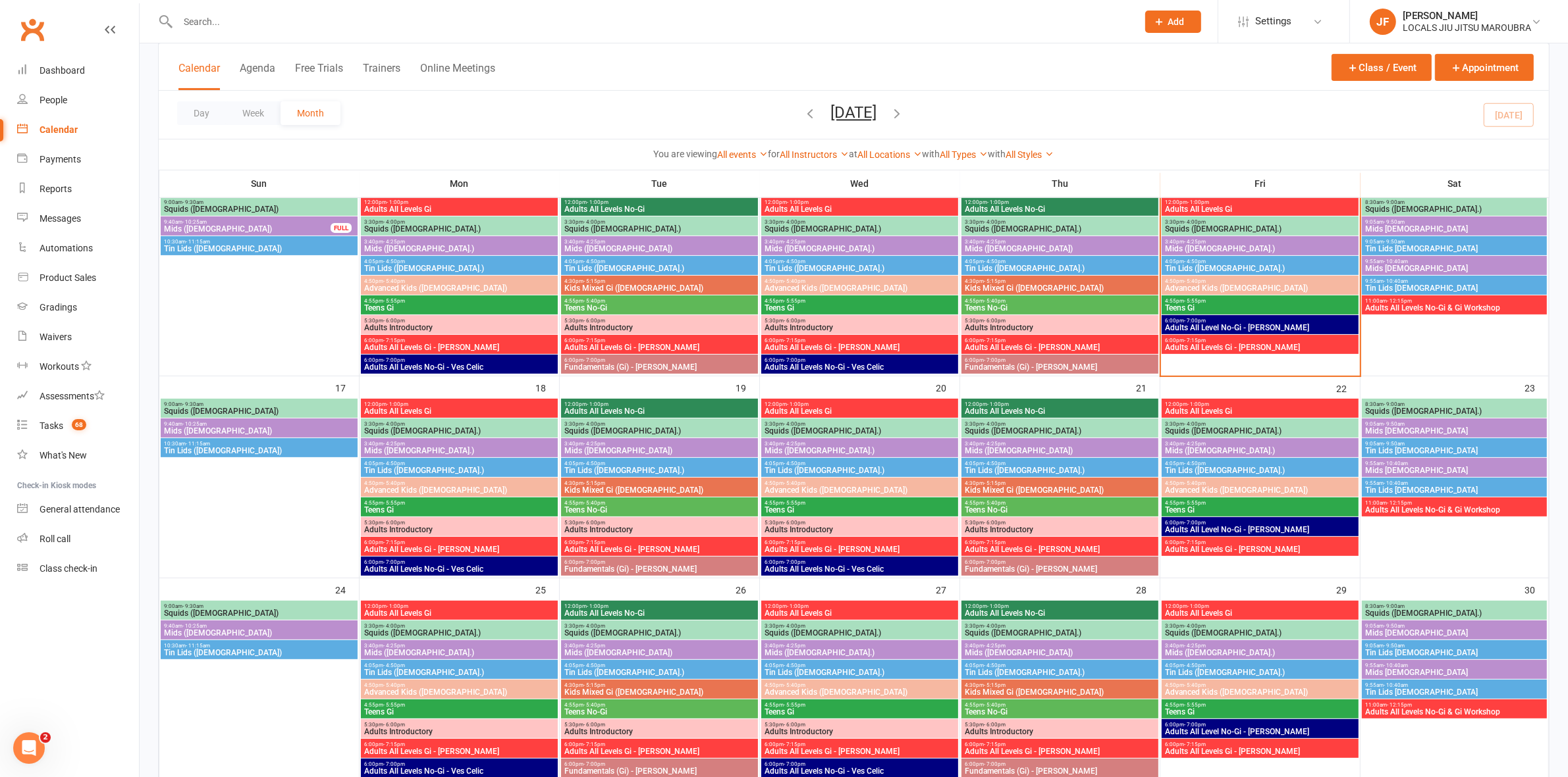
scroll to position [424, 0]
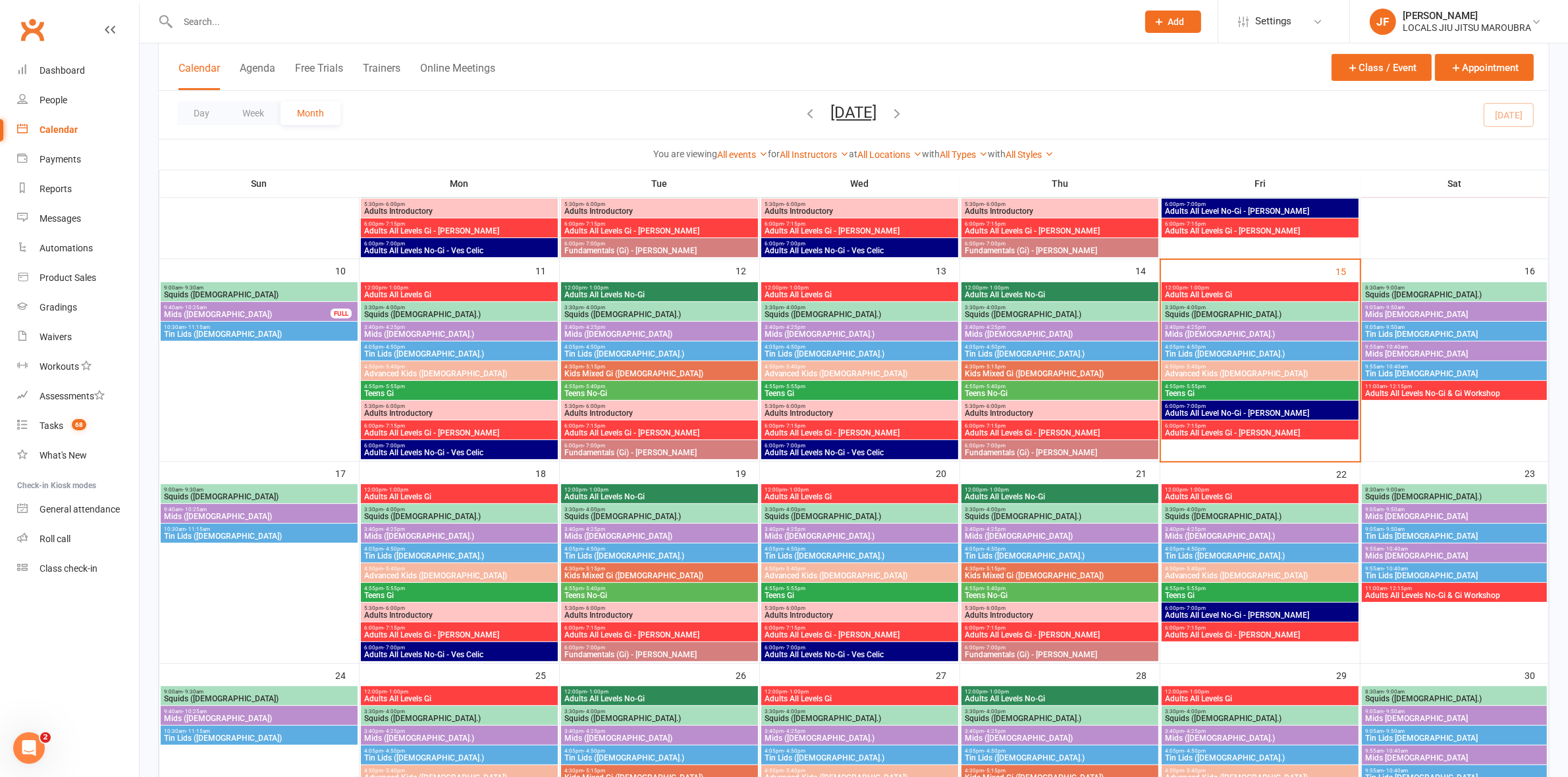
click at [1207, 285] on span "- 1:00pm" at bounding box center [1197, 288] width 22 height 6
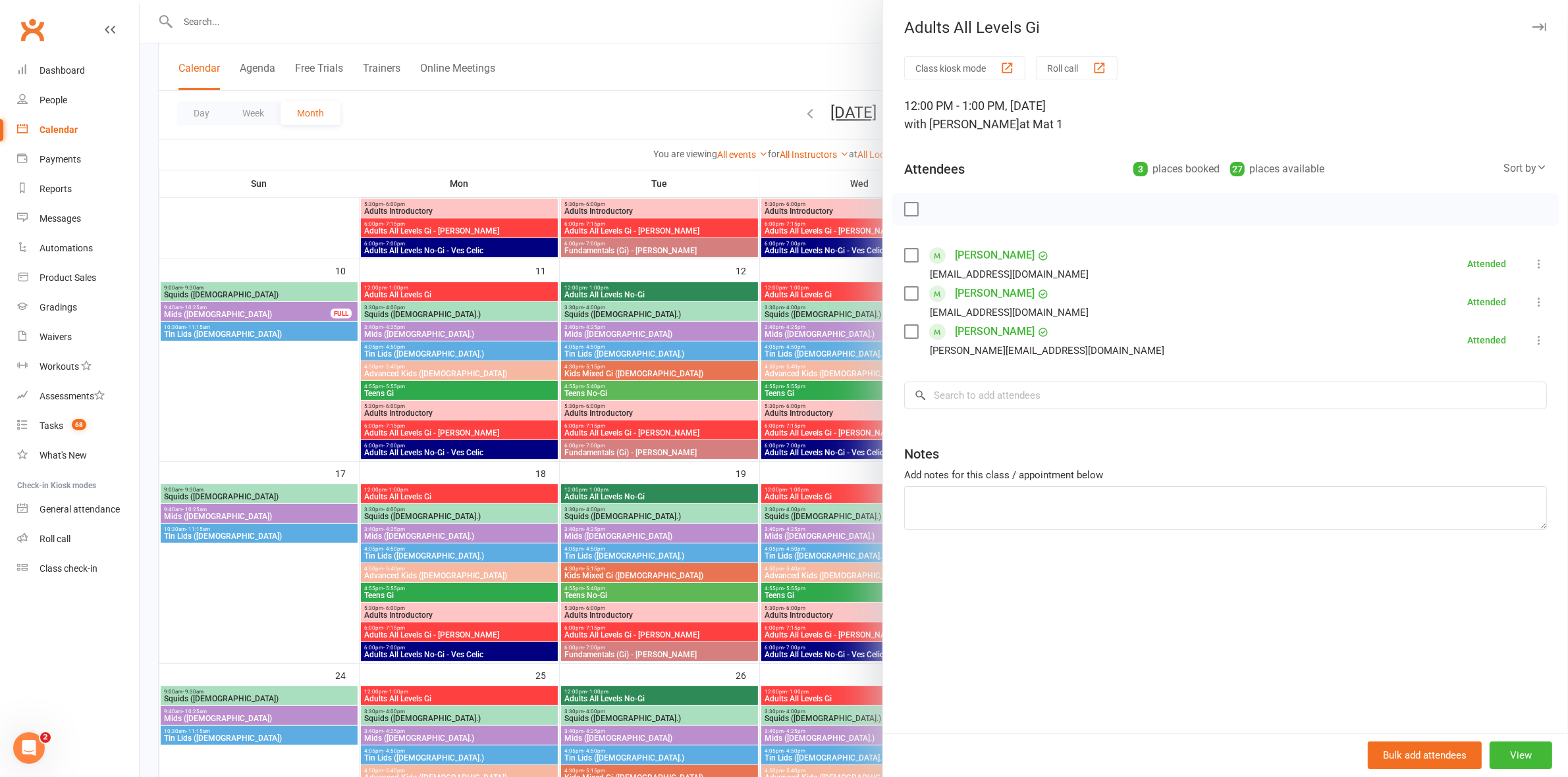
click at [732, 79] on div at bounding box center [854, 388] width 1428 height 777
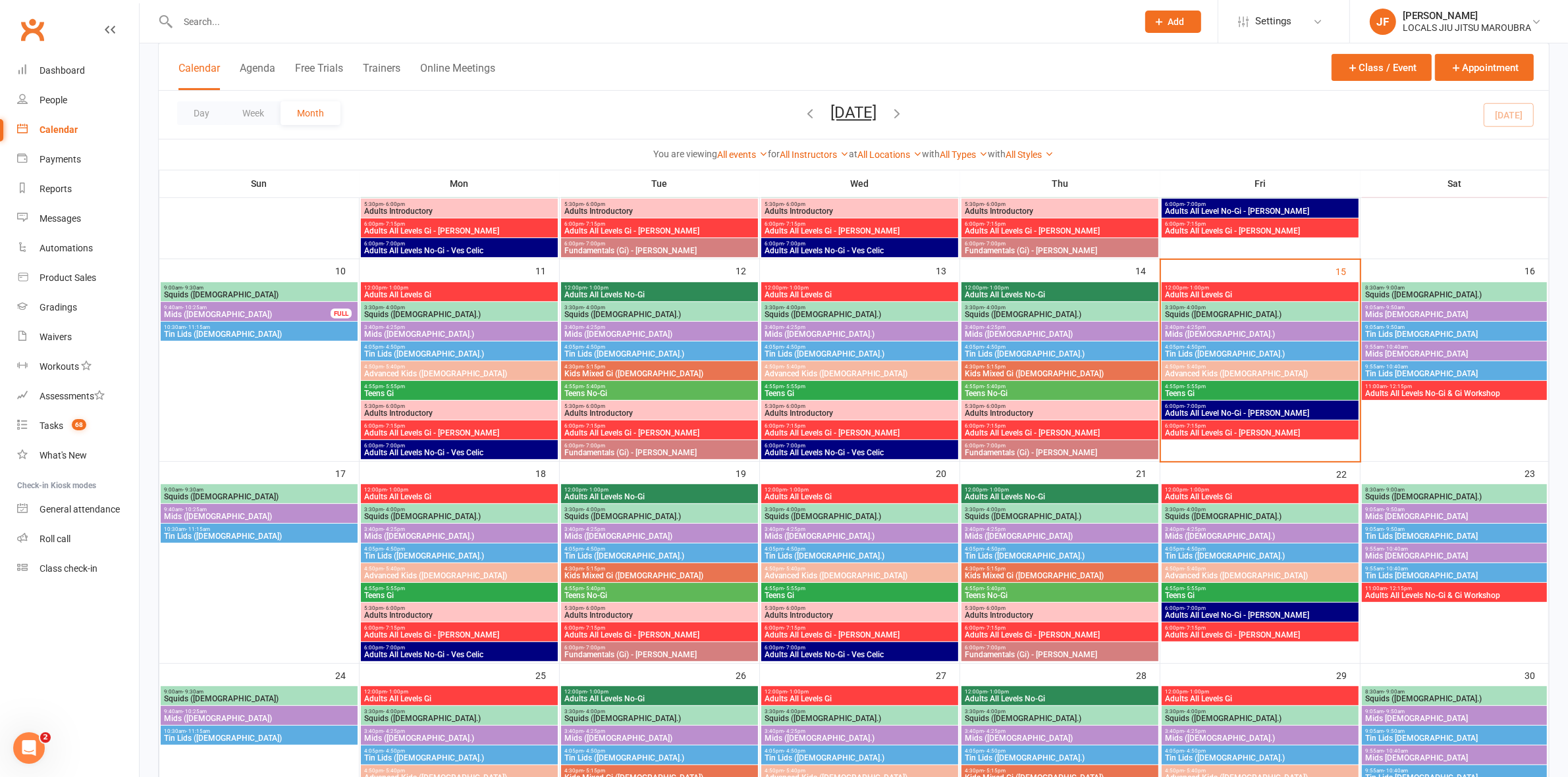
click at [1212, 295] on span "Adults All Levels Gi" at bounding box center [1260, 295] width 191 height 8
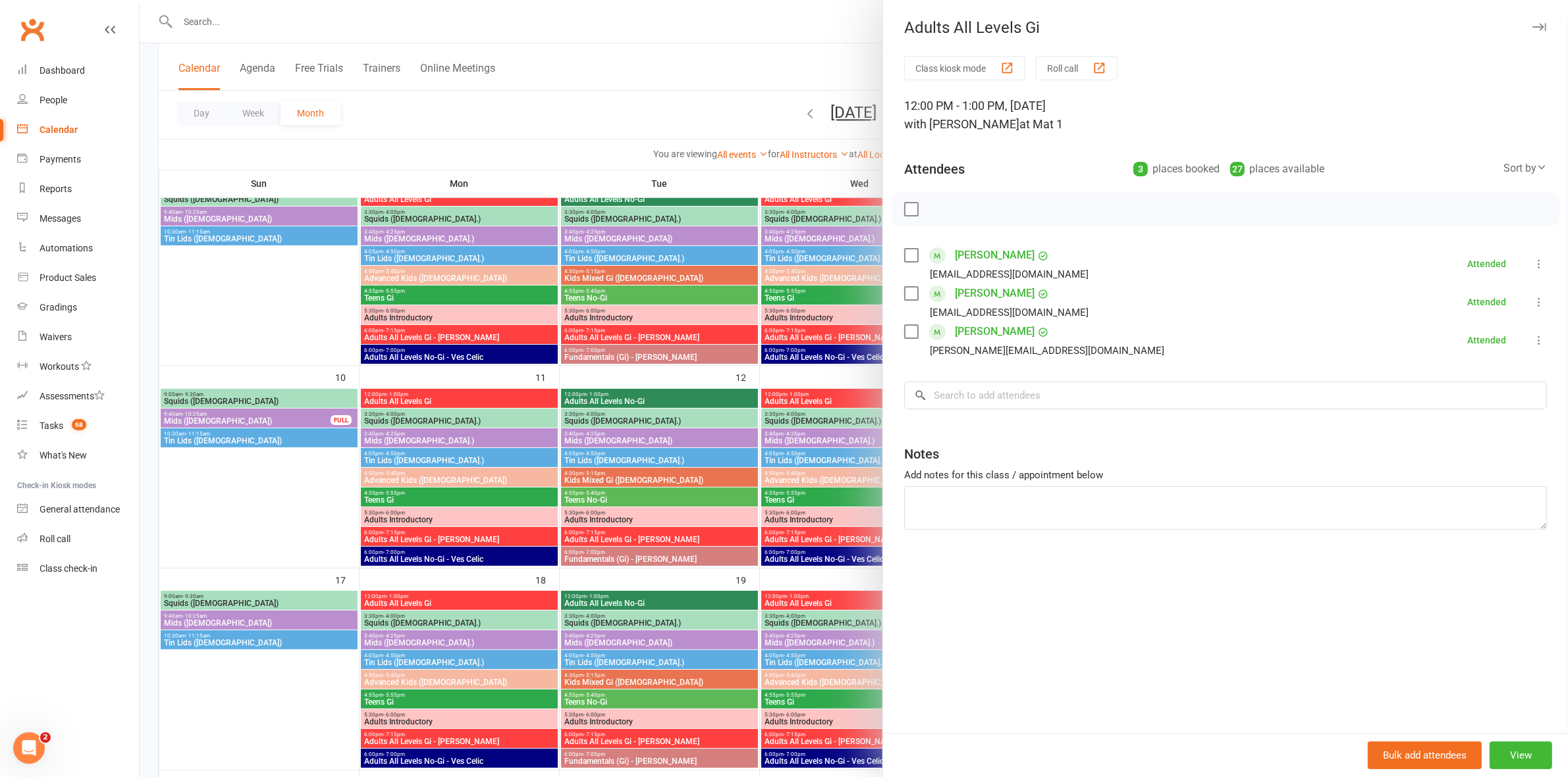
scroll to position [342, 0]
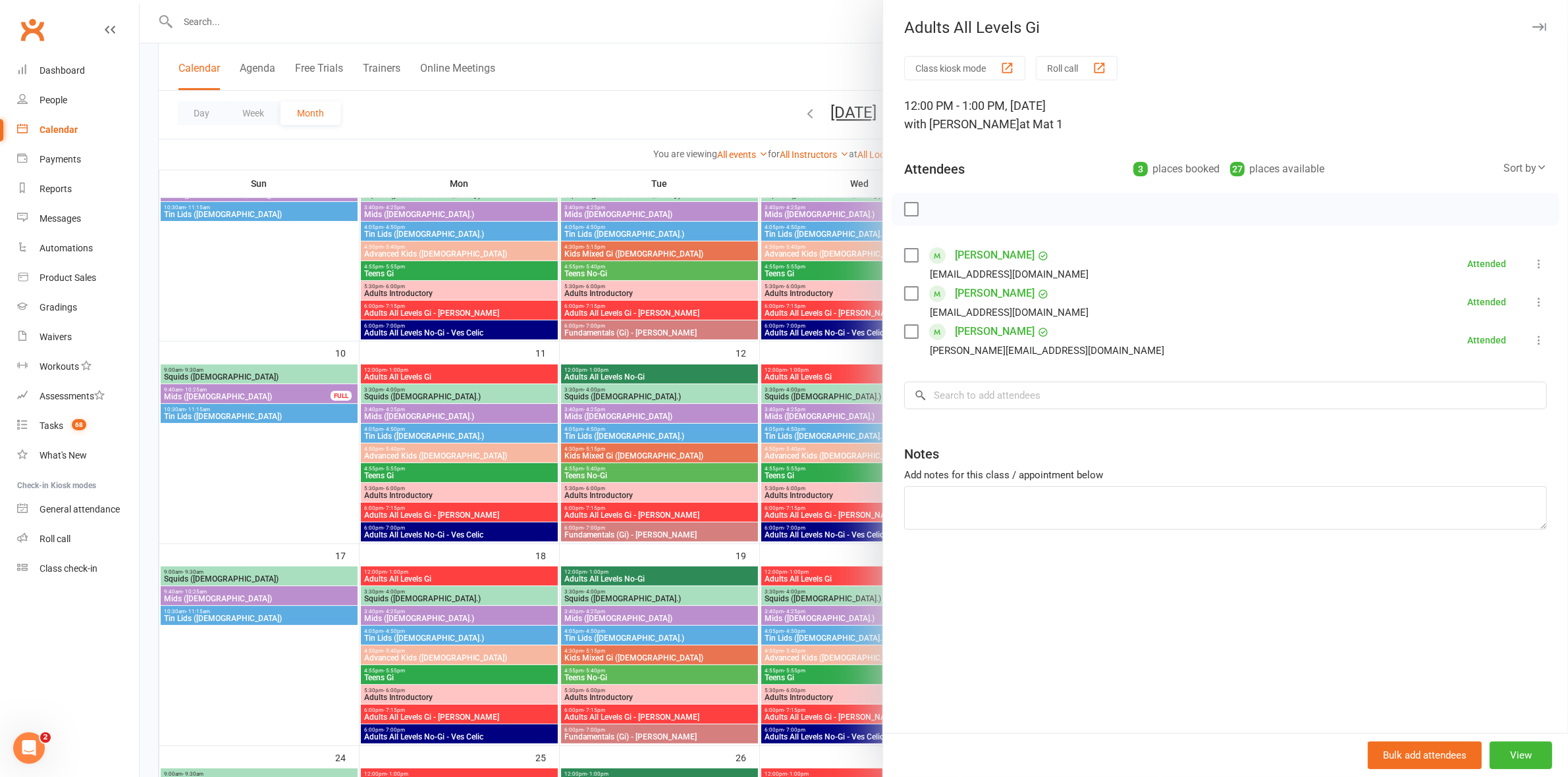
click at [473, 119] on div at bounding box center [854, 388] width 1428 height 777
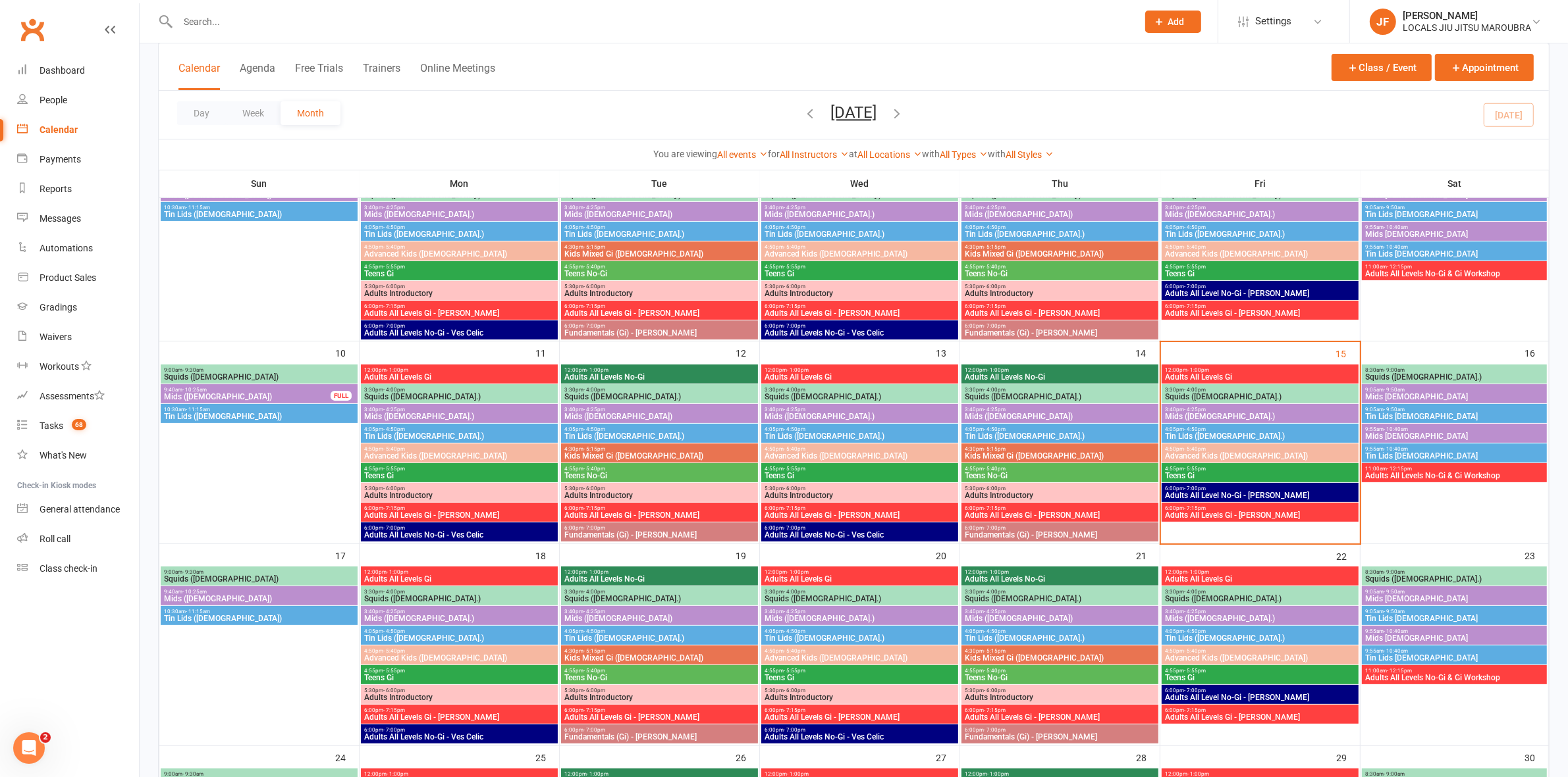
click at [1183, 394] on span "Squids ([DEMOGRAPHIC_DATA].)" at bounding box center [1260, 397] width 191 height 8
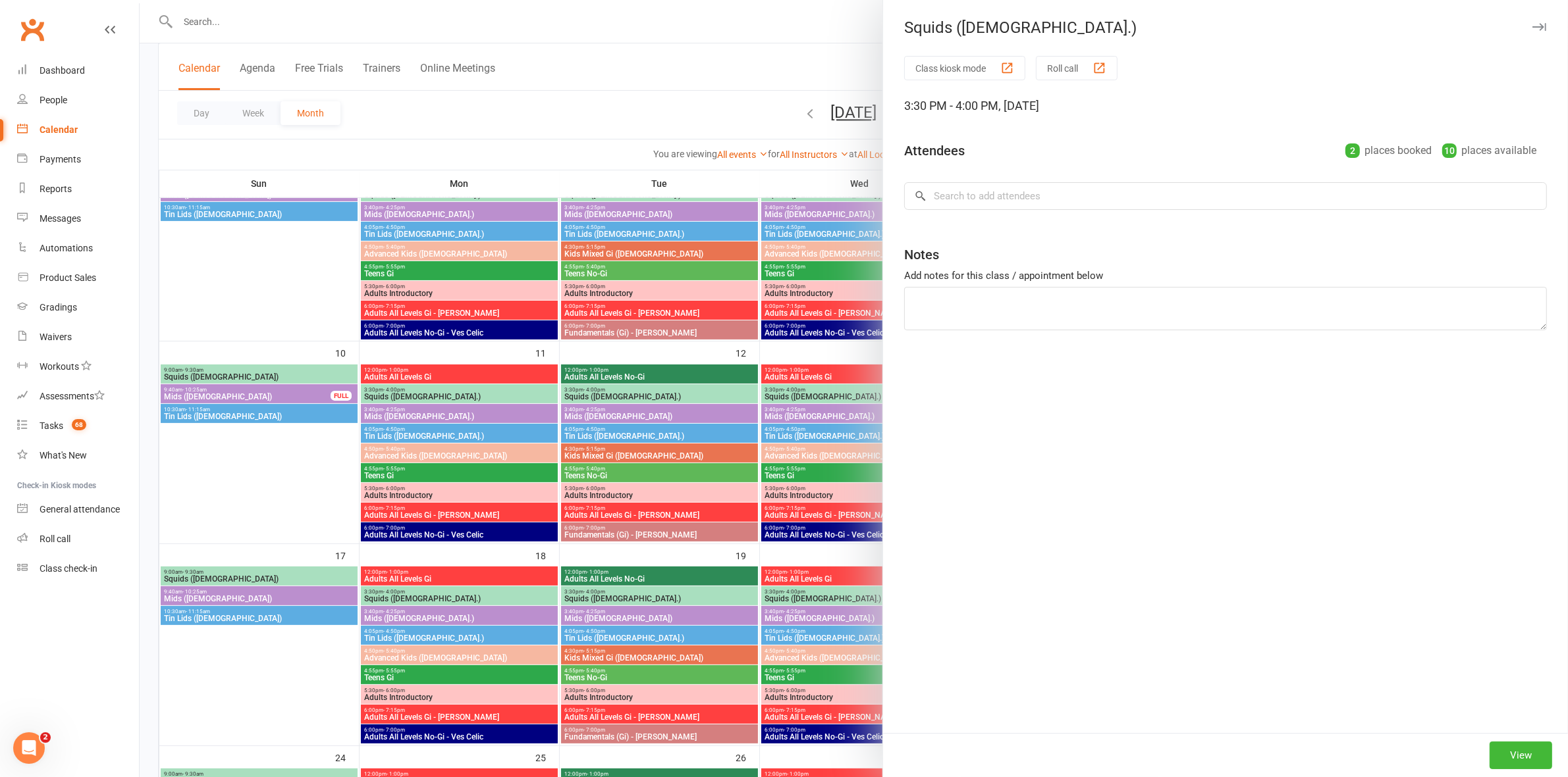
drag, startPoint x: 594, startPoint y: 123, endPoint x: 794, endPoint y: 161, distance: 203.6
click at [596, 120] on div at bounding box center [854, 388] width 1428 height 777
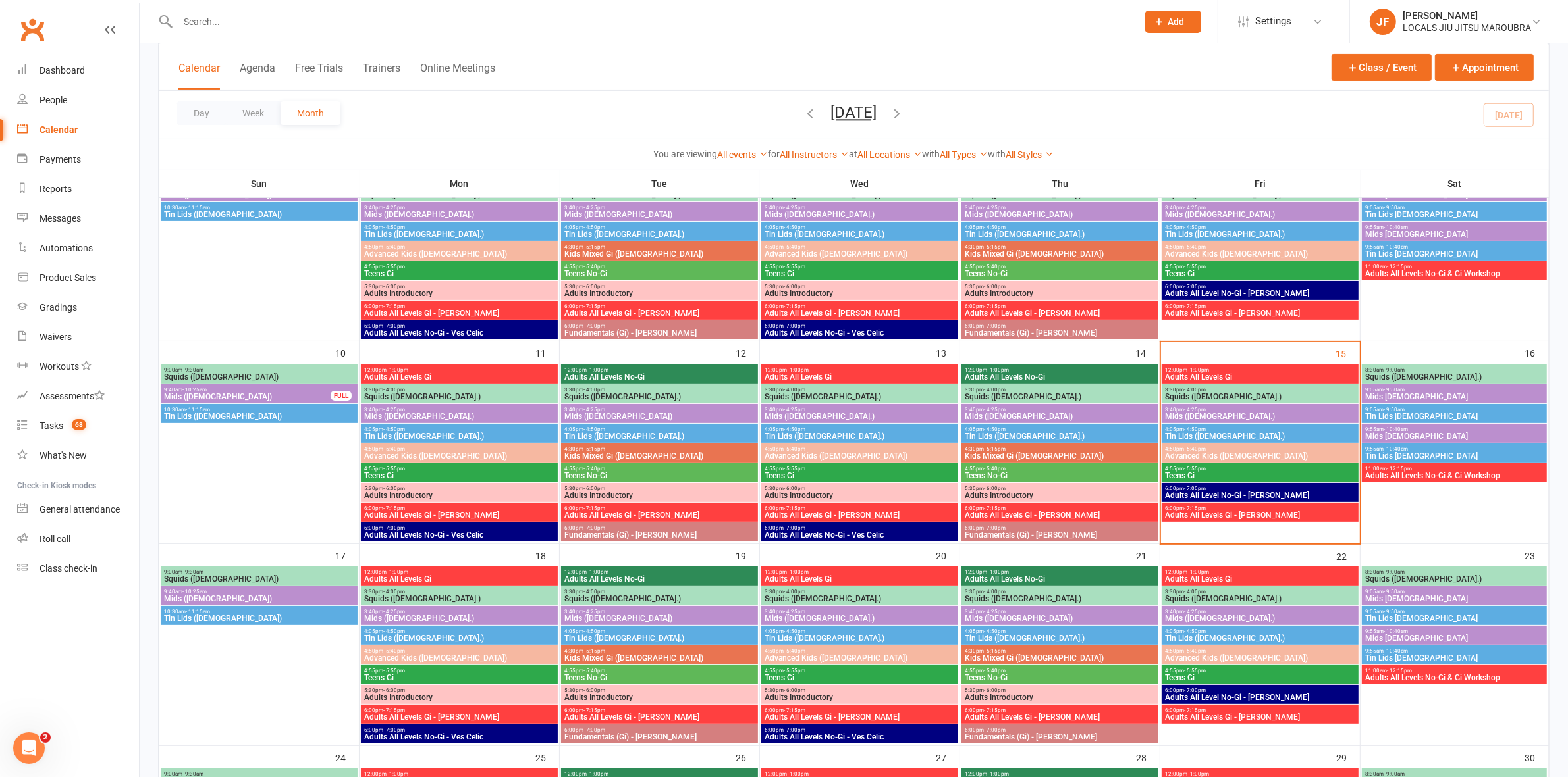
click at [1183, 372] on span "12:00pm - 1:00pm" at bounding box center [1260, 370] width 191 height 6
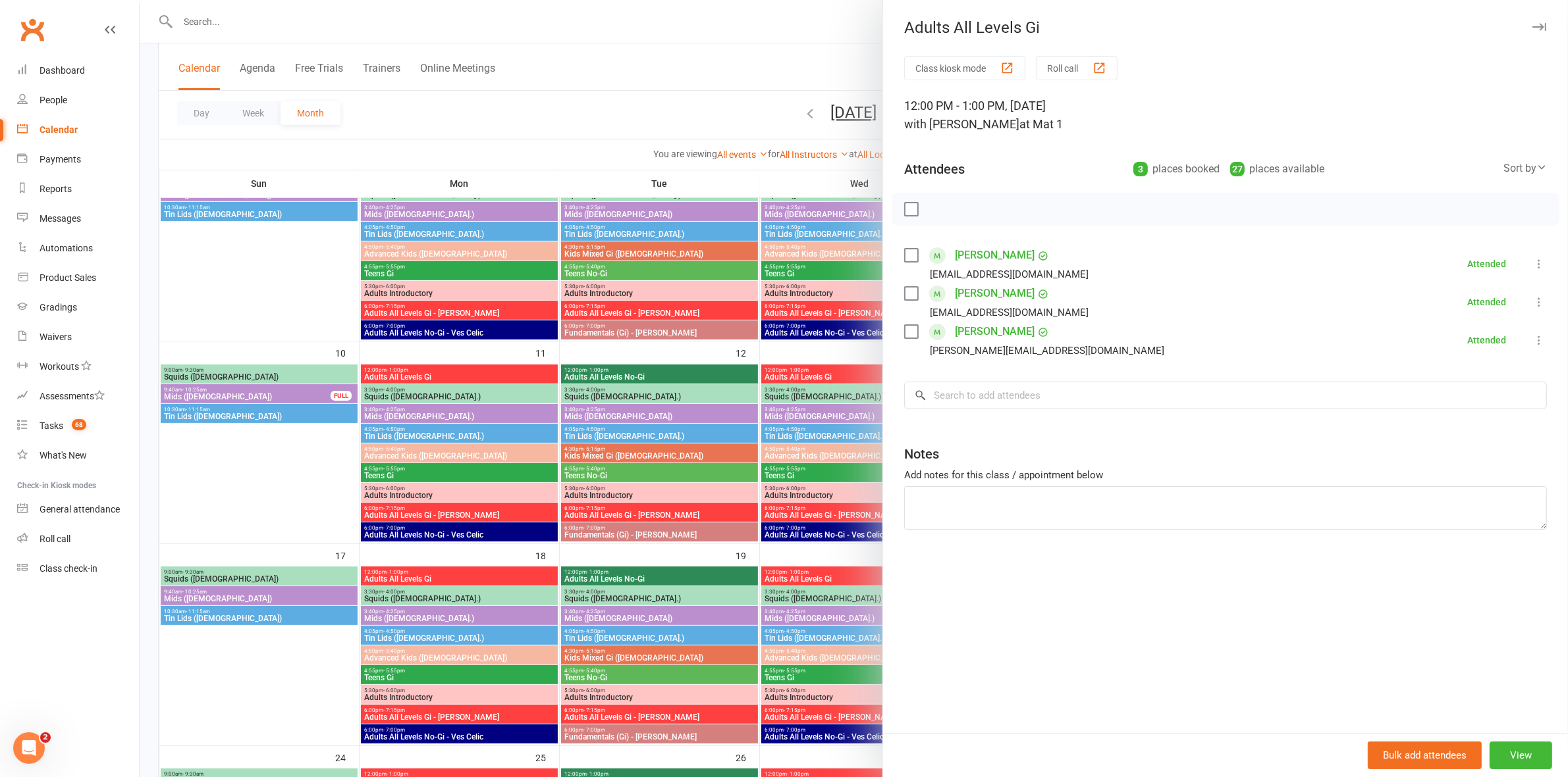
click at [508, 139] on div at bounding box center [854, 388] width 1428 height 777
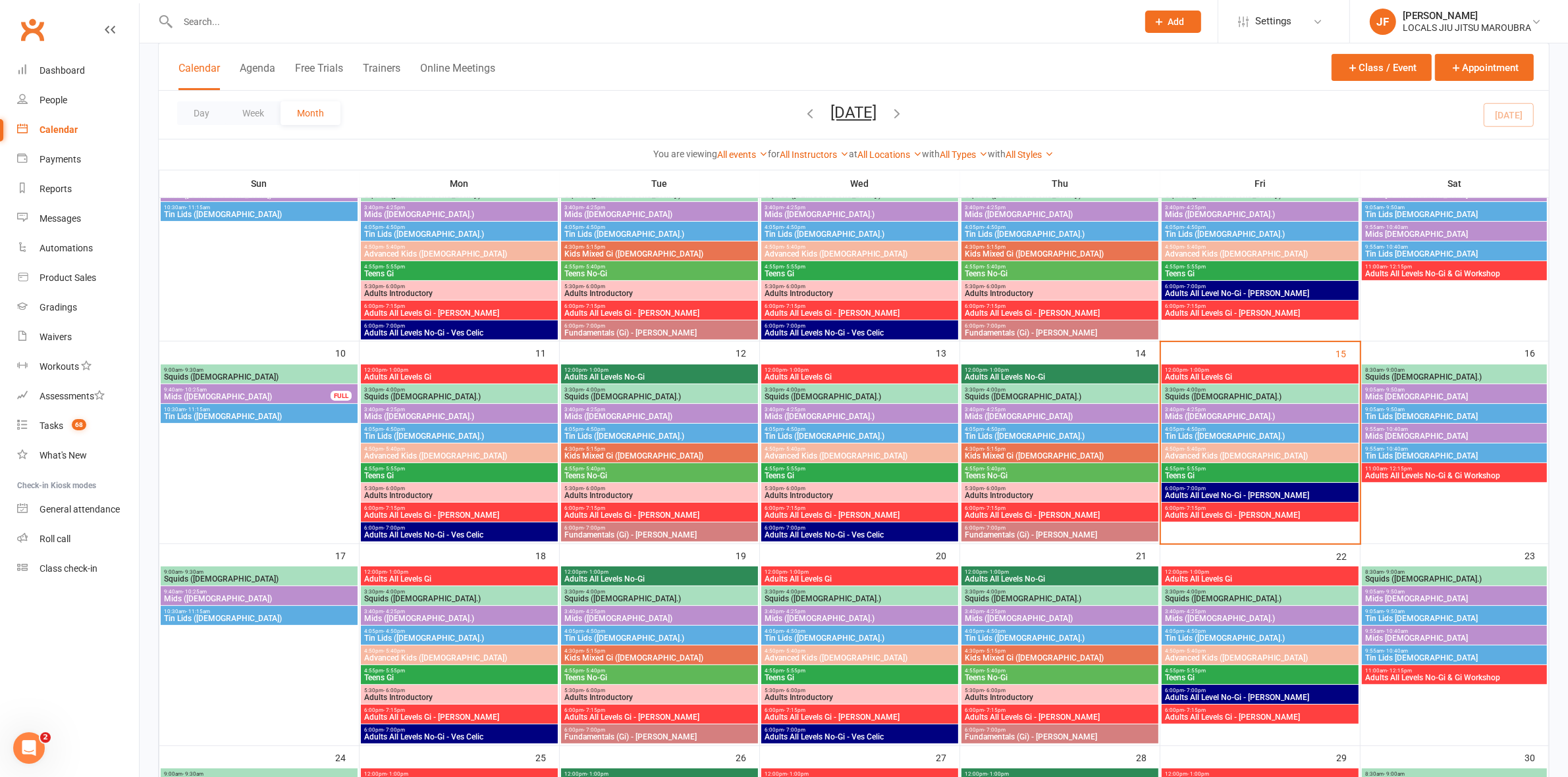
click at [1229, 373] on span "Adults All Levels Gi" at bounding box center [1260, 377] width 191 height 8
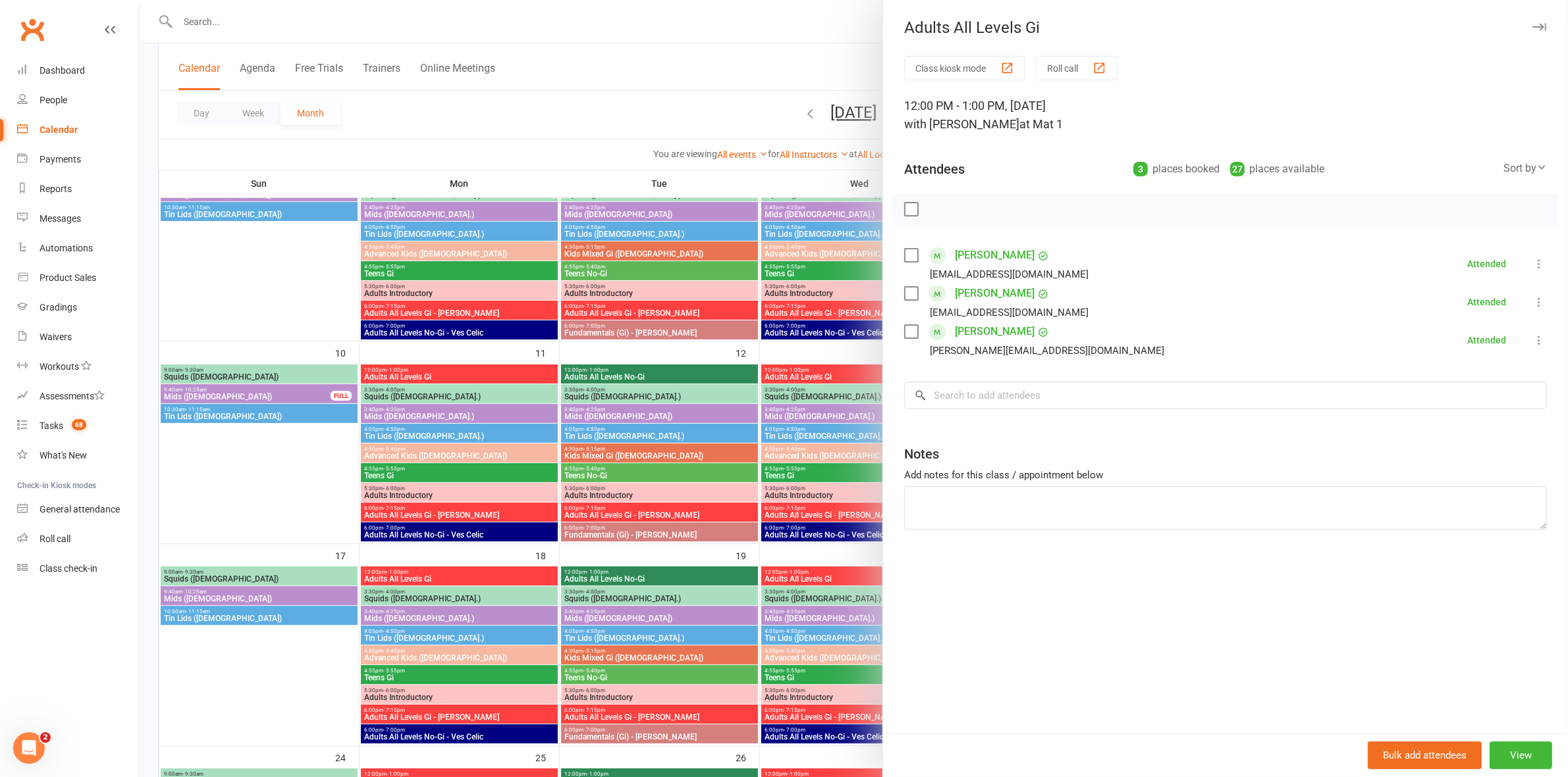
click at [183, 497] on div at bounding box center [854, 388] width 1428 height 777
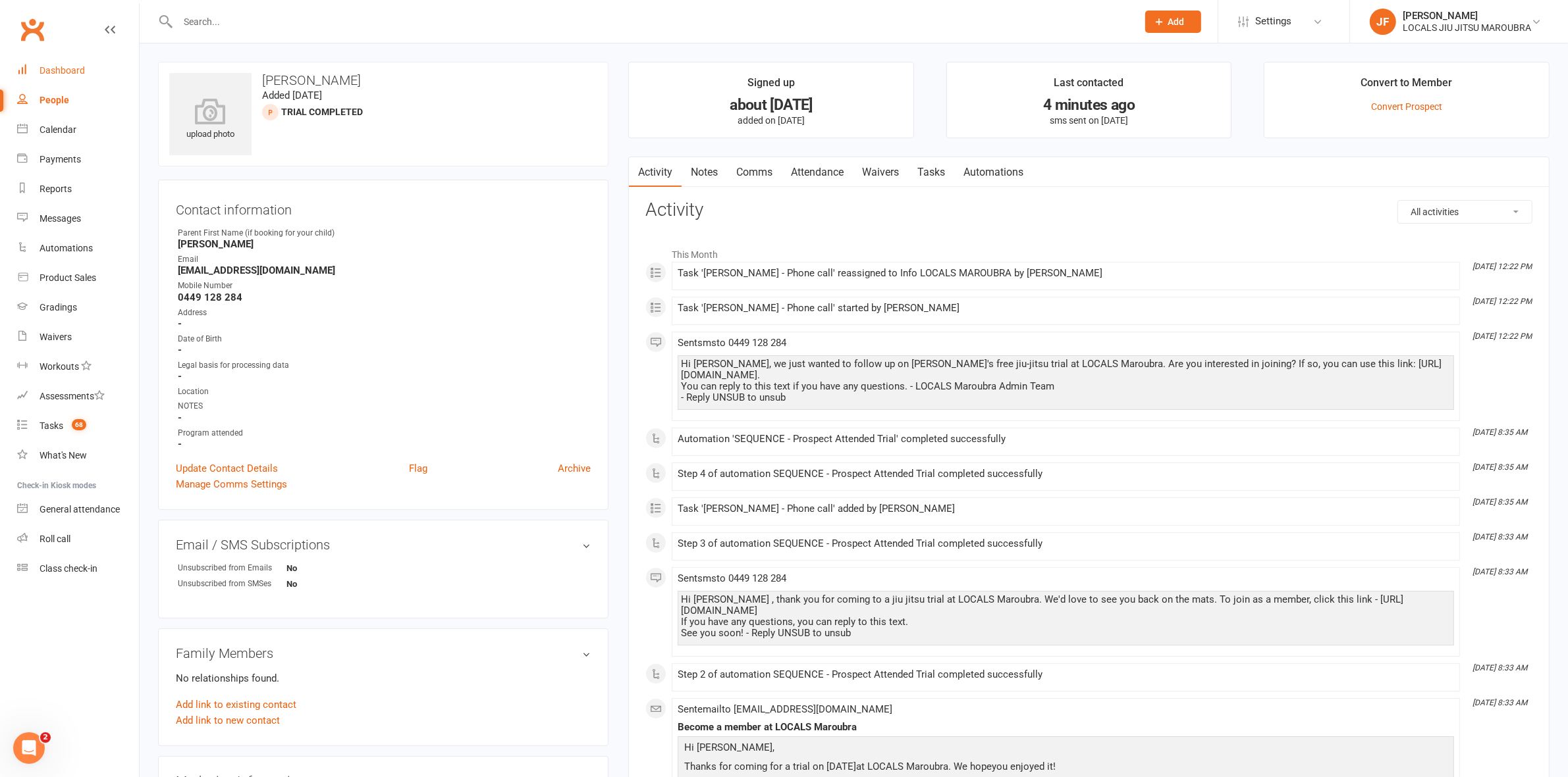
click at [64, 64] on link "Dashboard" at bounding box center [78, 71] width 122 height 30
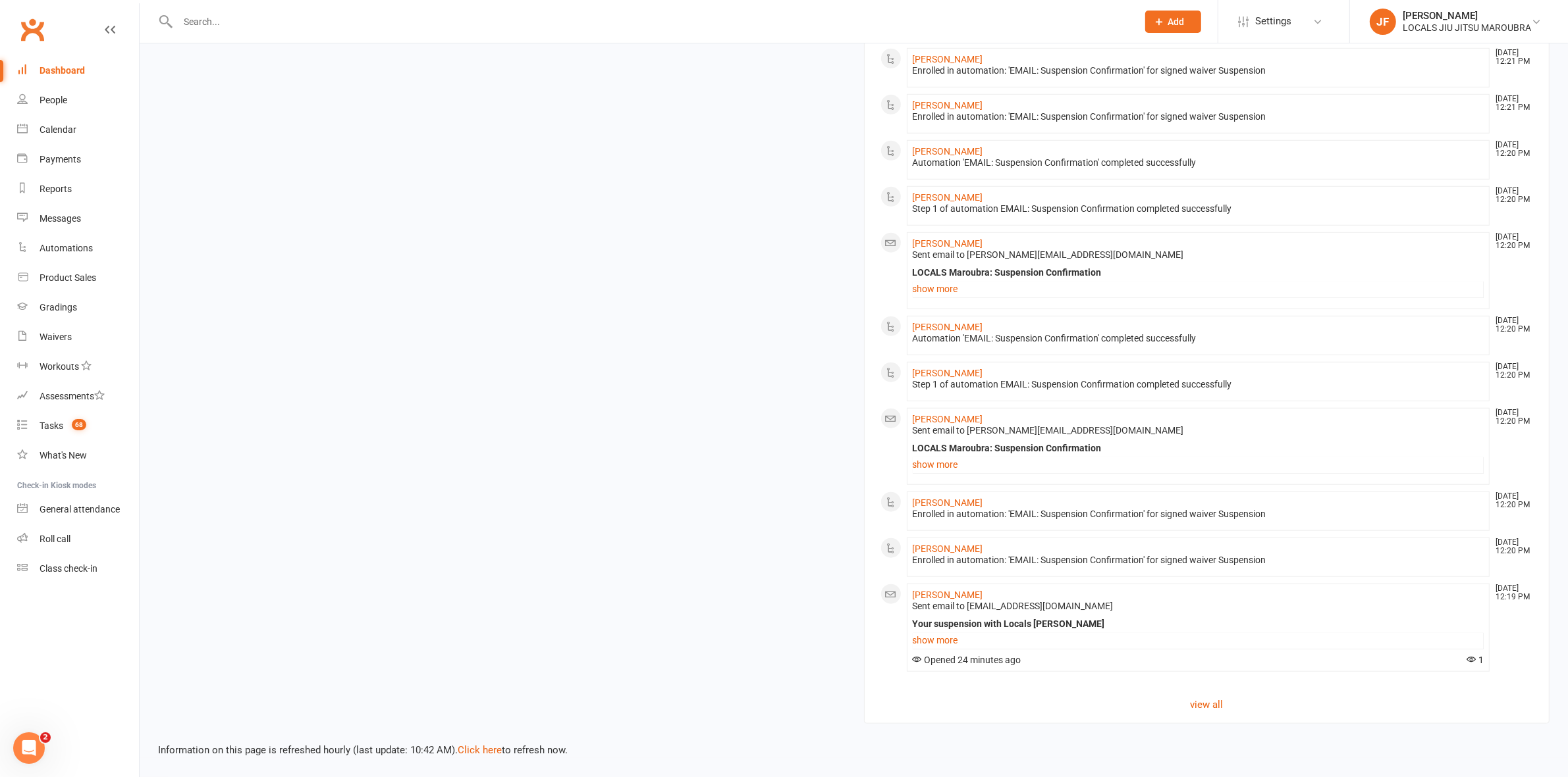
scroll to position [1252, 0]
click at [1220, 705] on link "view all" at bounding box center [1207, 705] width 653 height 16
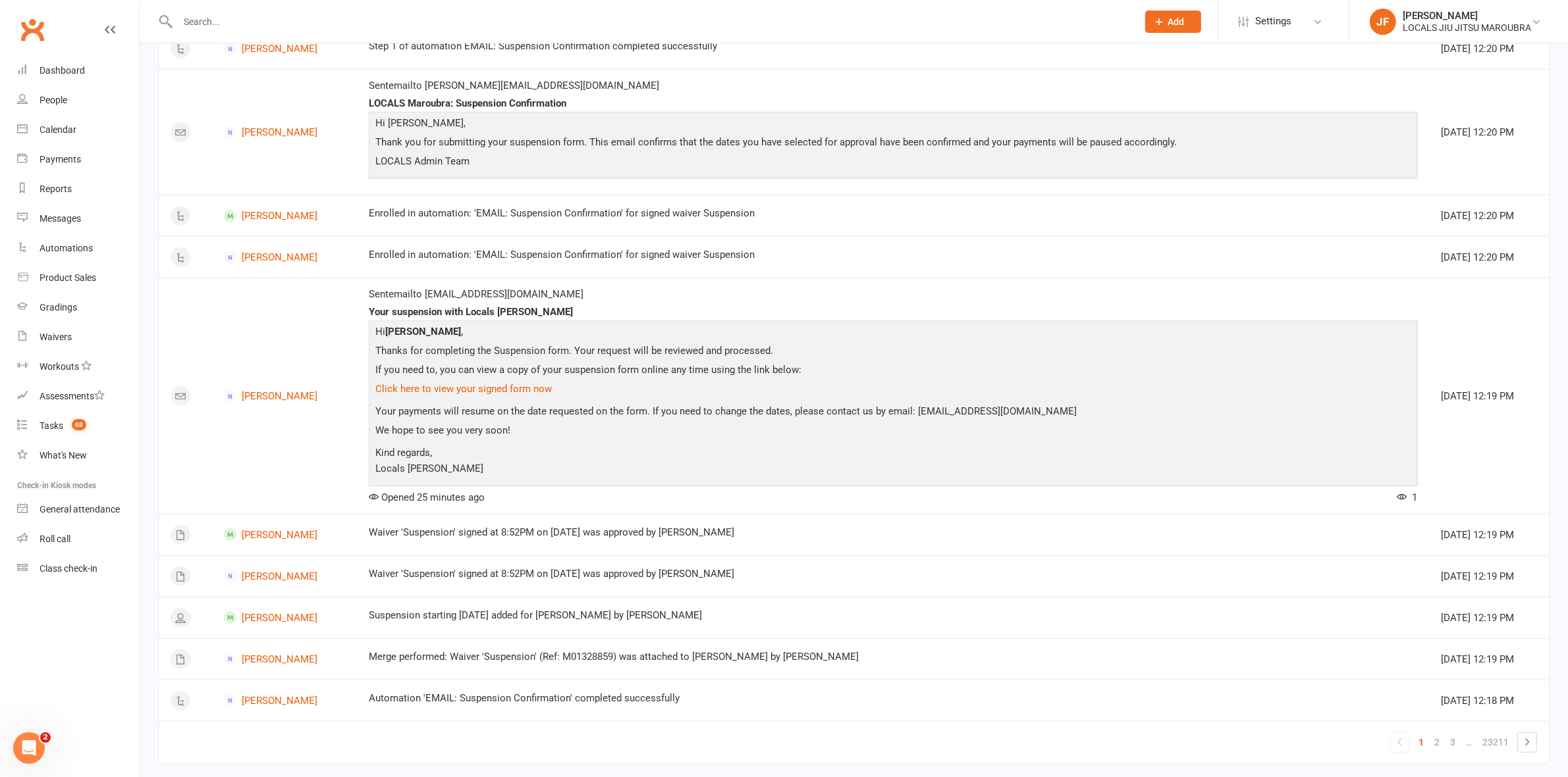
scroll to position [1113, 0]
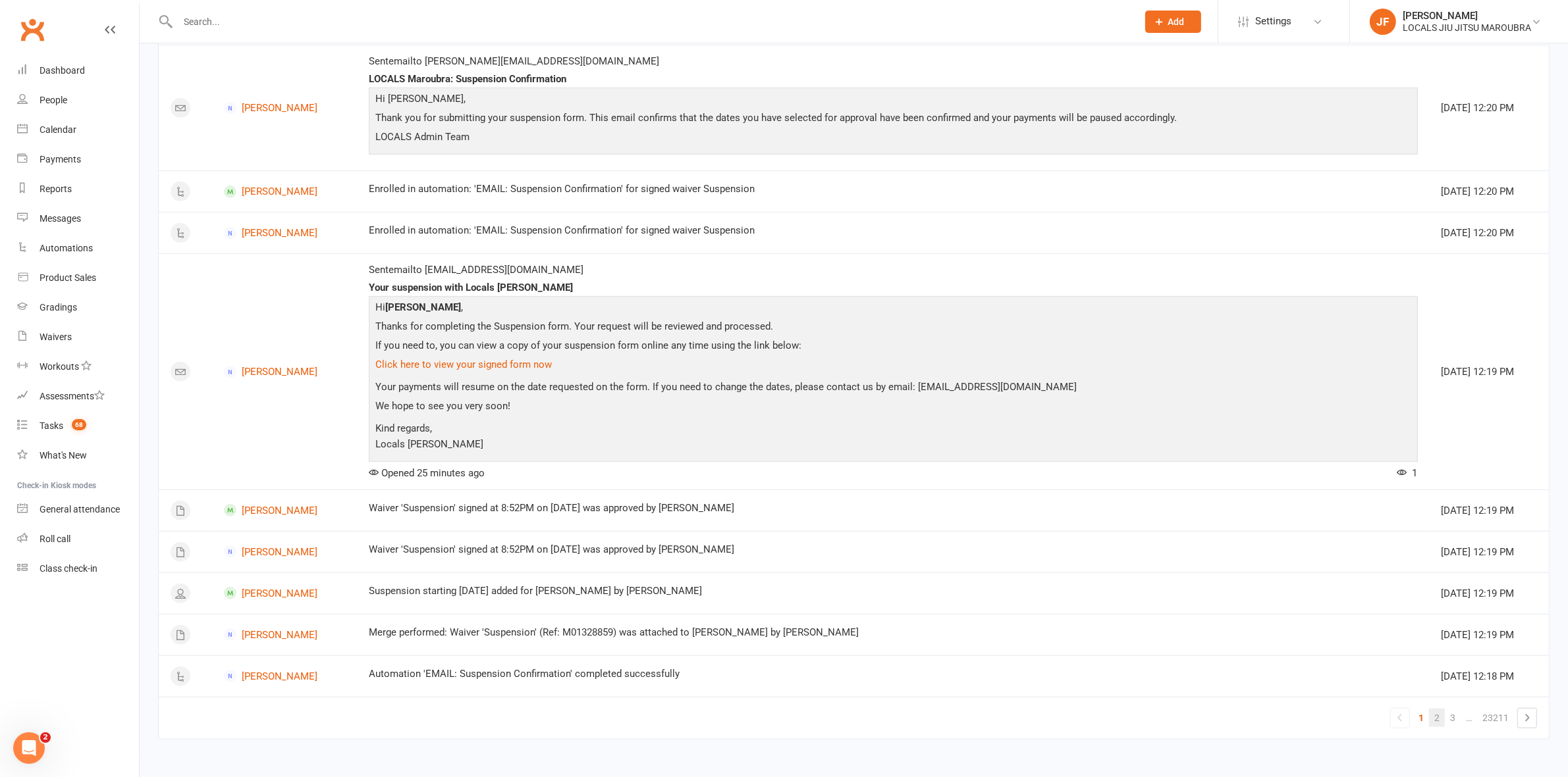
click at [1430, 713] on link "2" at bounding box center [1437, 718] width 16 height 18
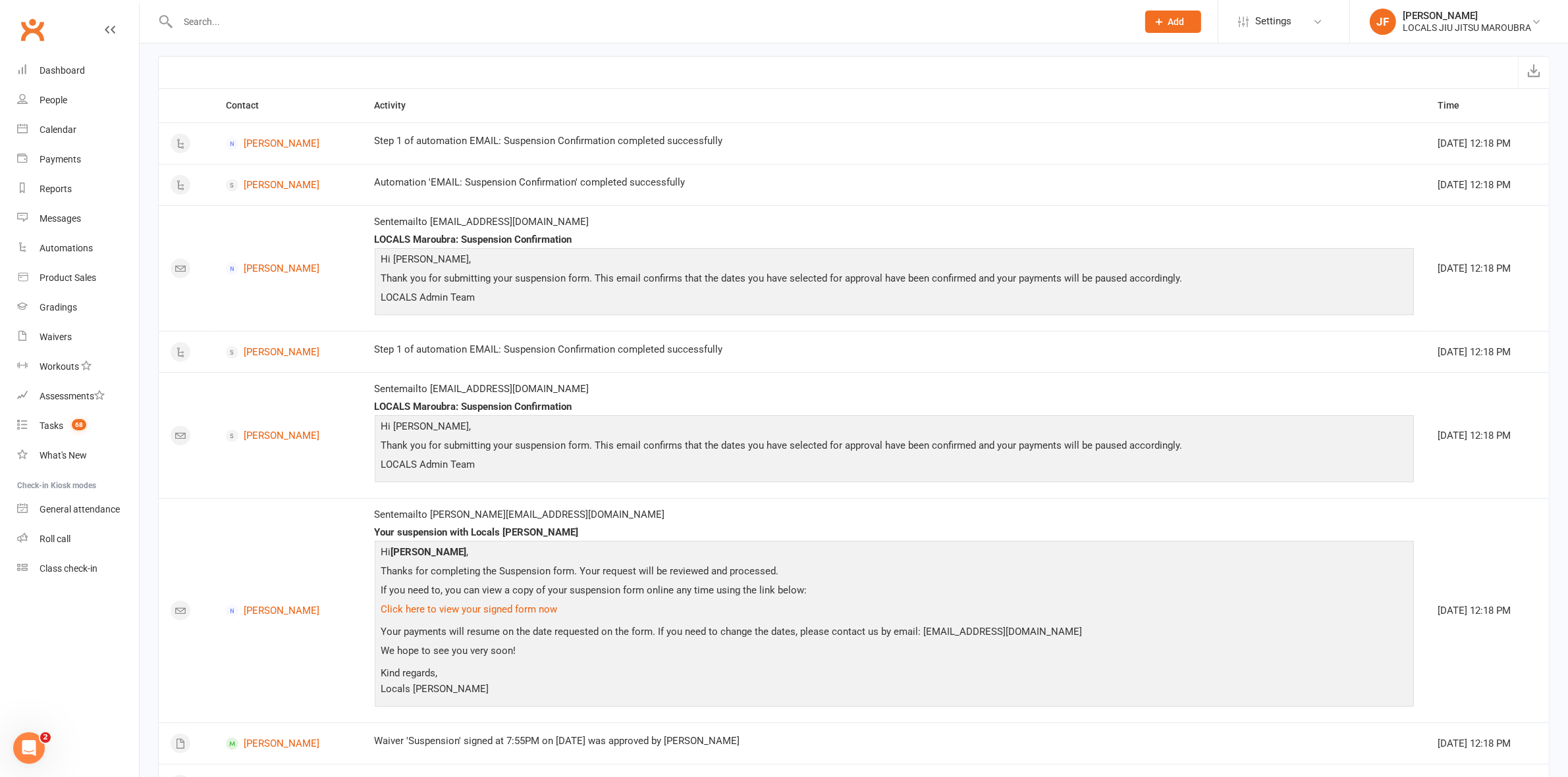
scroll to position [82, 0]
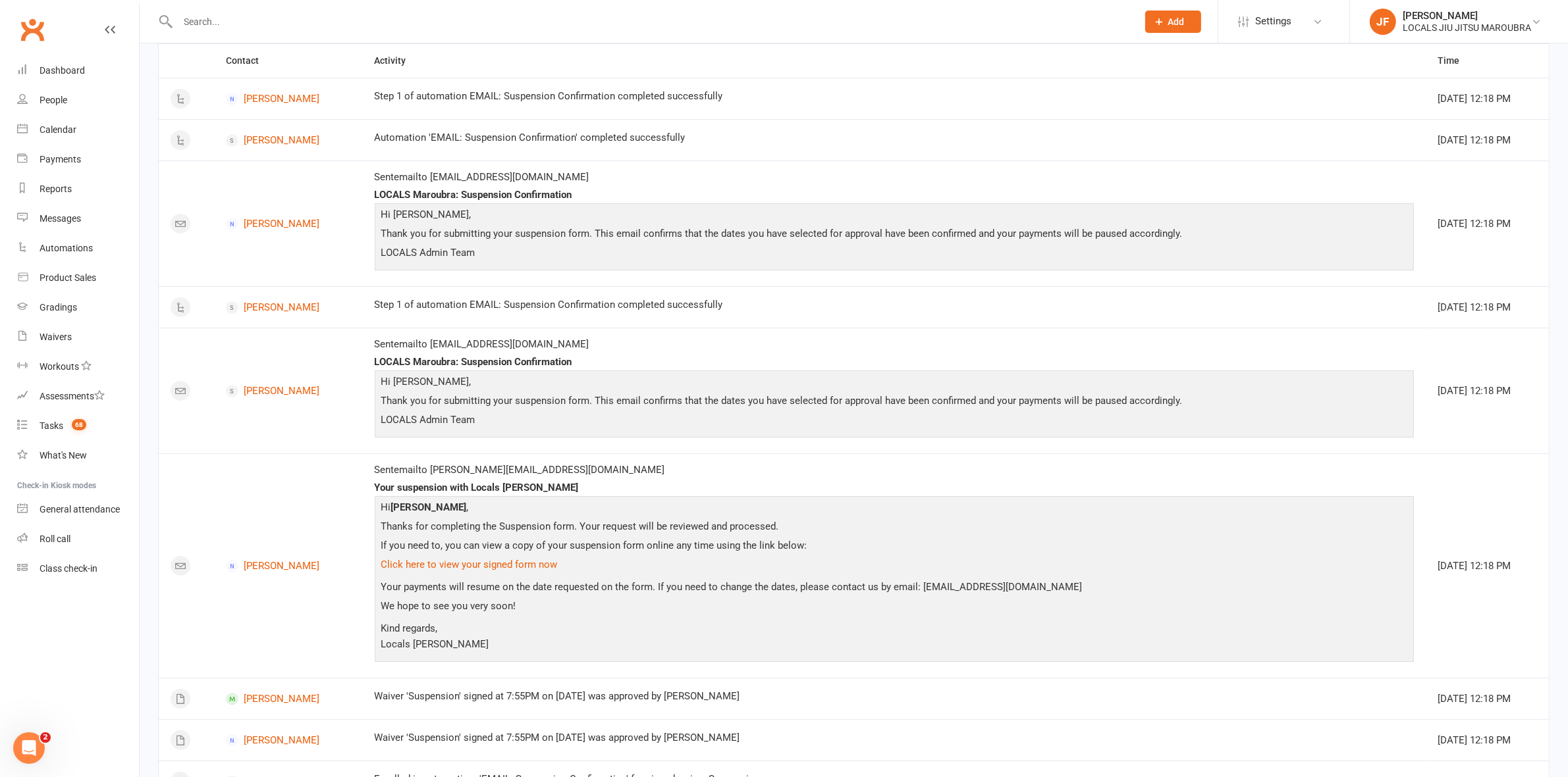
click at [536, 5] on div at bounding box center [643, 21] width 970 height 42
click at [526, 26] on input "text" at bounding box center [650, 22] width 954 height 18
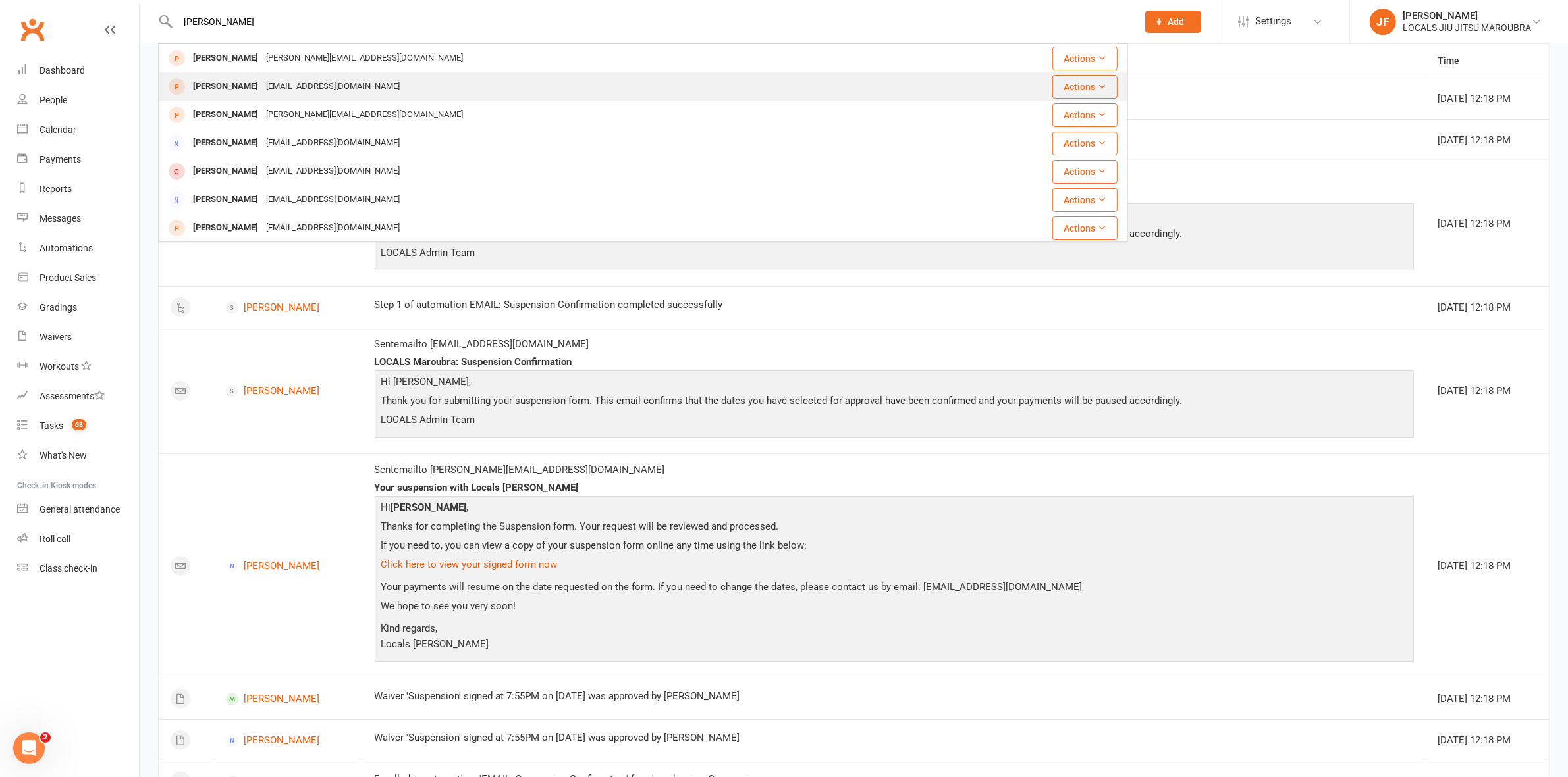
type input "hogan"
click at [219, 87] on div "Robert Hogan" at bounding box center [225, 86] width 73 height 19
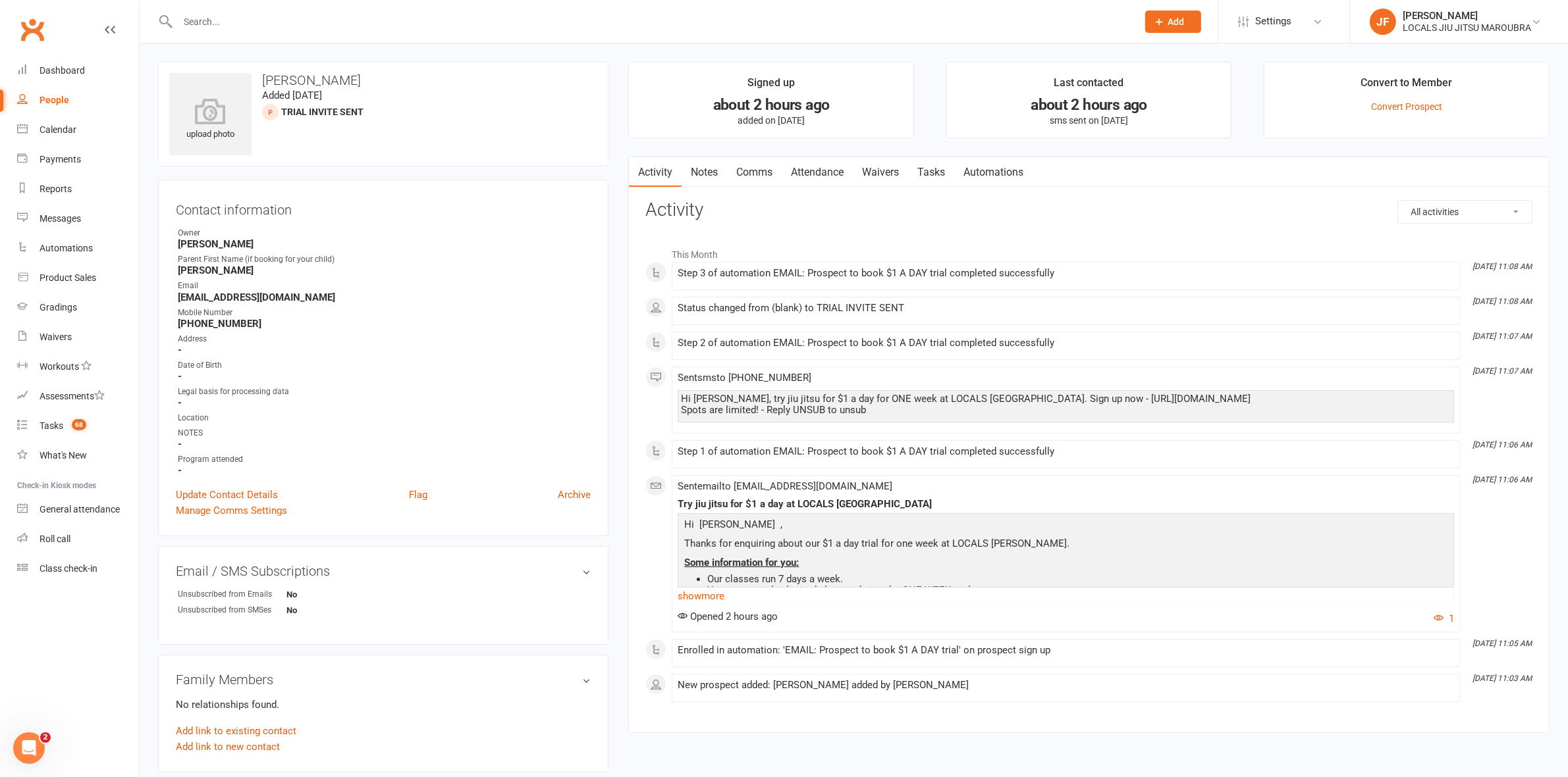
click at [808, 175] on link "Attendance" at bounding box center [817, 172] width 71 height 30
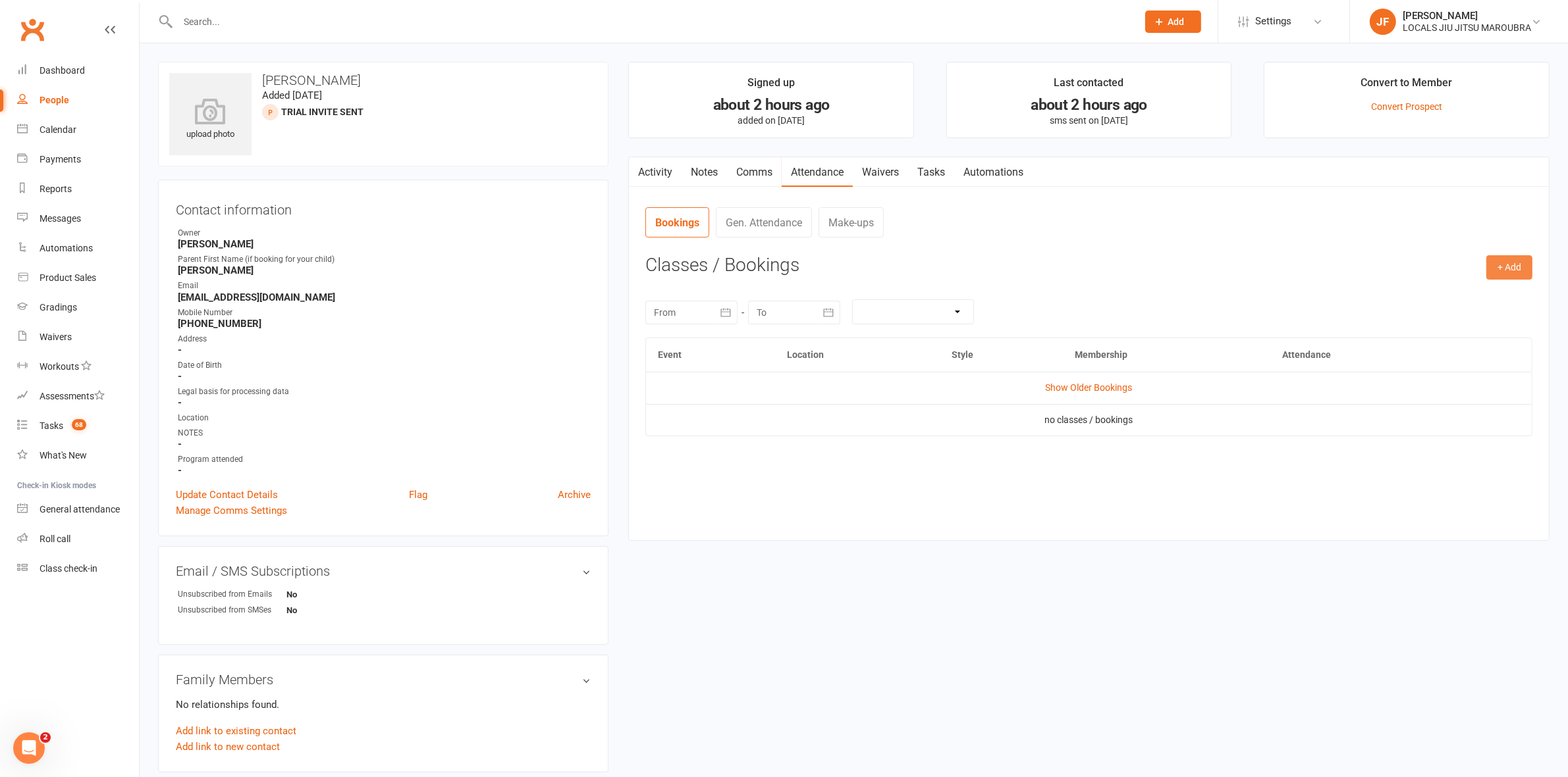
click at [1501, 266] on button "+ Add" at bounding box center [1508, 267] width 46 height 23
click at [1428, 291] on link "Book Event" at bounding box center [1466, 297] width 130 height 26
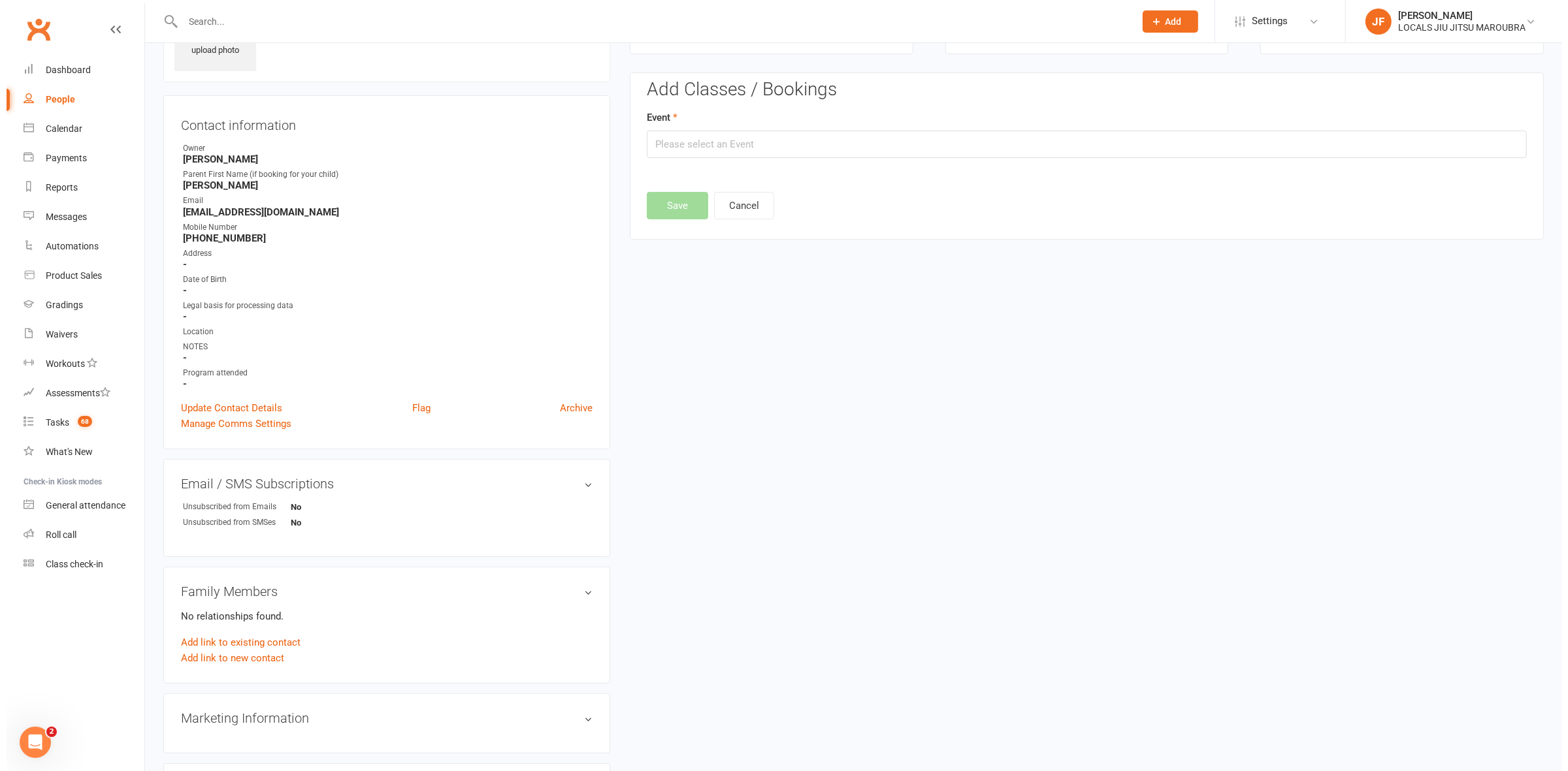
scroll to position [89, 0]
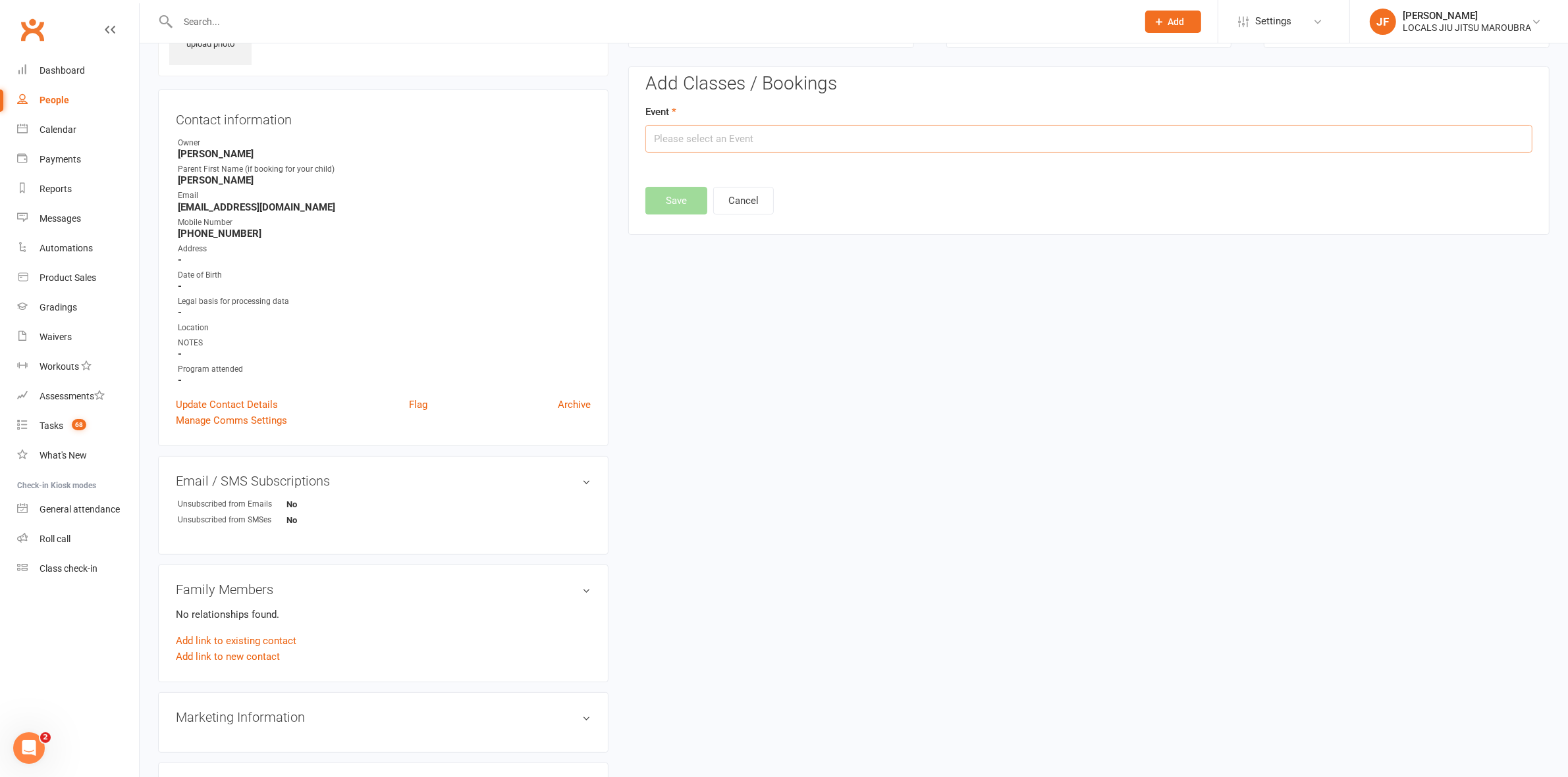
click at [761, 139] on input "text" at bounding box center [1089, 139] width 887 height 28
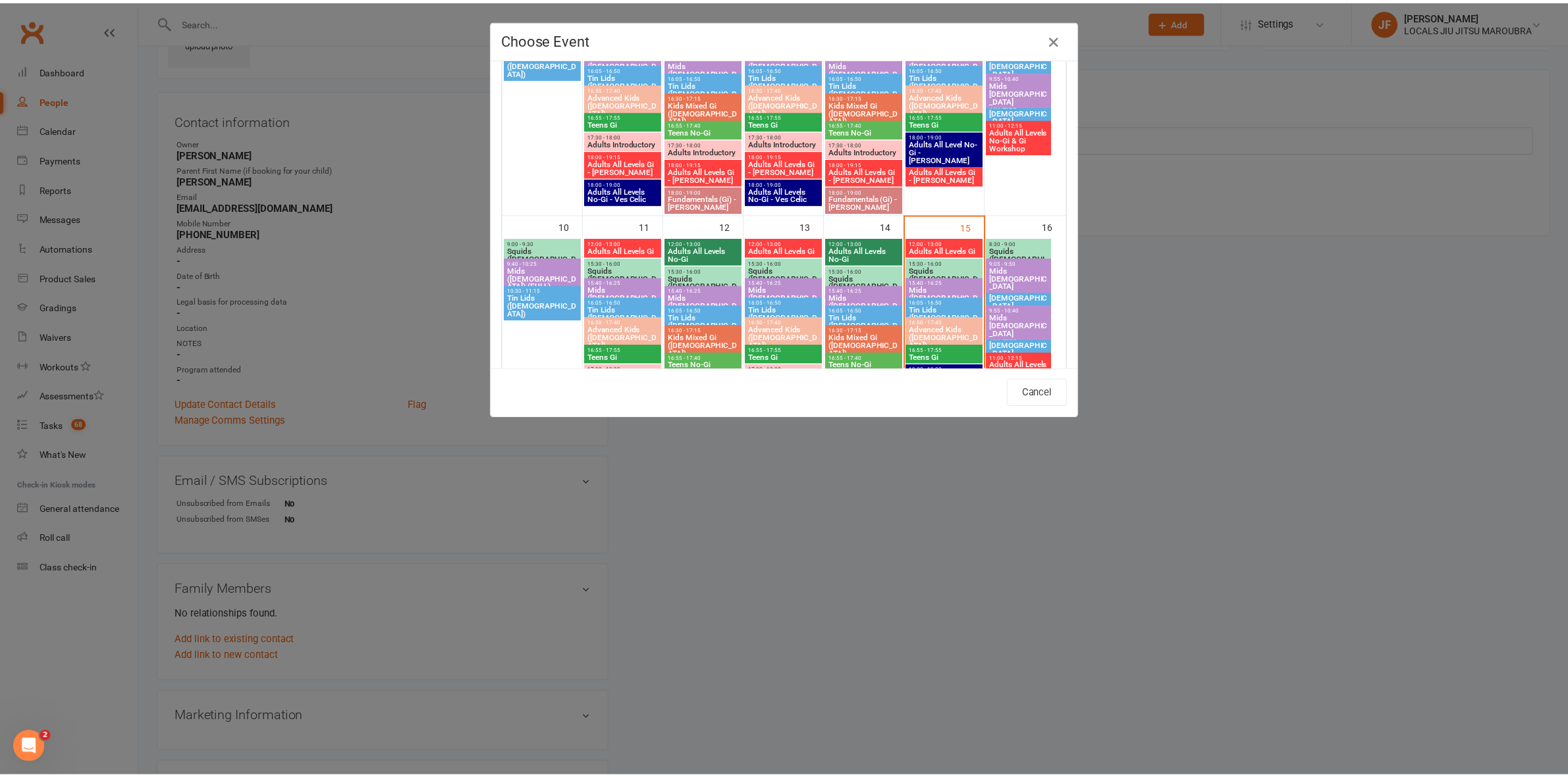
scroll to position [426, 0]
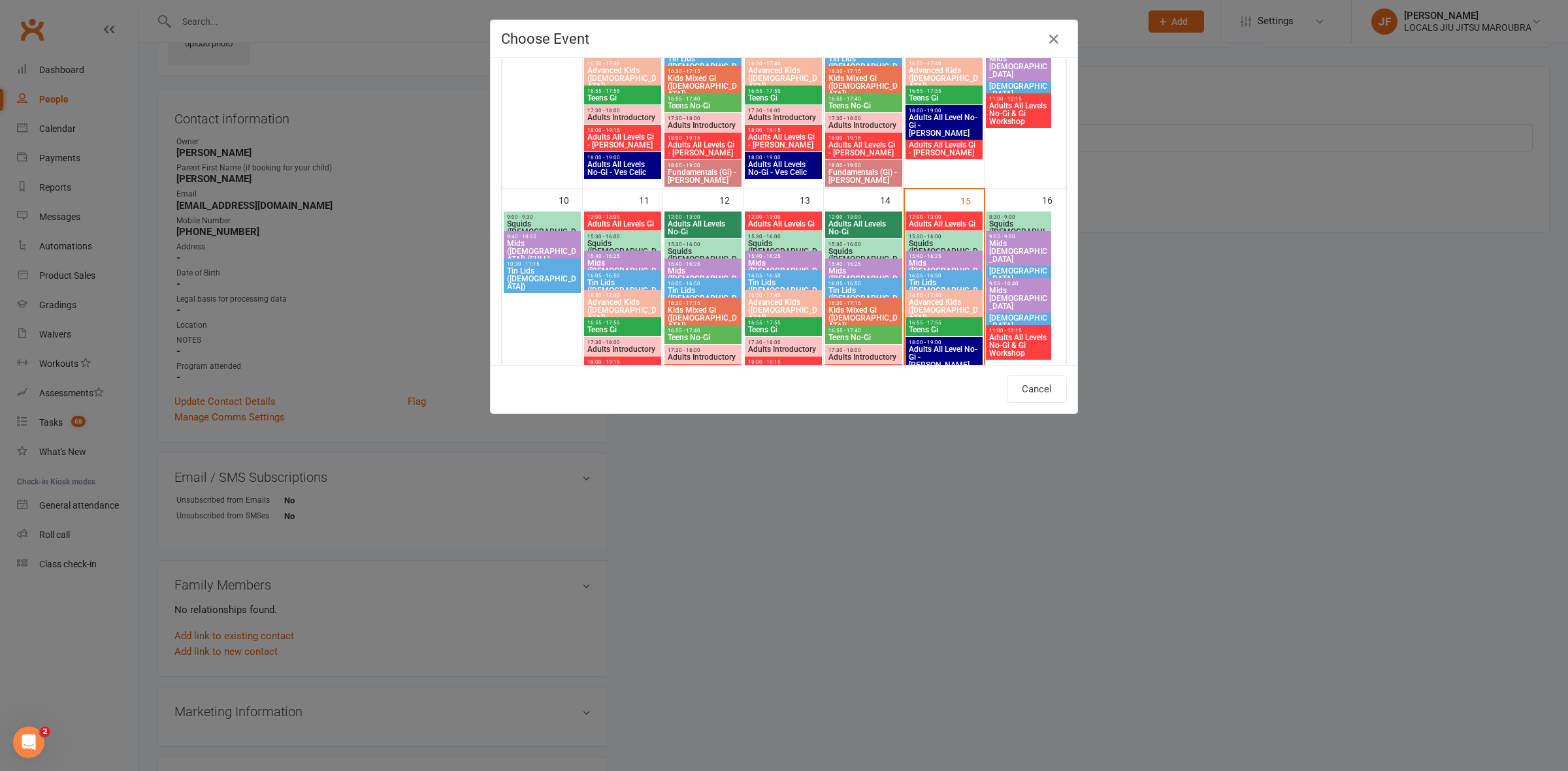
click at [1010, 216] on span "8:30 - 9:00" at bounding box center [1018, 217] width 60 height 6
type input "Squids (3-5yo.) - Aug 16, 2025 8:30:00 AM"
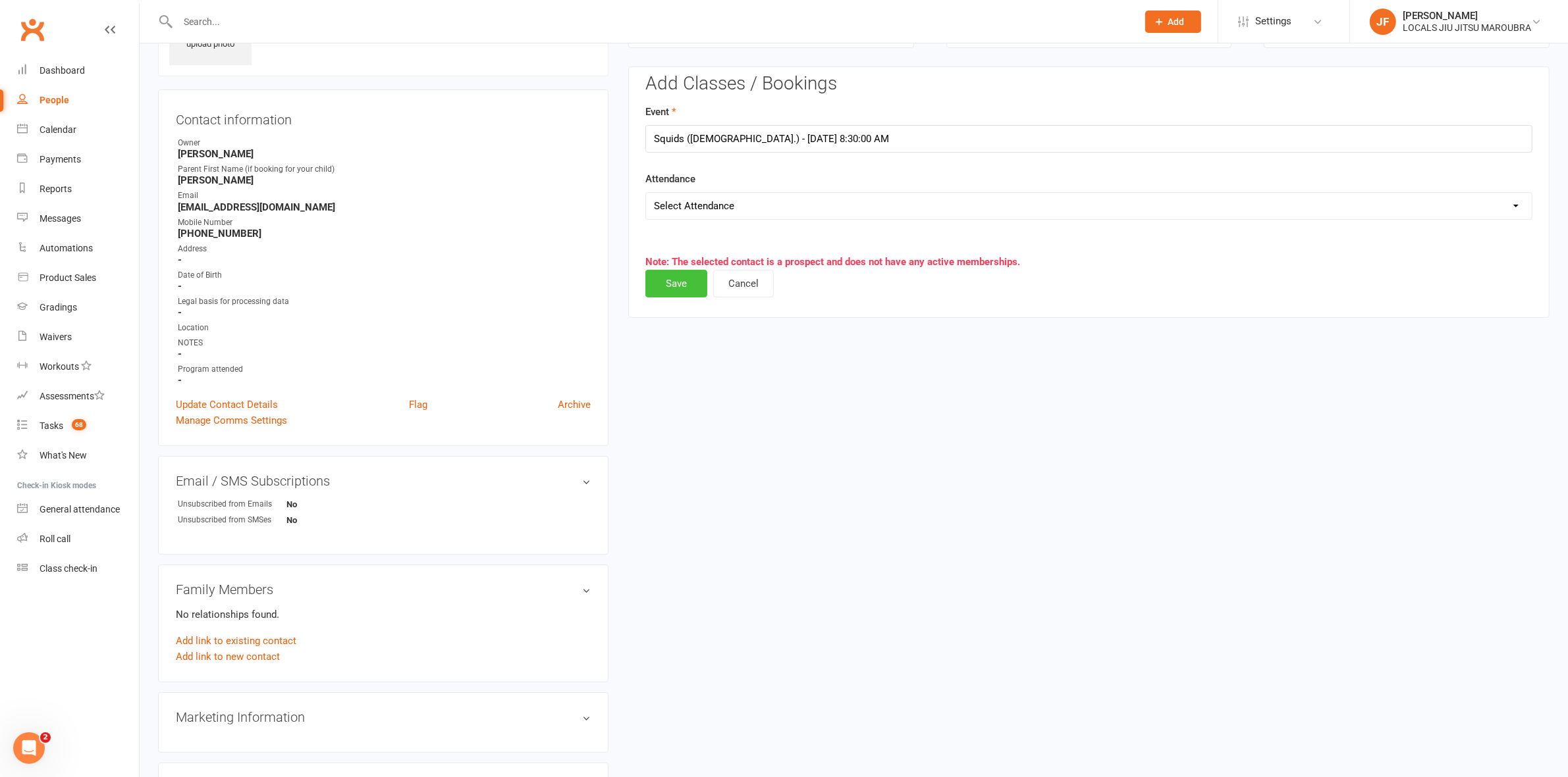
click at [682, 287] on button "Save" at bounding box center [676, 283] width 62 height 28
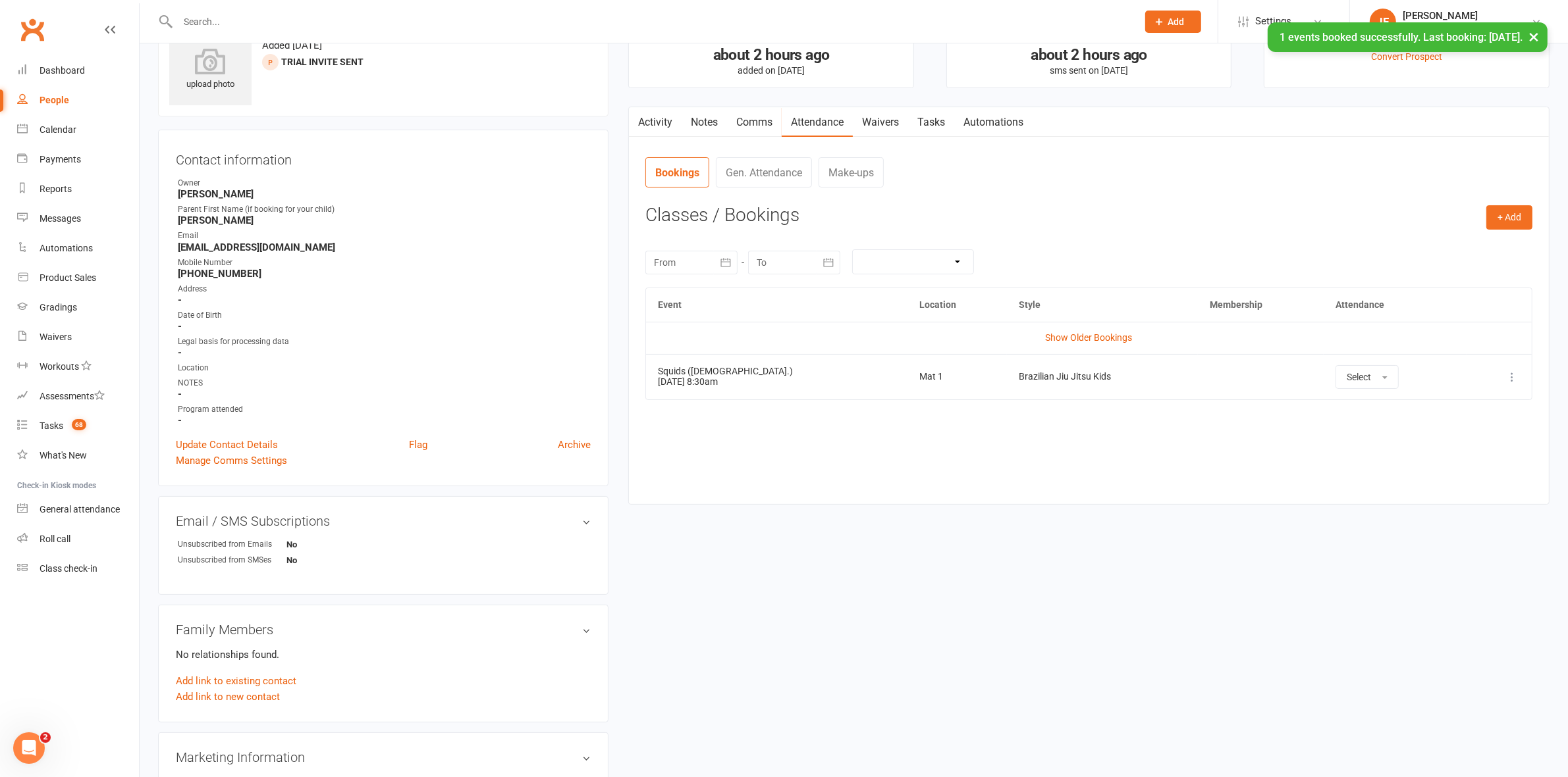
scroll to position [0, 0]
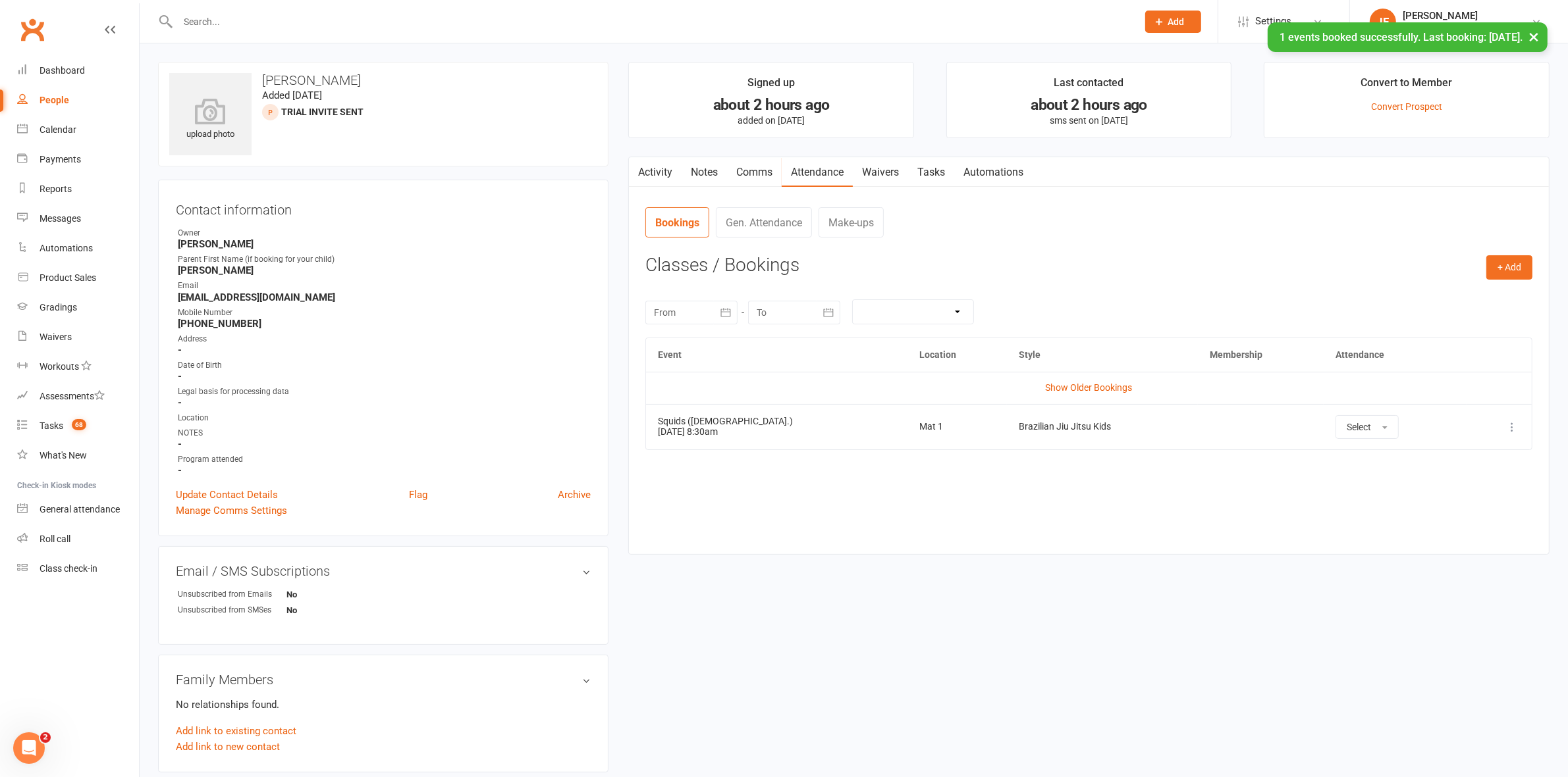
click at [631, 174] on button "button" at bounding box center [636, 172] width 16 height 30
click at [647, 173] on link "Activity" at bounding box center [655, 172] width 52 height 30
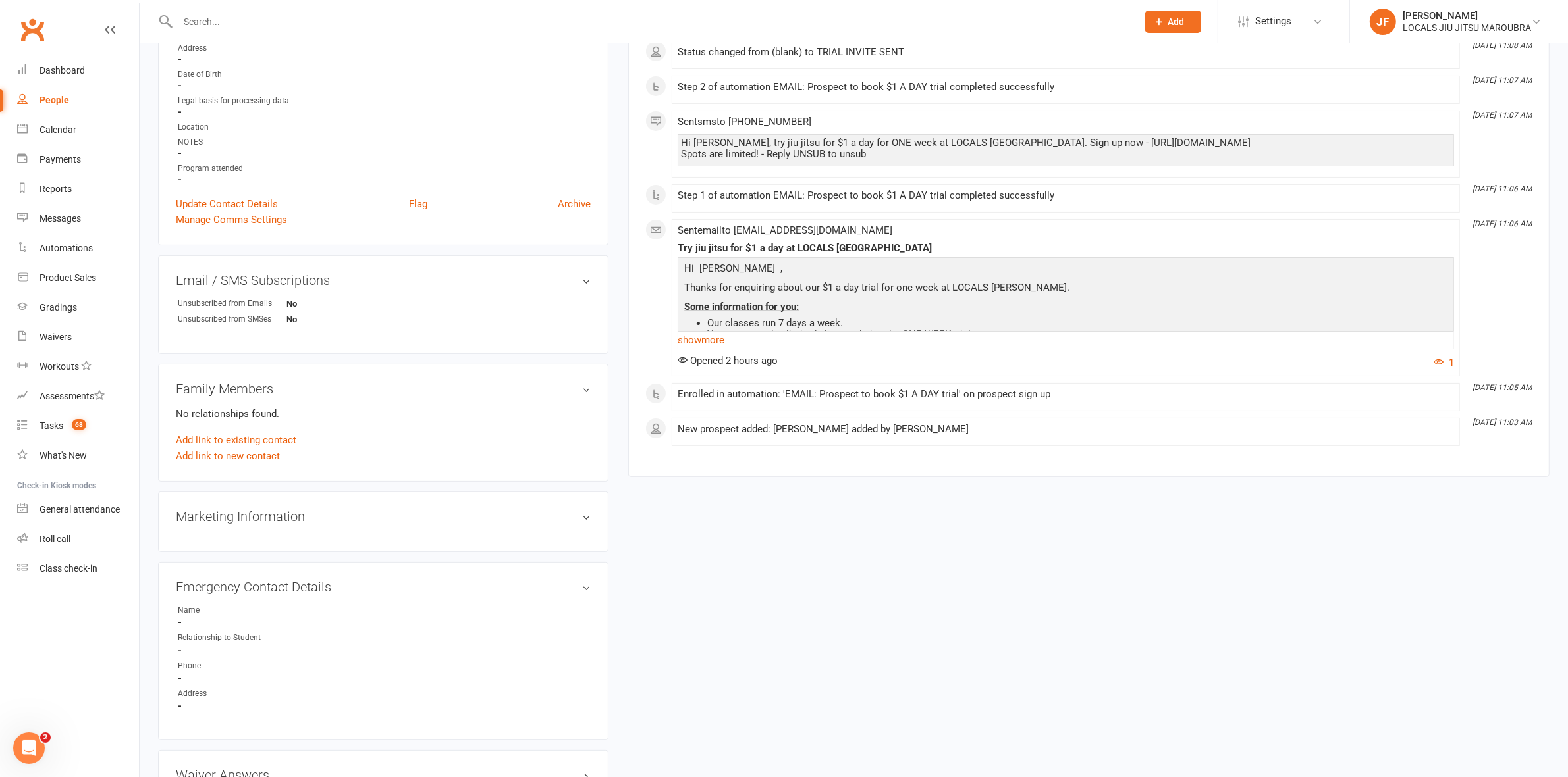
scroll to position [240, 0]
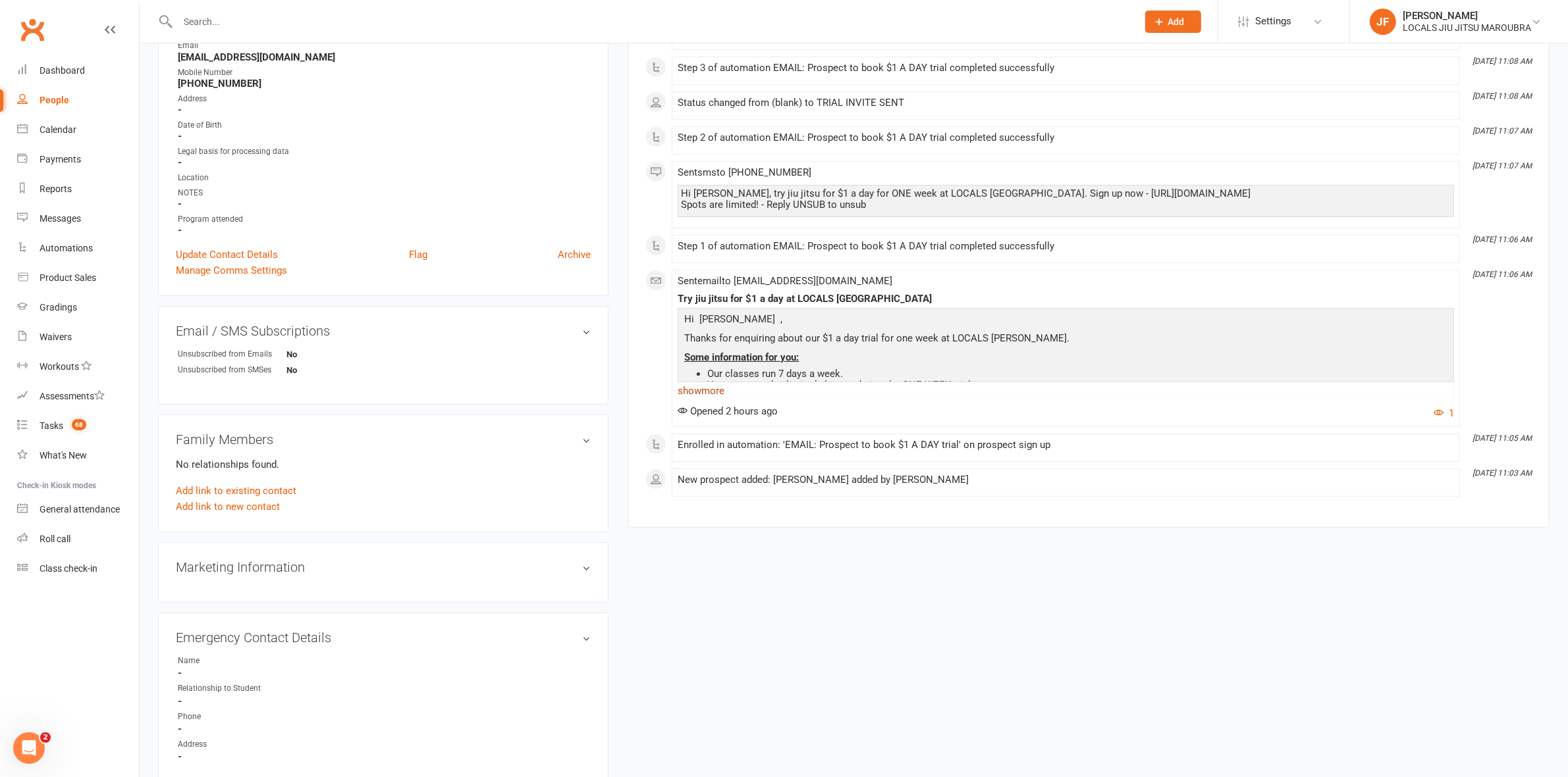
click at [714, 398] on link "show more" at bounding box center [1066, 391] width 777 height 18
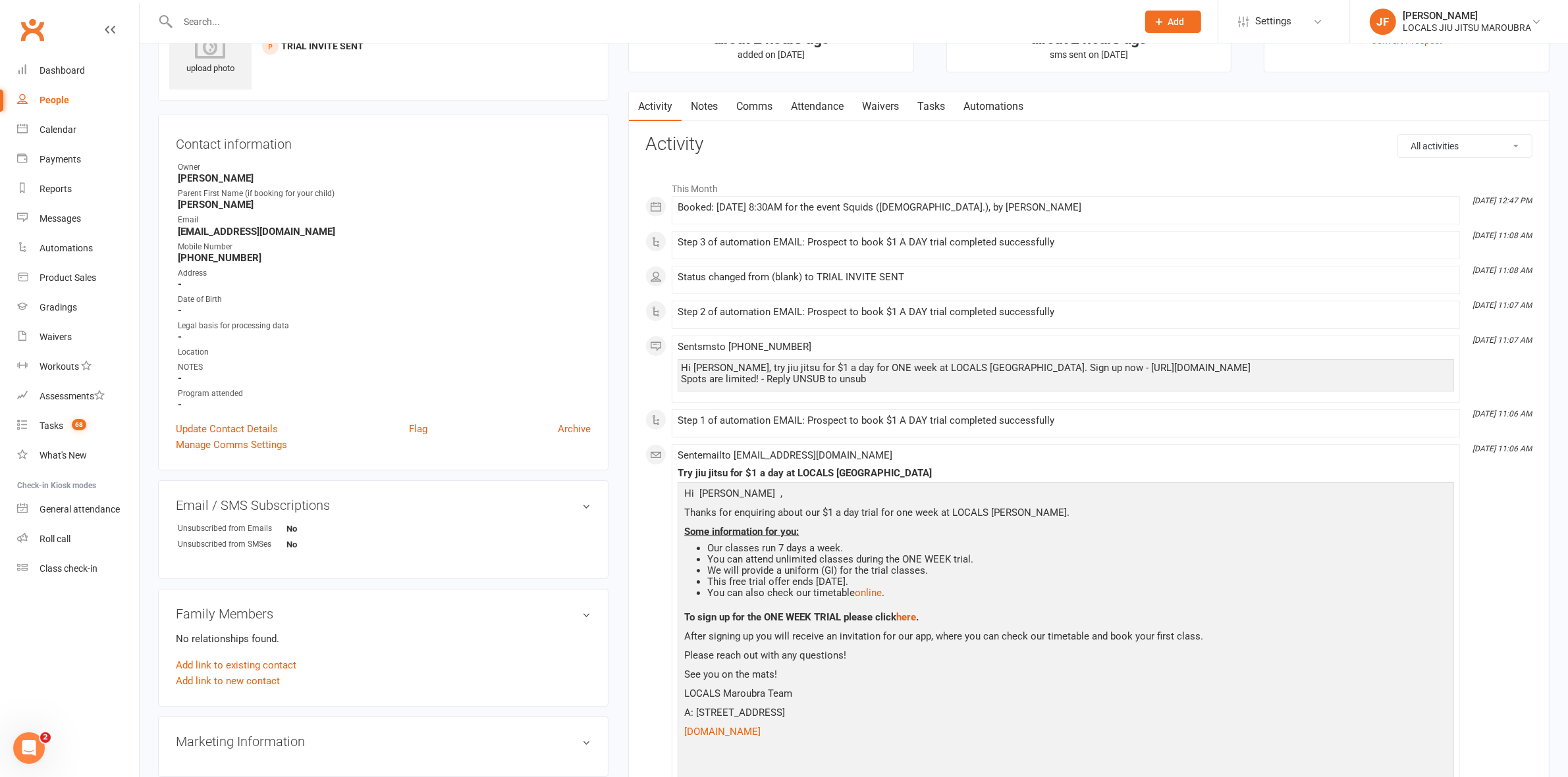
scroll to position [0, 0]
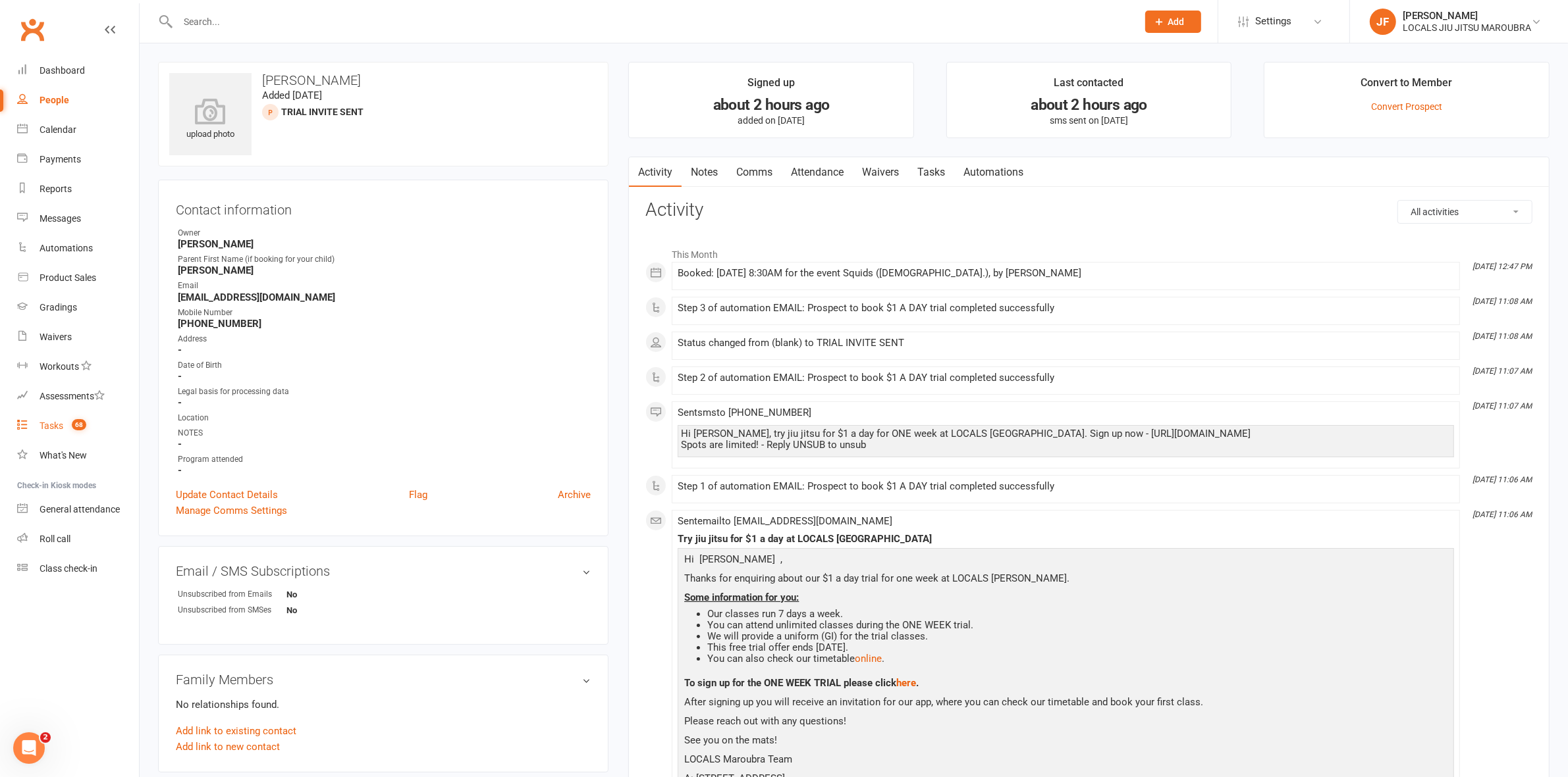
click at [61, 426] on div "Tasks" at bounding box center [51, 426] width 23 height 11
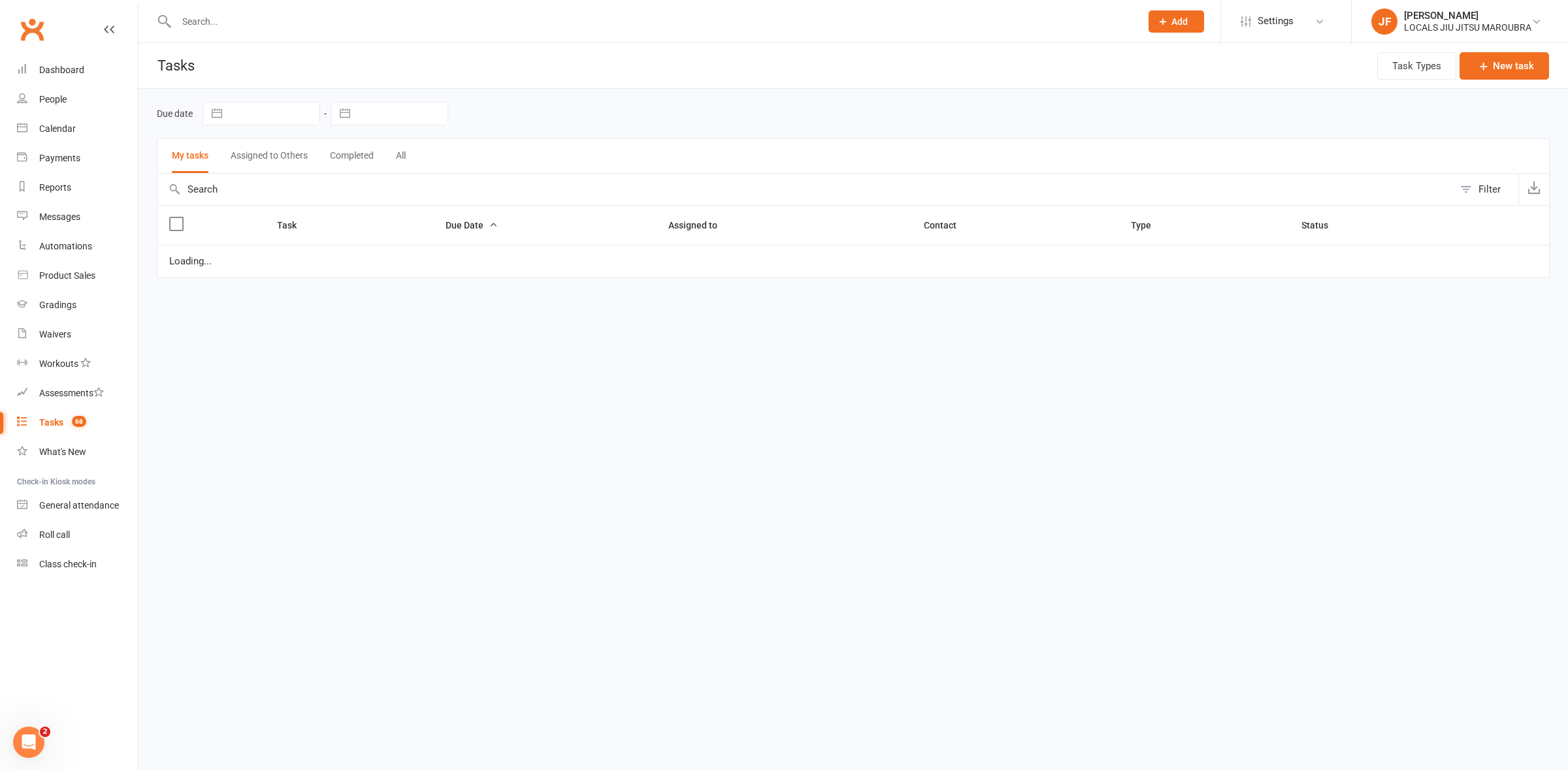
click at [271, 159] on button "Assigned to Others" at bounding box center [269, 156] width 77 height 34
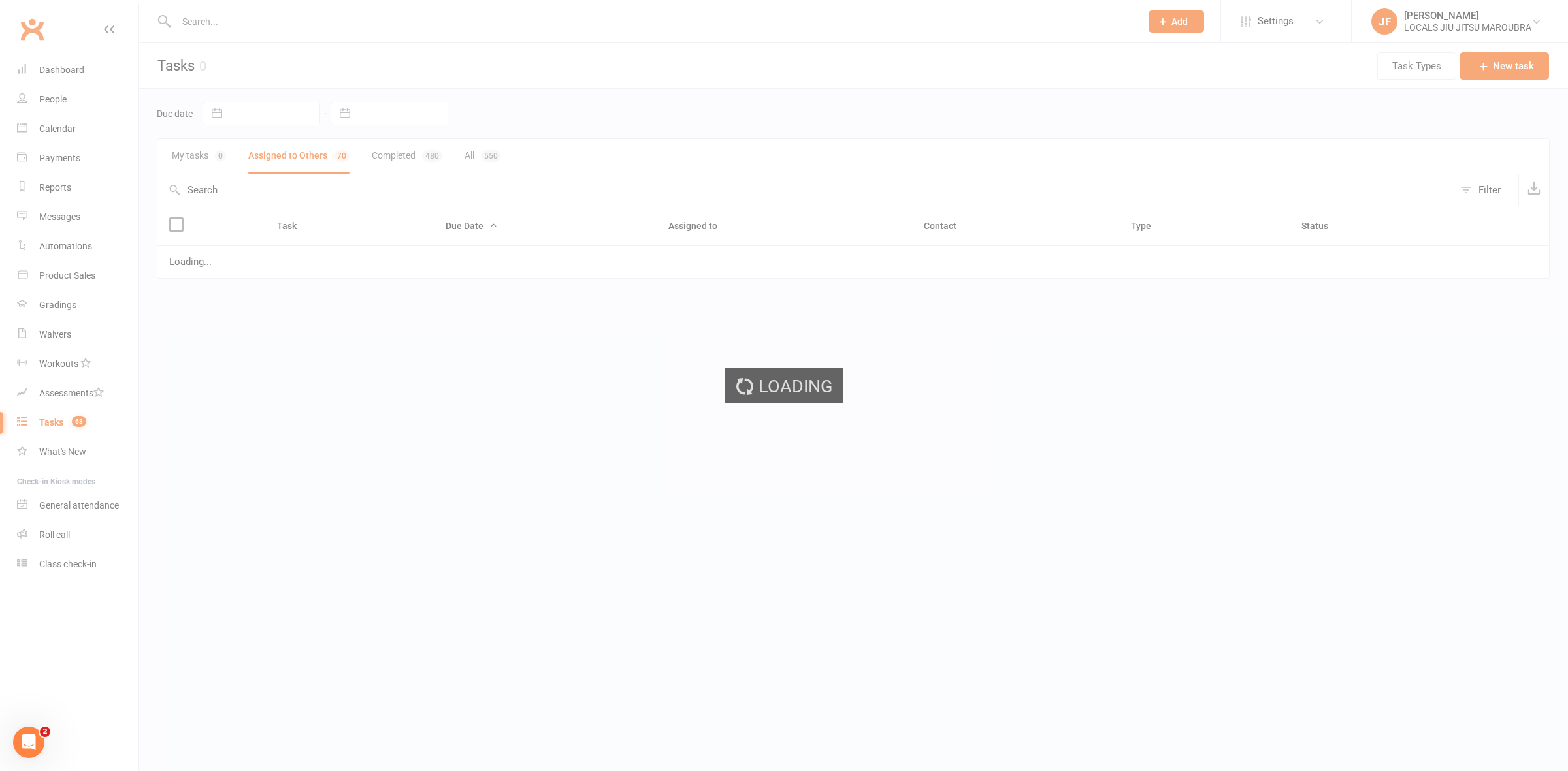
select select "started"
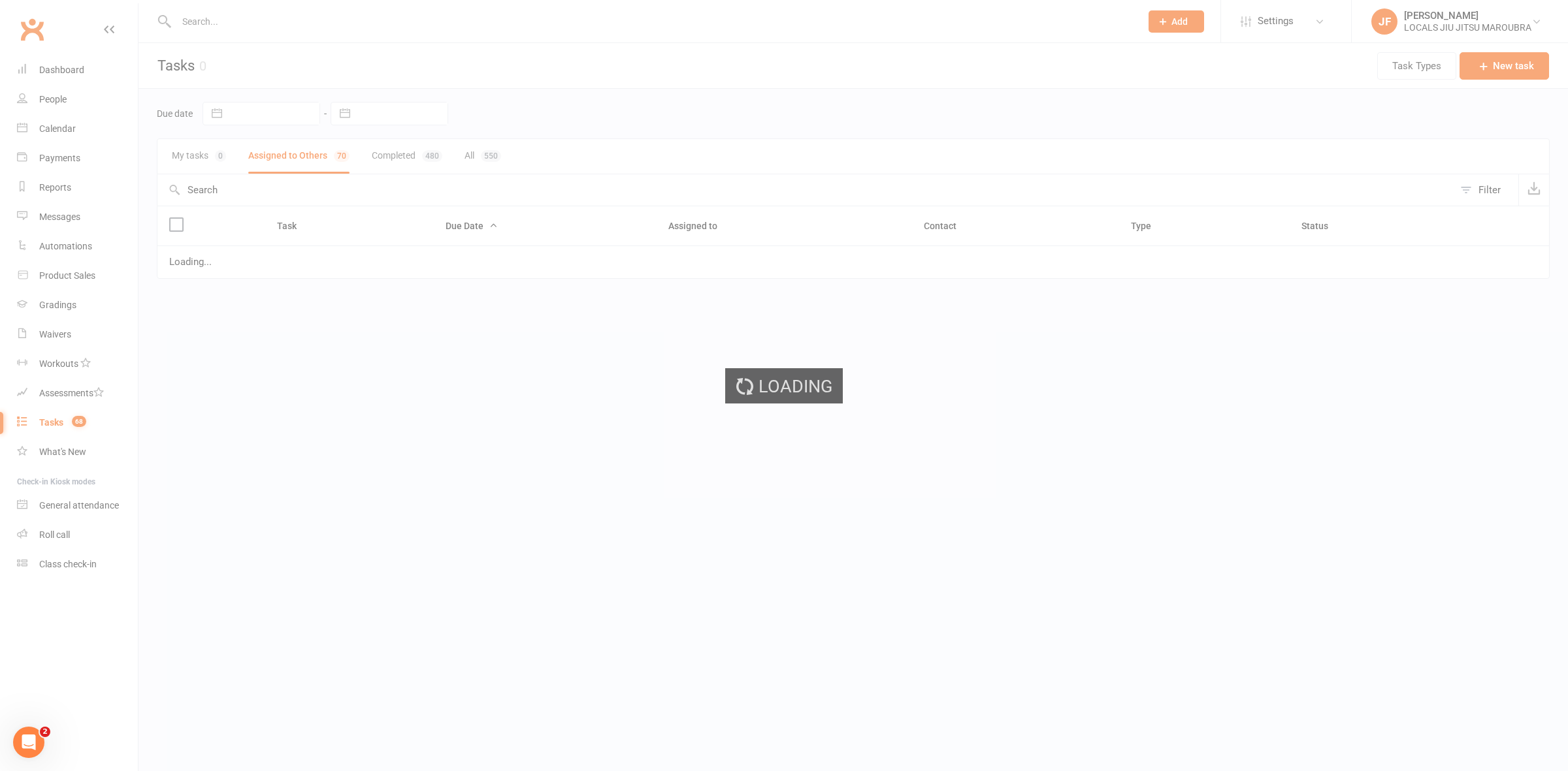
select select "started"
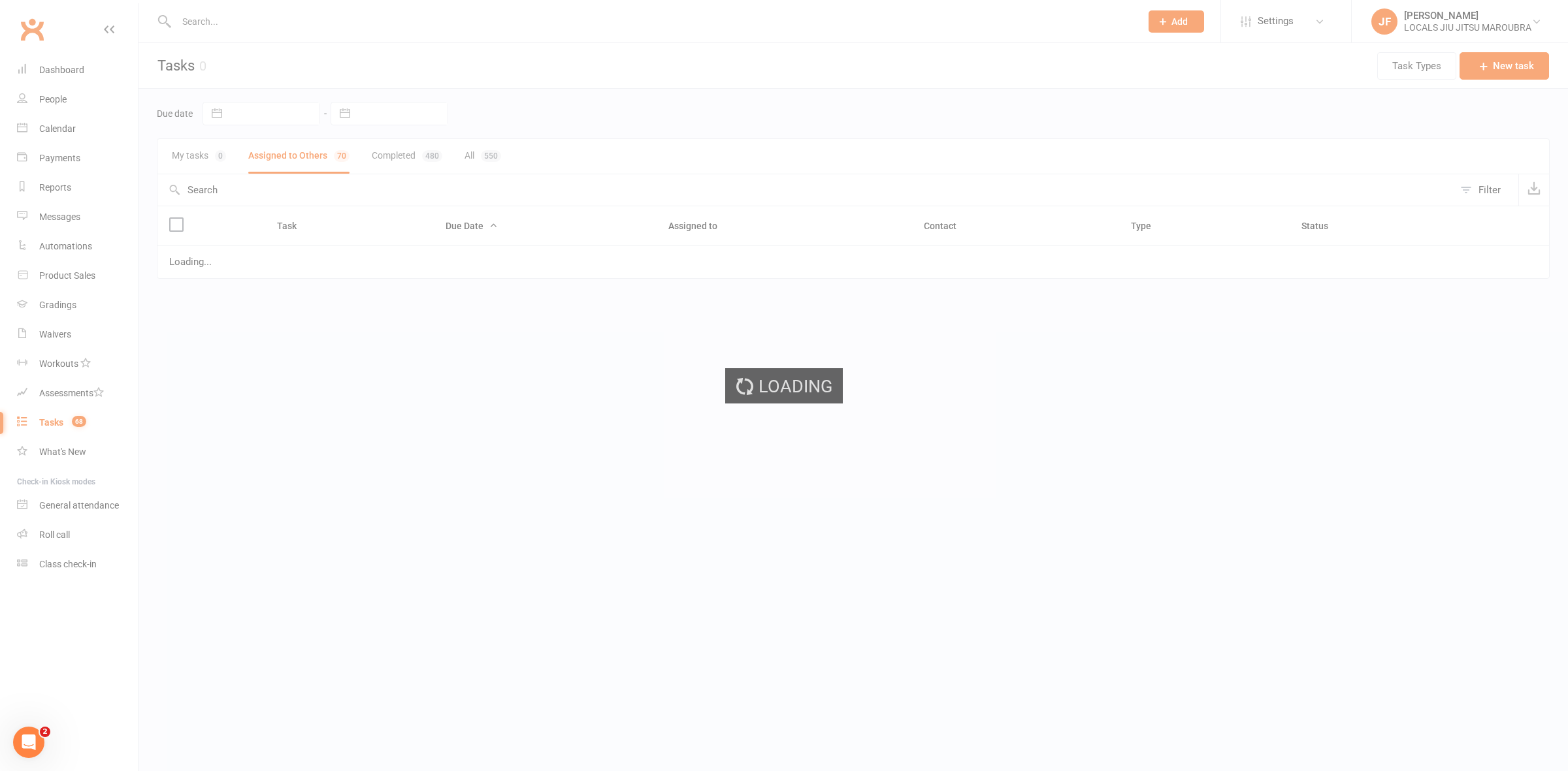
select select "started"
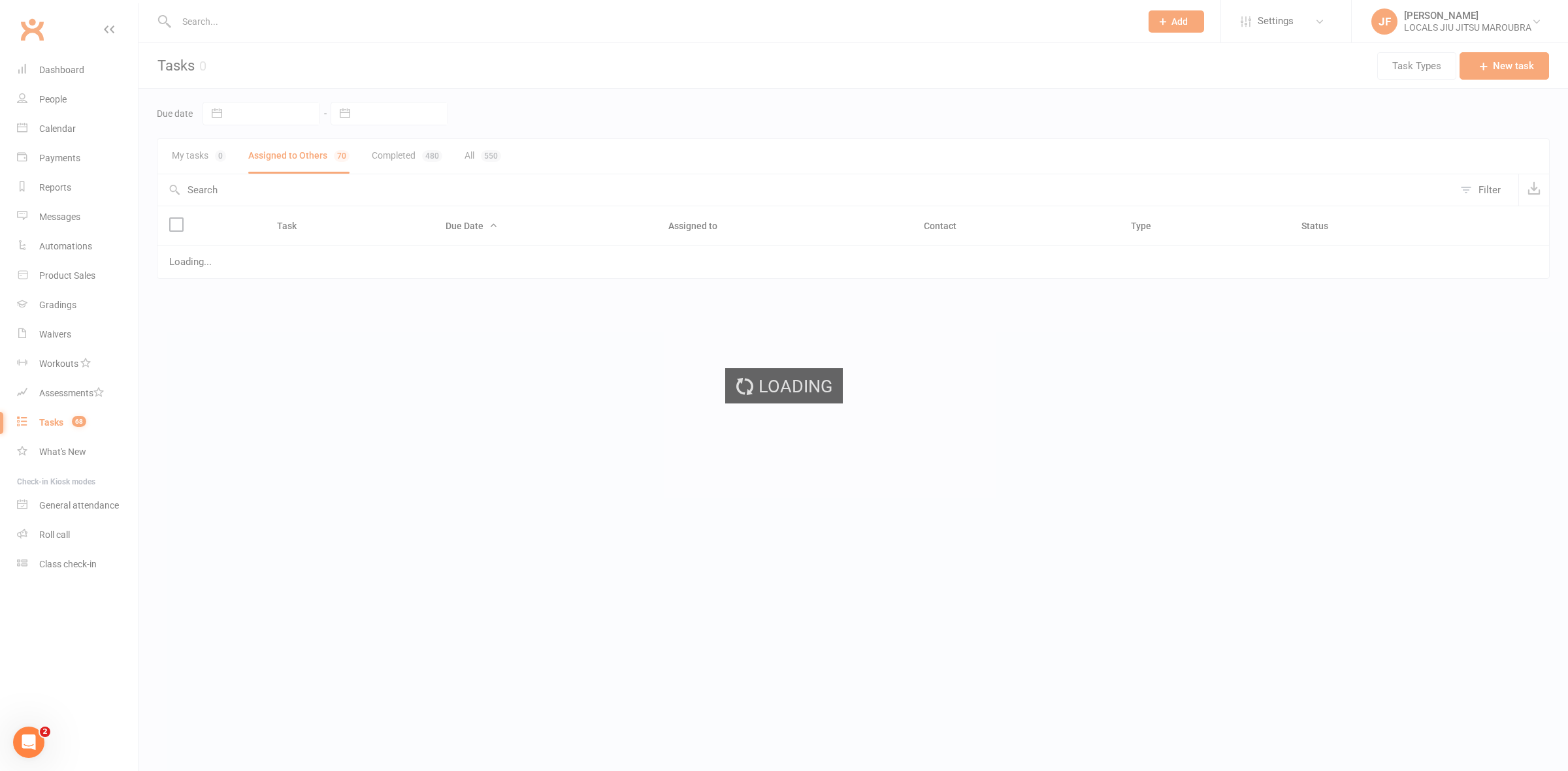
select select "started"
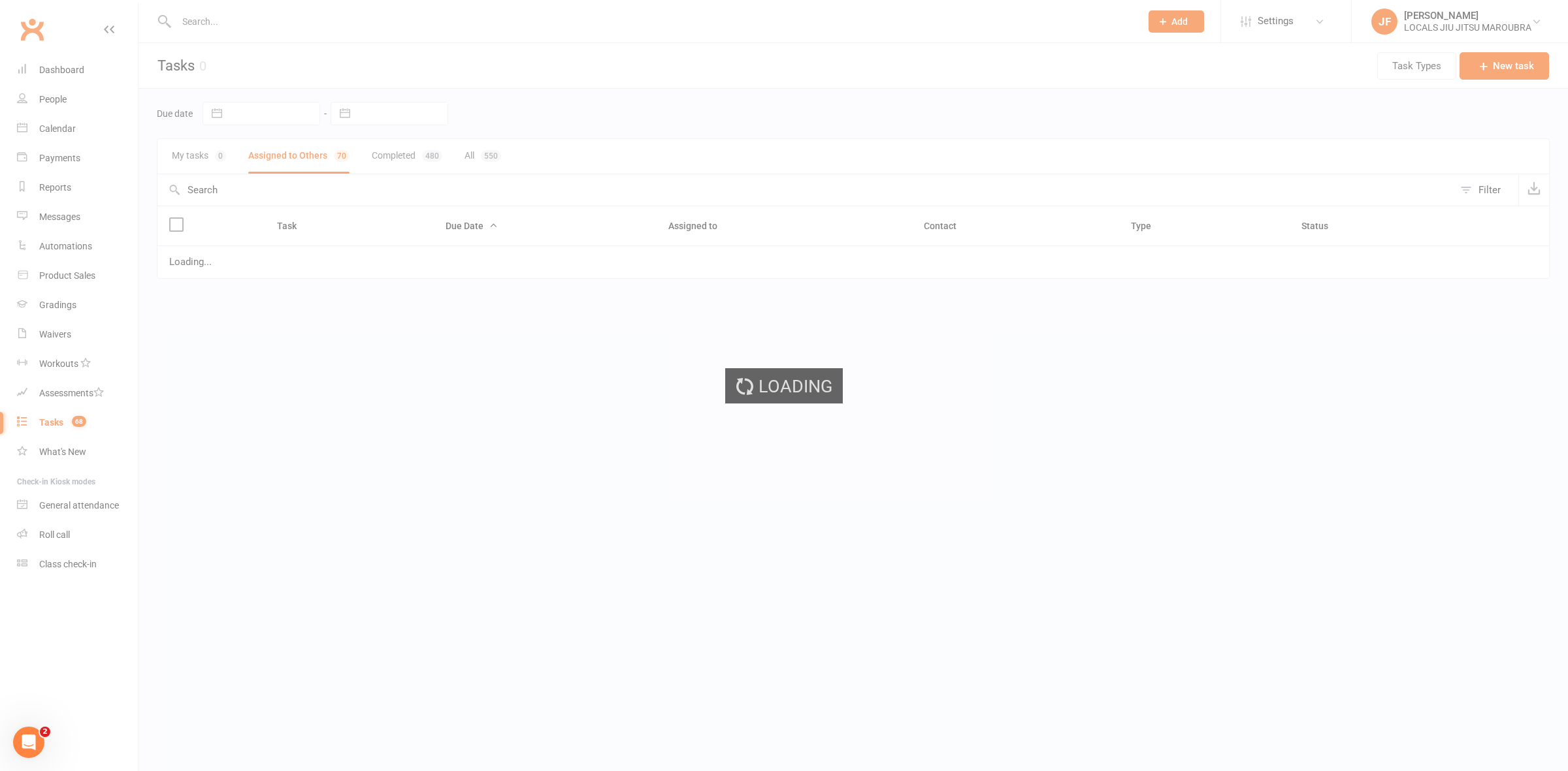
select select "started"
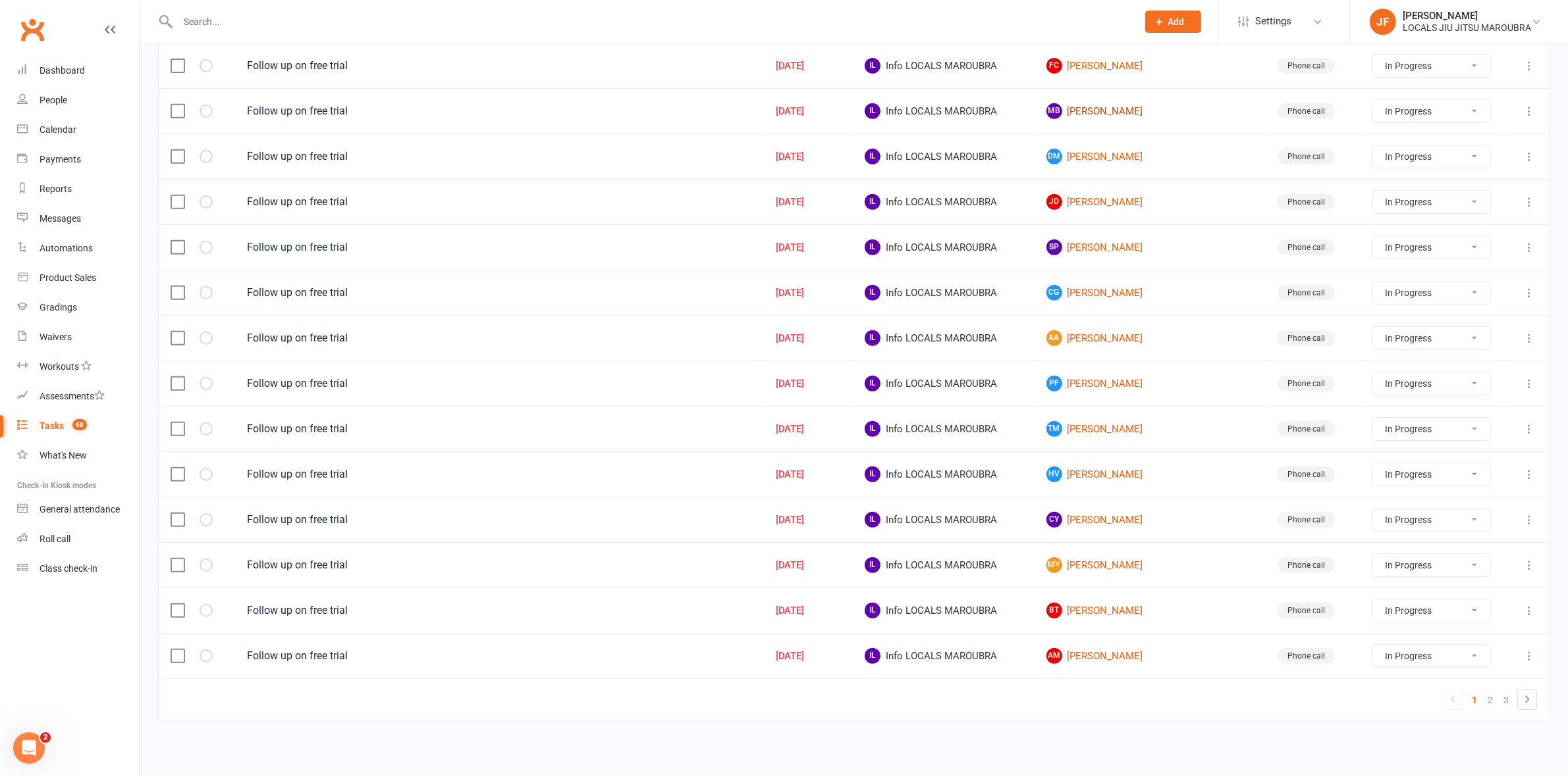
scroll to position [718, 0]
click at [1504, 692] on link "3" at bounding box center [1506, 701] width 16 height 18
select select "started"
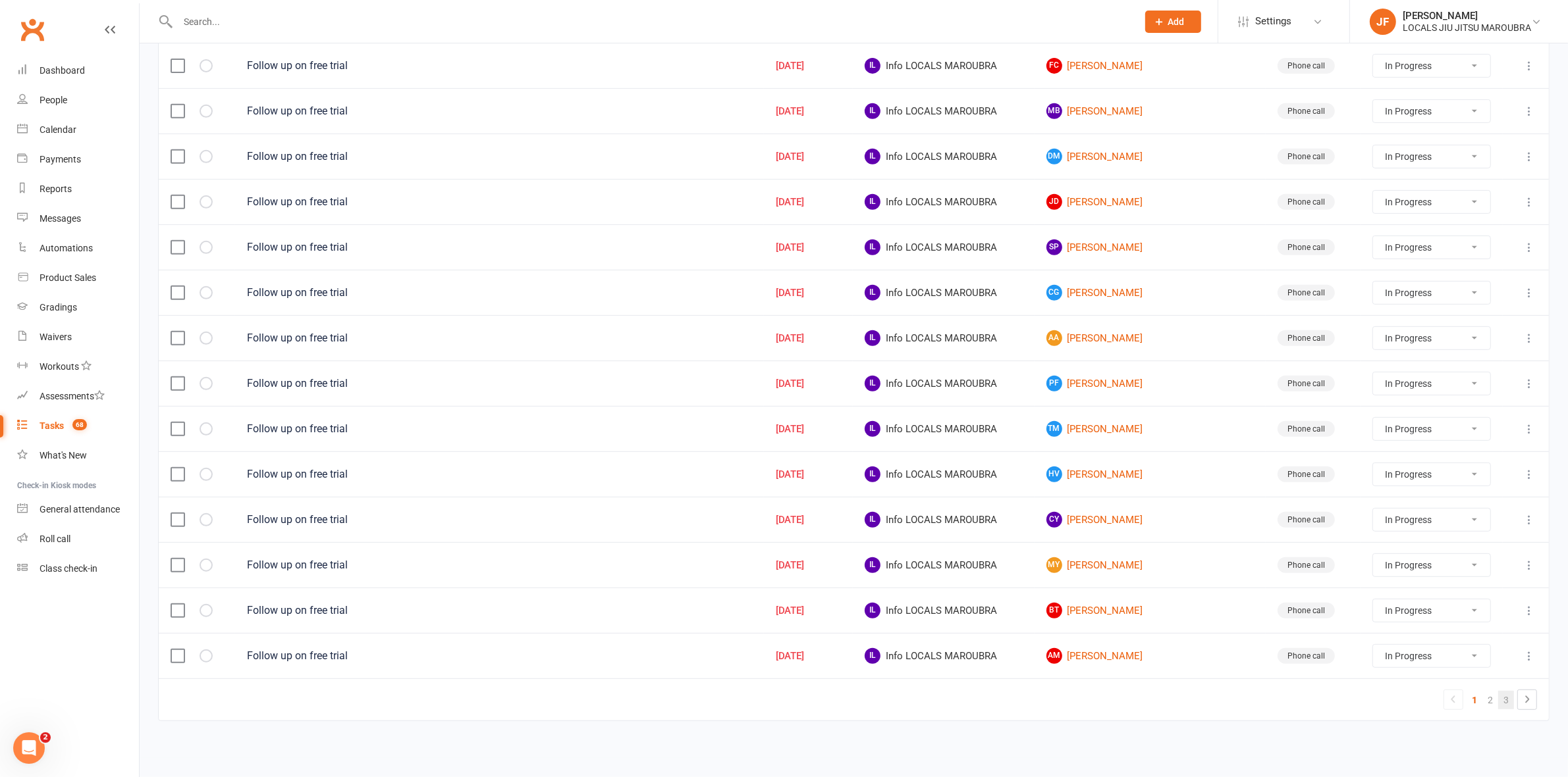
select select "started"
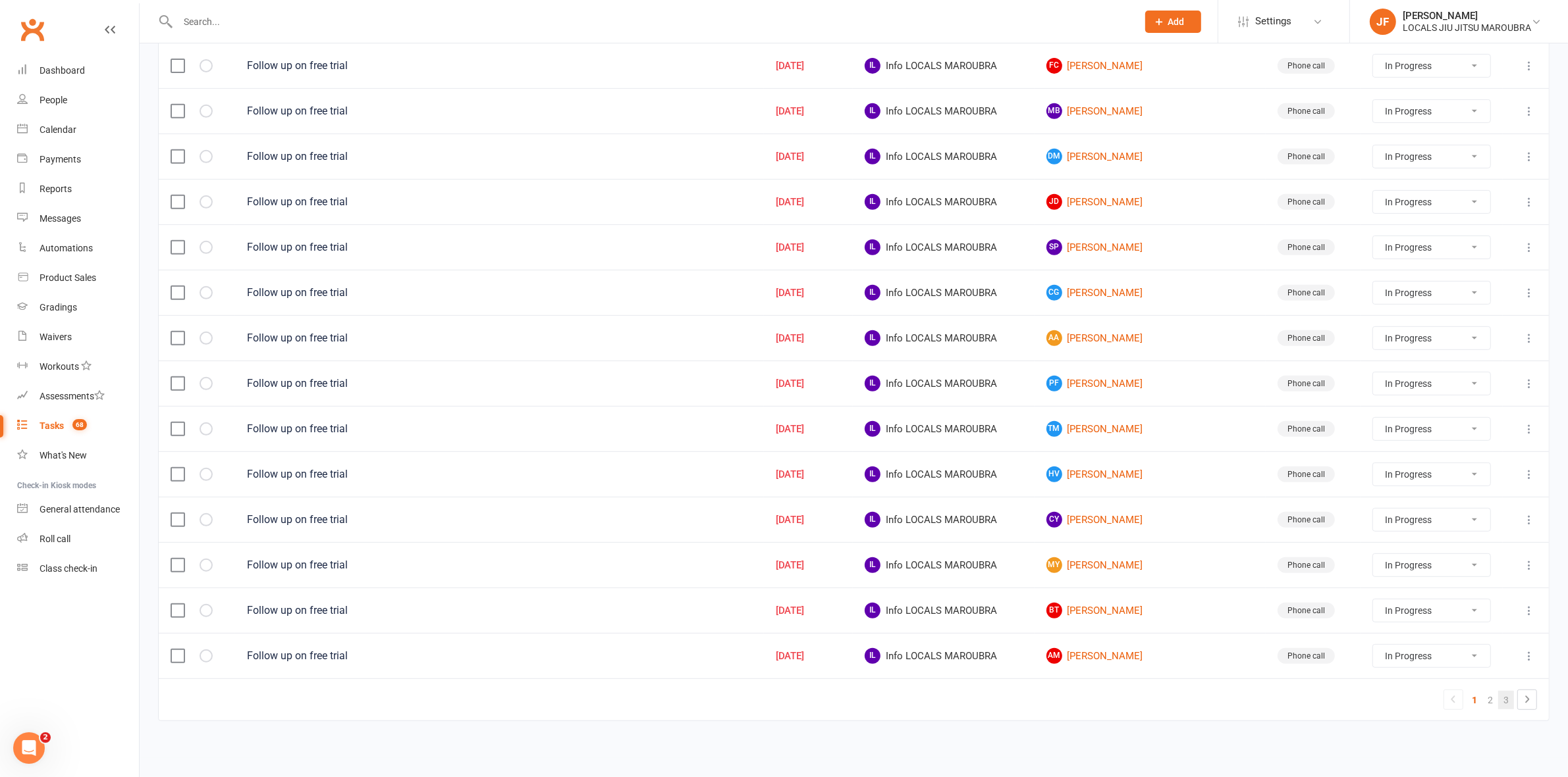
select select "started"
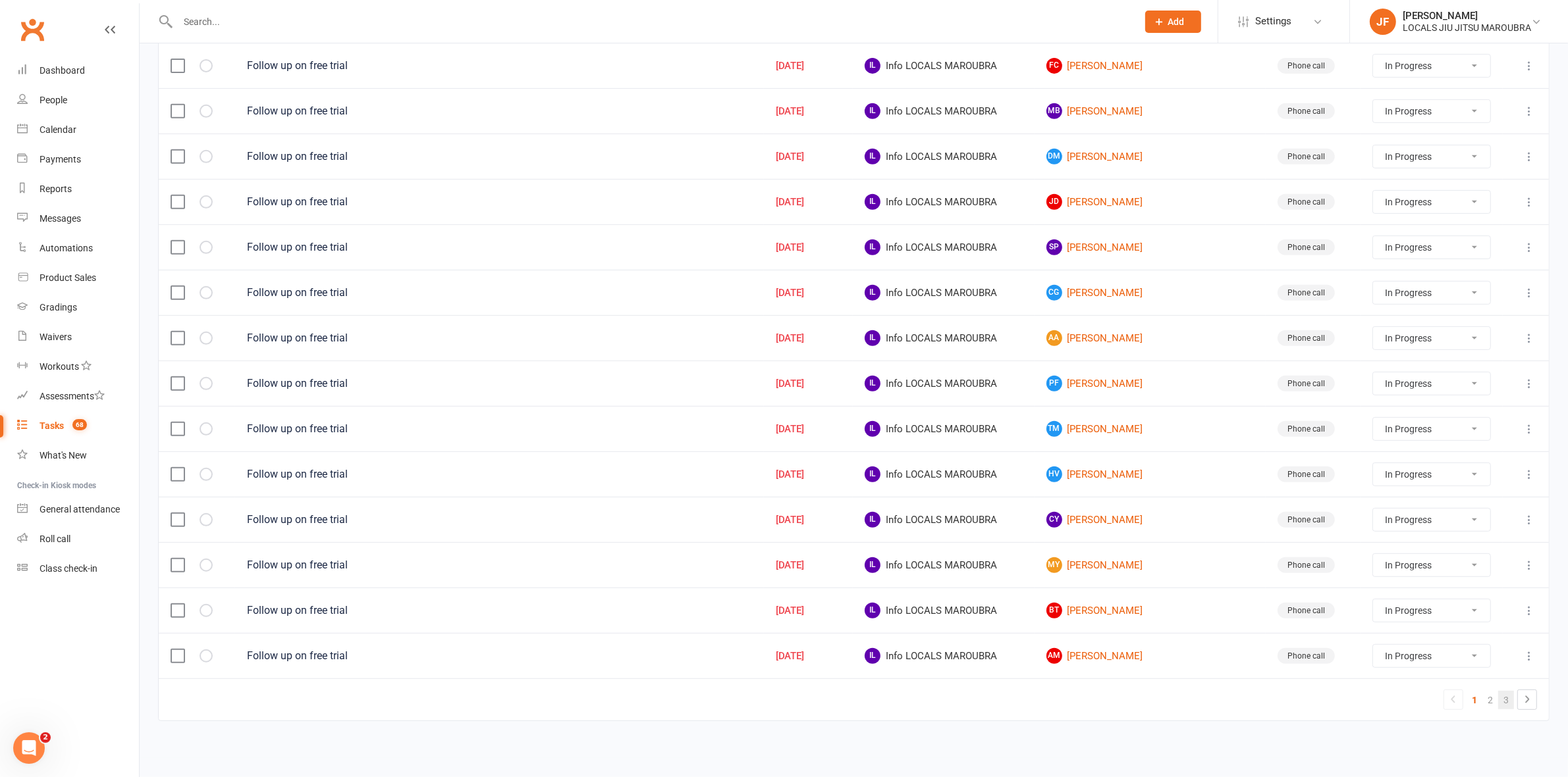
select select "started"
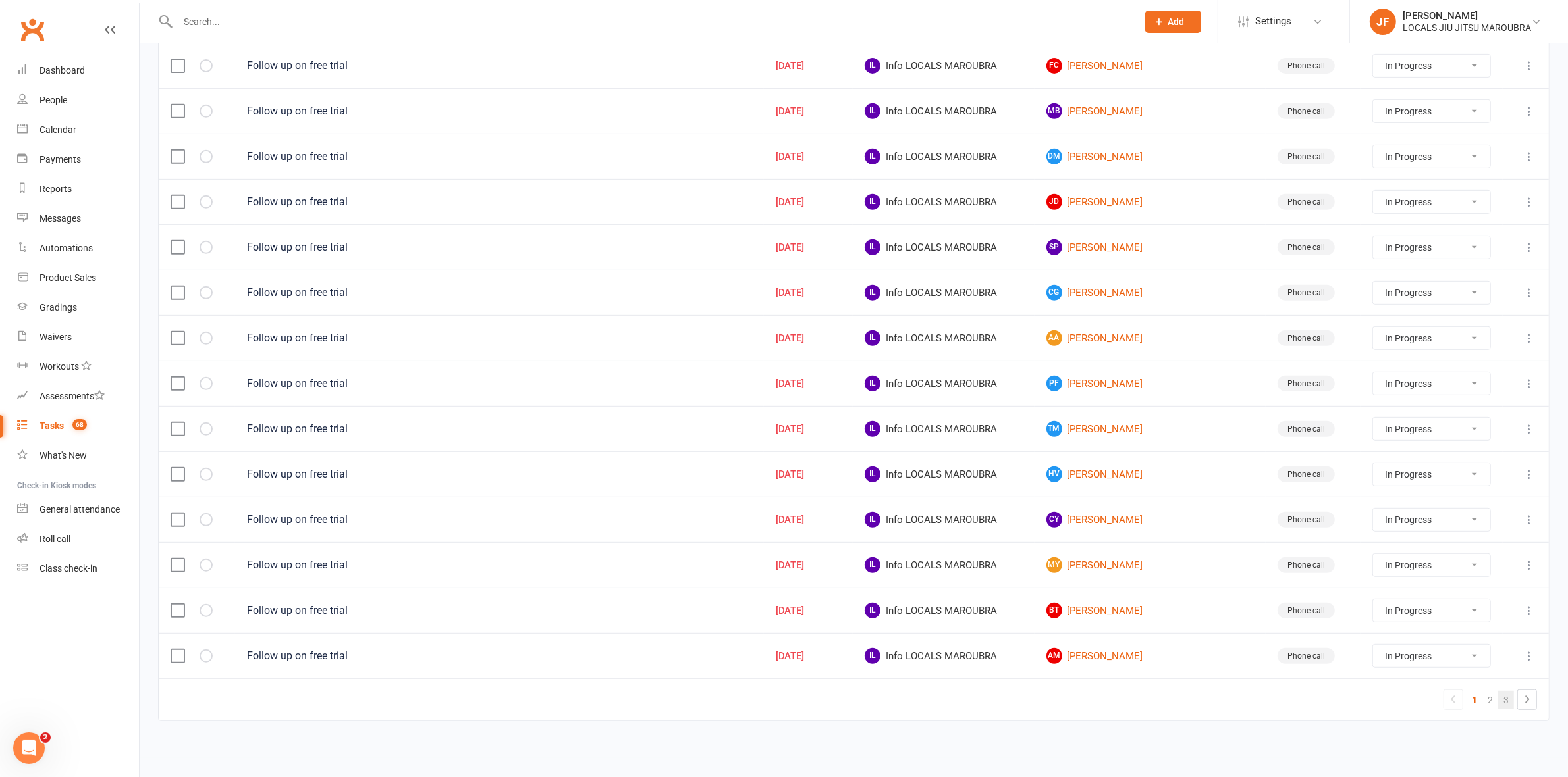
select select "started"
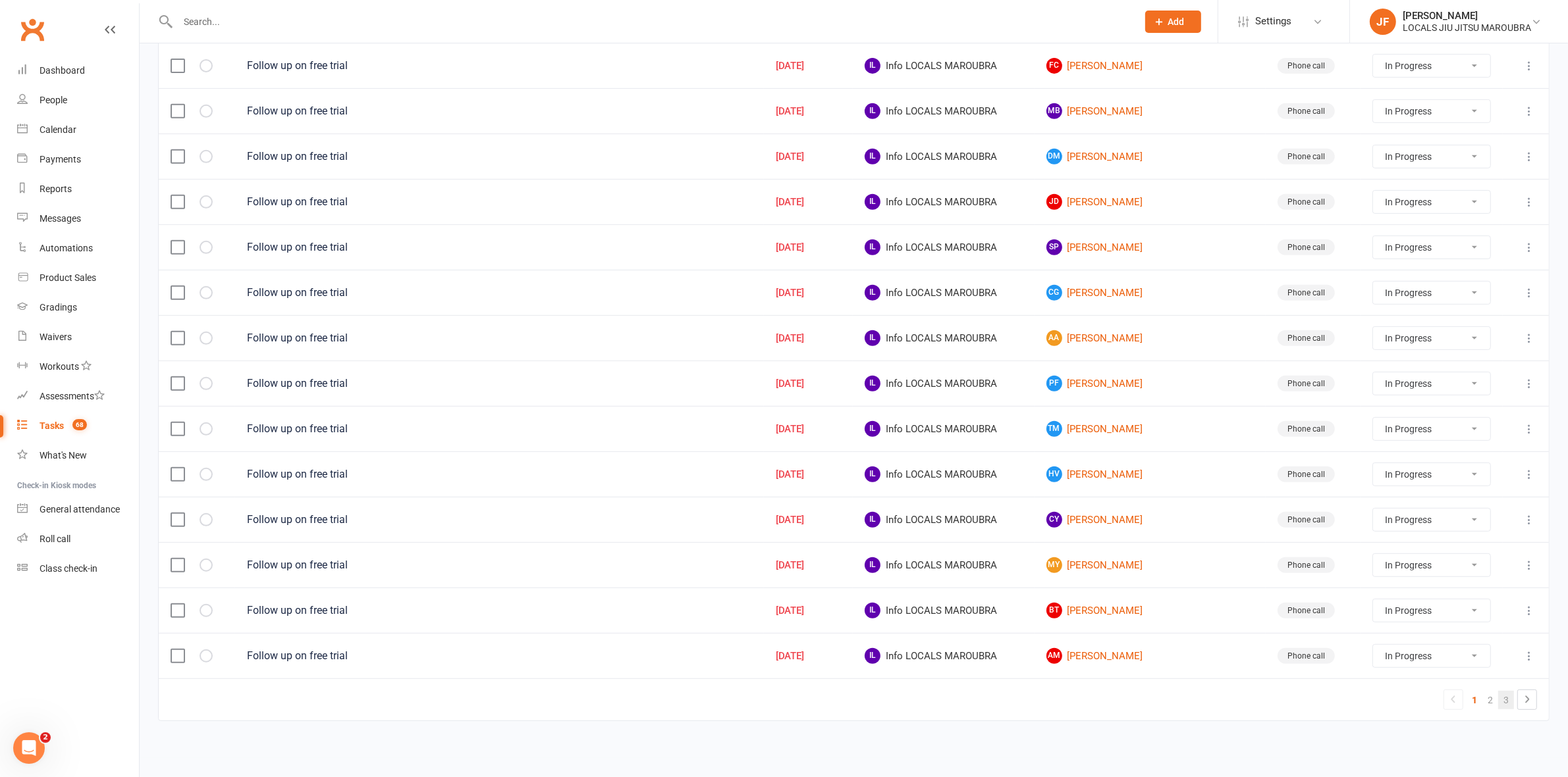
select select "started"
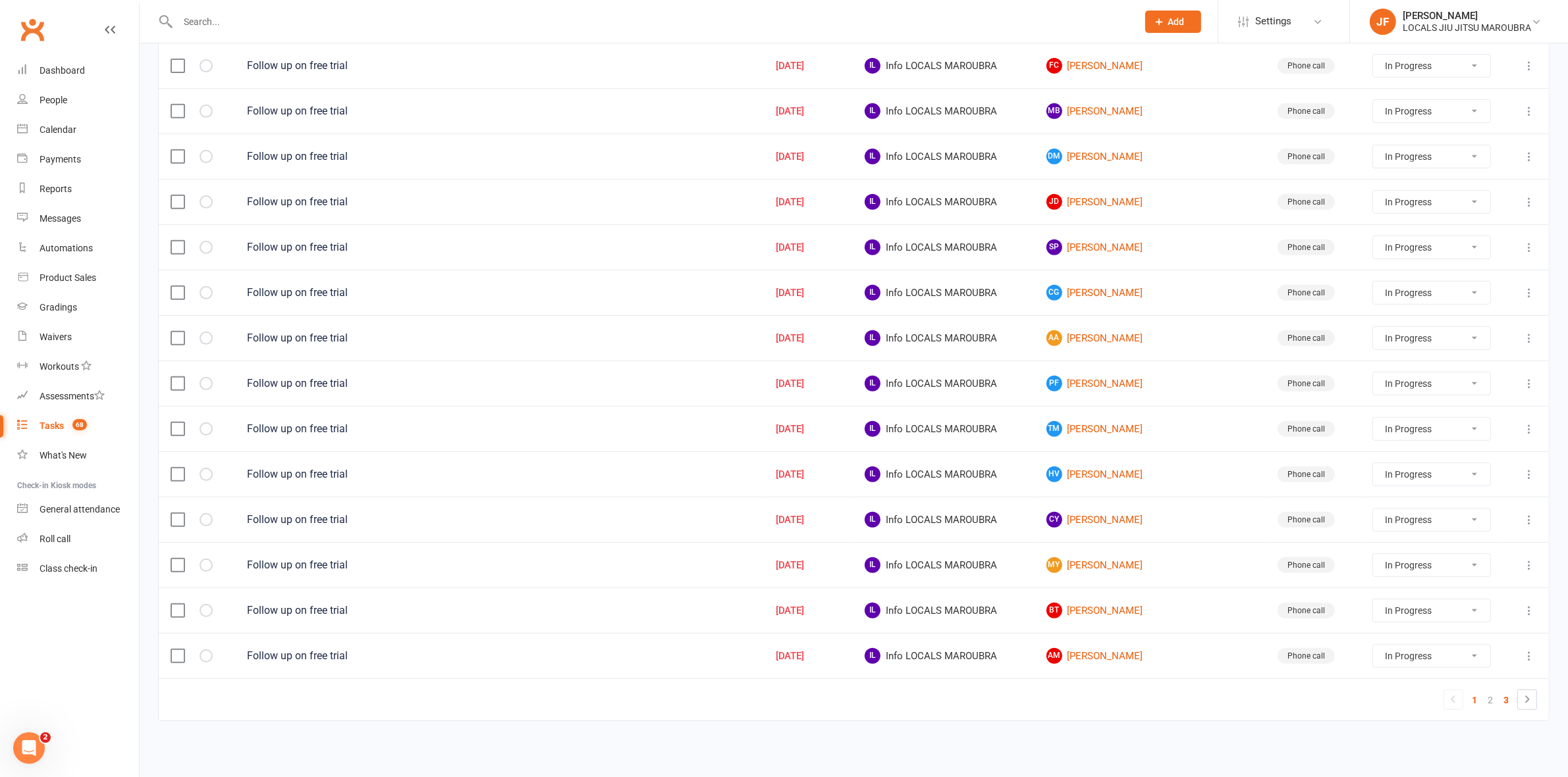
select select "started"
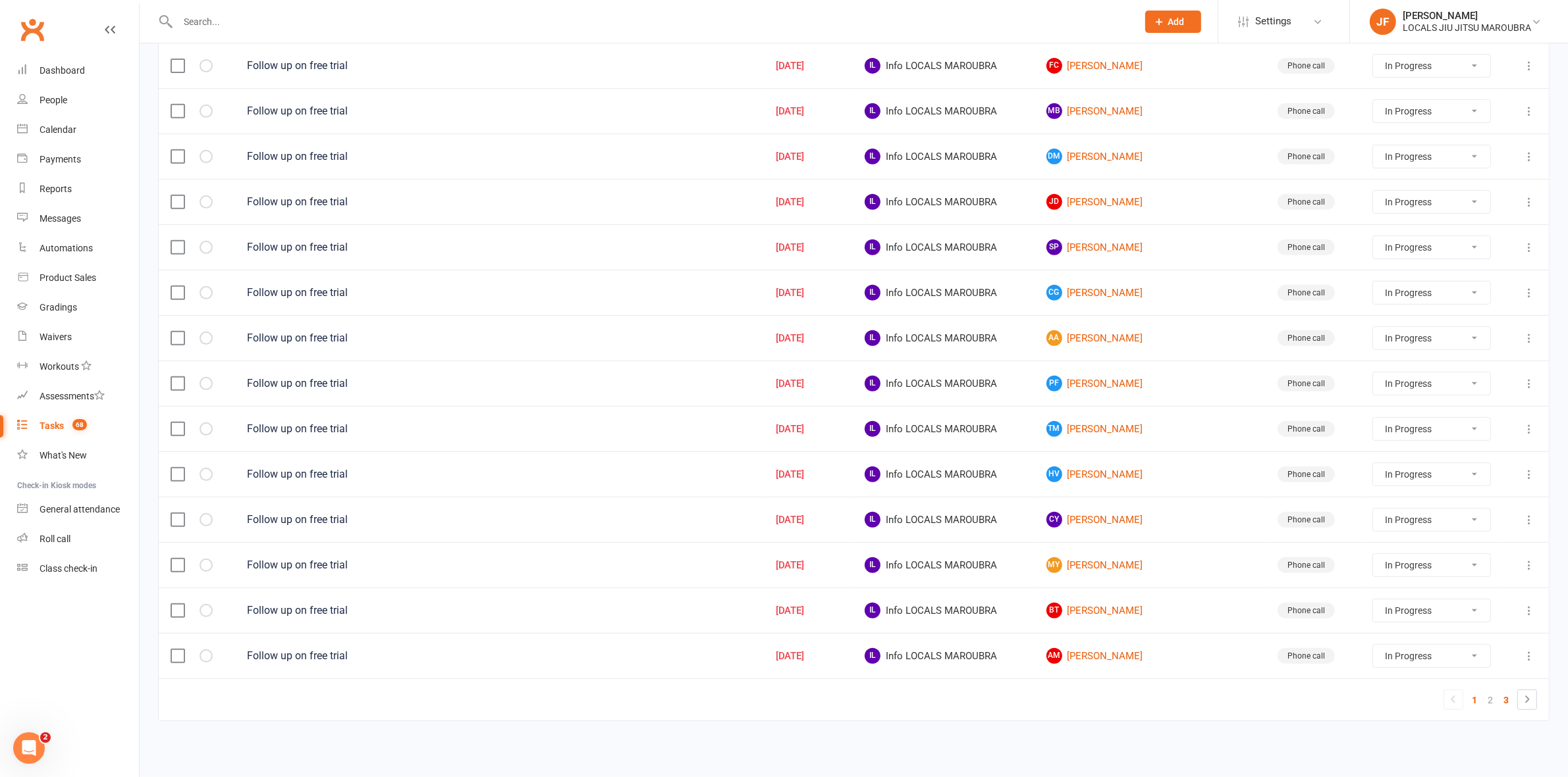
select select "started"
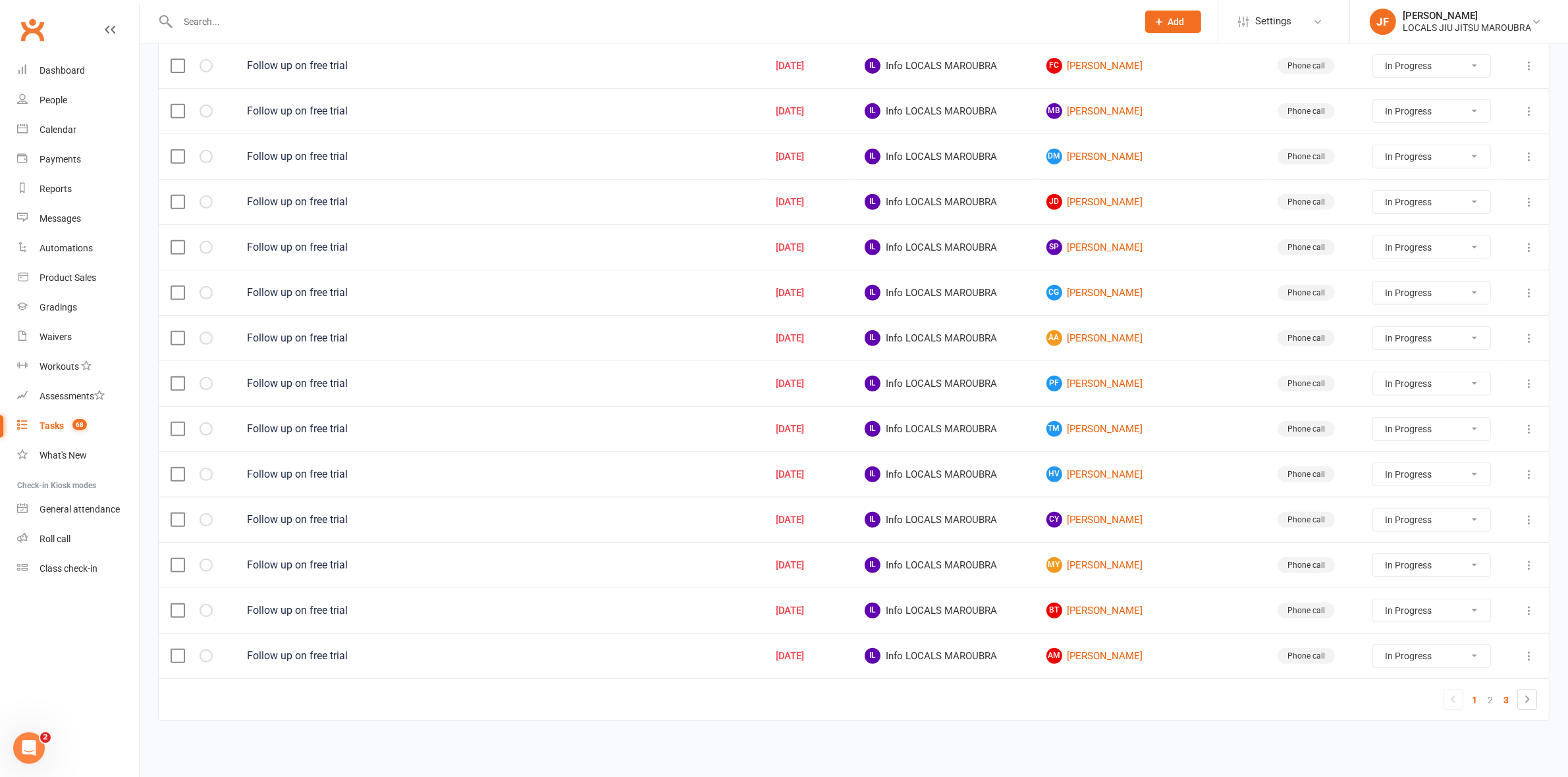
select select "started"
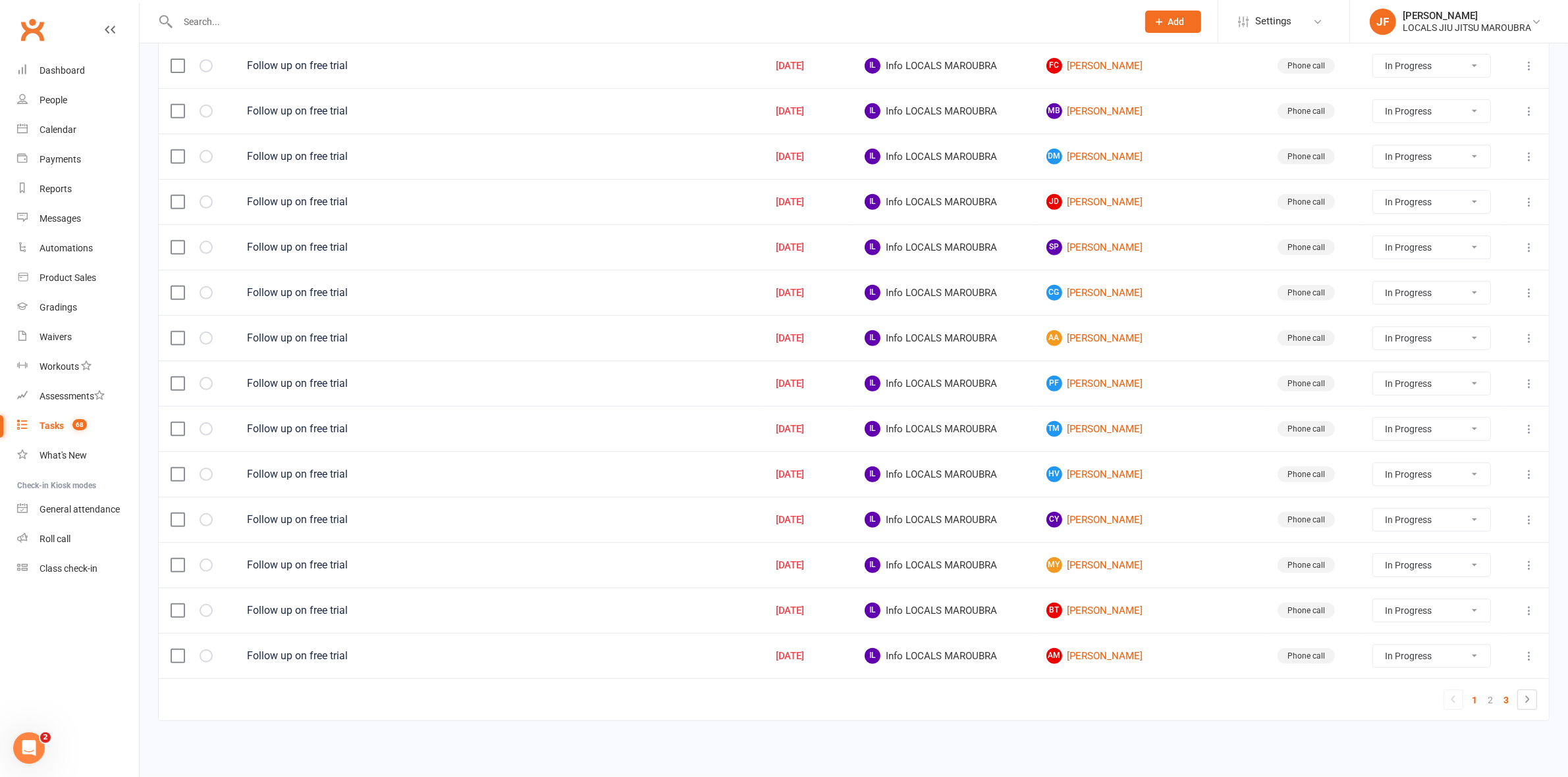
select select "started"
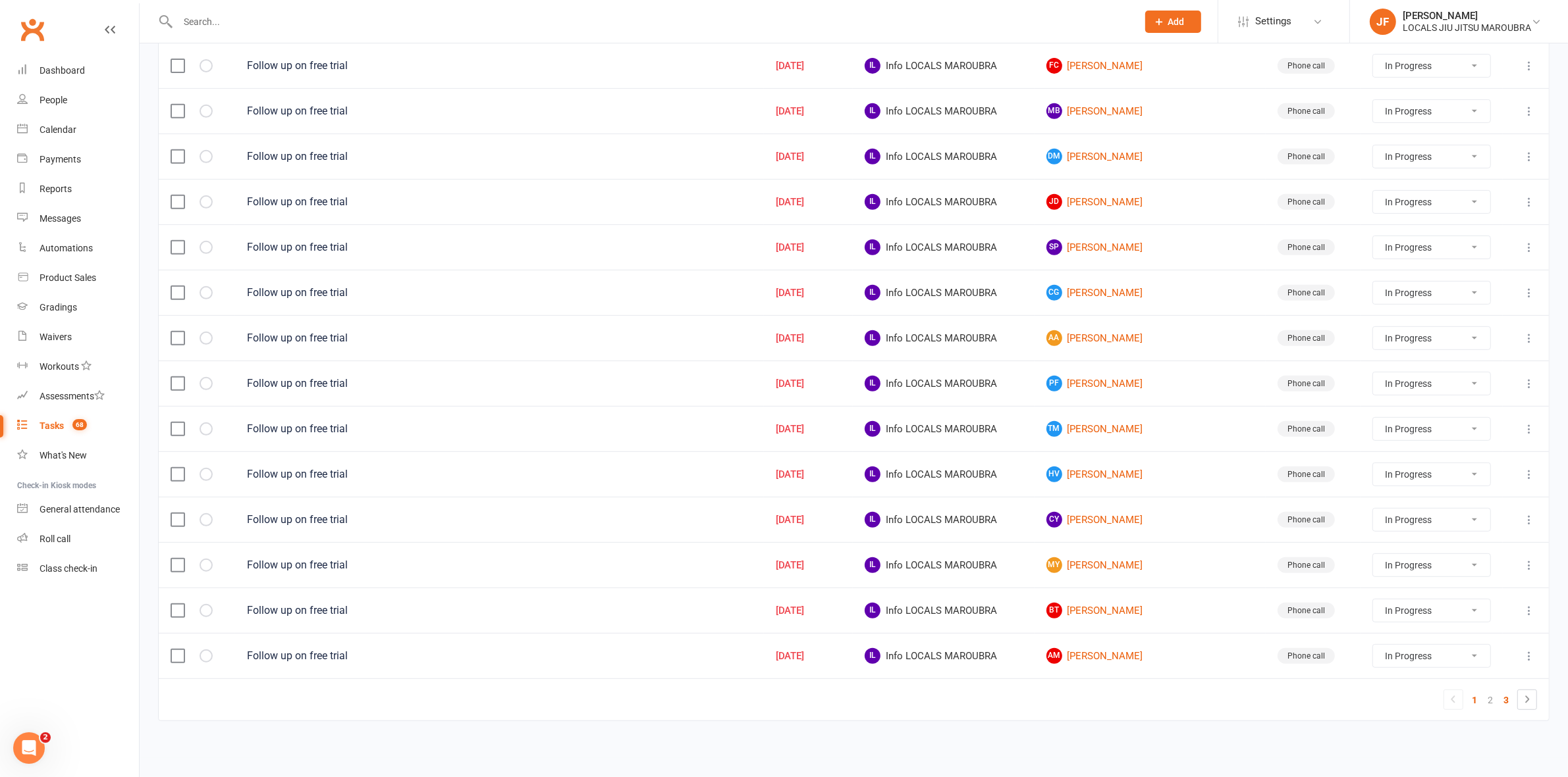
select select "started"
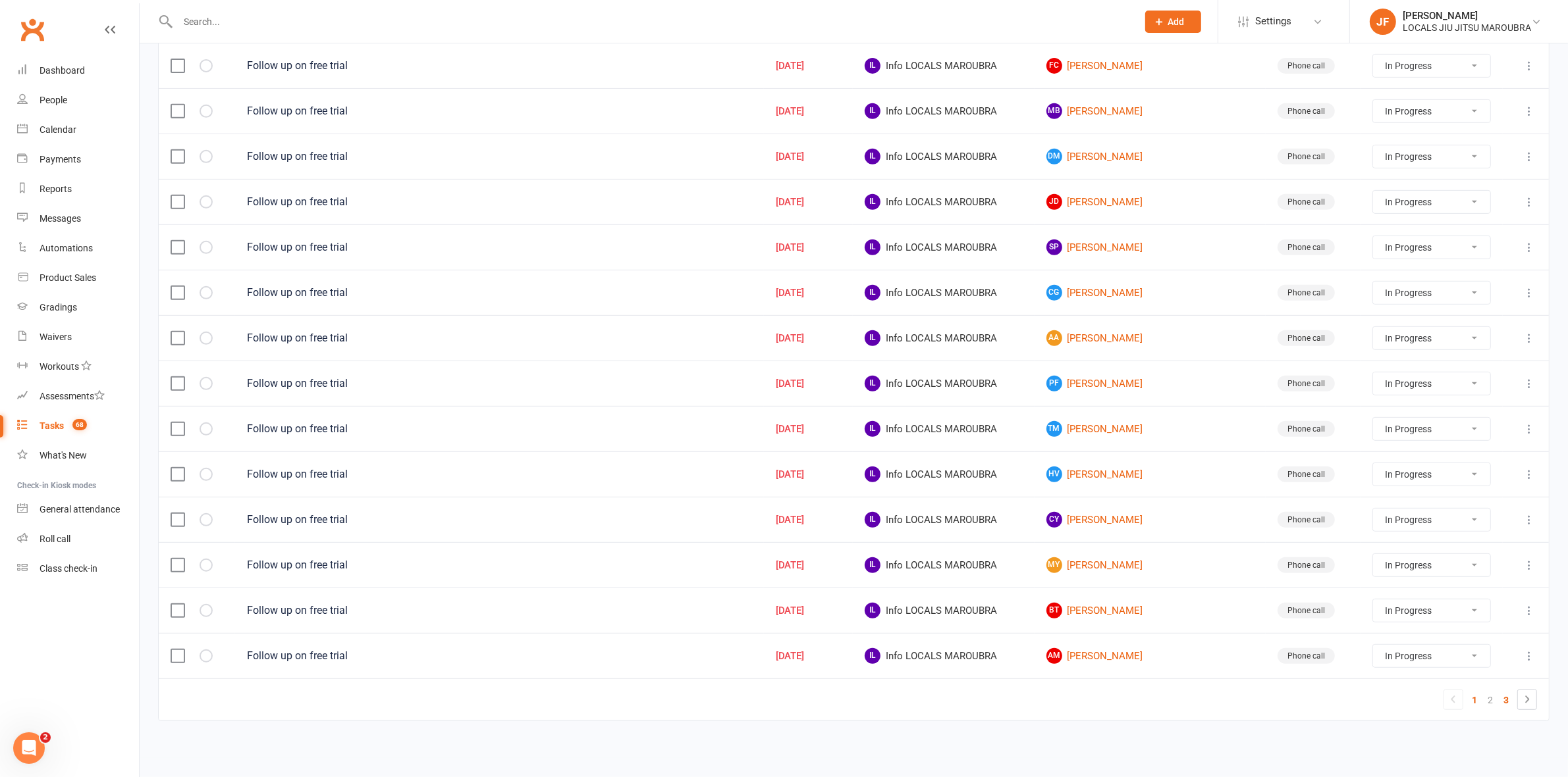
select select "started"
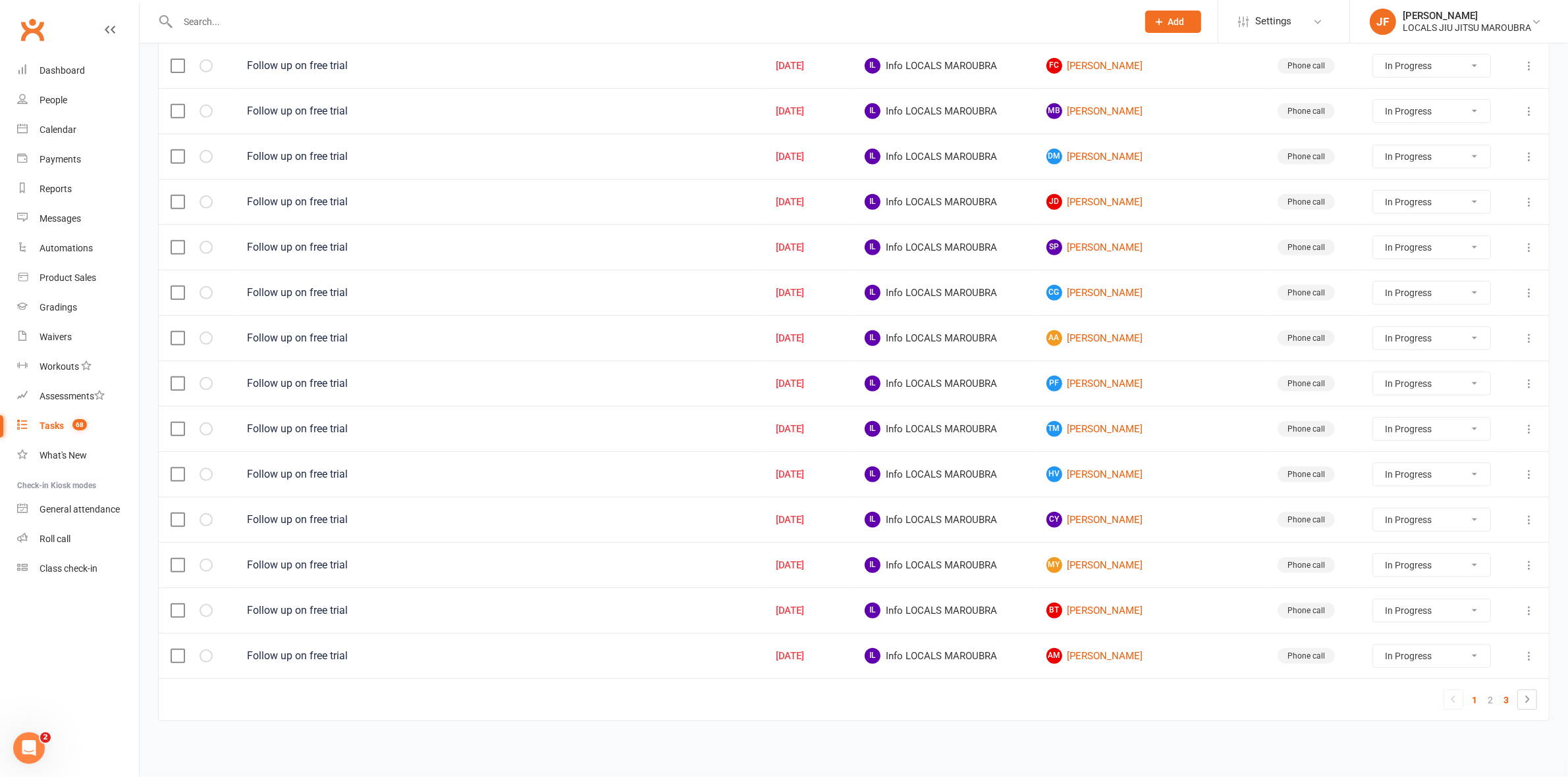
select select "started"
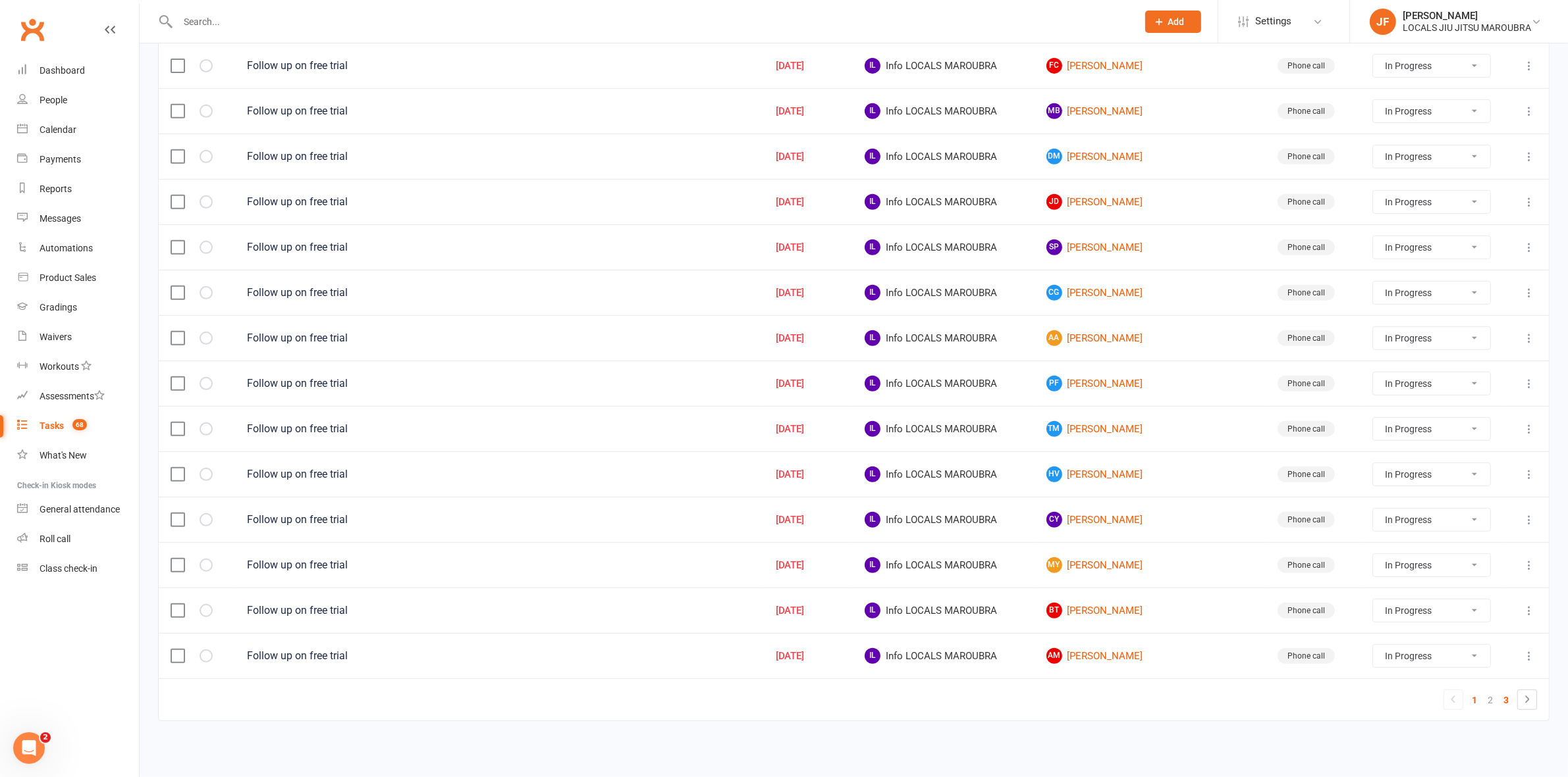
select select "started"
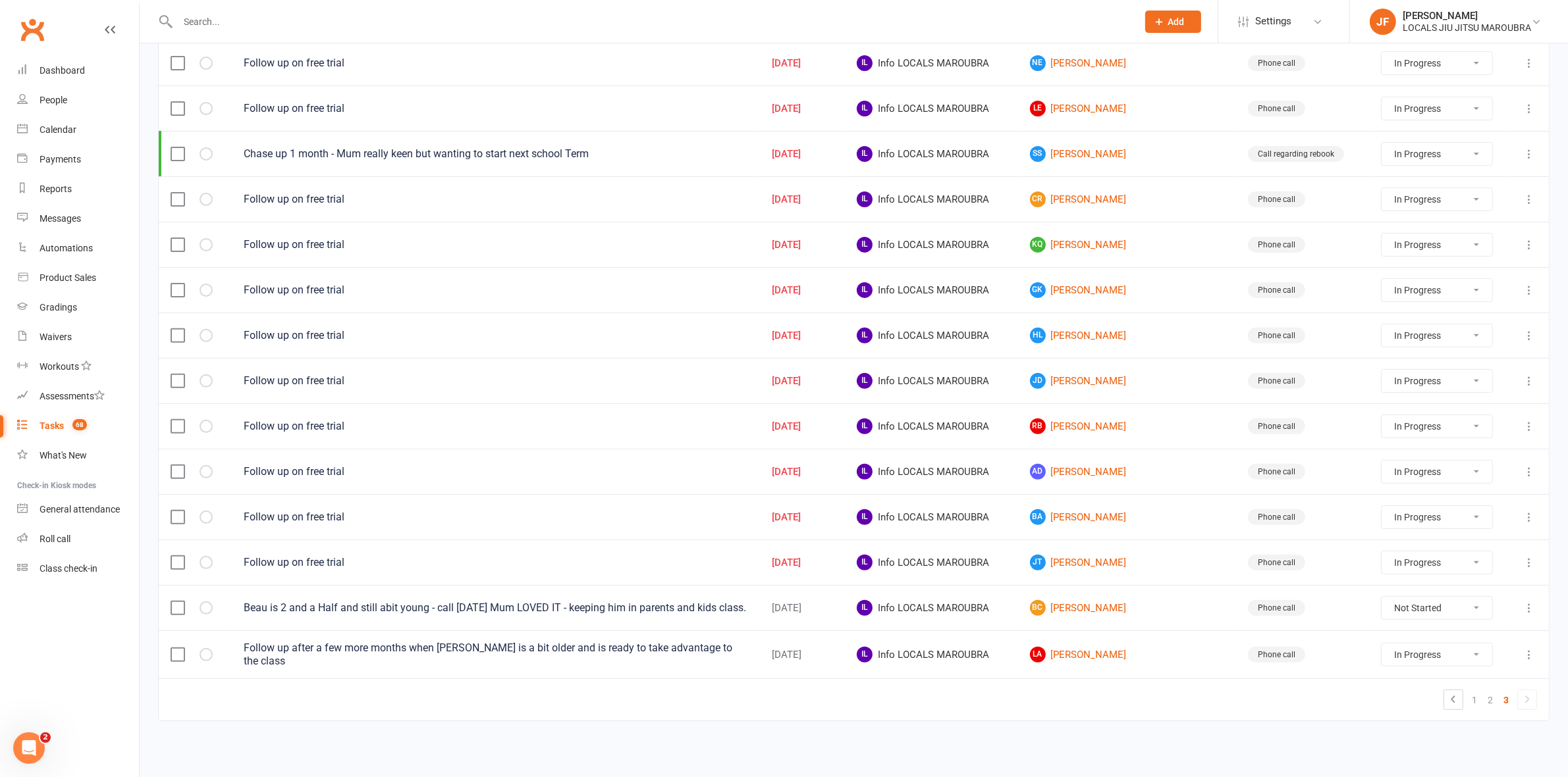
scroll to position [491, 0]
click at [1116, 705] on td "1 2 3" at bounding box center [854, 699] width 1390 height 42
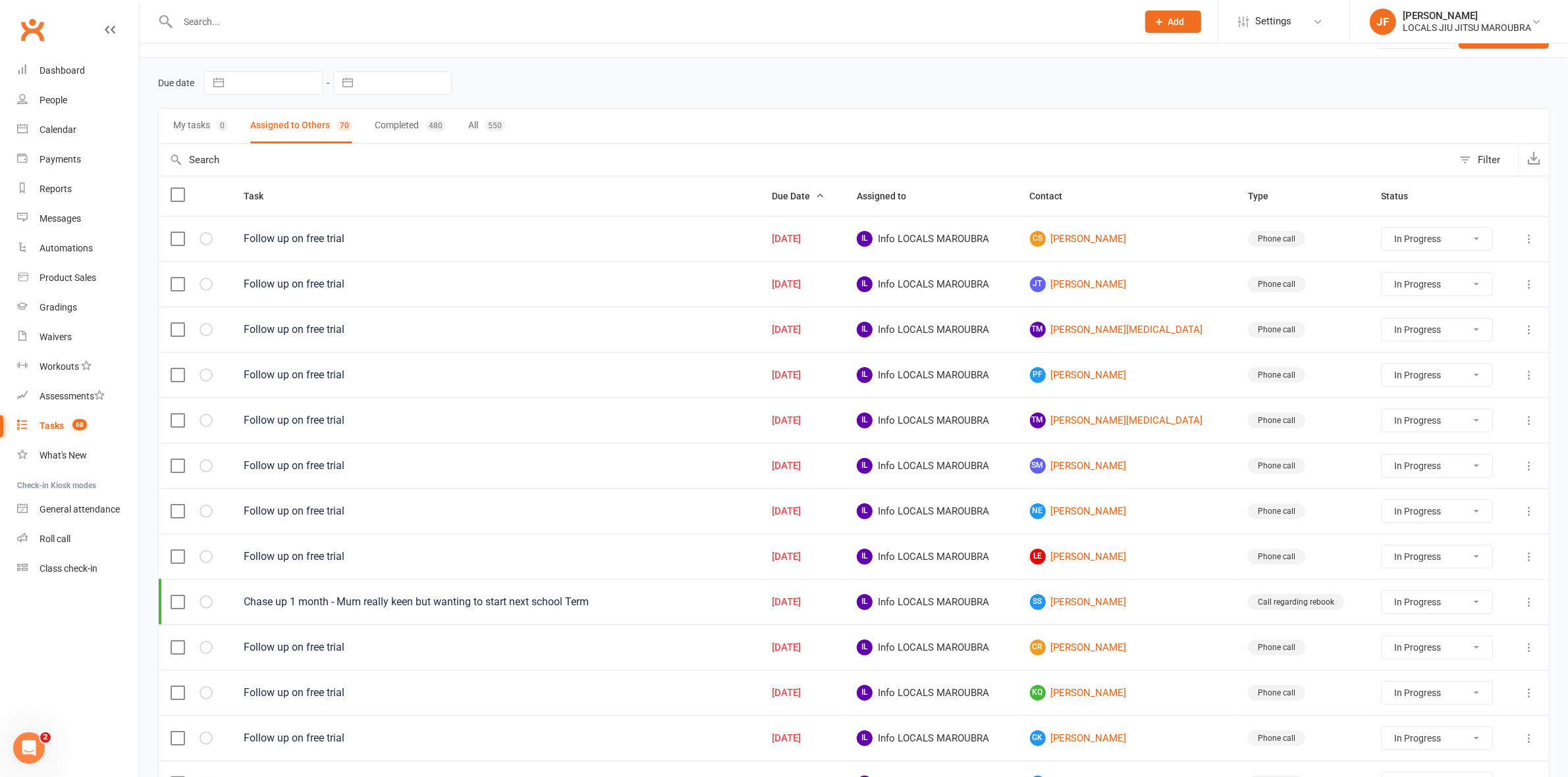
scroll to position [0, 0]
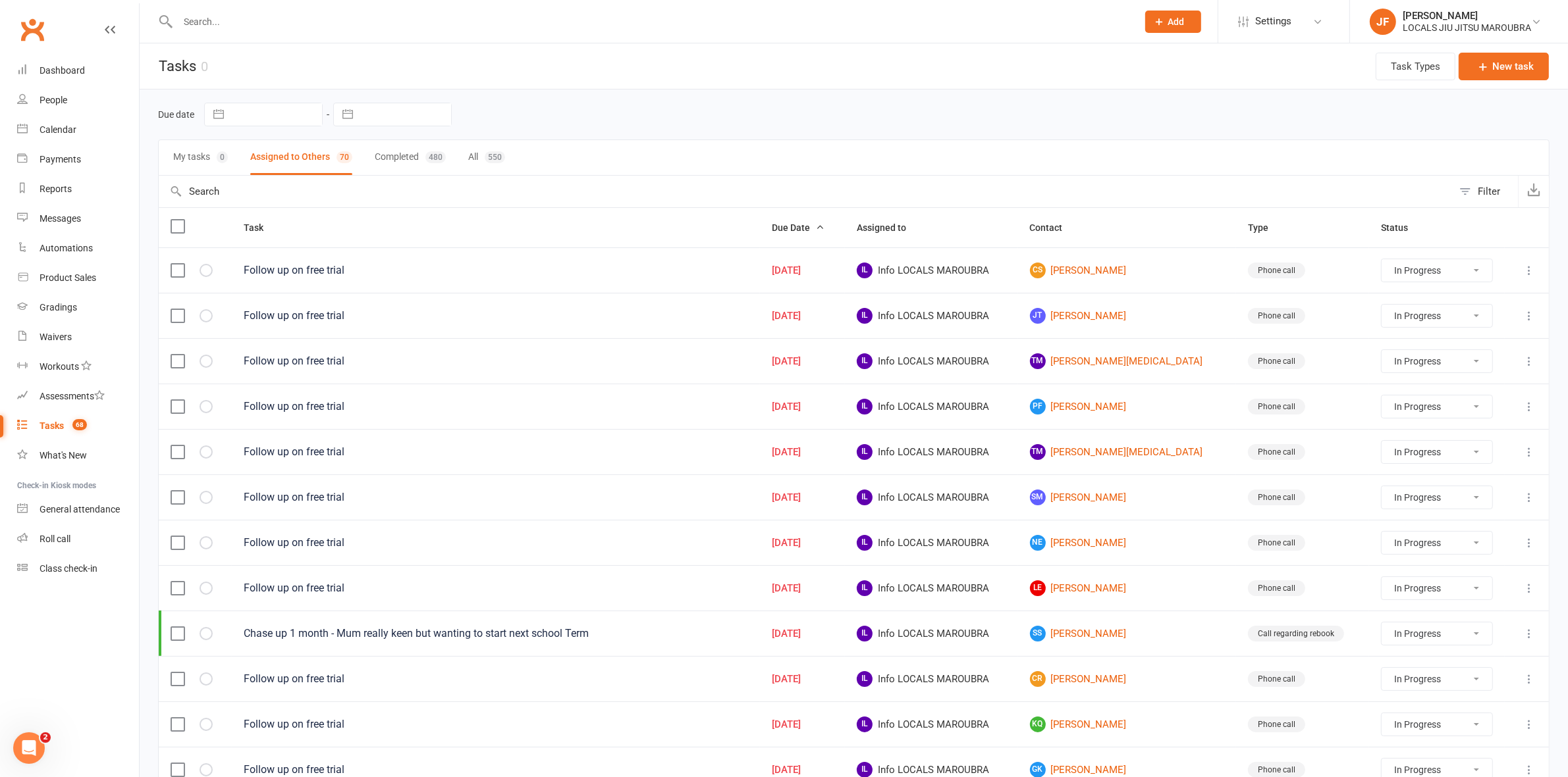
drag, startPoint x: 1418, startPoint y: 358, endPoint x: 1416, endPoint y: 373, distance: 15.1
click at [1418, 358] on select "Not Started In Progress Waiting Complete" at bounding box center [1437, 361] width 111 height 23
click at [1382, 353] on select "Not Started In Progress Waiting Complete" at bounding box center [1437, 361] width 111 height 23
select select "started"
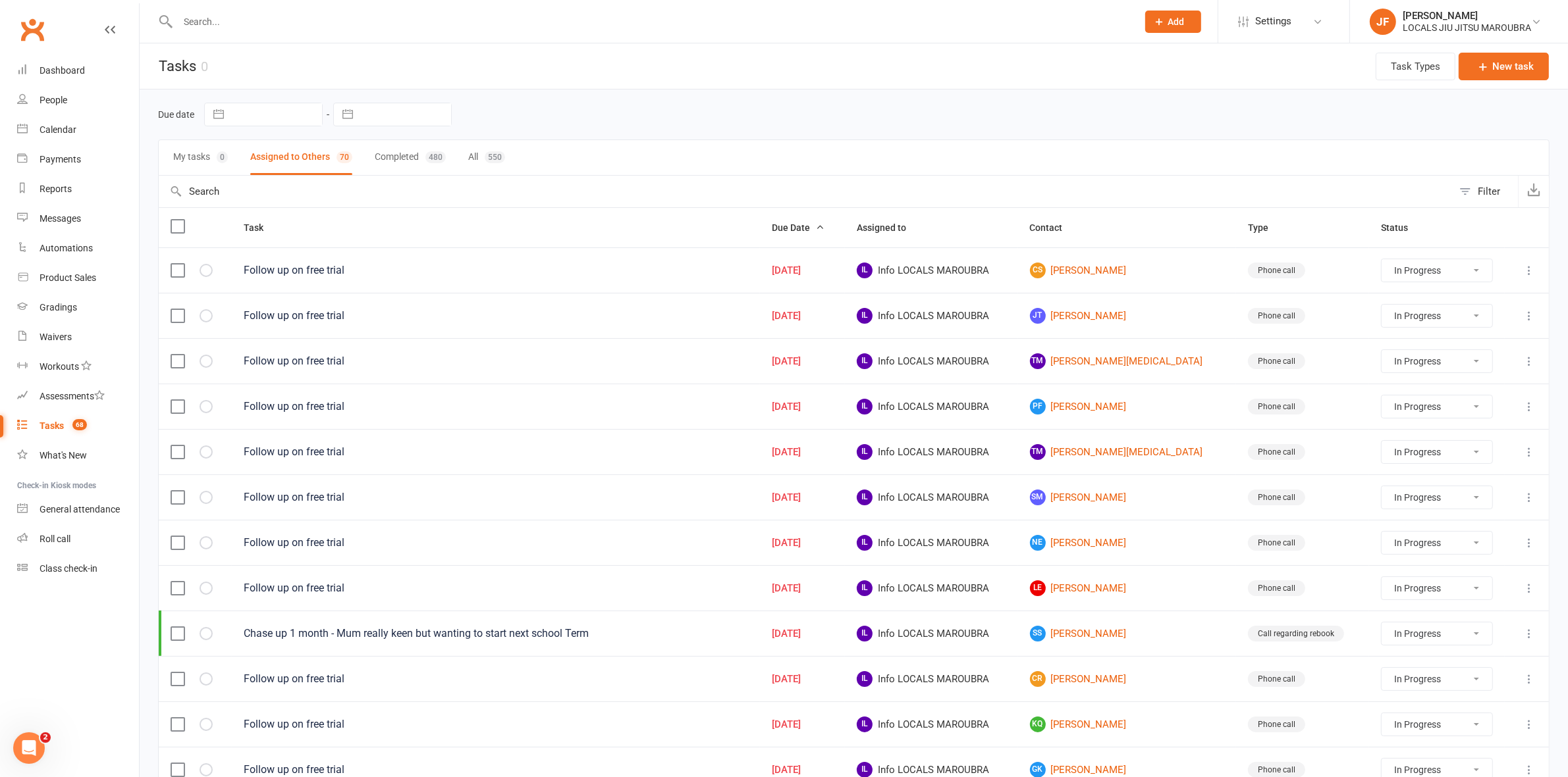
select select "started"
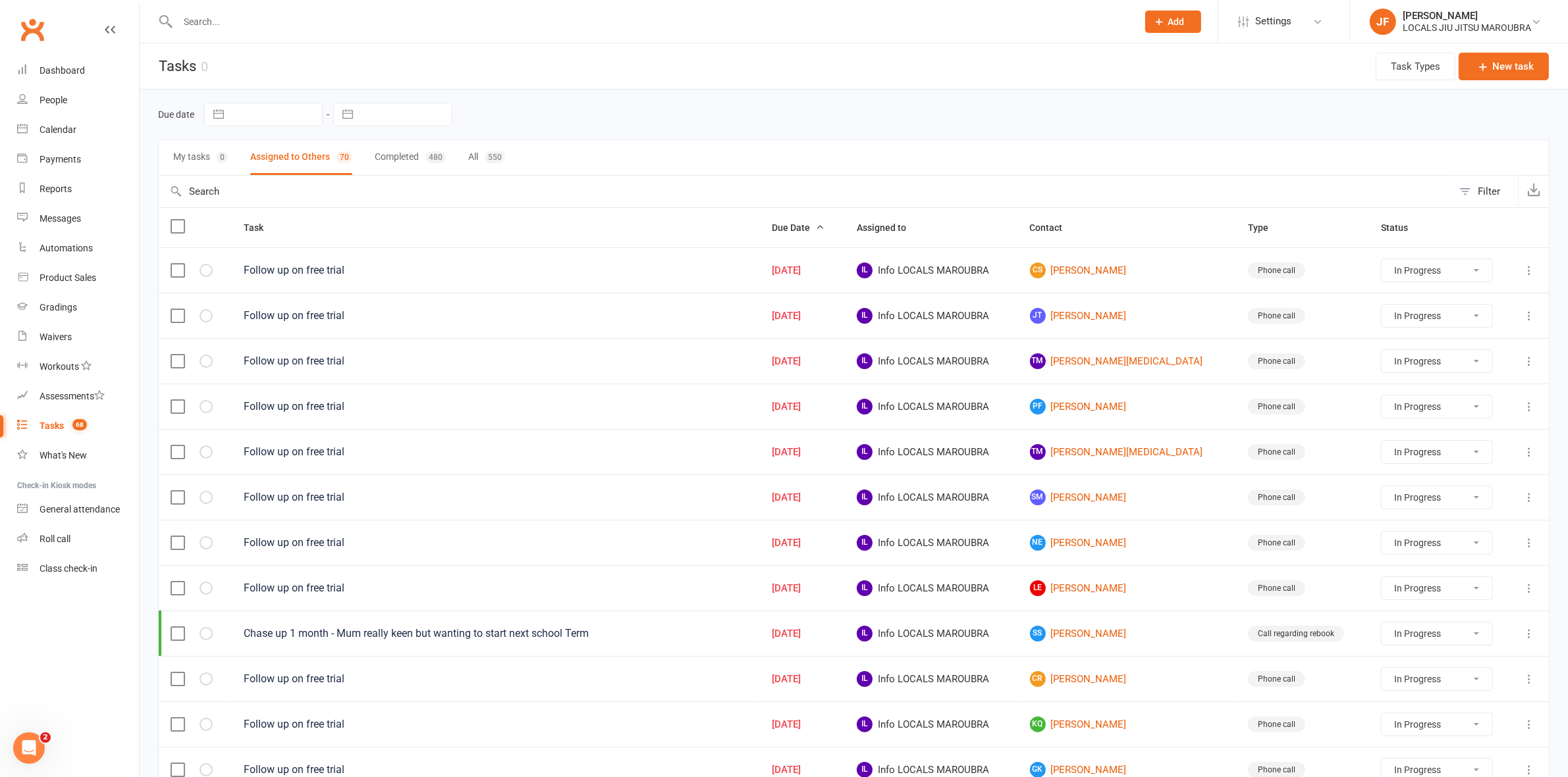
select select "started"
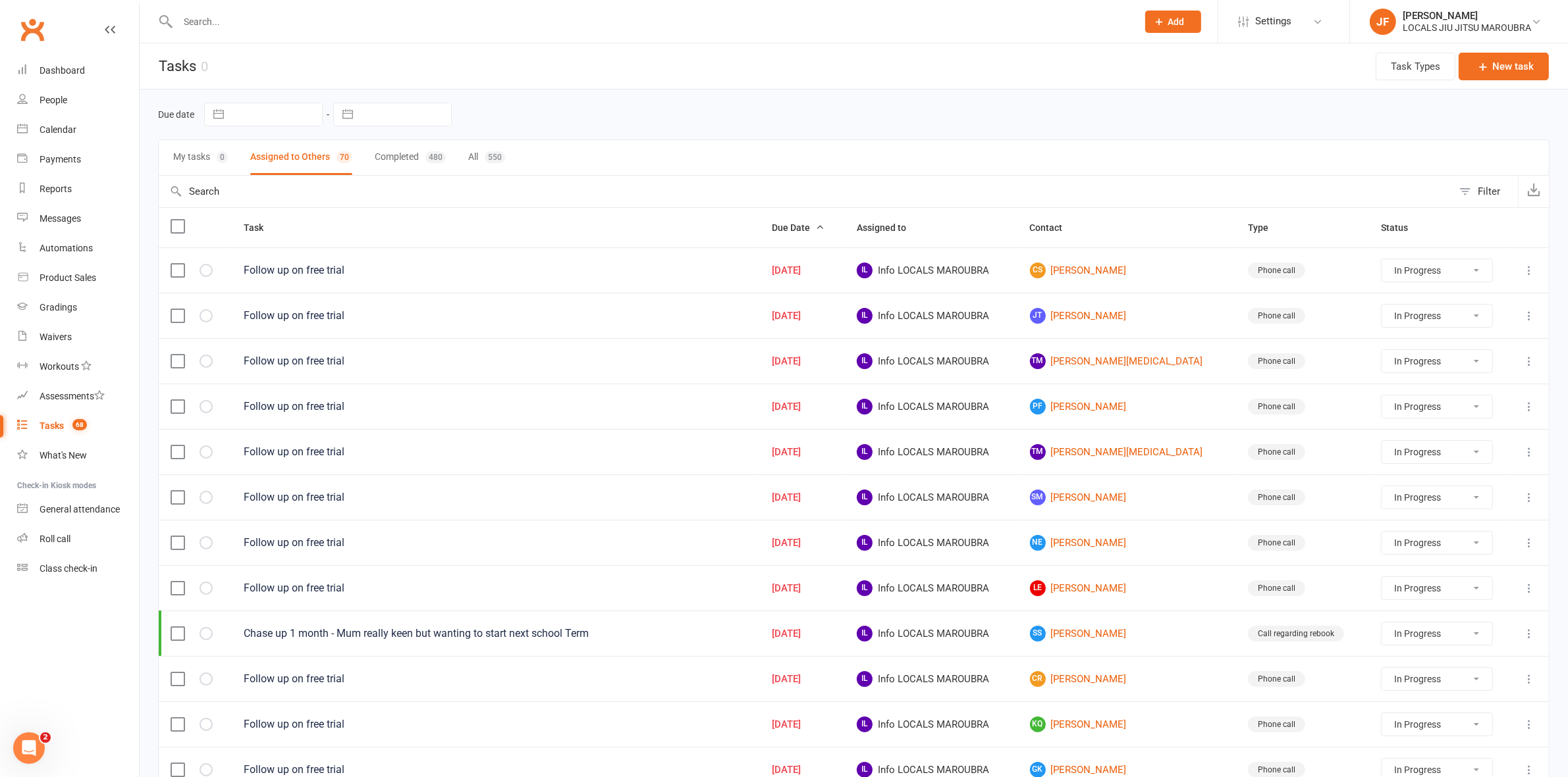
select select "started"
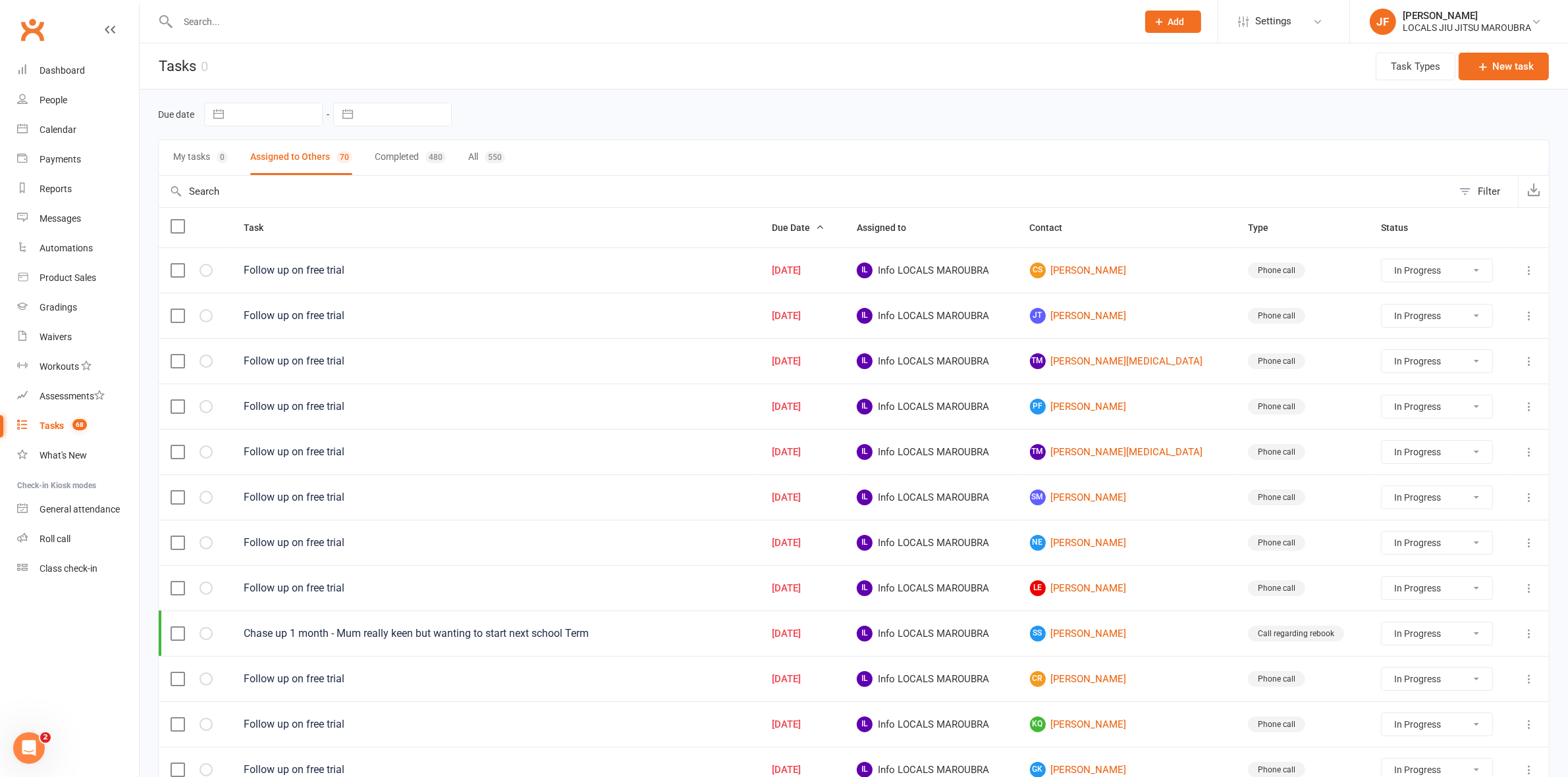
select select "started"
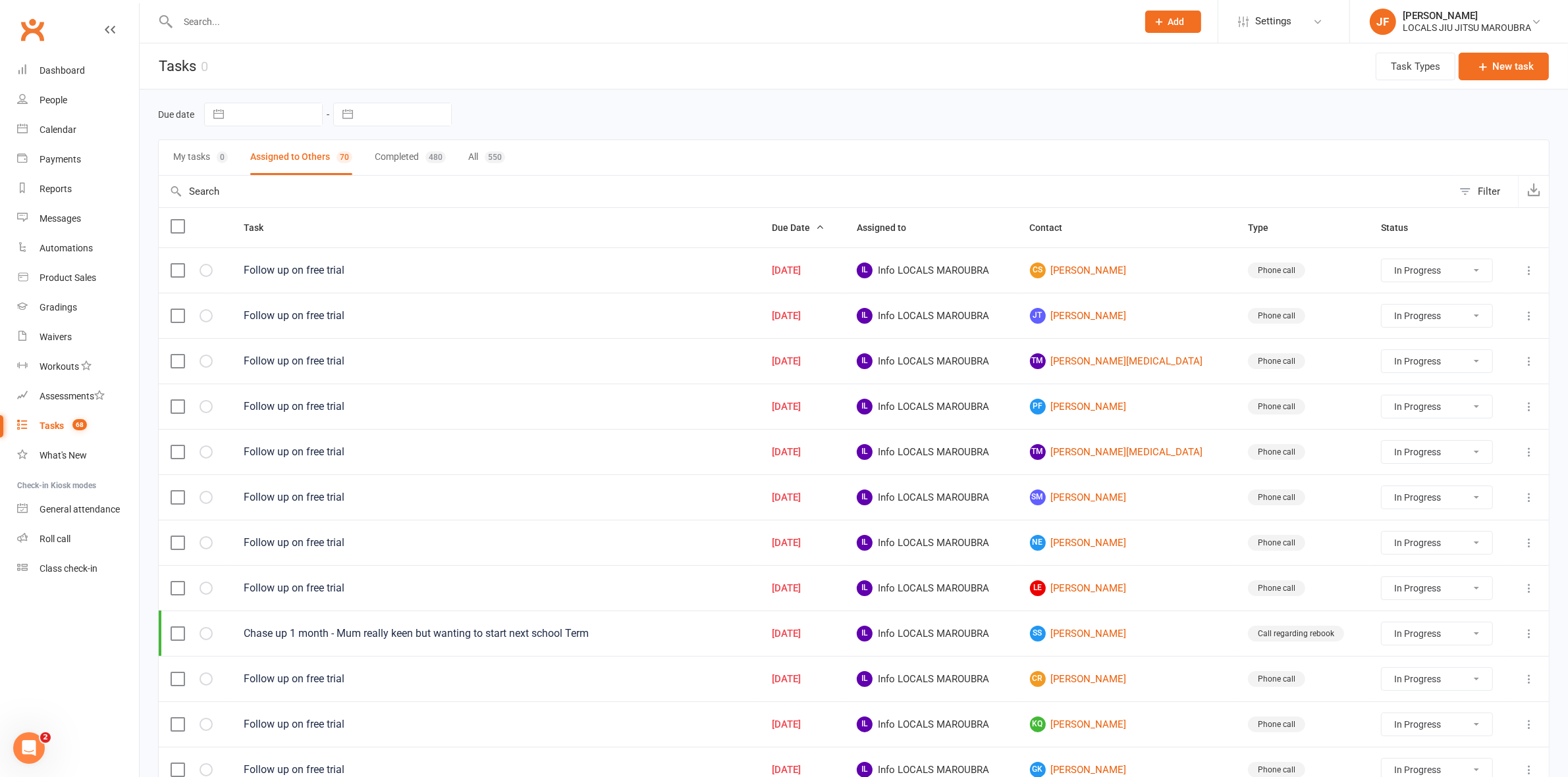
select select "started"
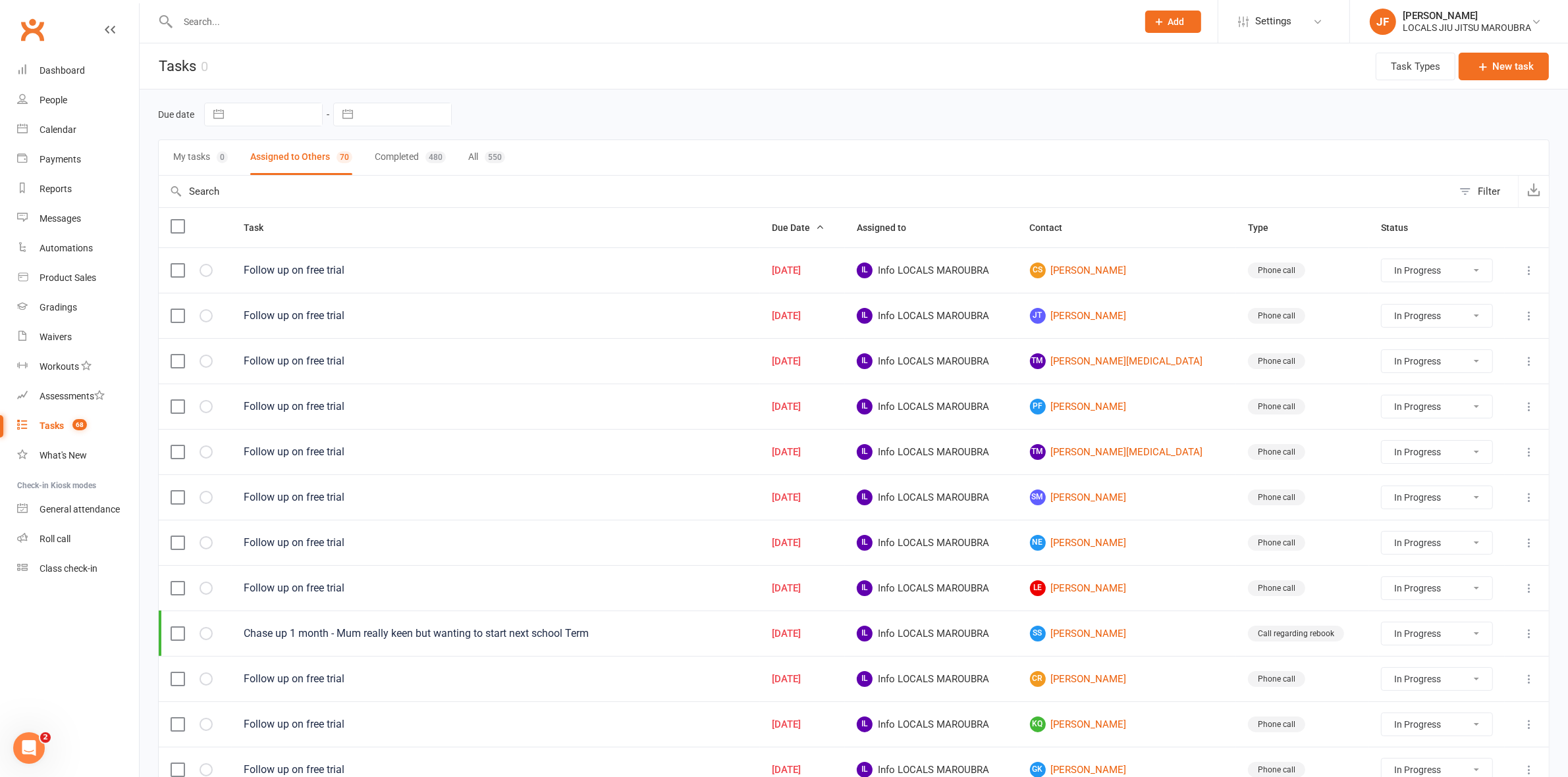
select select "started"
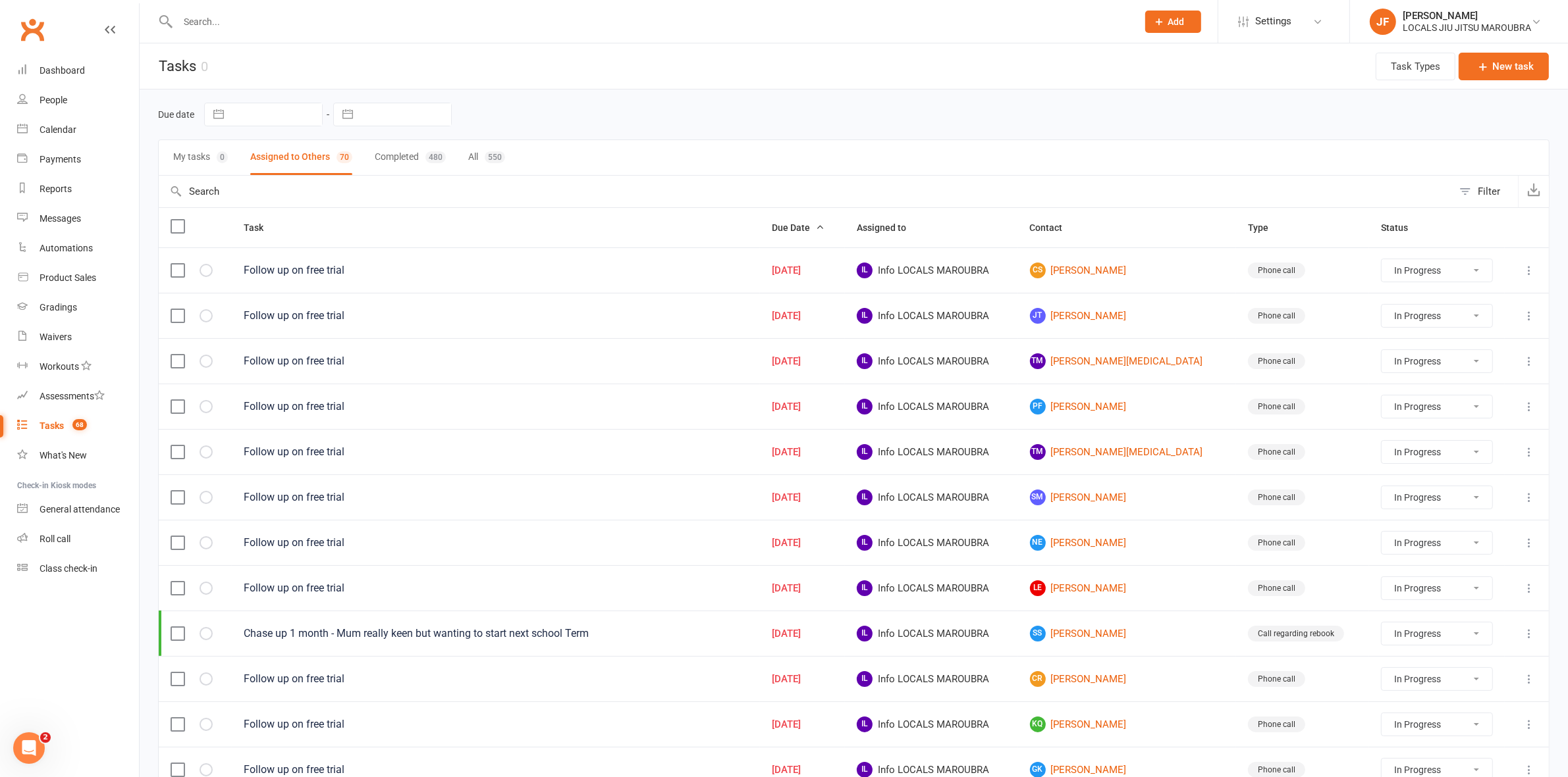
select select "started"
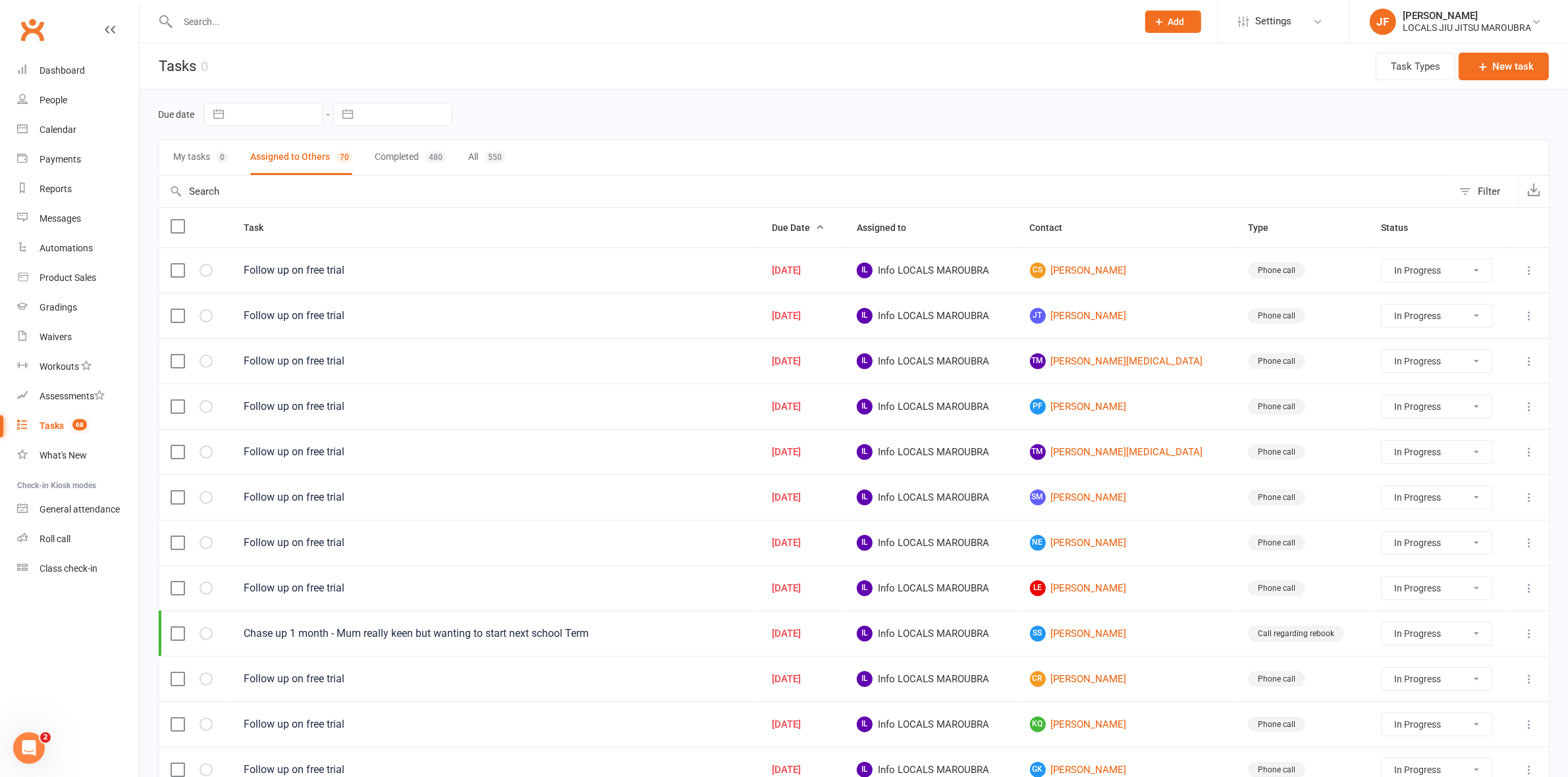
select select "started"
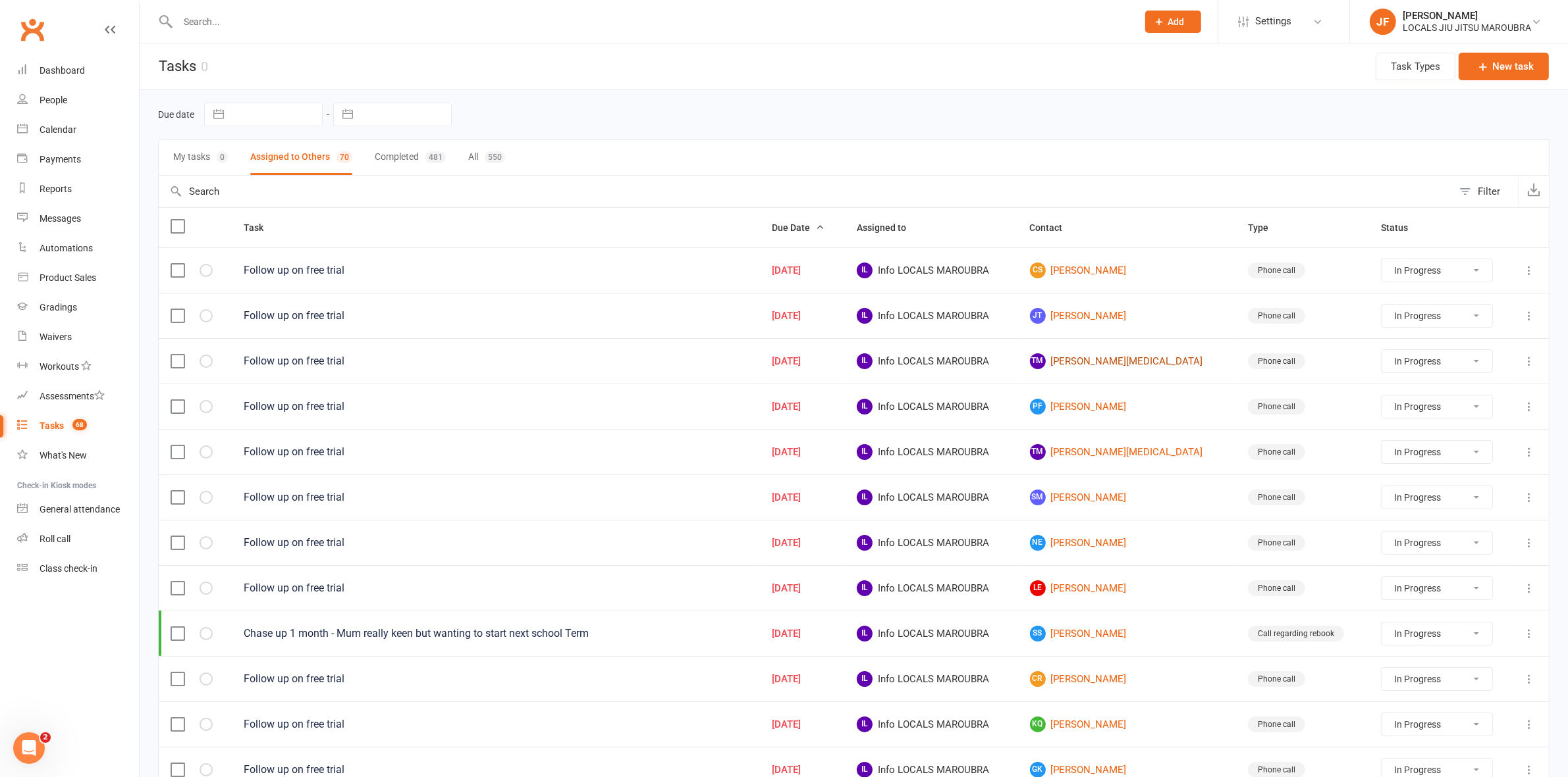
select select "started"
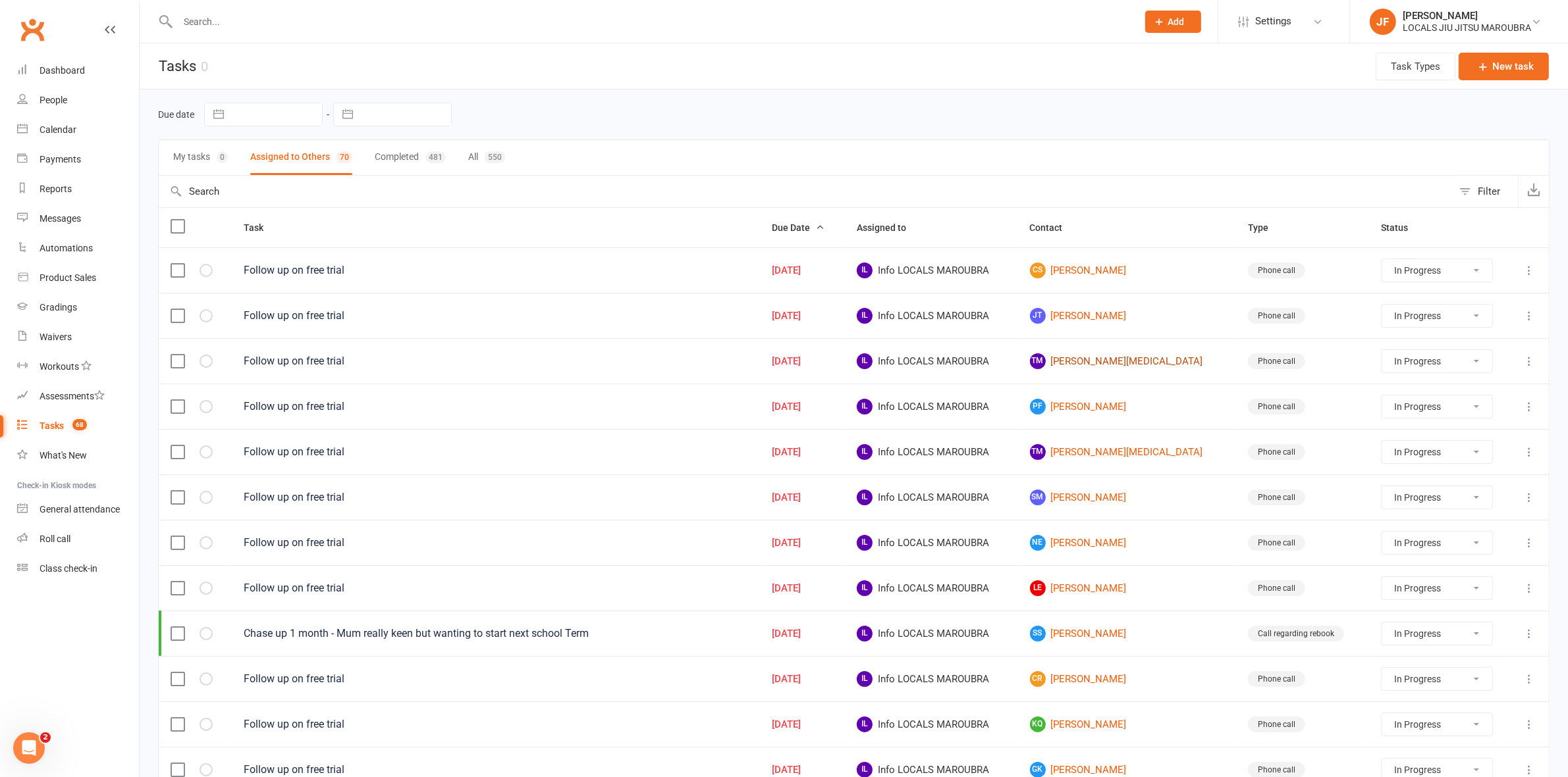
select select "started"
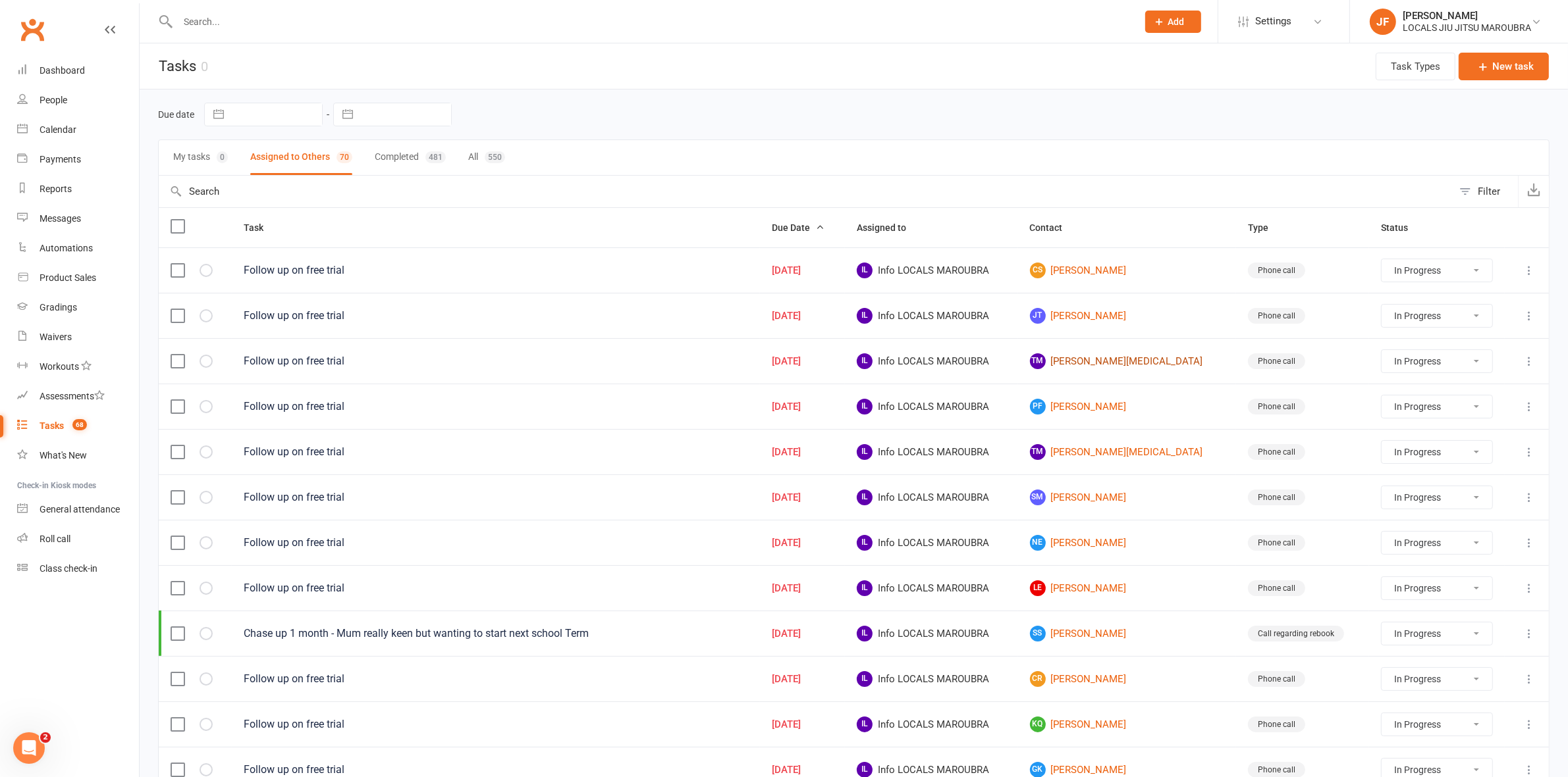
select select "started"
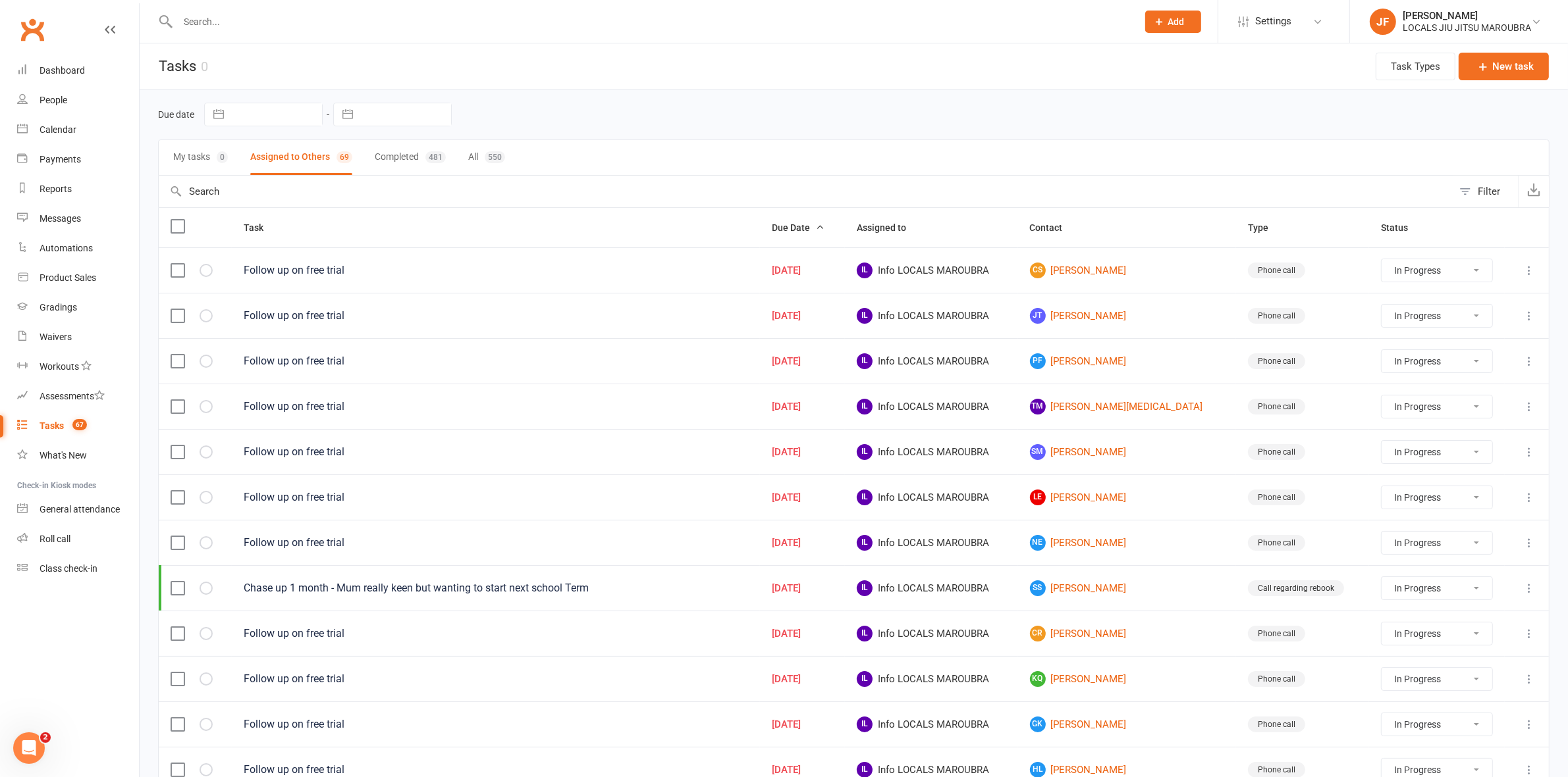
click at [1406, 412] on select "Not Started In Progress Waiting Complete" at bounding box center [1437, 407] width 111 height 23
click at [1382, 398] on select "Not Started In Progress Waiting Complete" at bounding box center [1437, 407] width 111 height 23
select select "started"
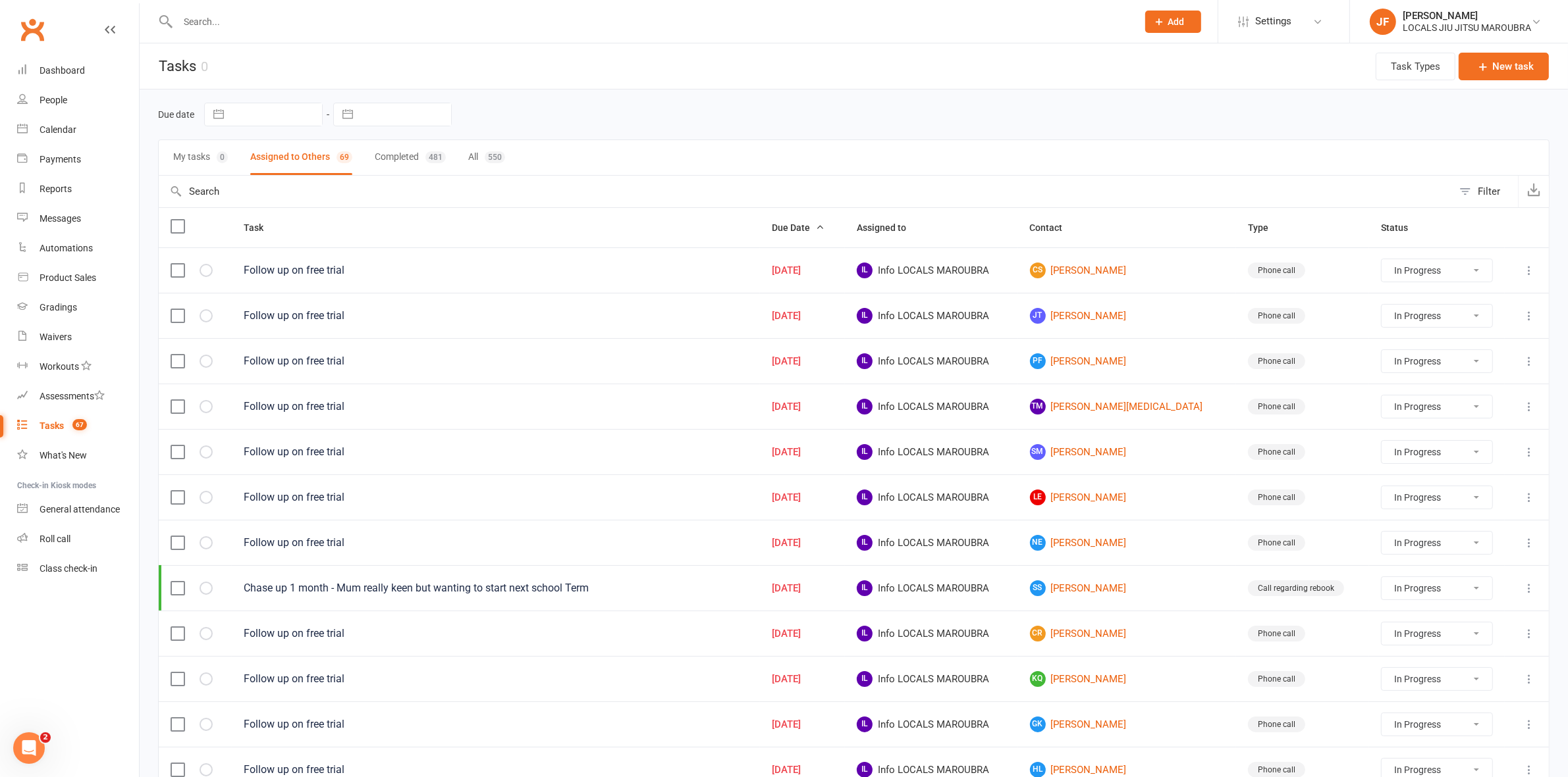
select select "started"
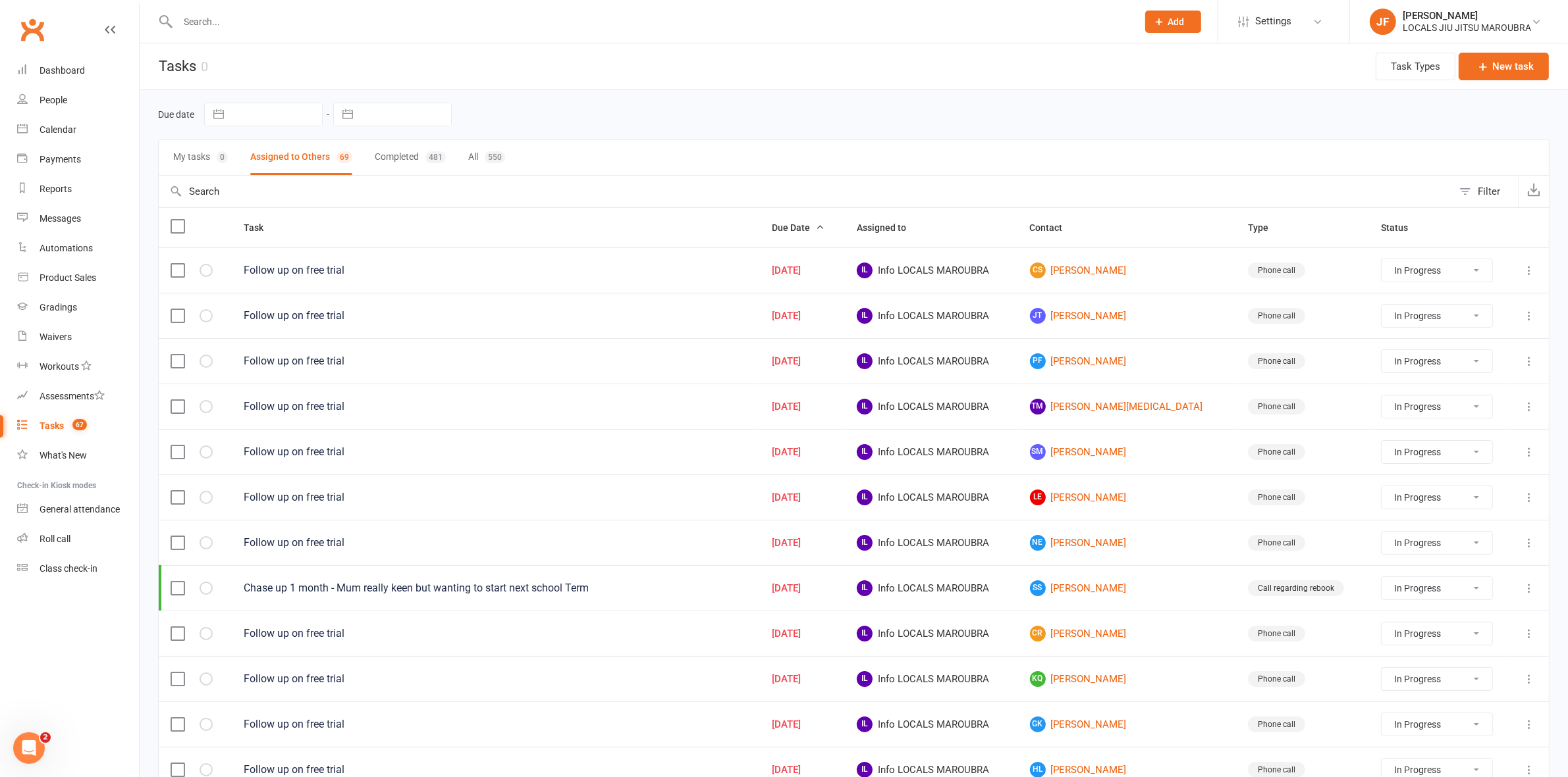
select select "started"
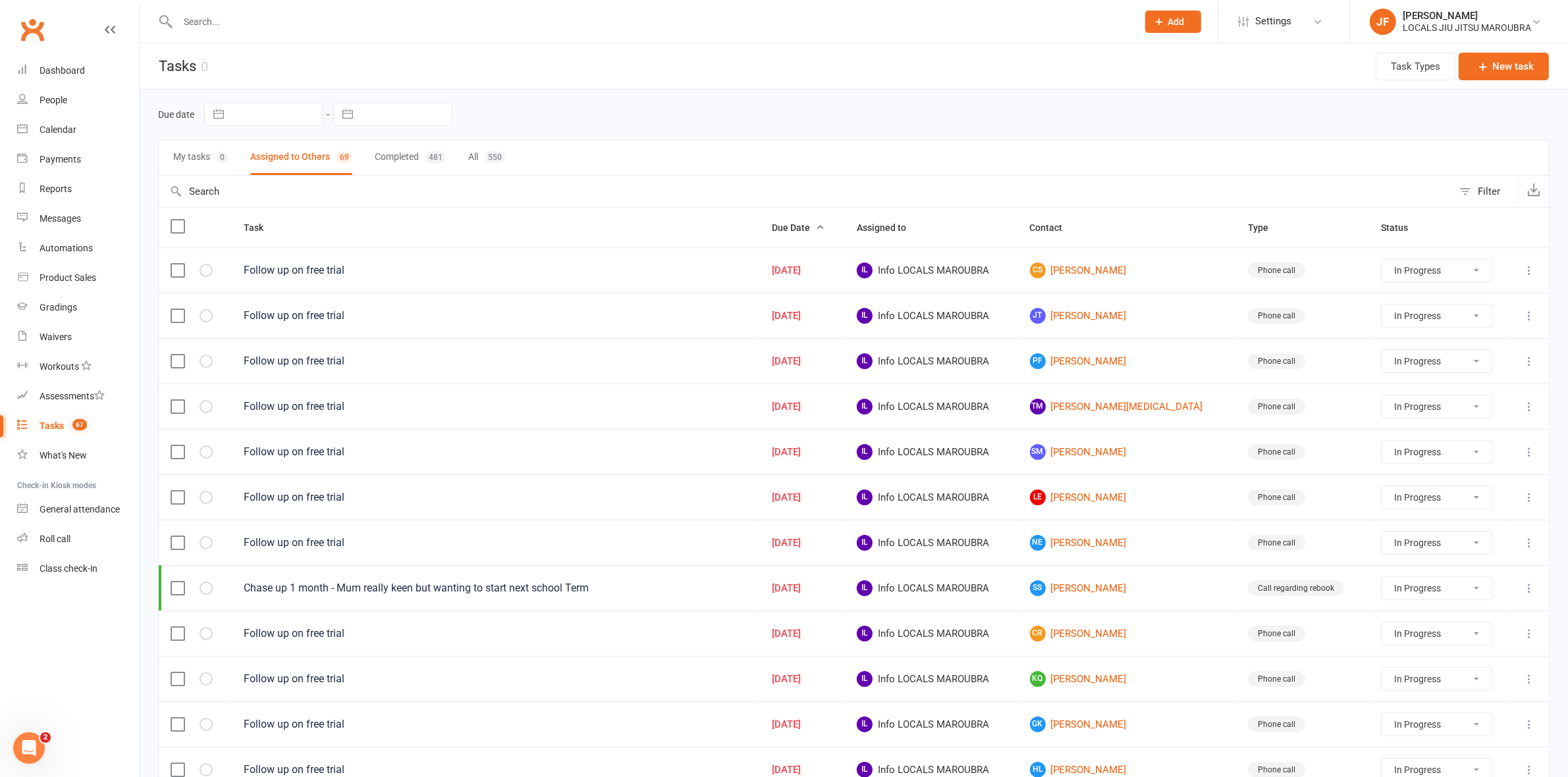
select select "started"
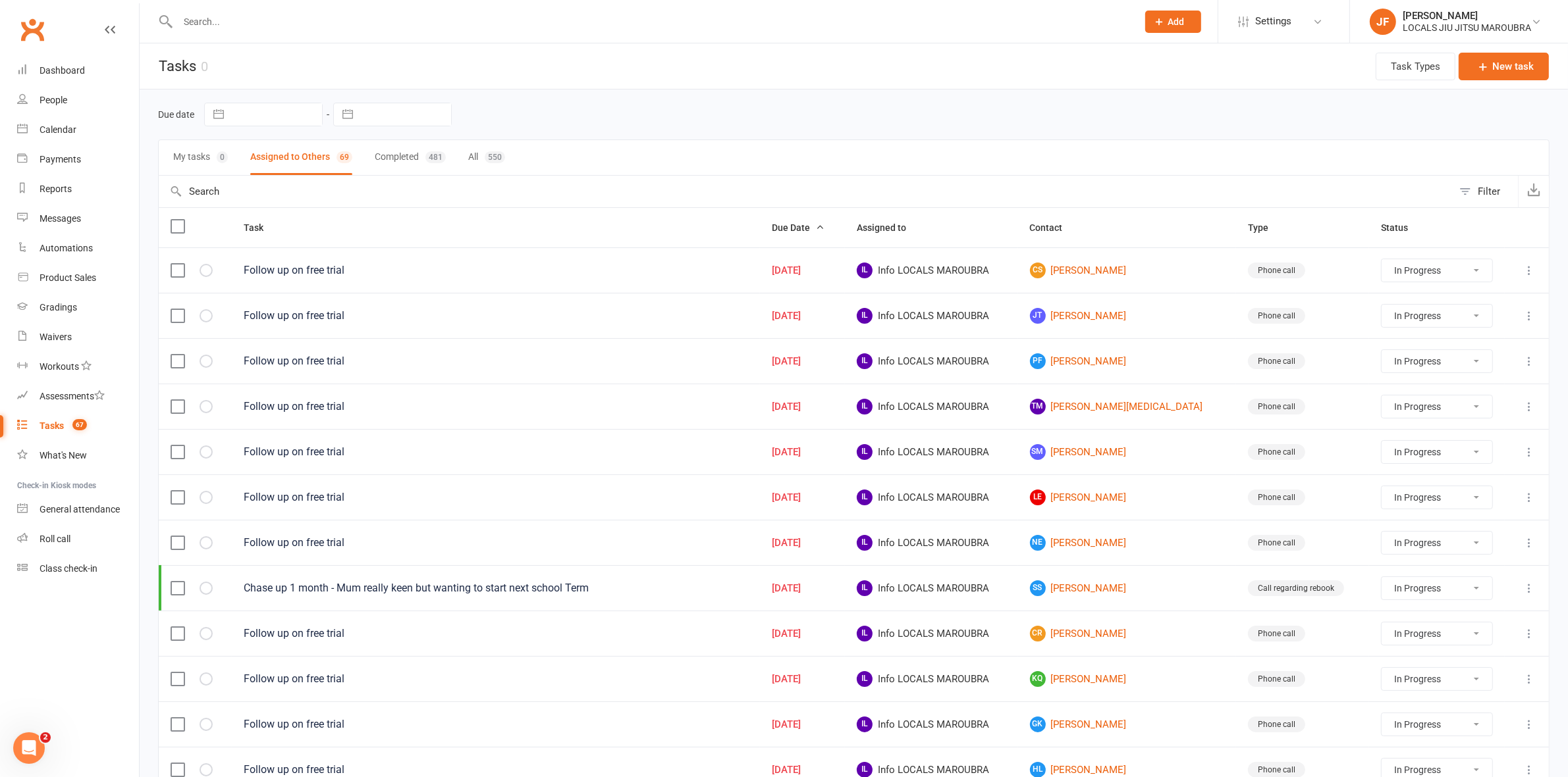
select select "started"
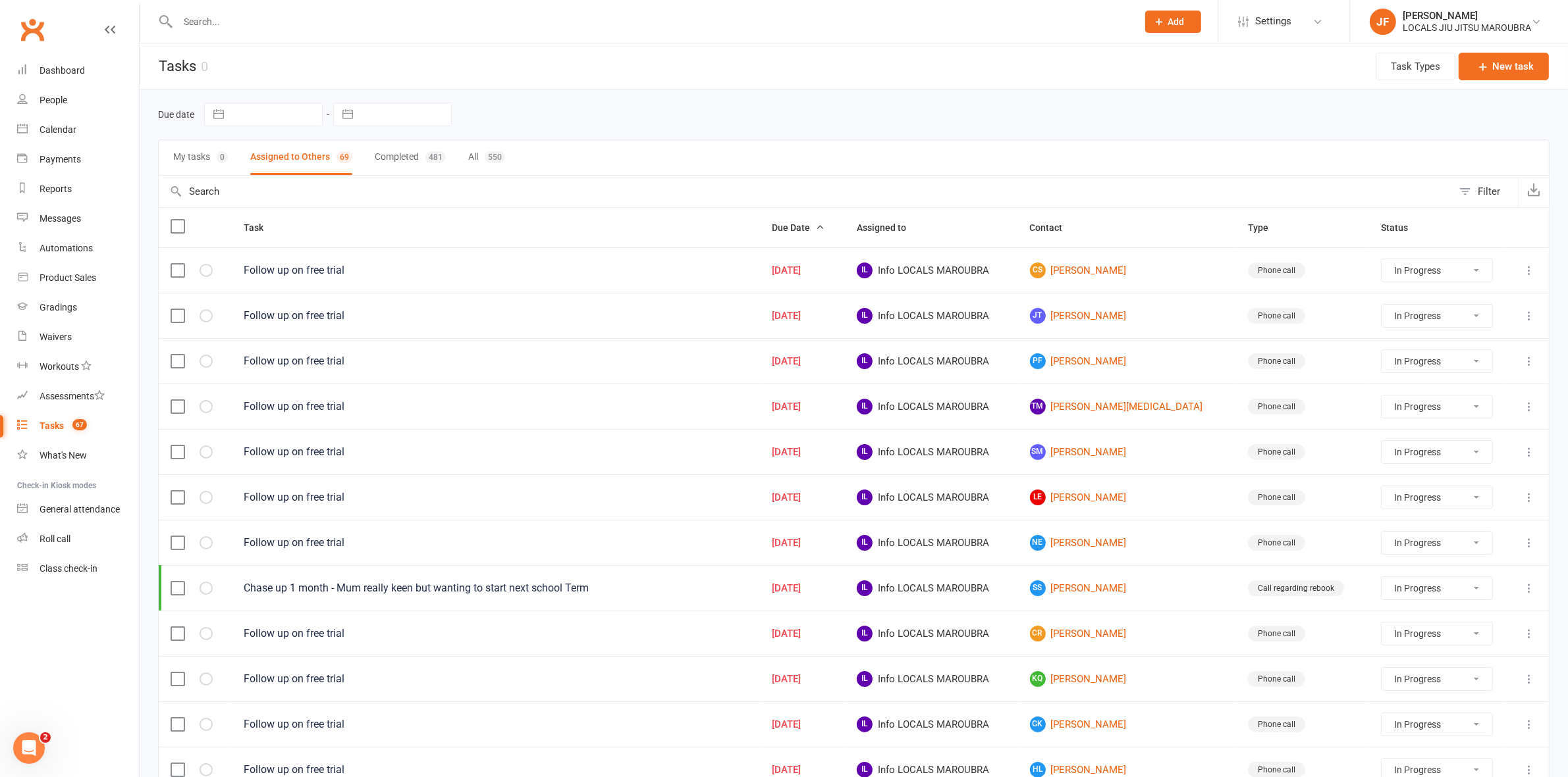
select select "started"
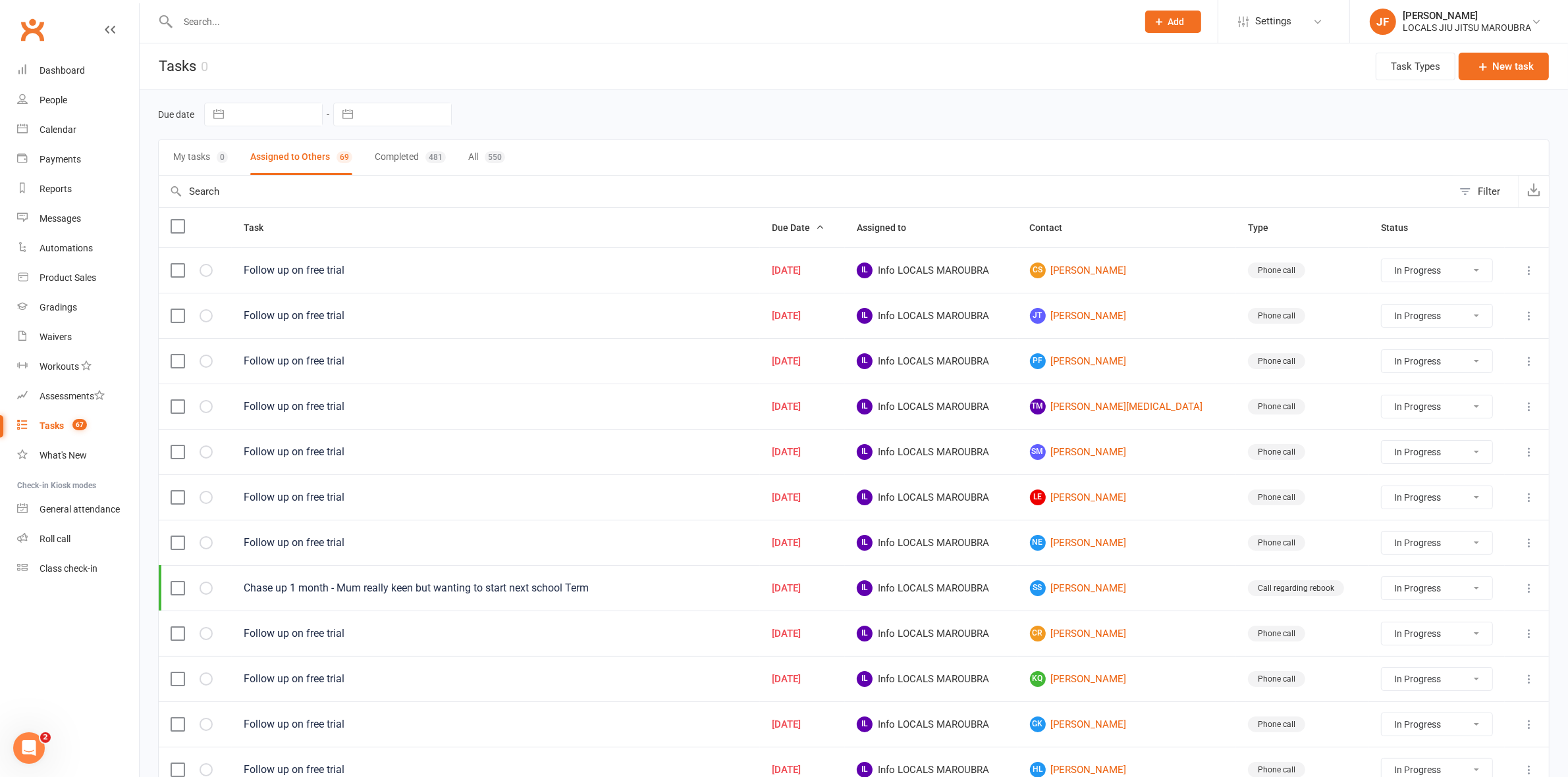
select select "started"
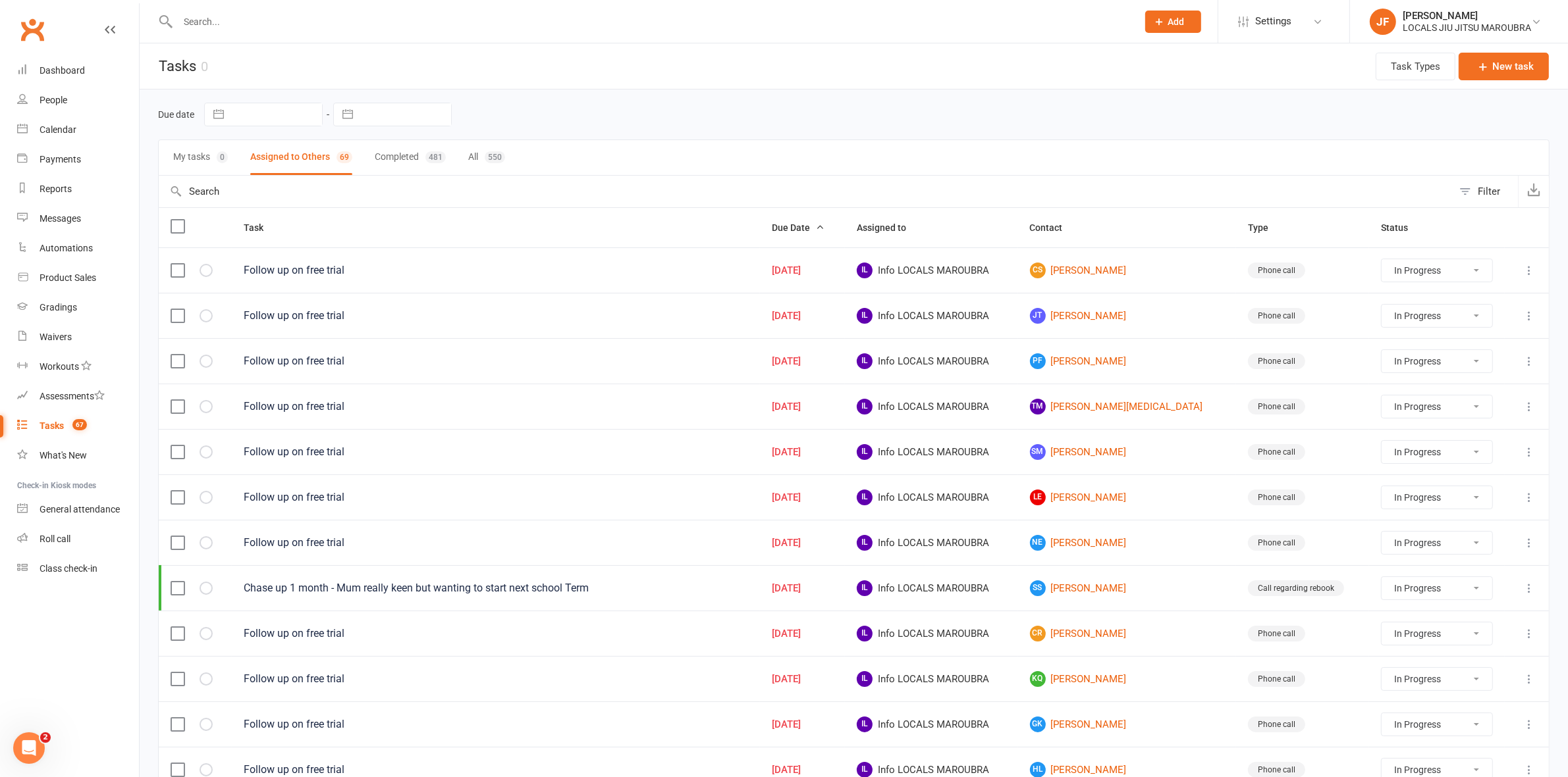
select select "started"
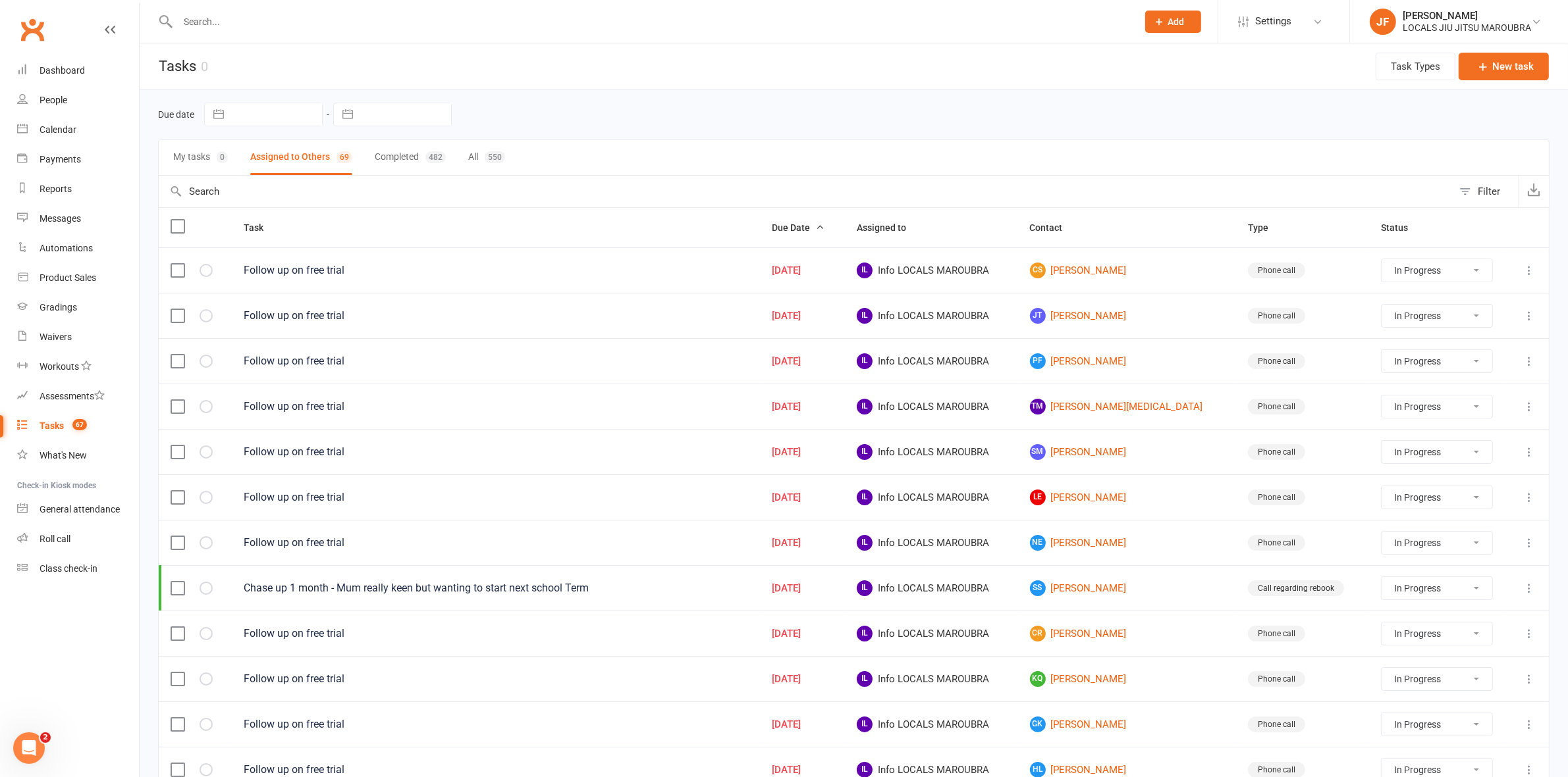
select select "started"
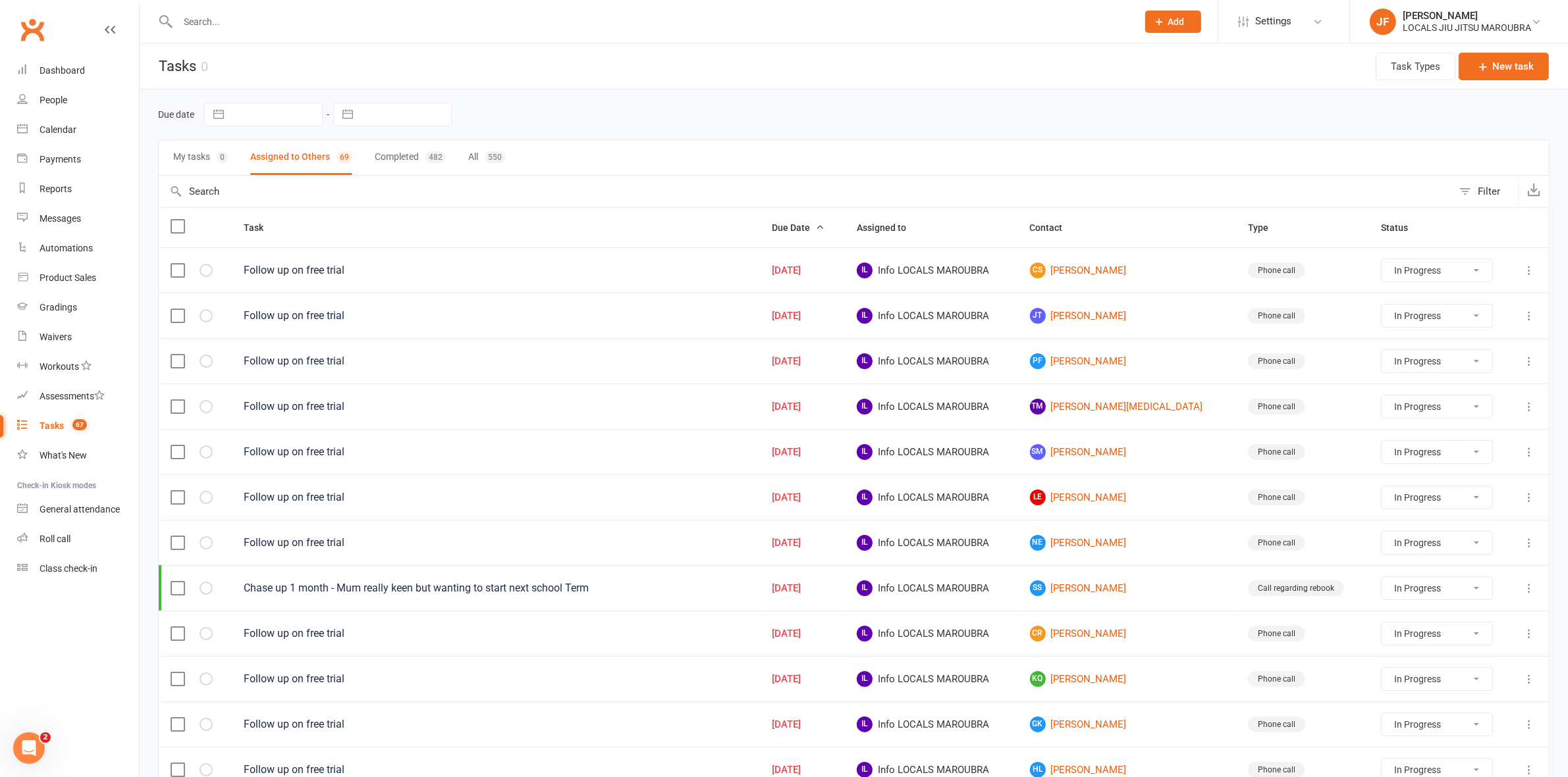
select select "started"
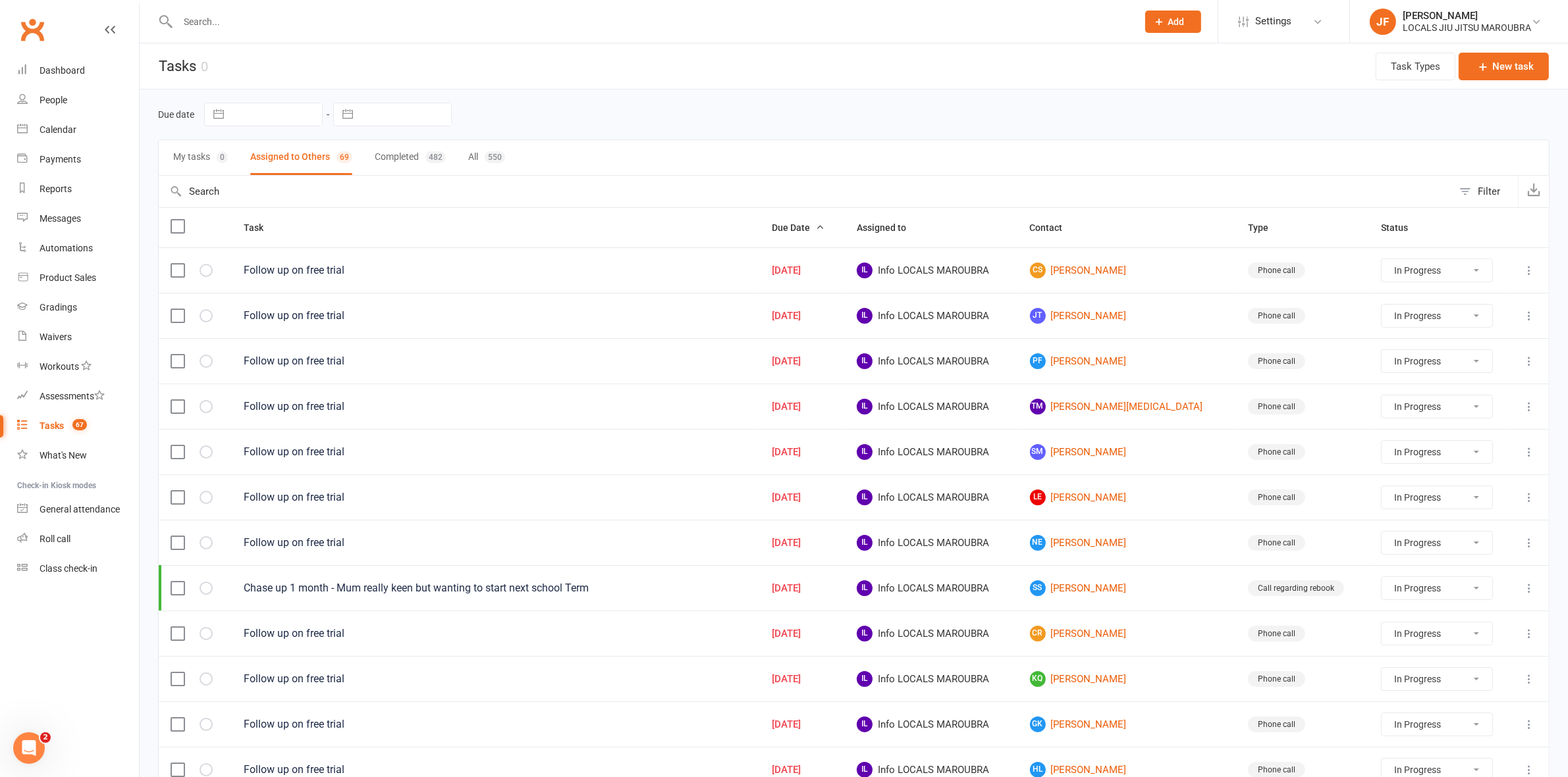
select select "started"
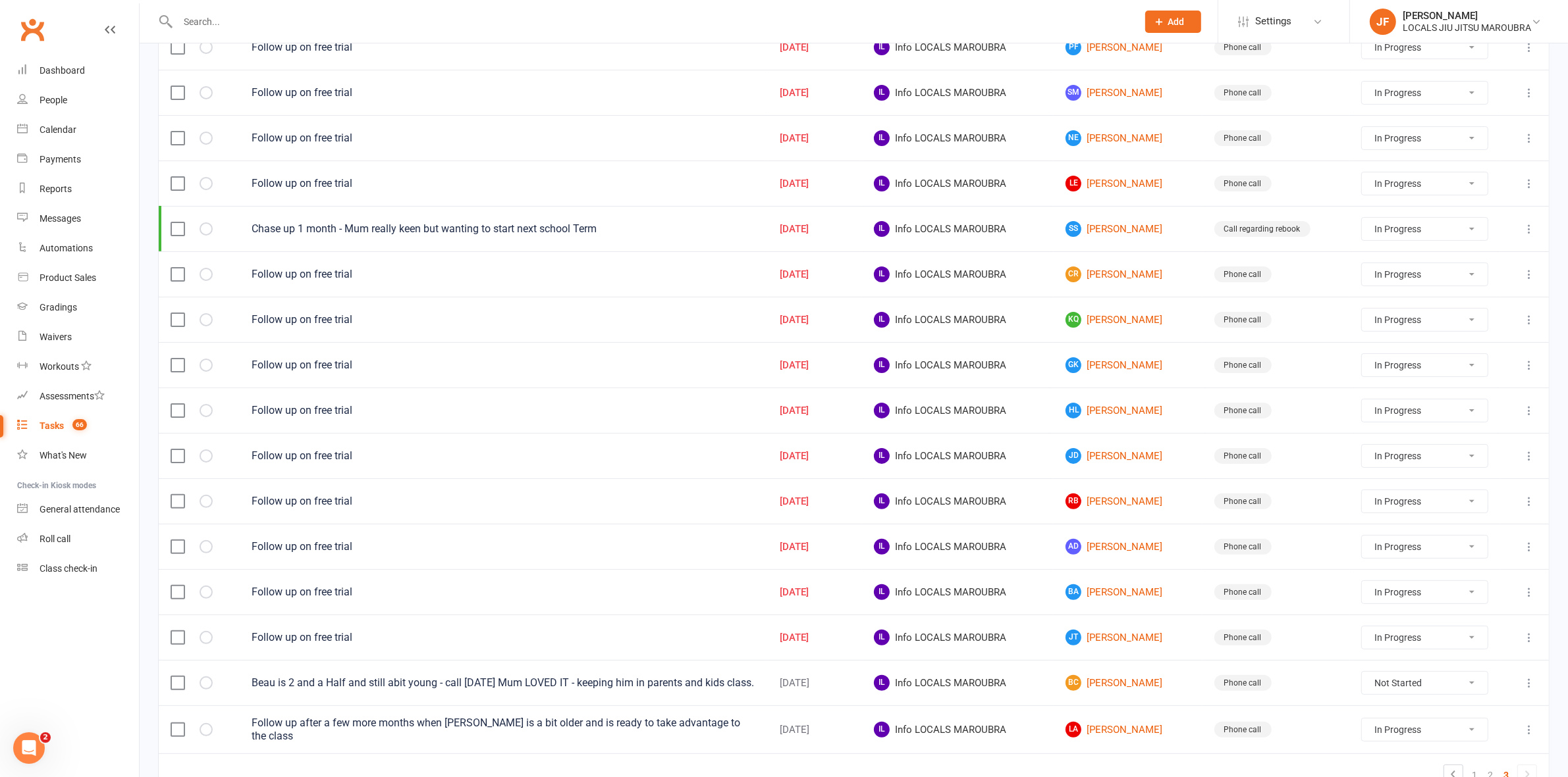
scroll to position [399, 0]
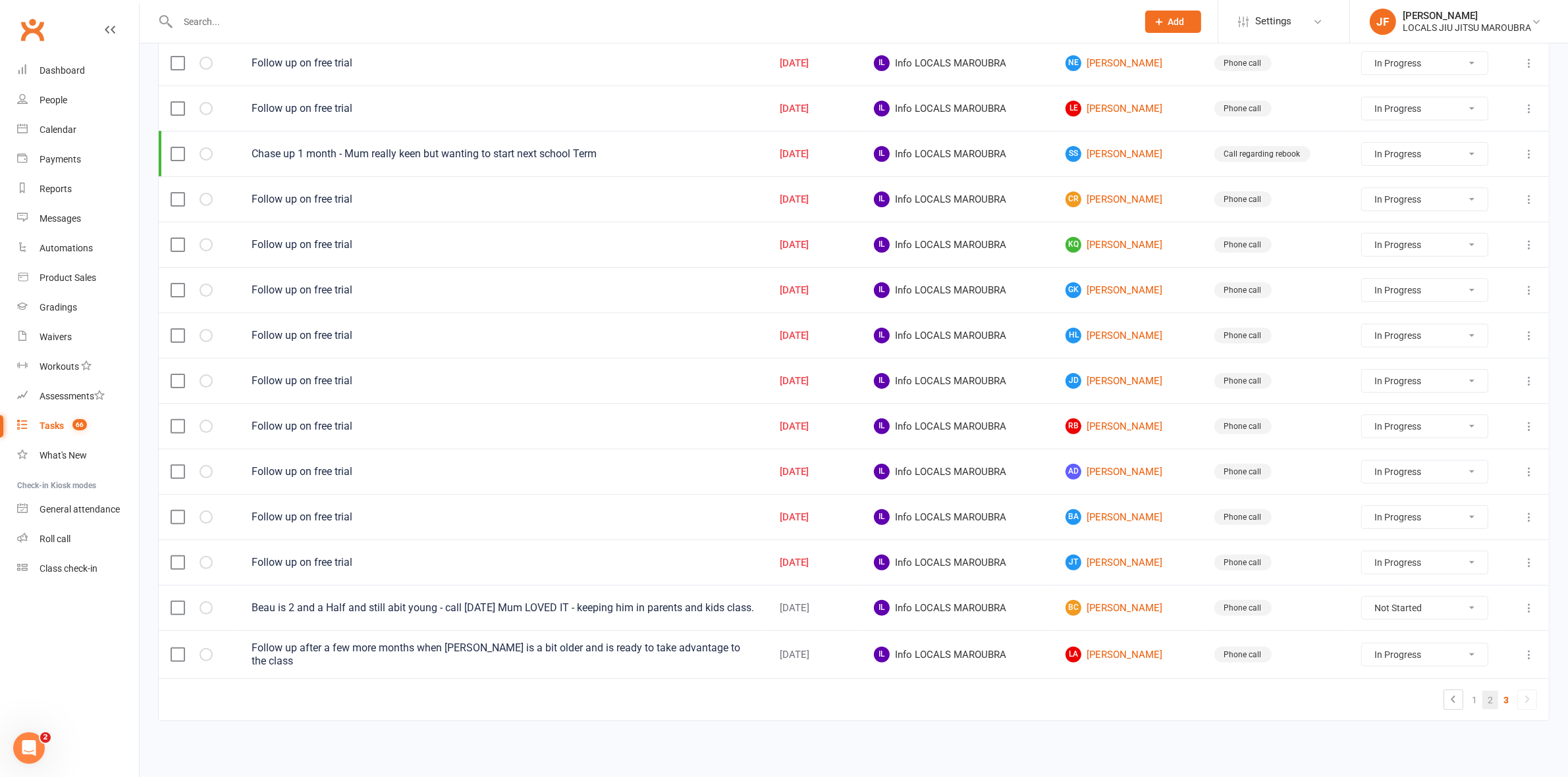
click at [1489, 698] on link "2" at bounding box center [1490, 701] width 16 height 18
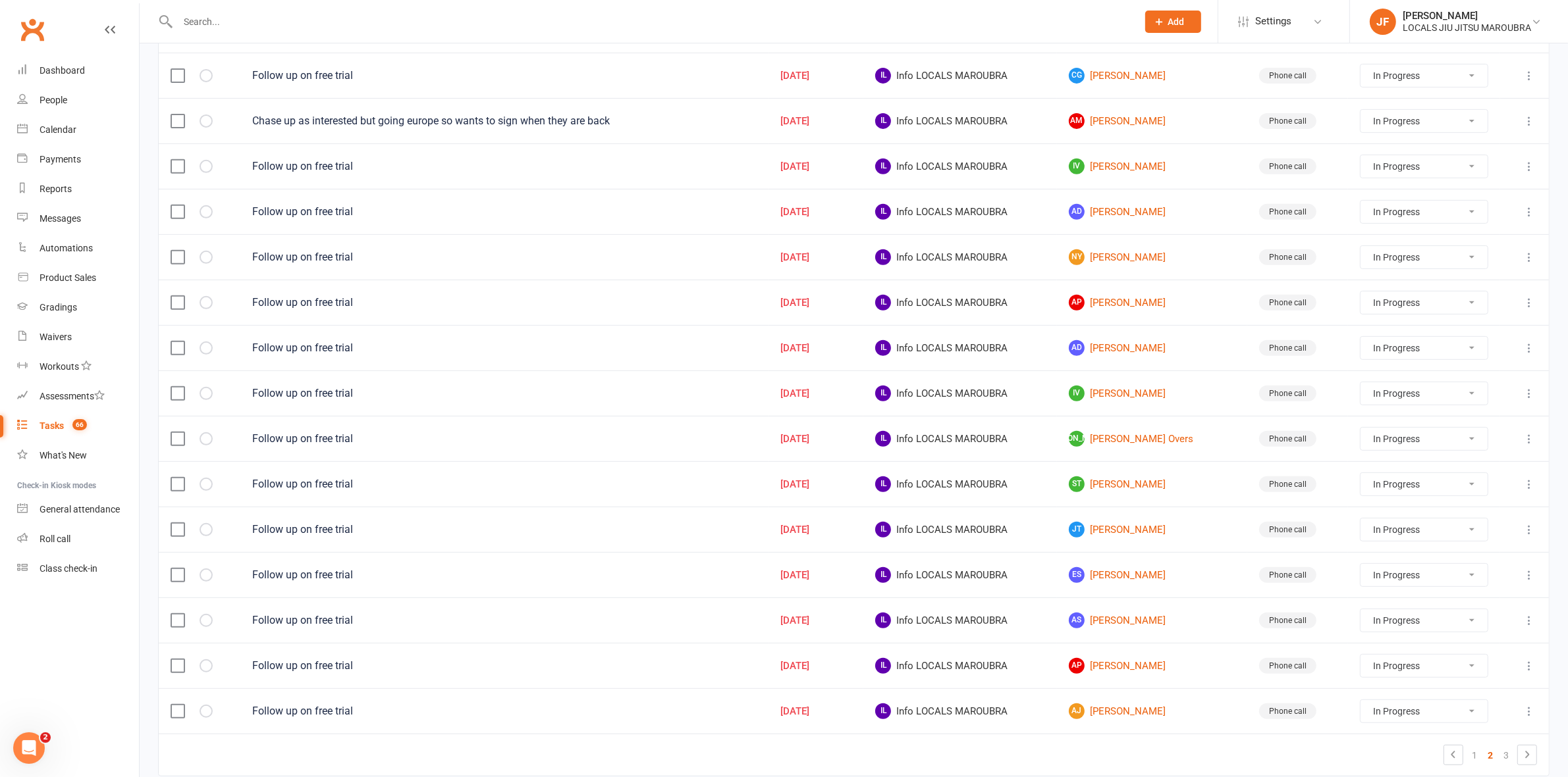
scroll to position [658, 0]
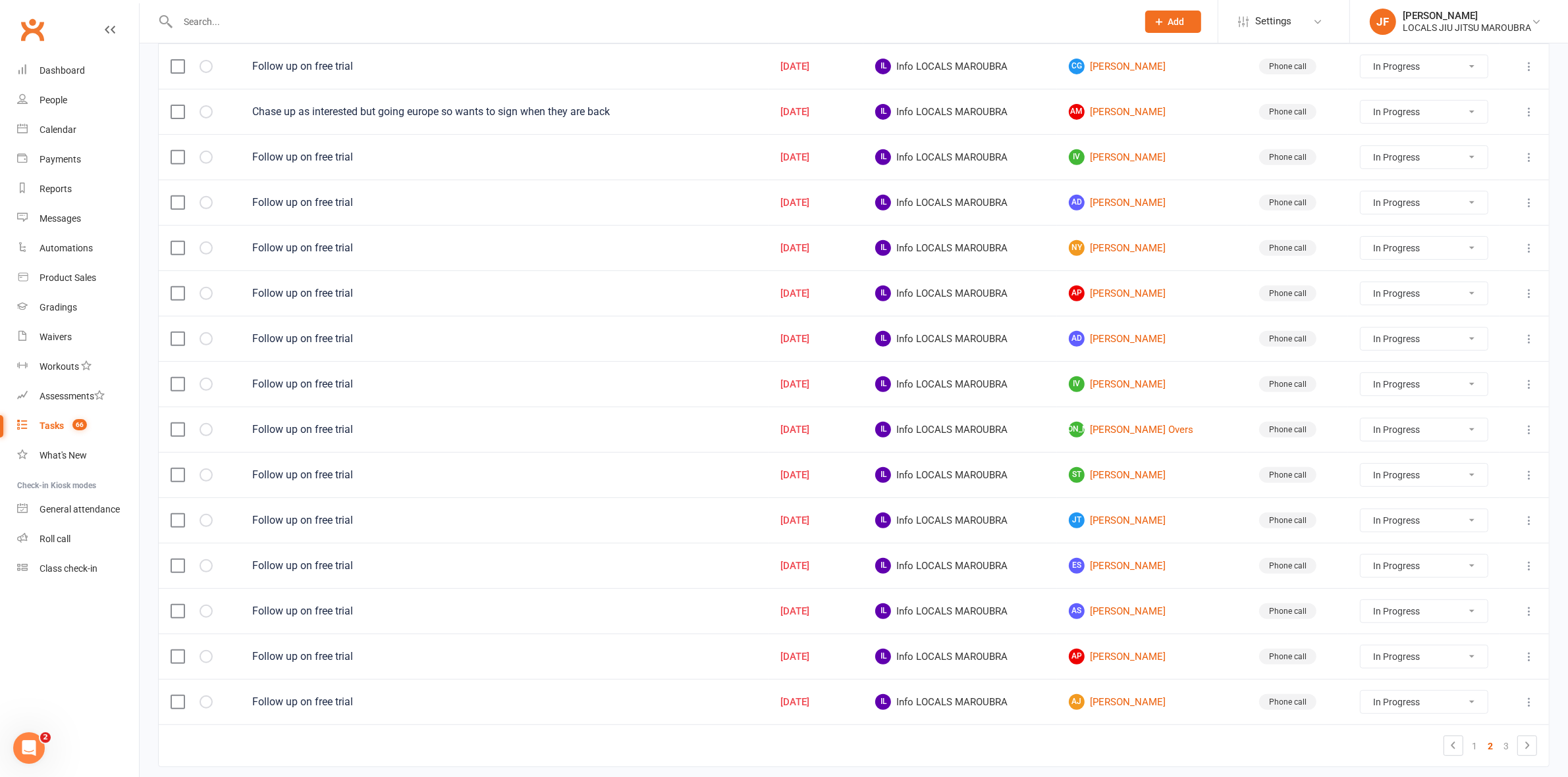
drag, startPoint x: 1509, startPoint y: 756, endPoint x: 1504, endPoint y: 741, distance: 15.8
click at [1508, 756] on link "3" at bounding box center [1506, 747] width 16 height 18
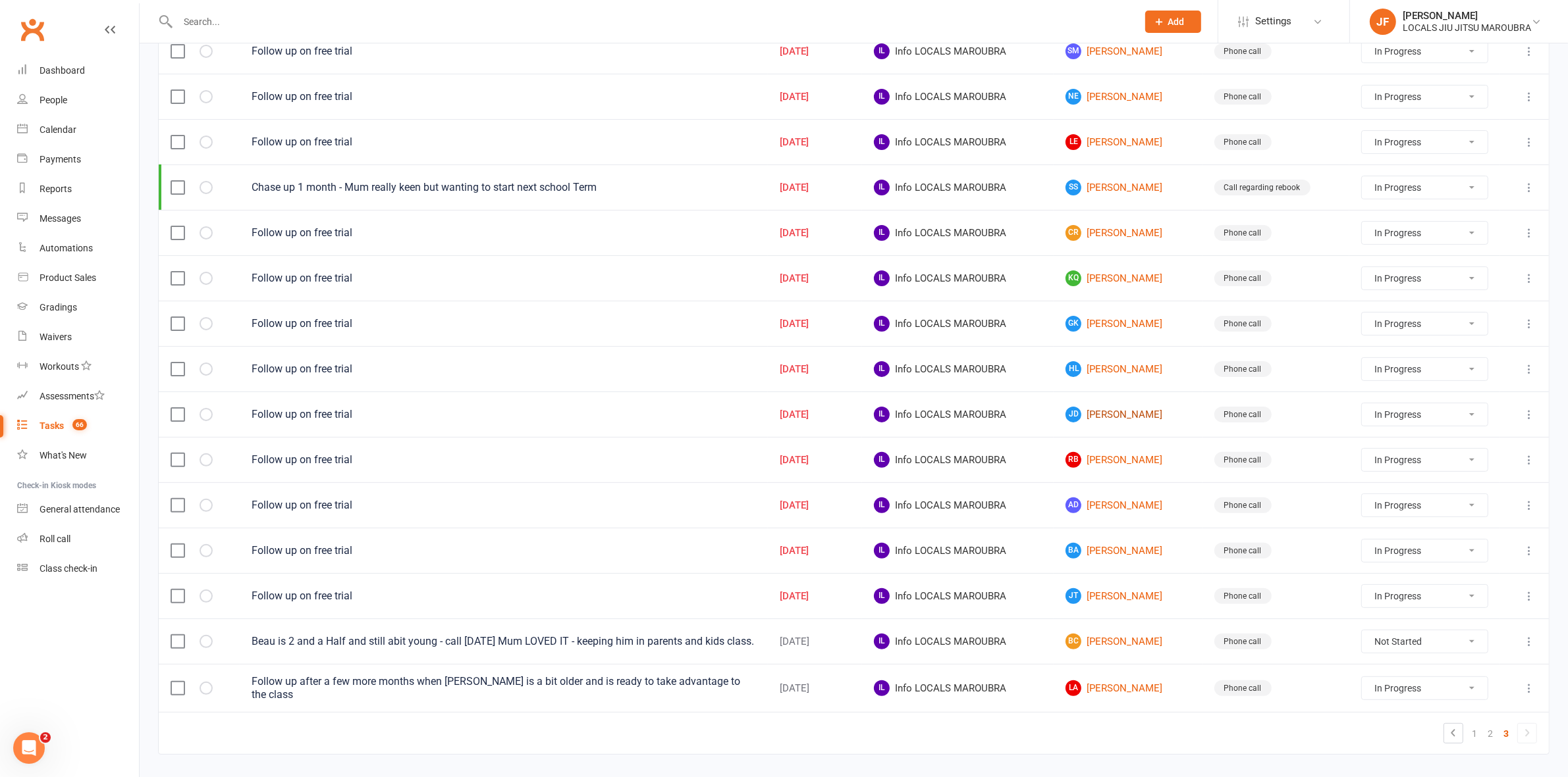
scroll to position [399, 0]
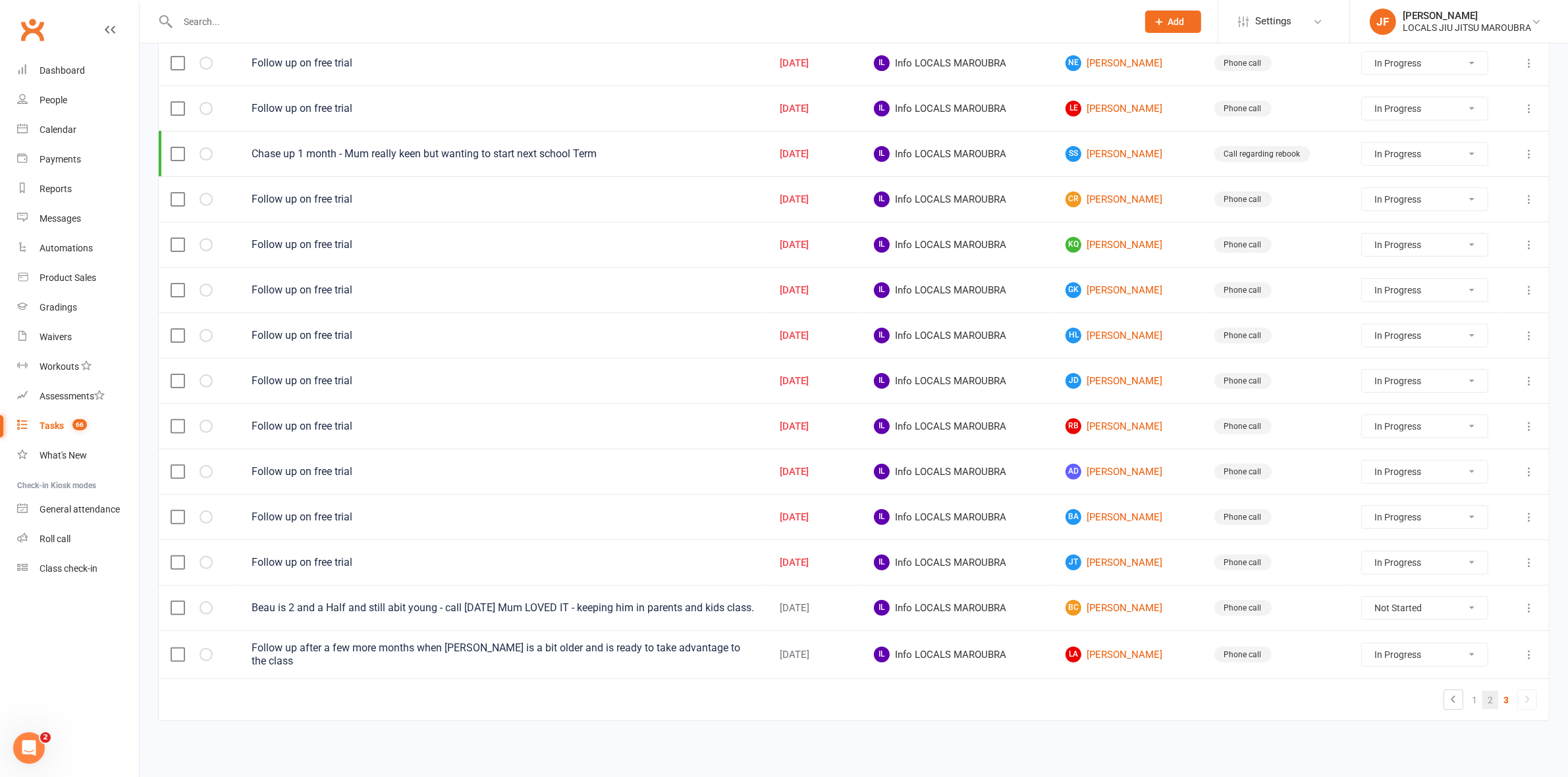
click at [1487, 706] on link "2" at bounding box center [1490, 701] width 16 height 18
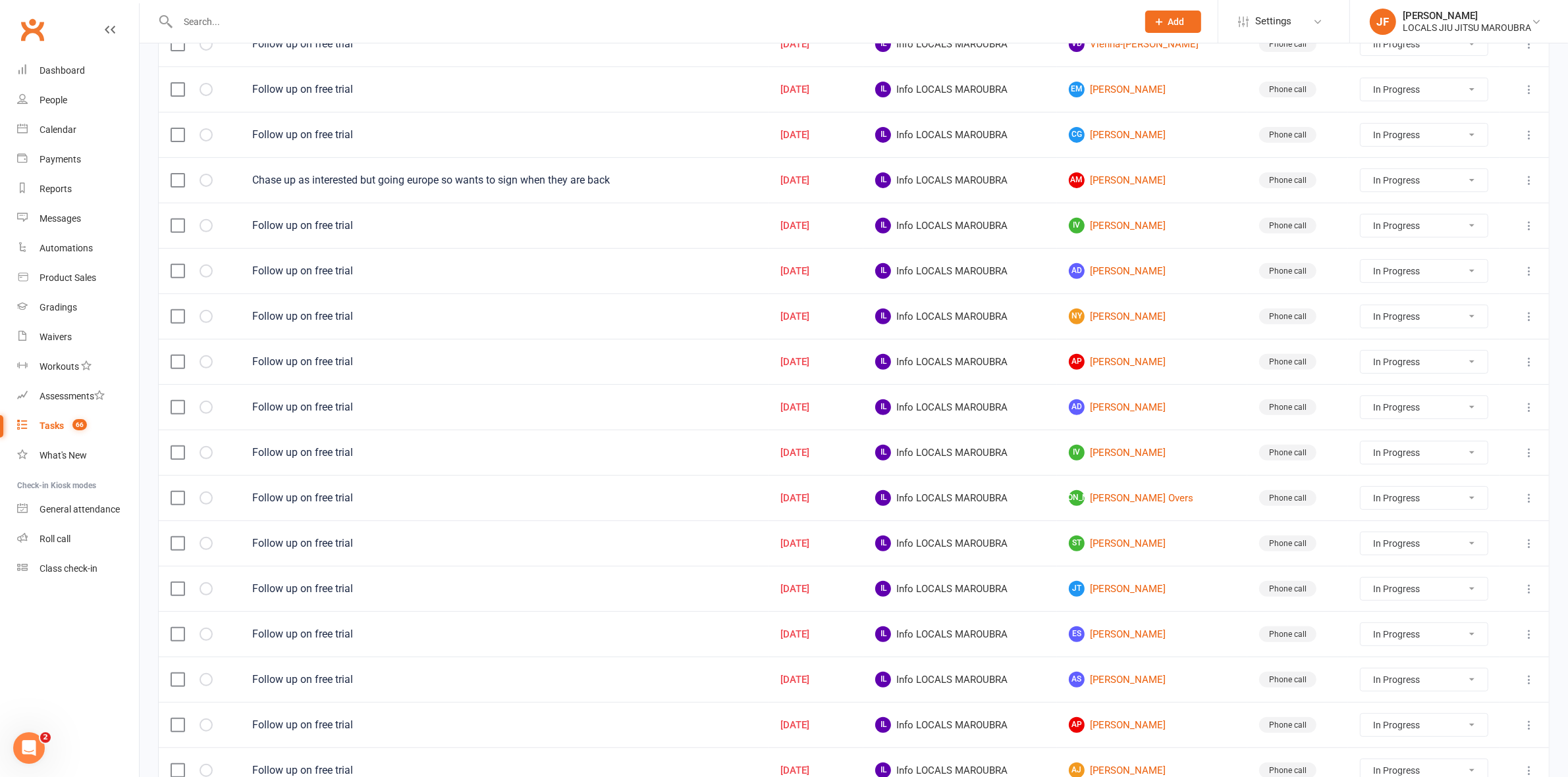
scroll to position [554, 0]
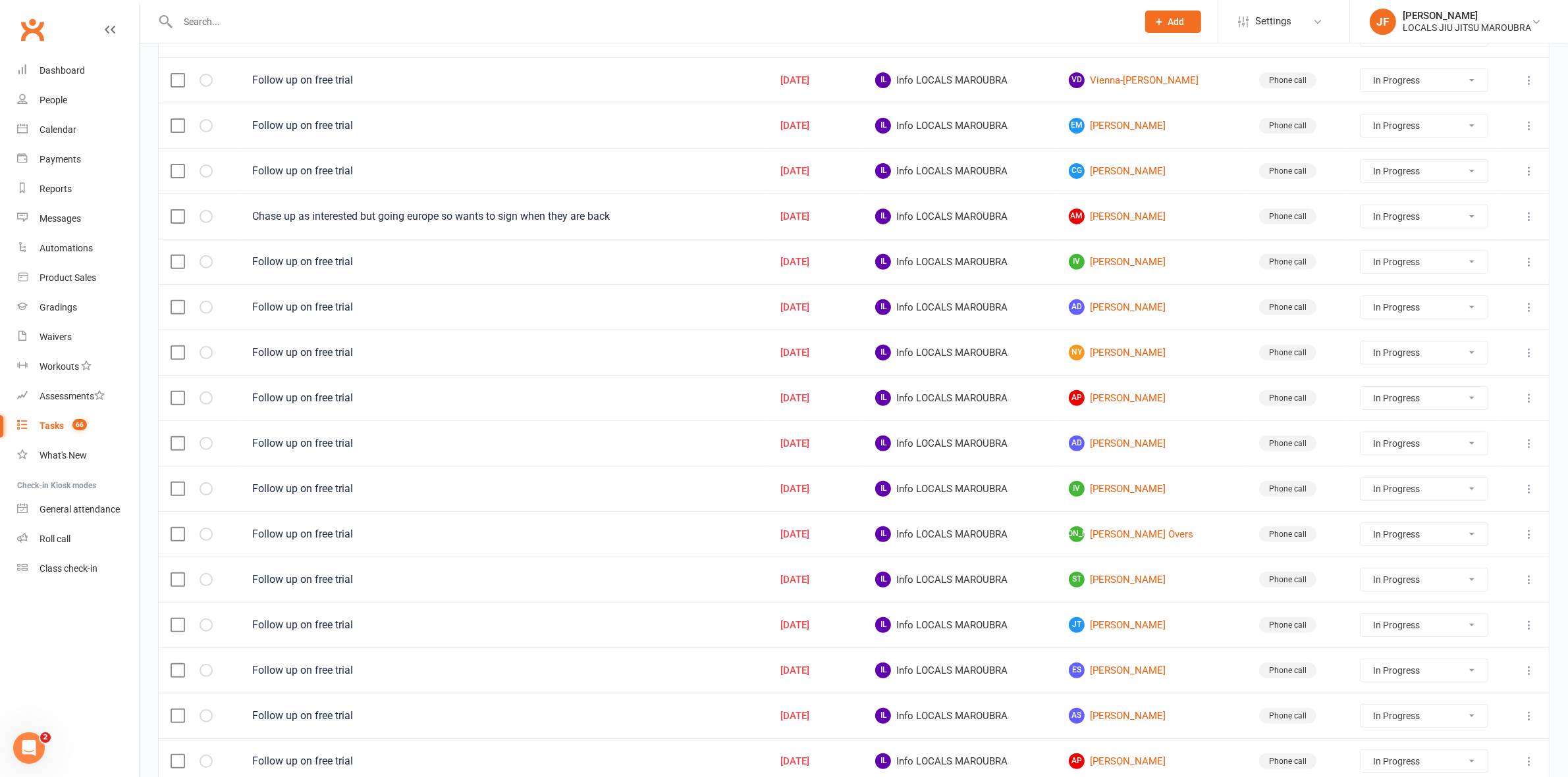
click at [1377, 359] on select "Not Started In Progress Waiting Complete" at bounding box center [1423, 353] width 127 height 23
click at [1360, 349] on select "Not Started In Progress Waiting Complete" at bounding box center [1423, 353] width 127 height 23
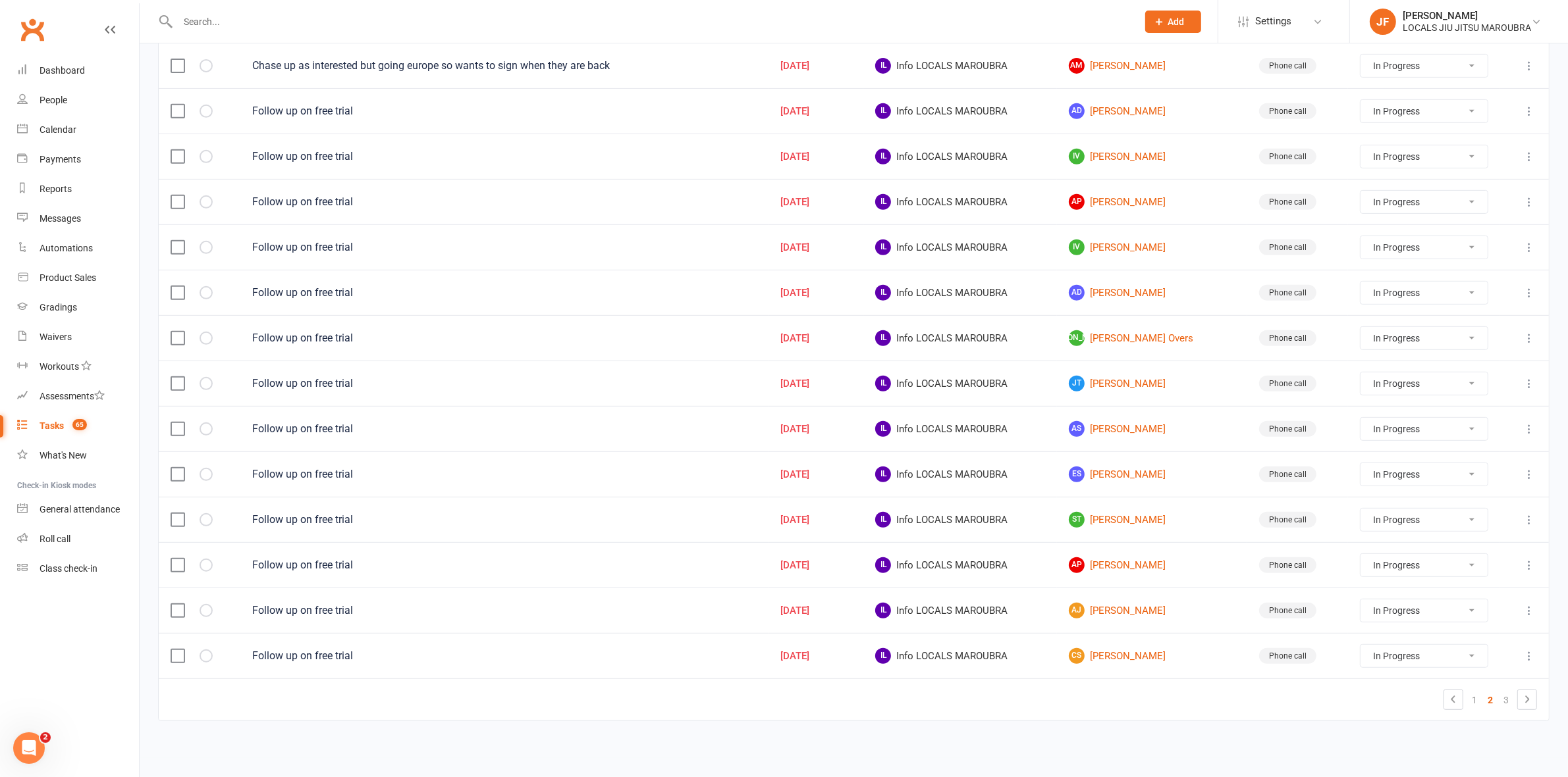
scroll to position [718, 0]
click at [1478, 703] on link "1" at bounding box center [1474, 701] width 16 height 18
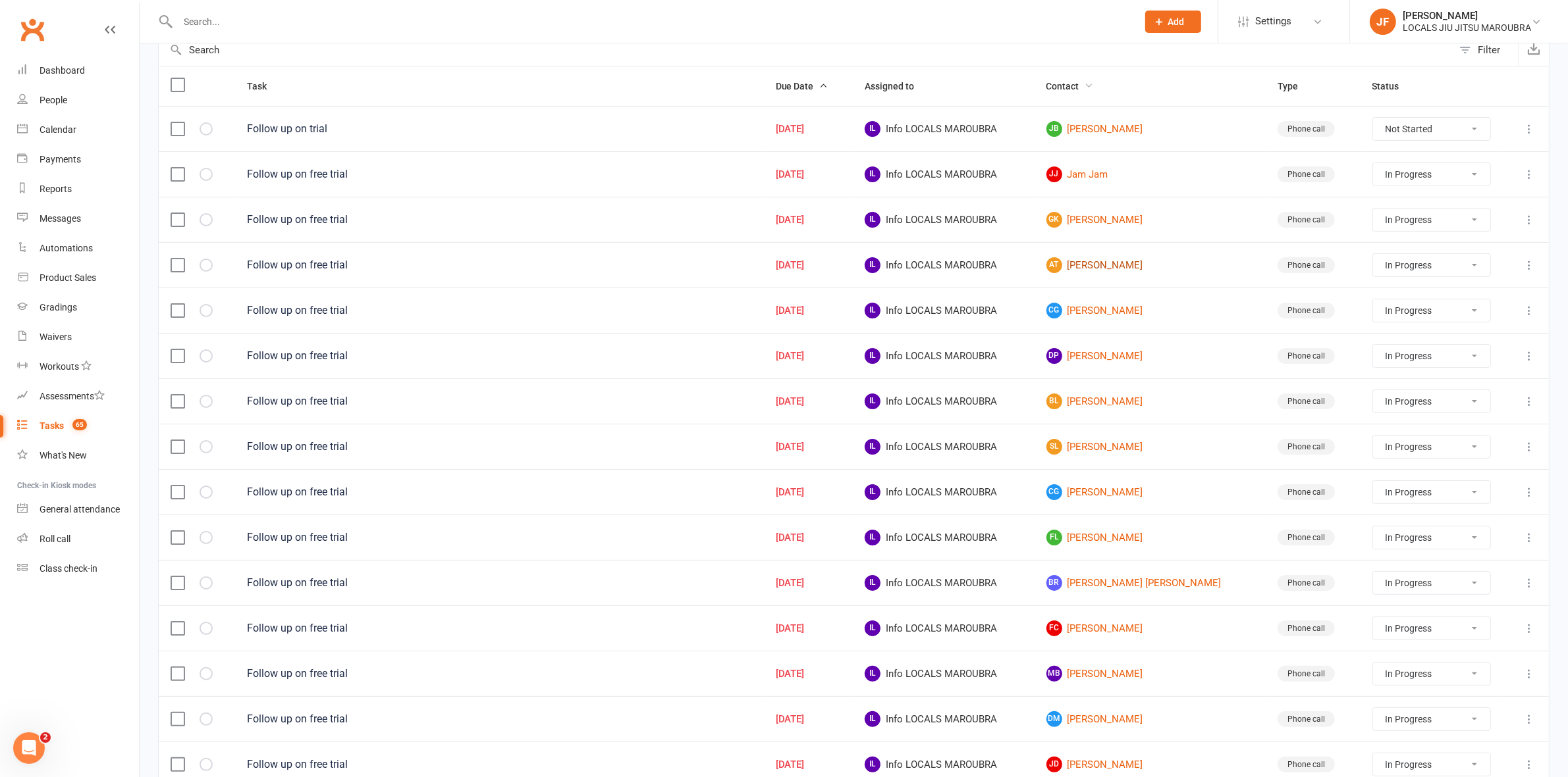
scroll to position [142, 0]
click at [1387, 546] on select "Not Started In Progress Waiting Complete" at bounding box center [1432, 537] width 118 height 23
click at [1373, 531] on select "Not Started In Progress Waiting Complete" at bounding box center [1432, 537] width 118 height 23
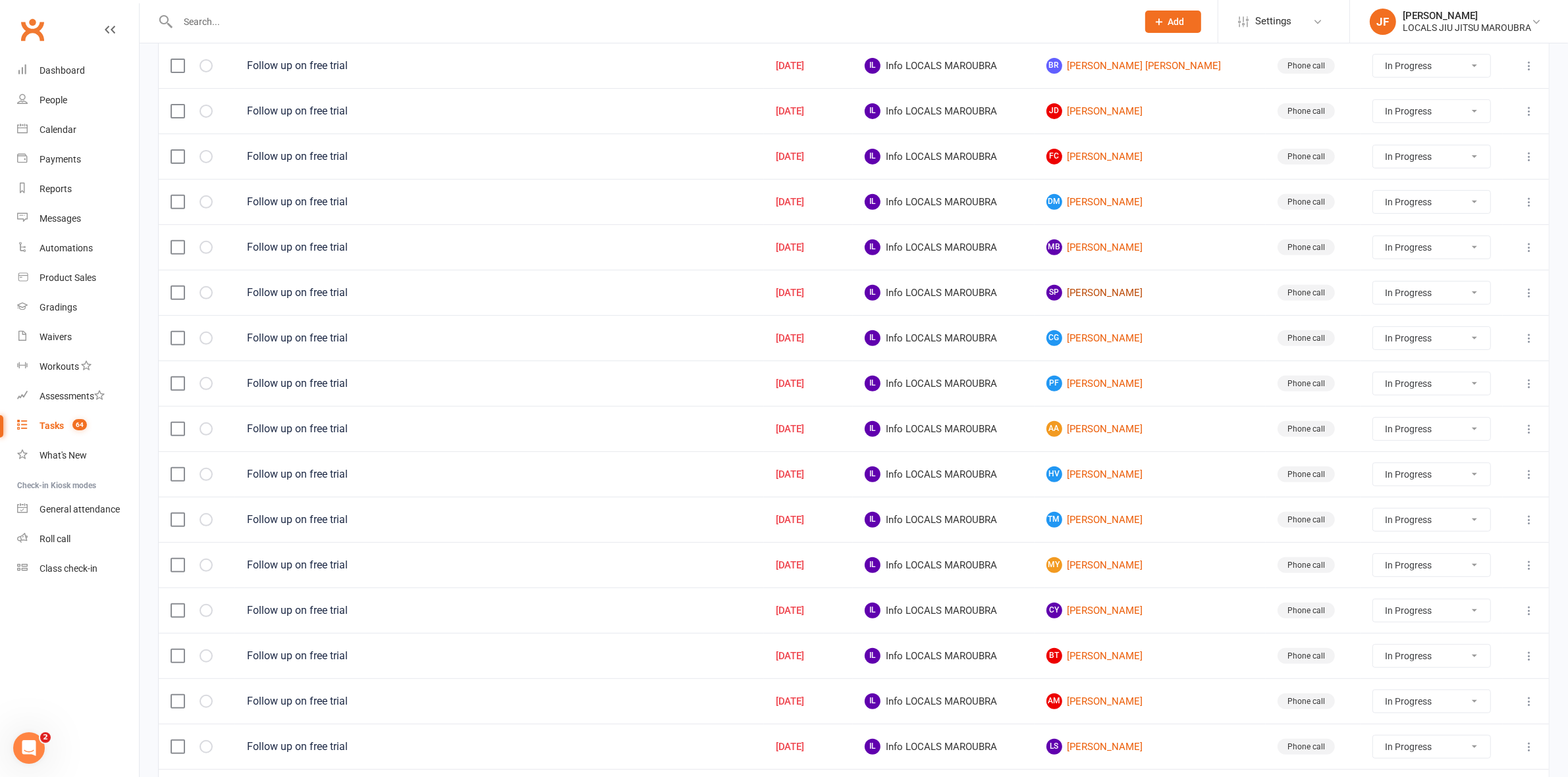
scroll to position [636, 0]
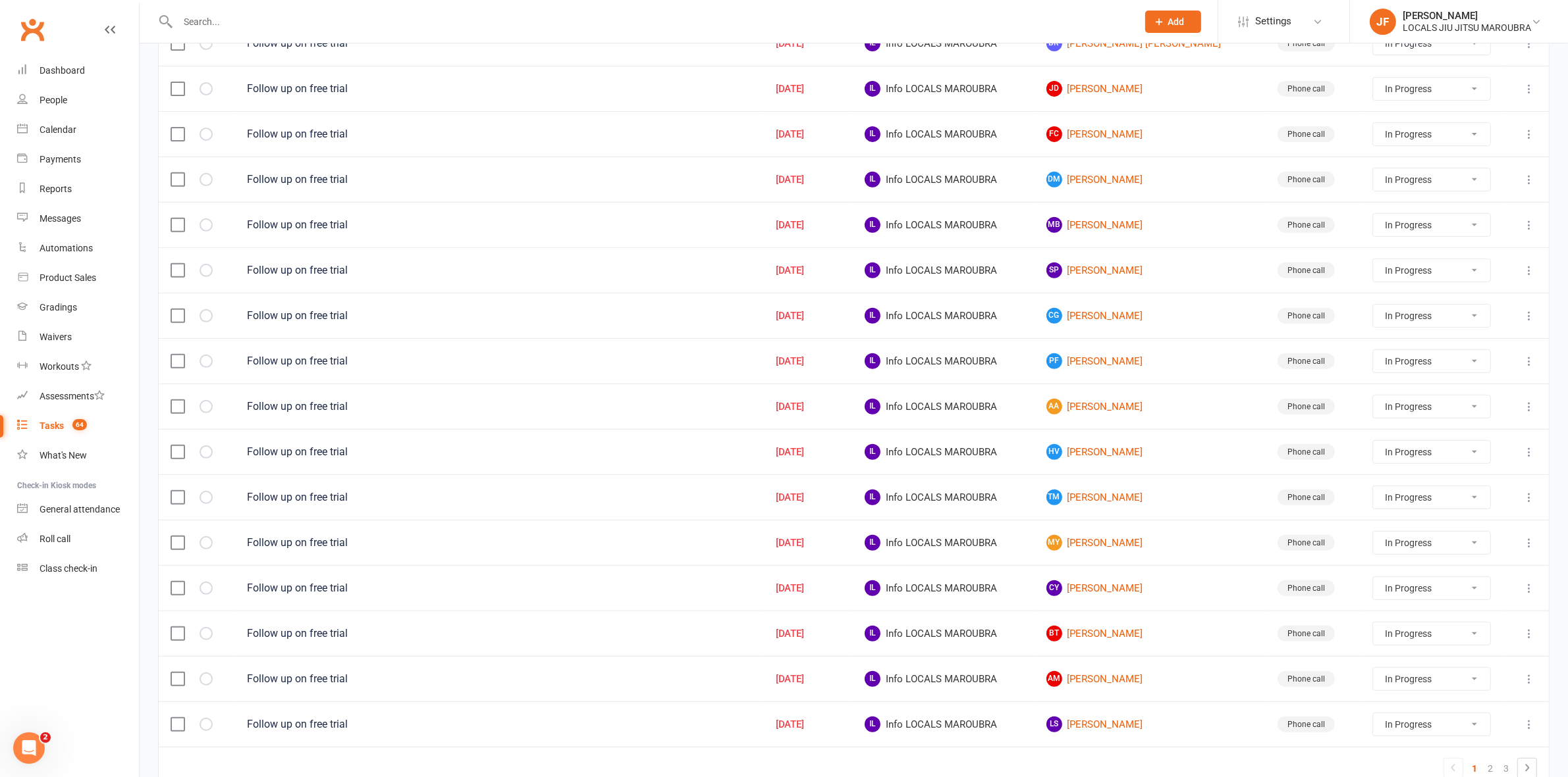
click at [1406, 363] on select "Not Started In Progress Waiting Complete" at bounding box center [1432, 361] width 118 height 23
click at [1373, 359] on select "Not Started In Progress Waiting Complete" at bounding box center [1432, 361] width 118 height 23
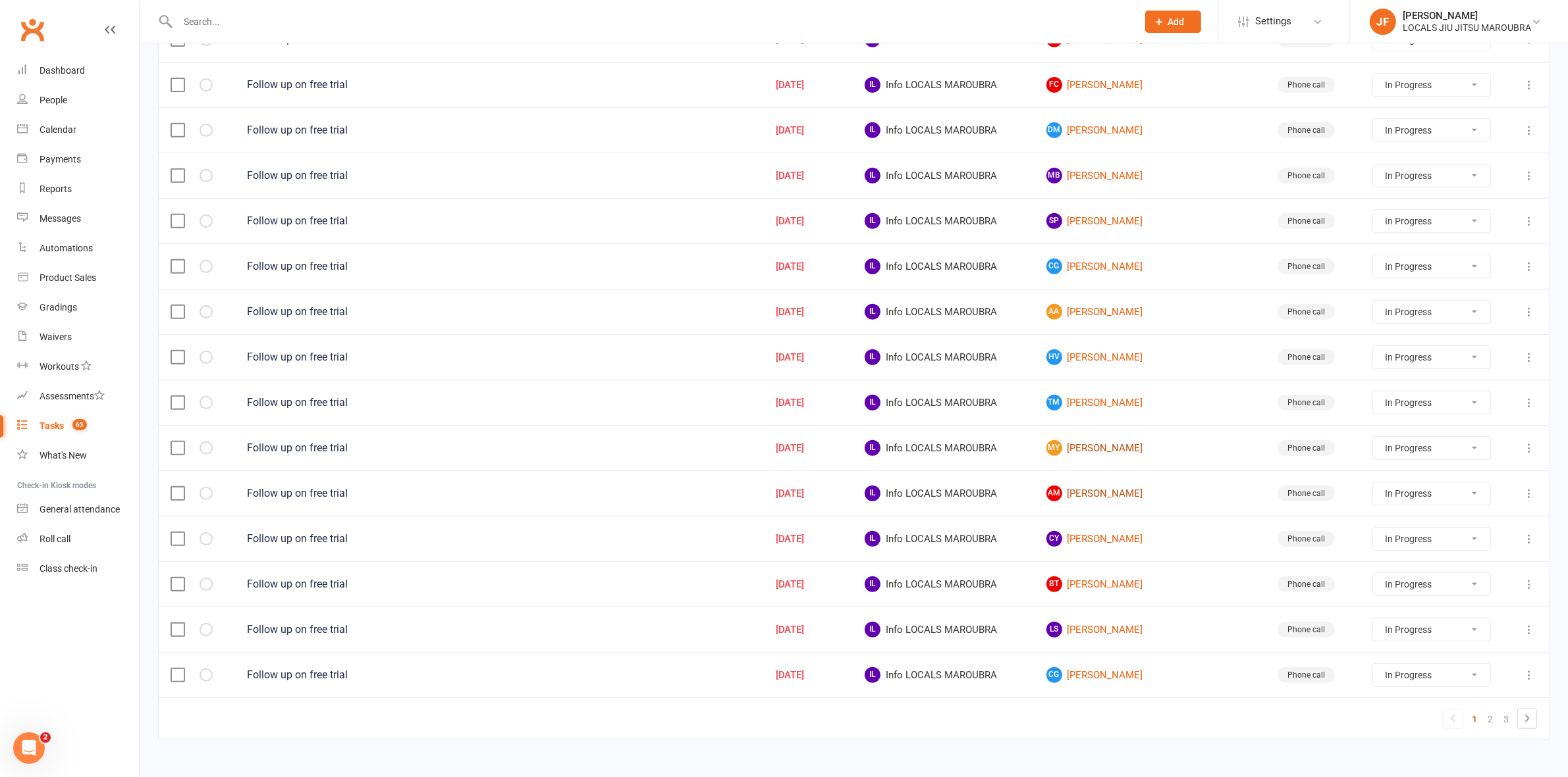
scroll to position [718, 0]
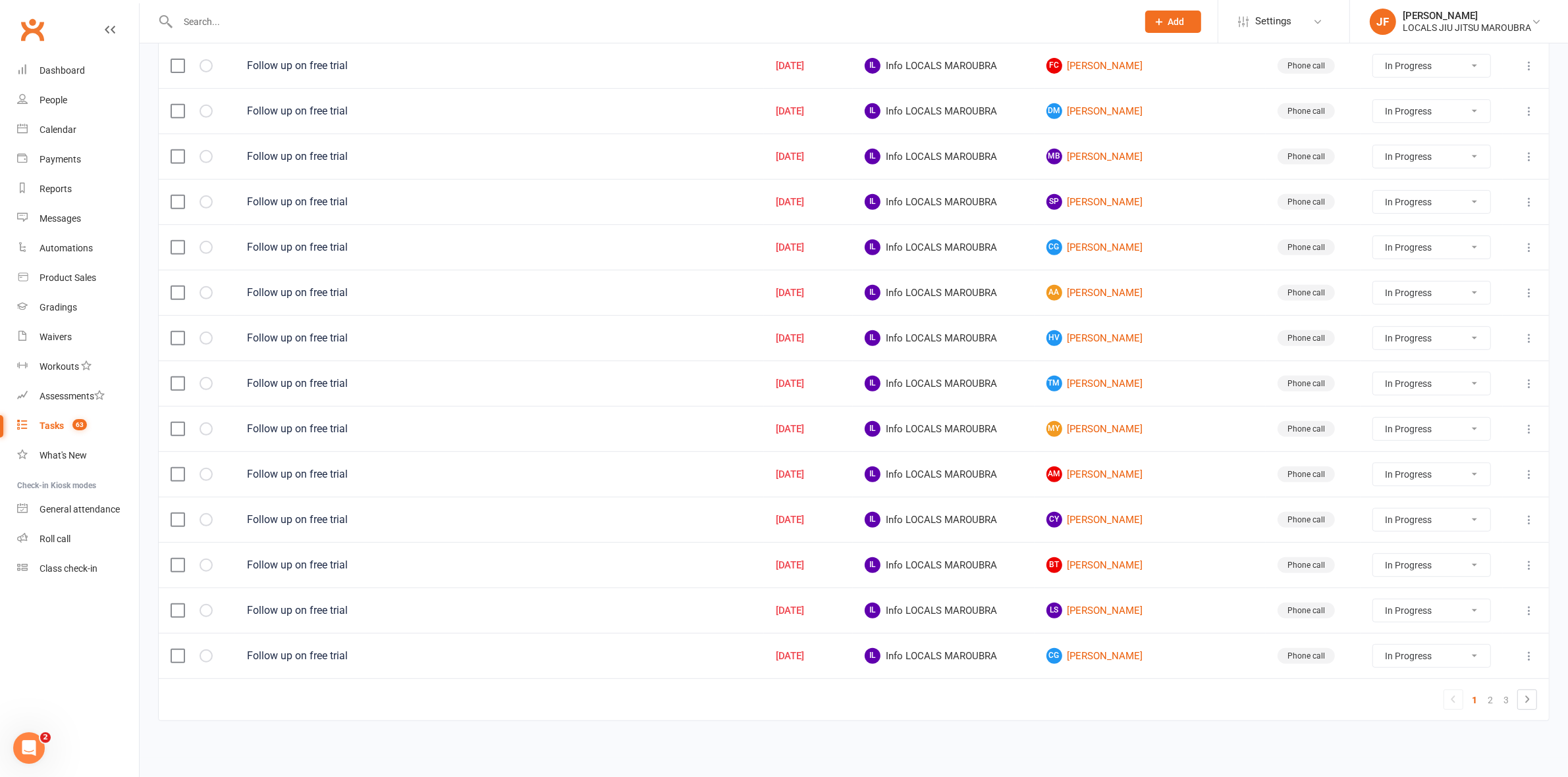
drag, startPoint x: 1487, startPoint y: 696, endPoint x: 1468, endPoint y: 689, distance: 20.2
click at [1487, 696] on link "2" at bounding box center [1490, 701] width 16 height 18
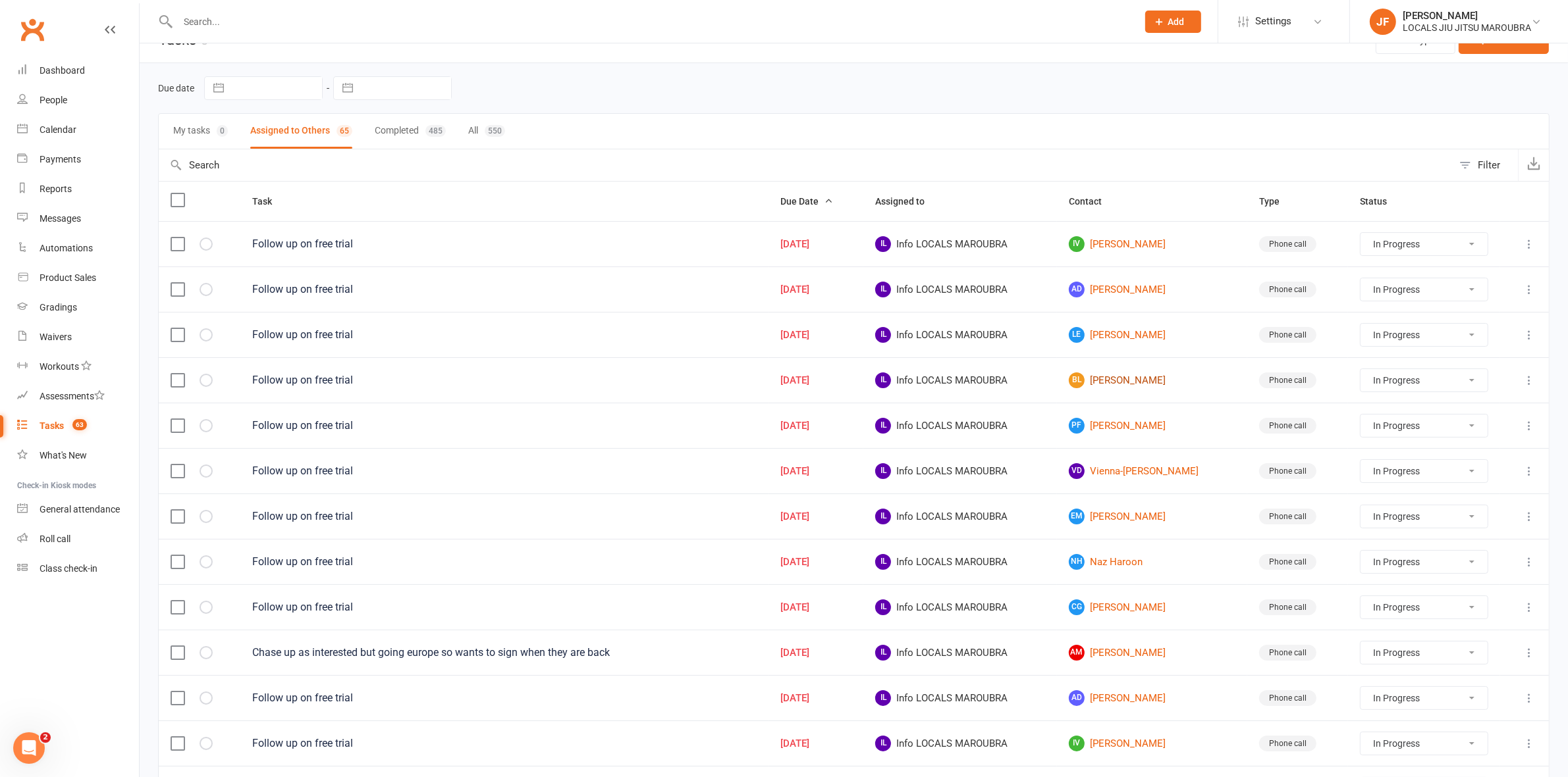
scroll to position [0, 0]
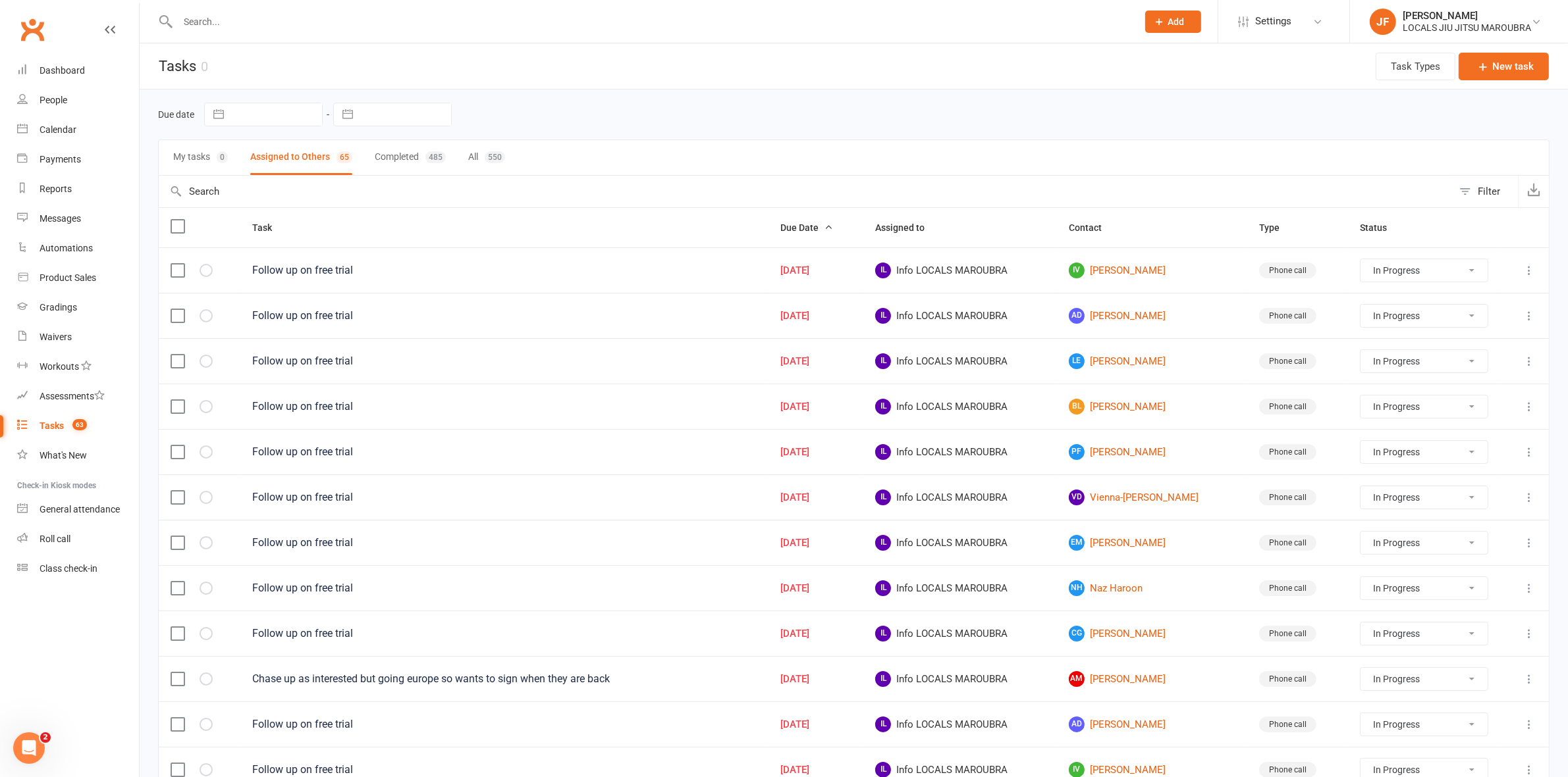
click at [1384, 453] on select "Not Started In Progress Waiting Complete" at bounding box center [1423, 453] width 127 height 23
click at [1360, 444] on select "Not Started In Progress Waiting Complete" at bounding box center [1423, 453] width 127 height 23
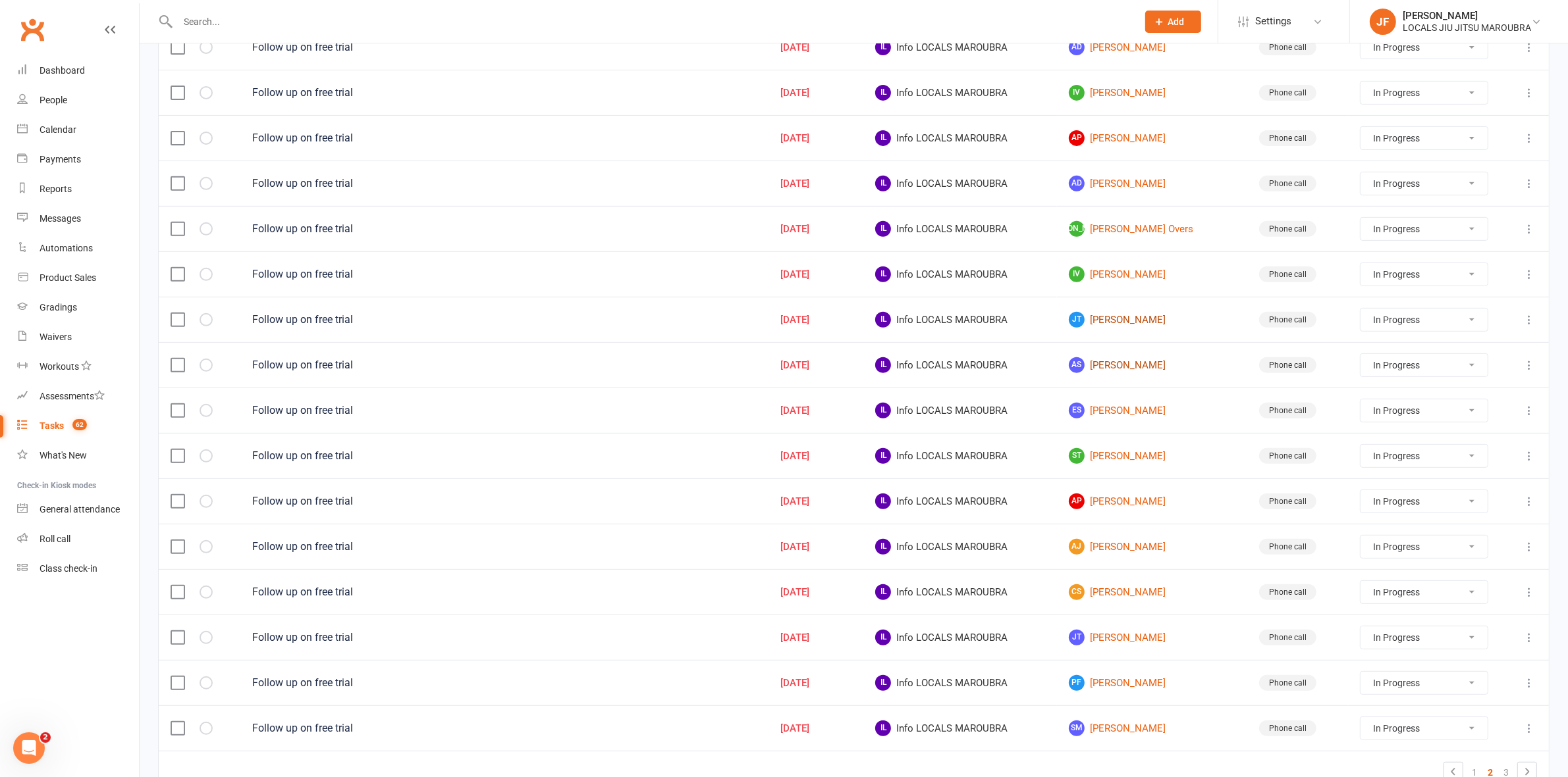
scroll to position [658, 0]
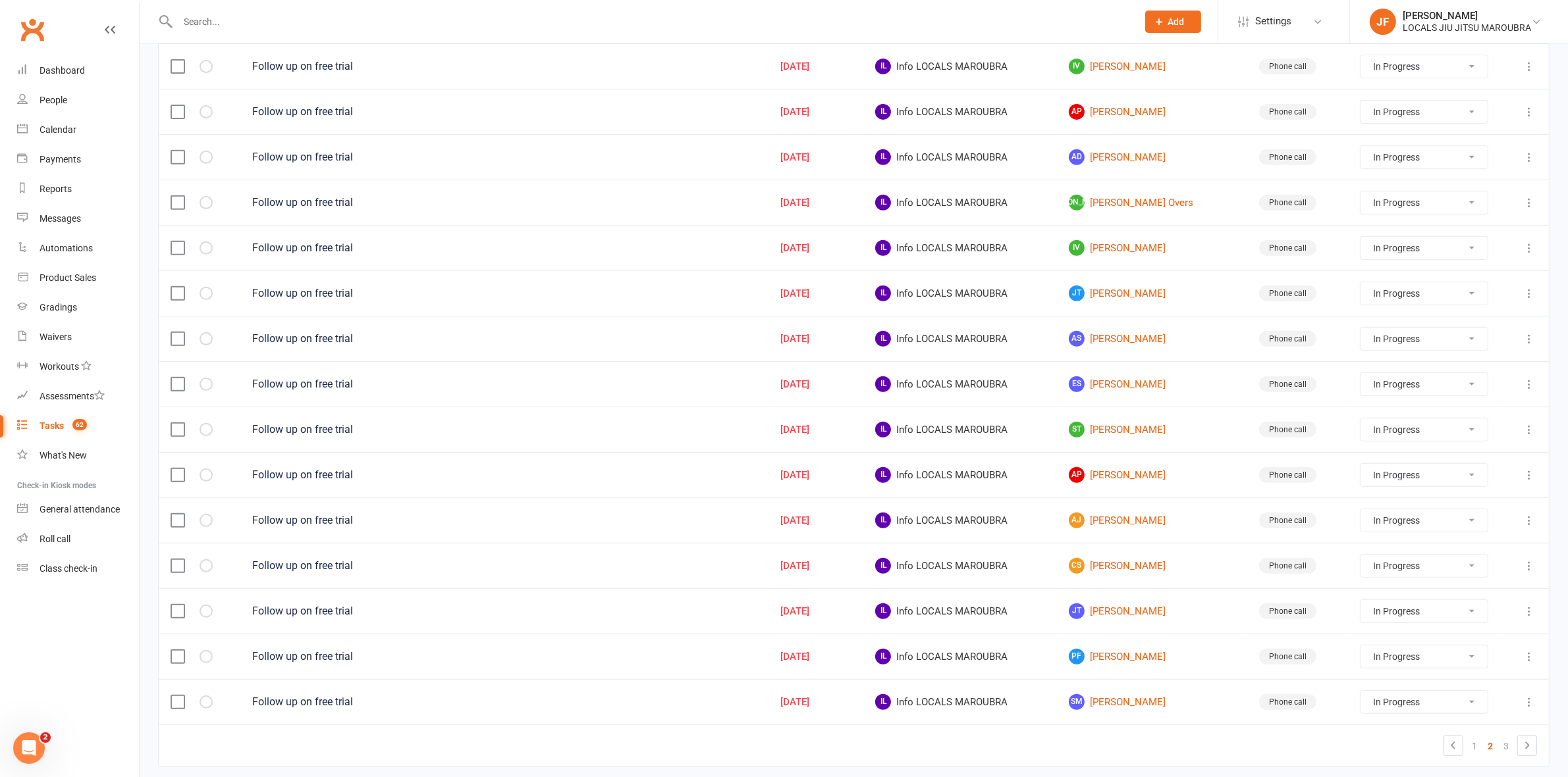
drag, startPoint x: 1110, startPoint y: 433, endPoint x: 1141, endPoint y: 414, distance: 36.4
click at [1141, 407] on td "ES Emilia Stafford" at bounding box center [1151, 384] width 191 height 45
drag, startPoint x: 1149, startPoint y: 485, endPoint x: 1111, endPoint y: 528, distance: 57.4
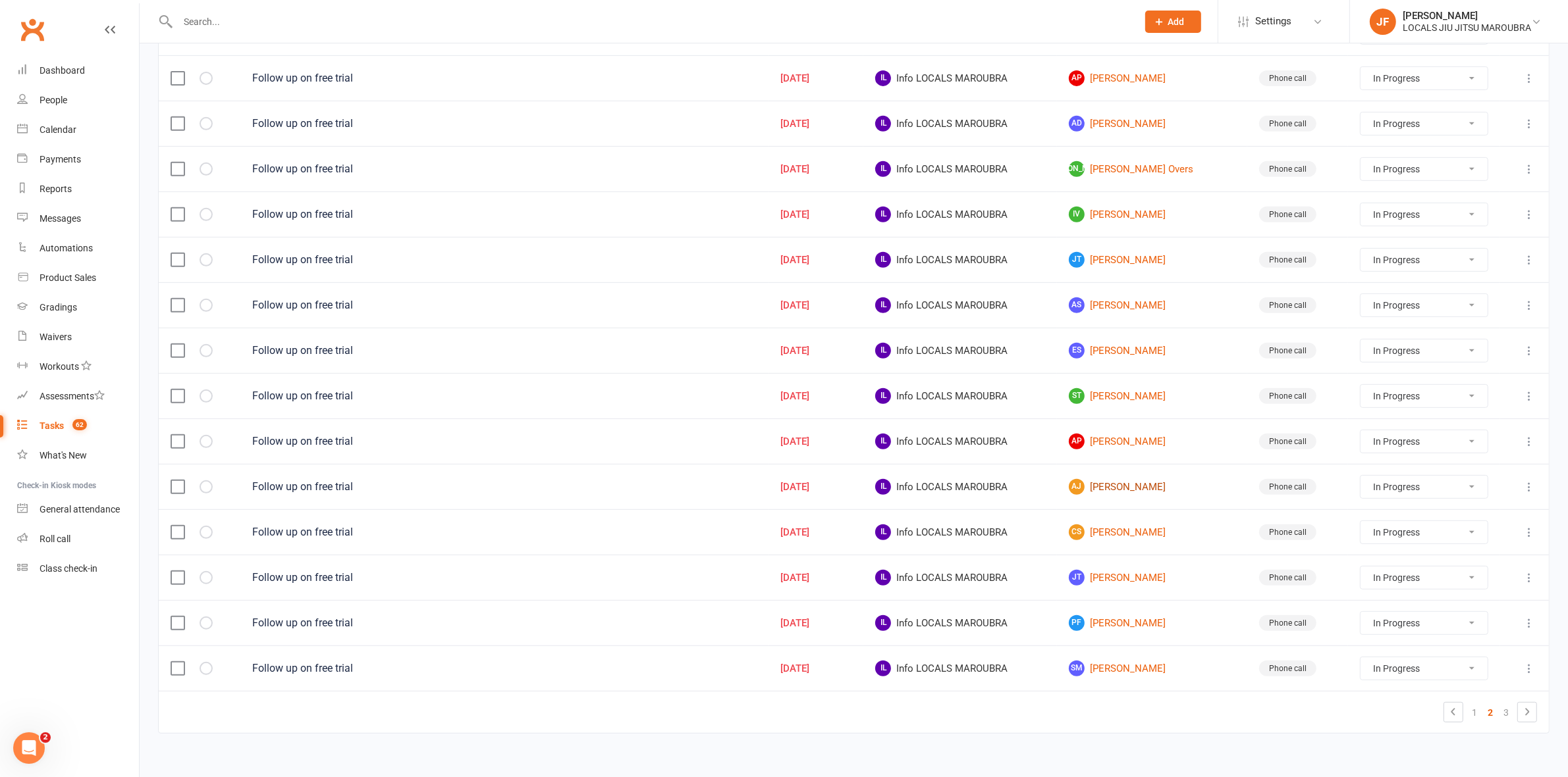
scroll to position [718, 0]
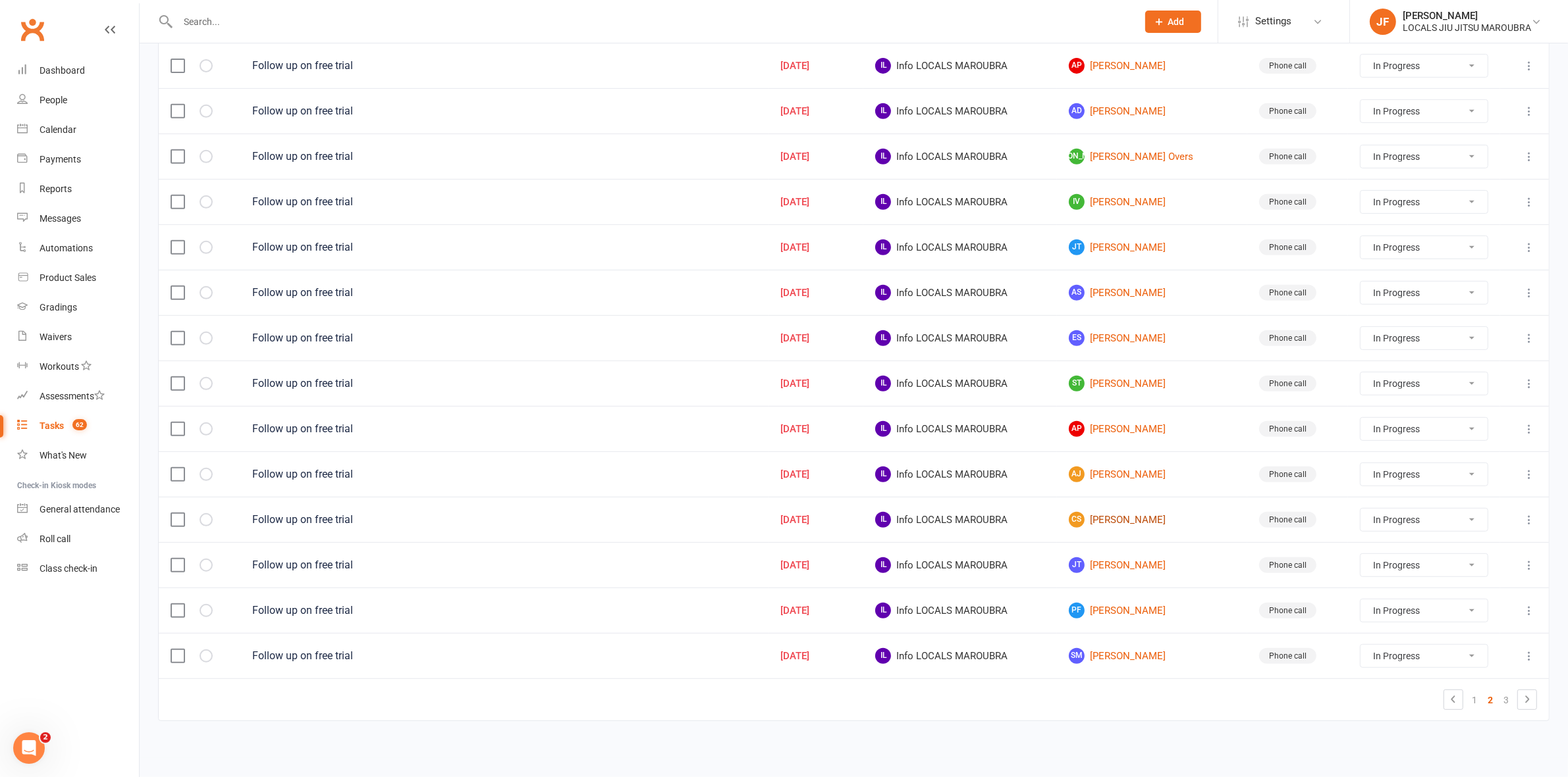
drag, startPoint x: 1128, startPoint y: 526, endPoint x: 1131, endPoint y: 517, distance: 9.5
drag, startPoint x: 1504, startPoint y: 701, endPoint x: 1478, endPoint y: 679, distance: 34.1
click at [1504, 696] on link "3" at bounding box center [1506, 701] width 16 height 18
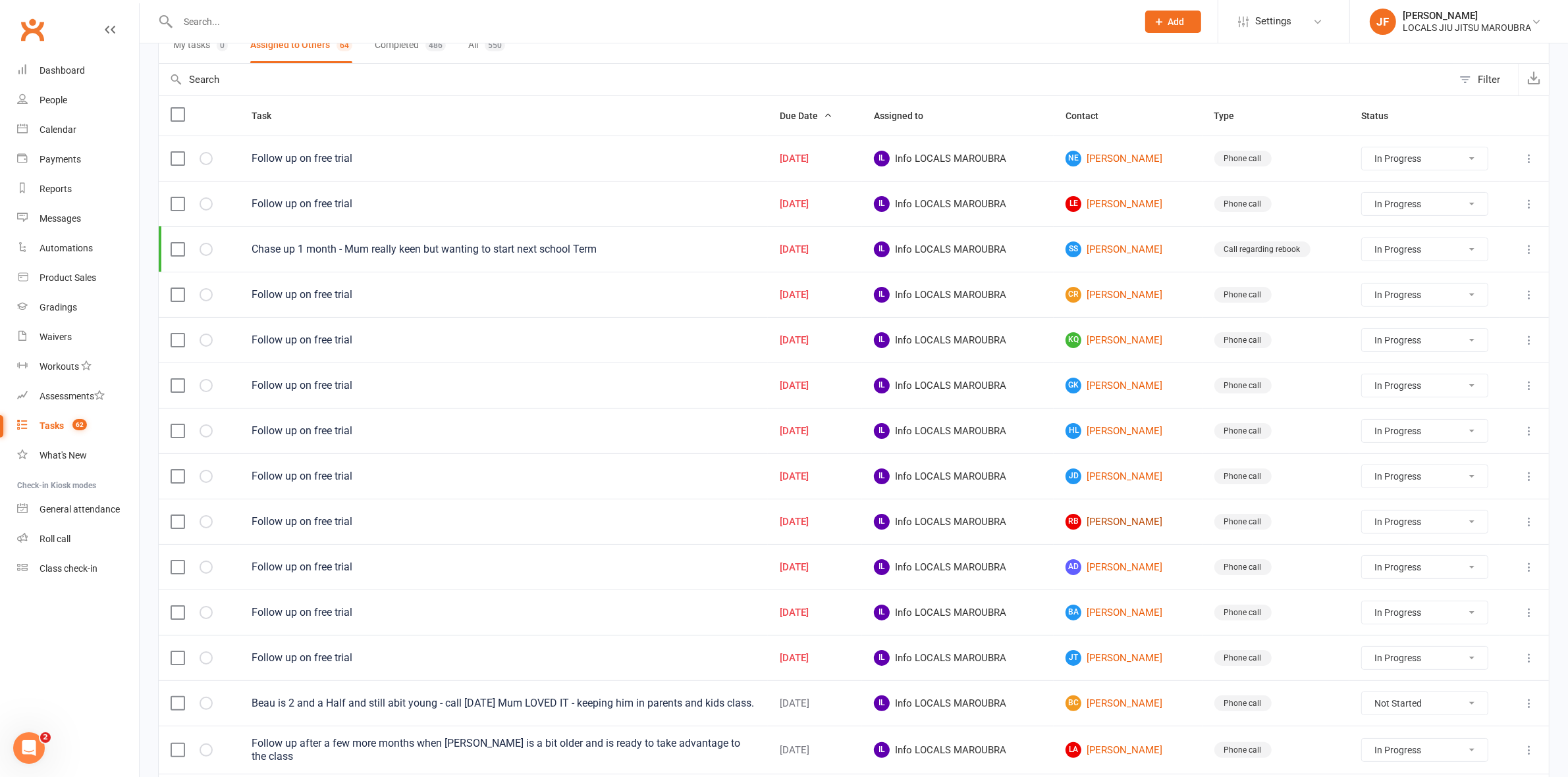
scroll to position [215, 0]
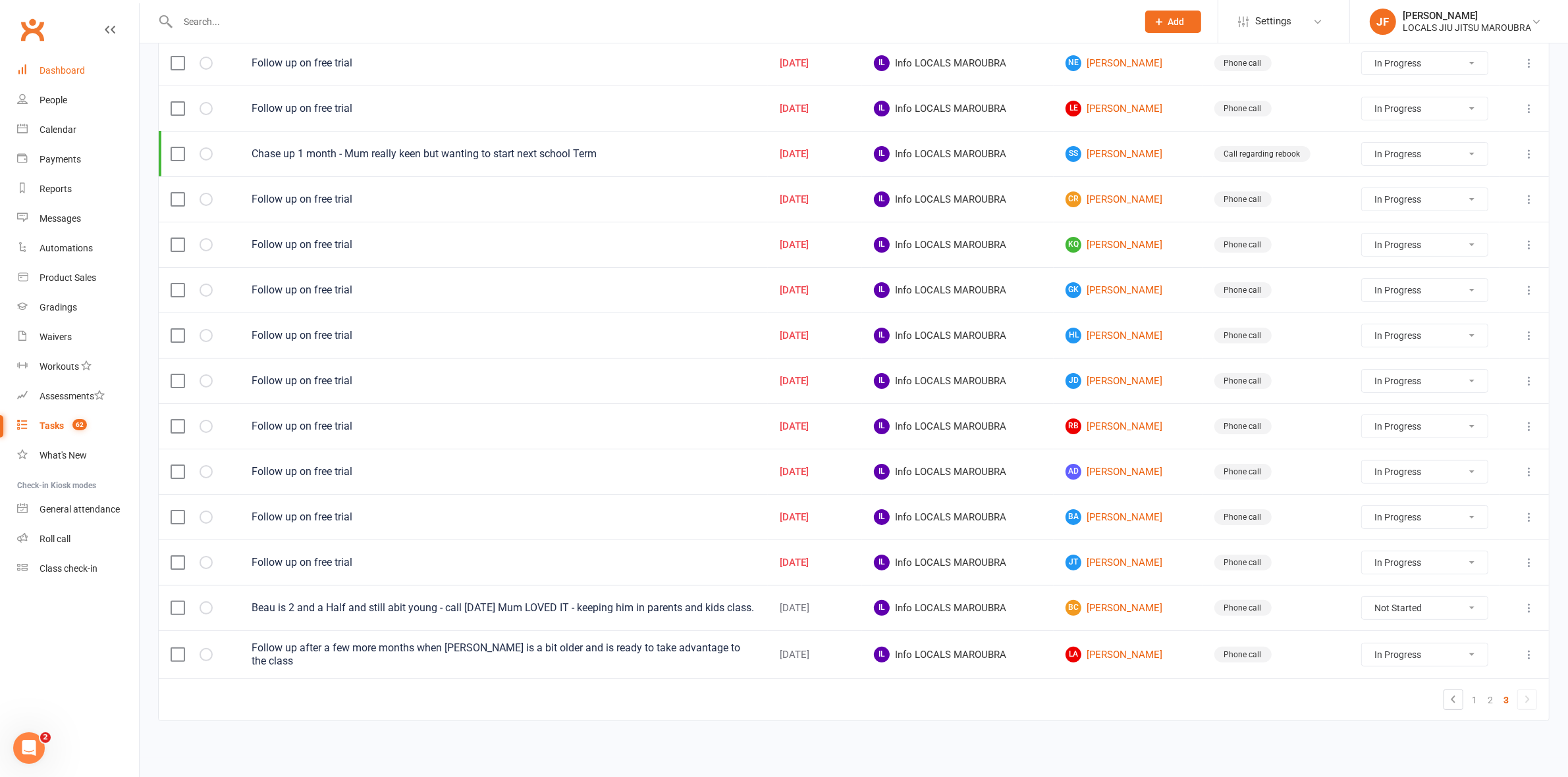
click at [89, 79] on link "Dashboard" at bounding box center [78, 71] width 122 height 30
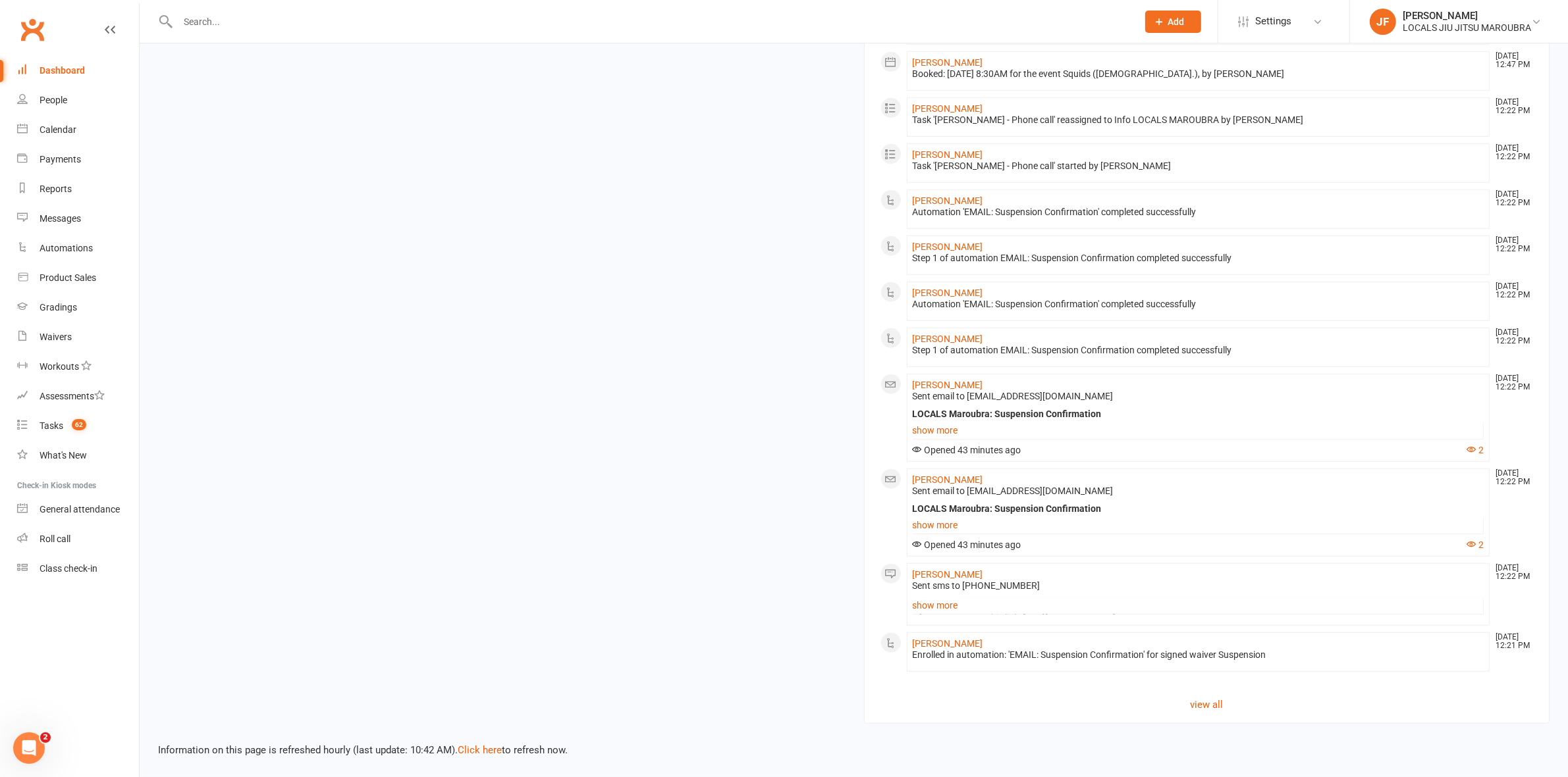
scroll to position [1226, 0]
click at [1202, 705] on link "view all" at bounding box center [1207, 705] width 653 height 16
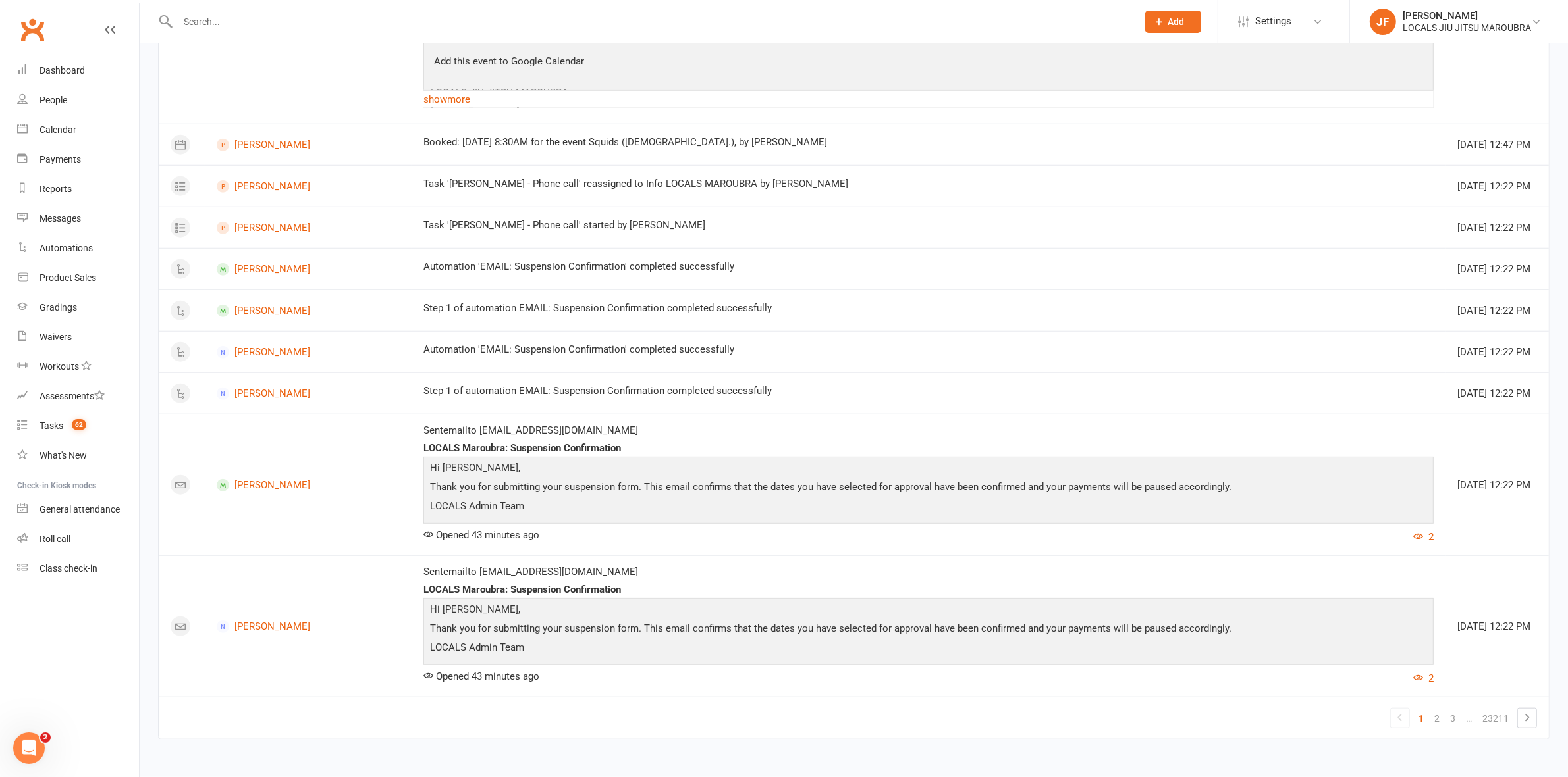
scroll to position [1461, 0]
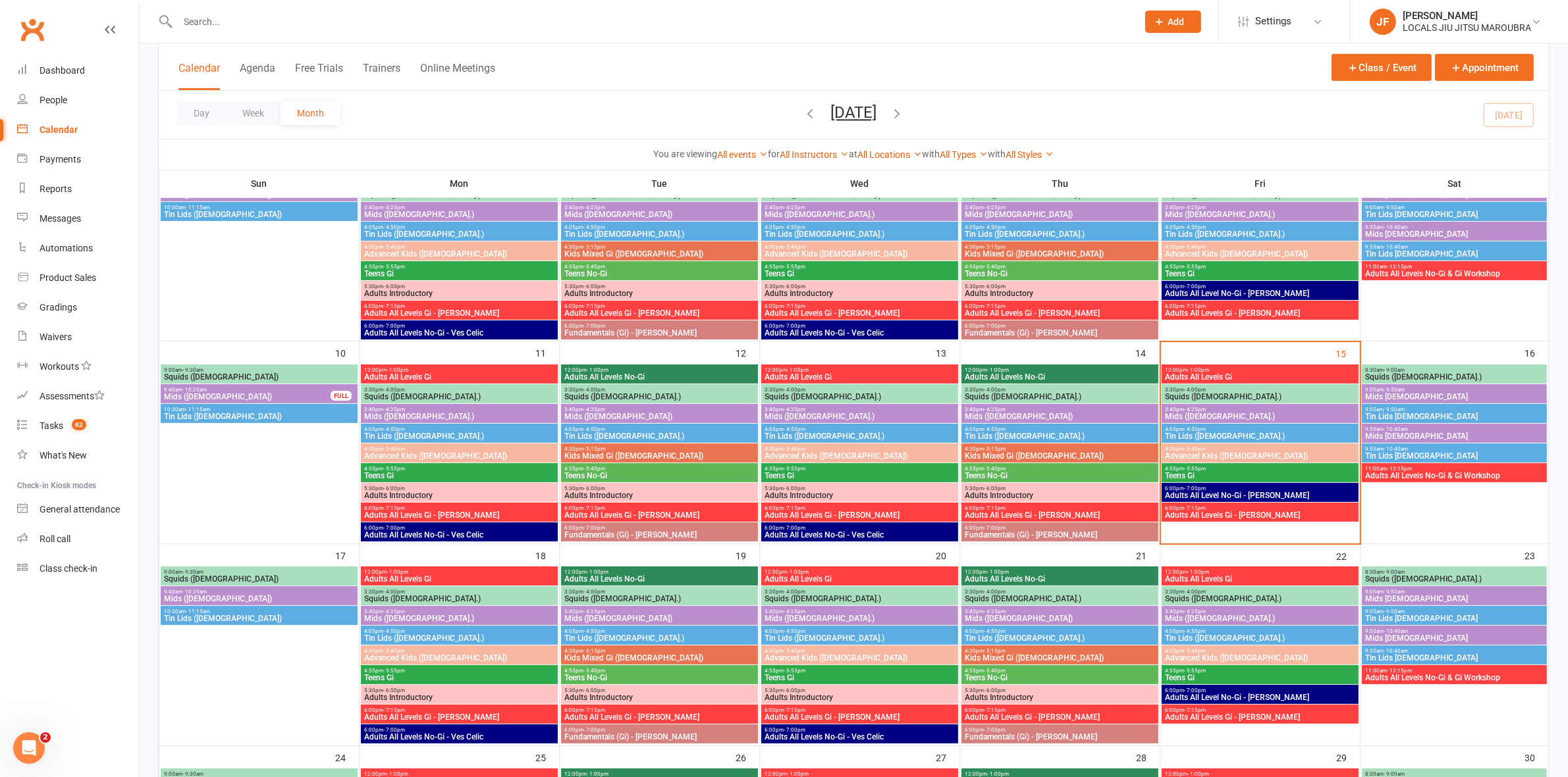
click at [1180, 376] on span "Adults All Levels Gi" at bounding box center [1260, 377] width 191 height 8
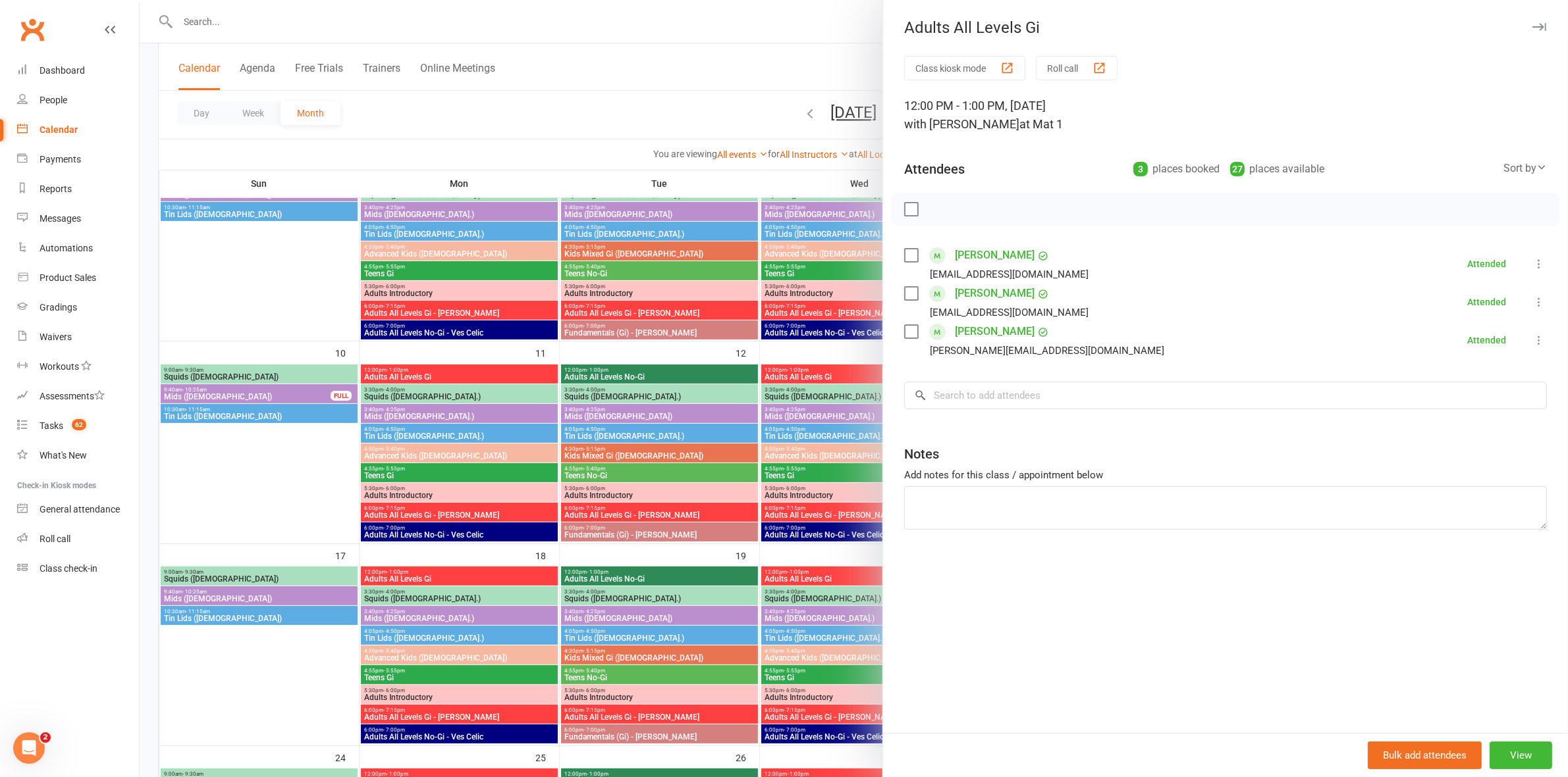
click at [814, 377] on div at bounding box center [854, 388] width 1428 height 777
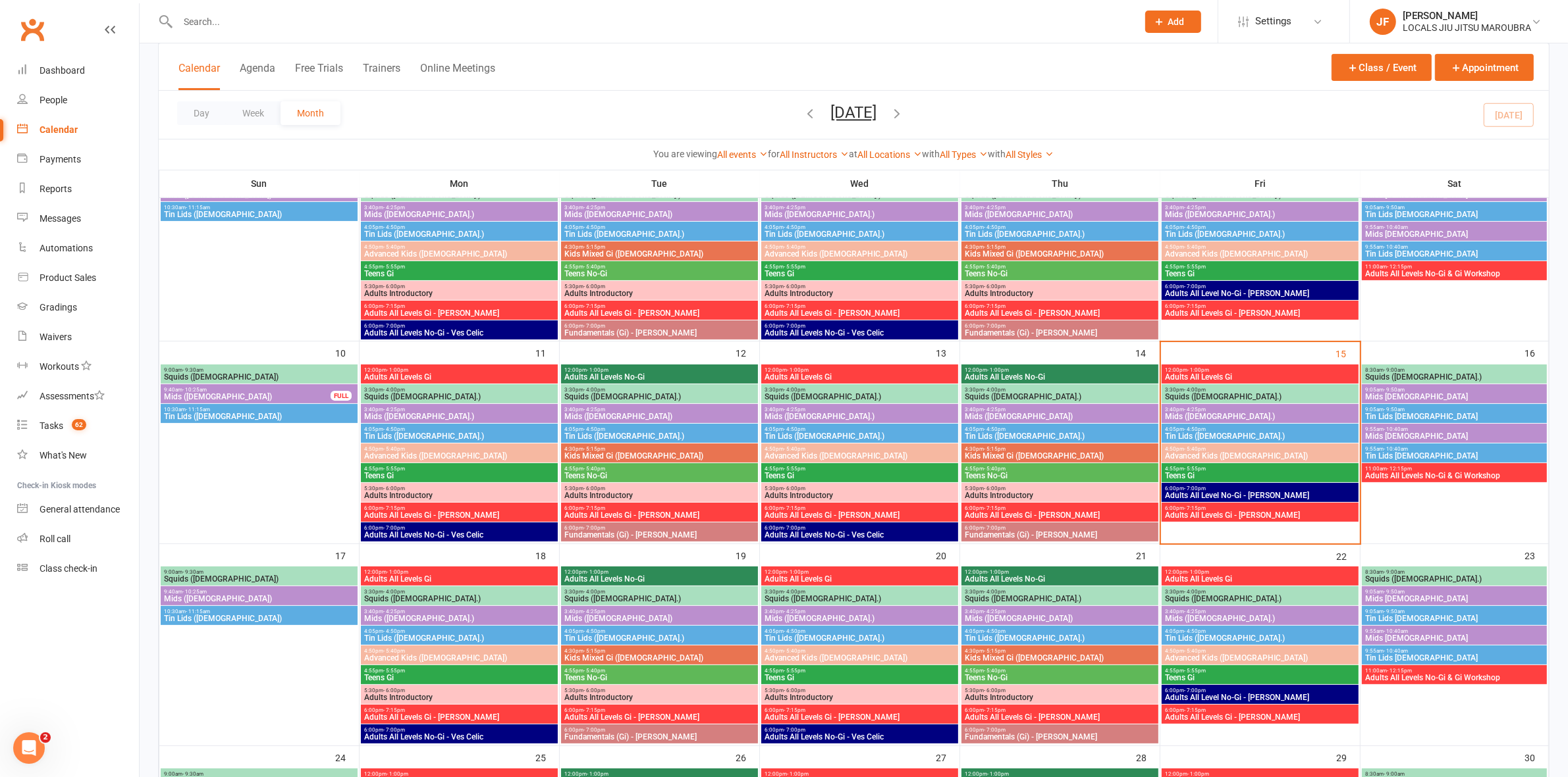
click at [1173, 394] on span "Squids ([DEMOGRAPHIC_DATA].)" at bounding box center [1260, 397] width 191 height 8
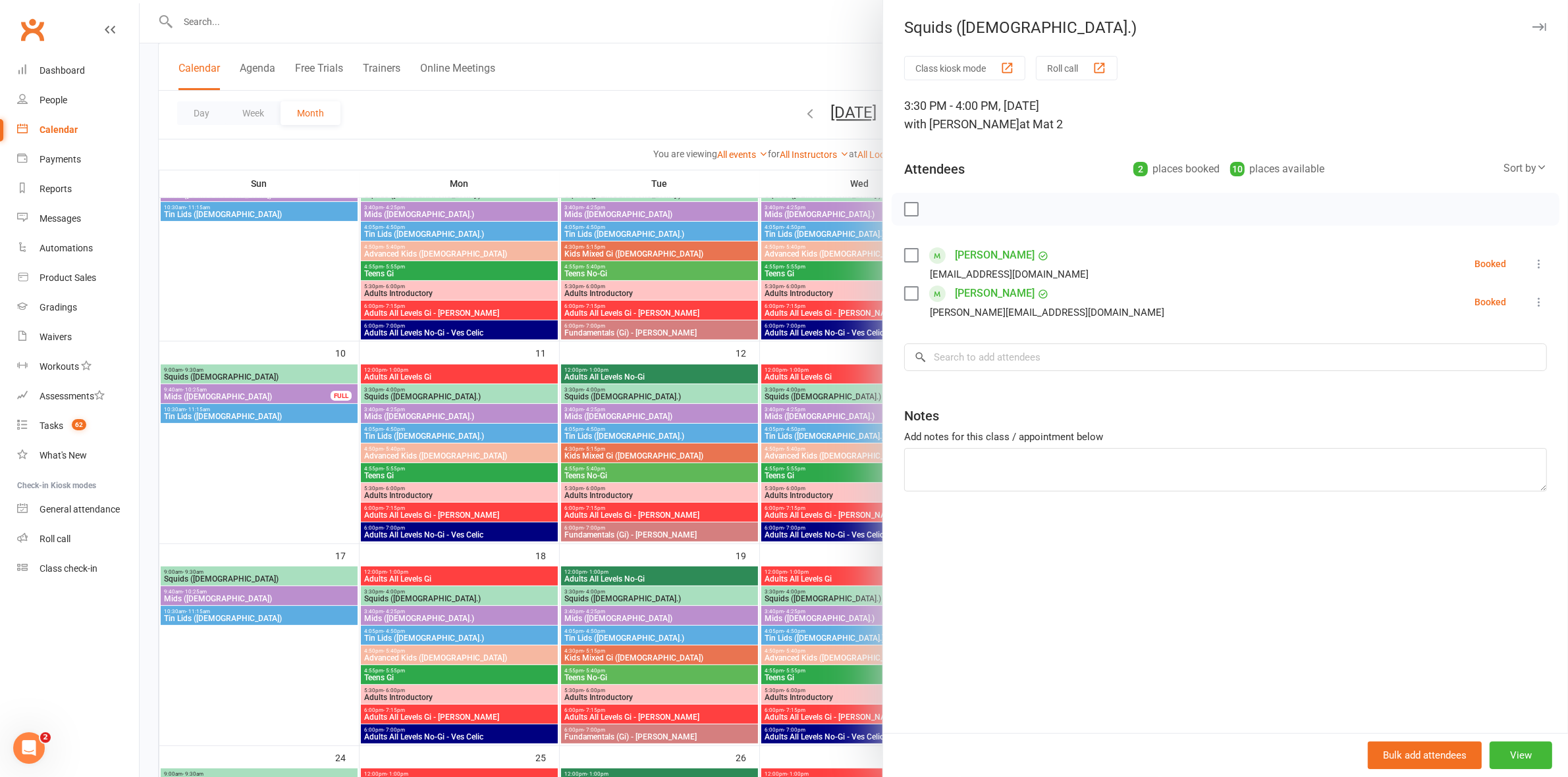
click at [786, 396] on div at bounding box center [854, 388] width 1428 height 777
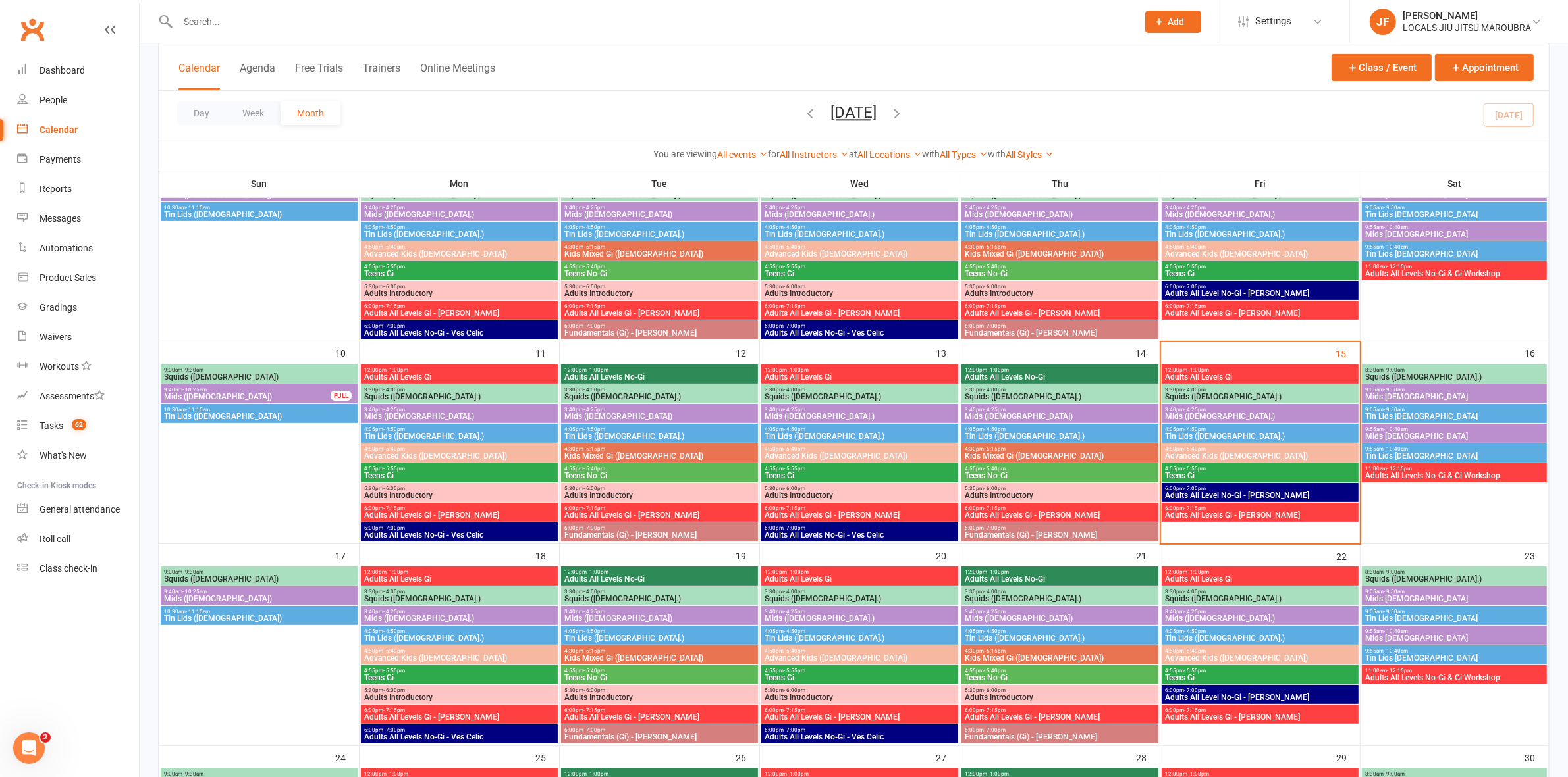
click at [1187, 413] on span "Mids ([DEMOGRAPHIC_DATA].)" at bounding box center [1260, 416] width 191 height 8
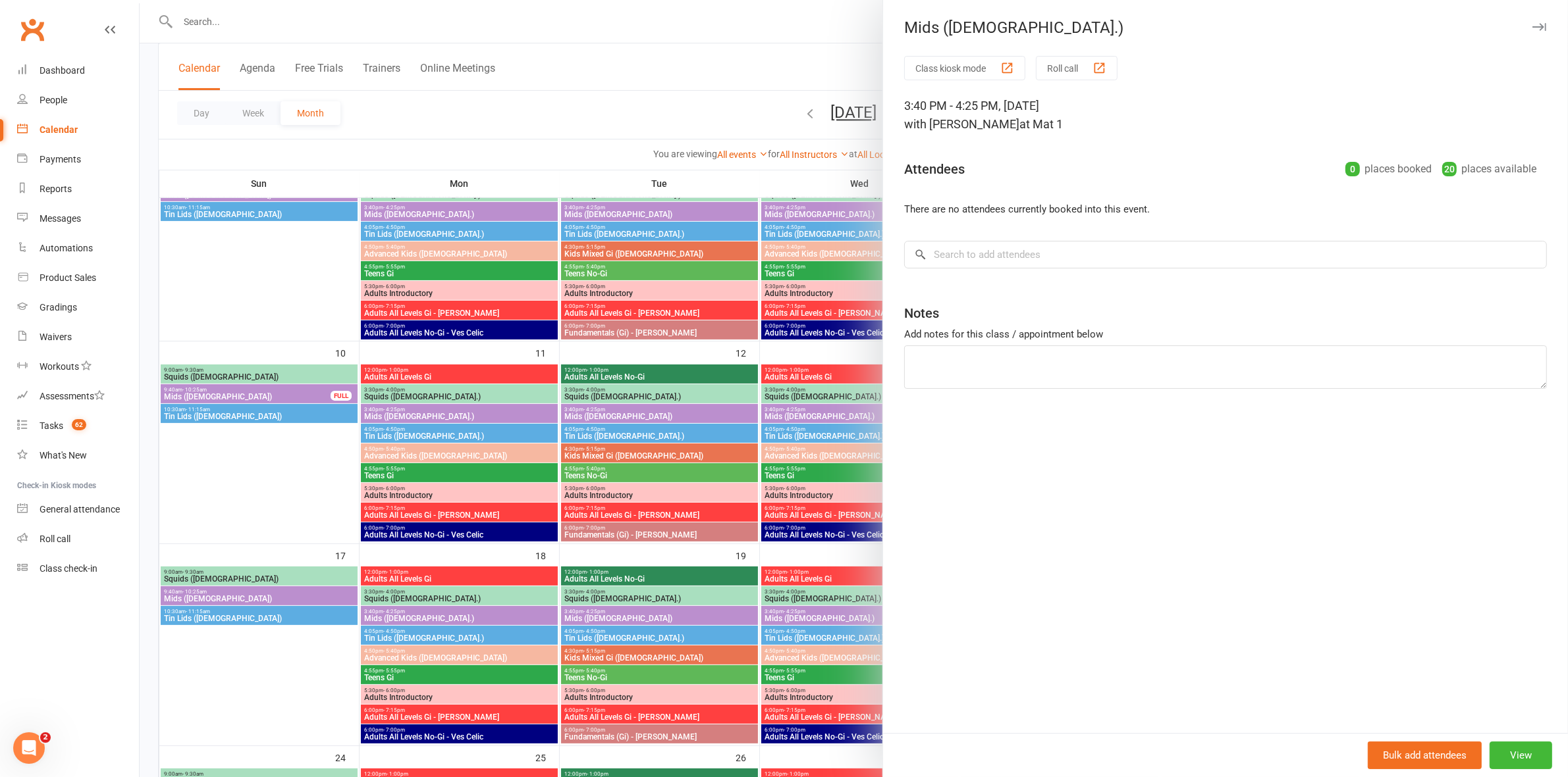
click at [825, 393] on div at bounding box center [854, 388] width 1428 height 777
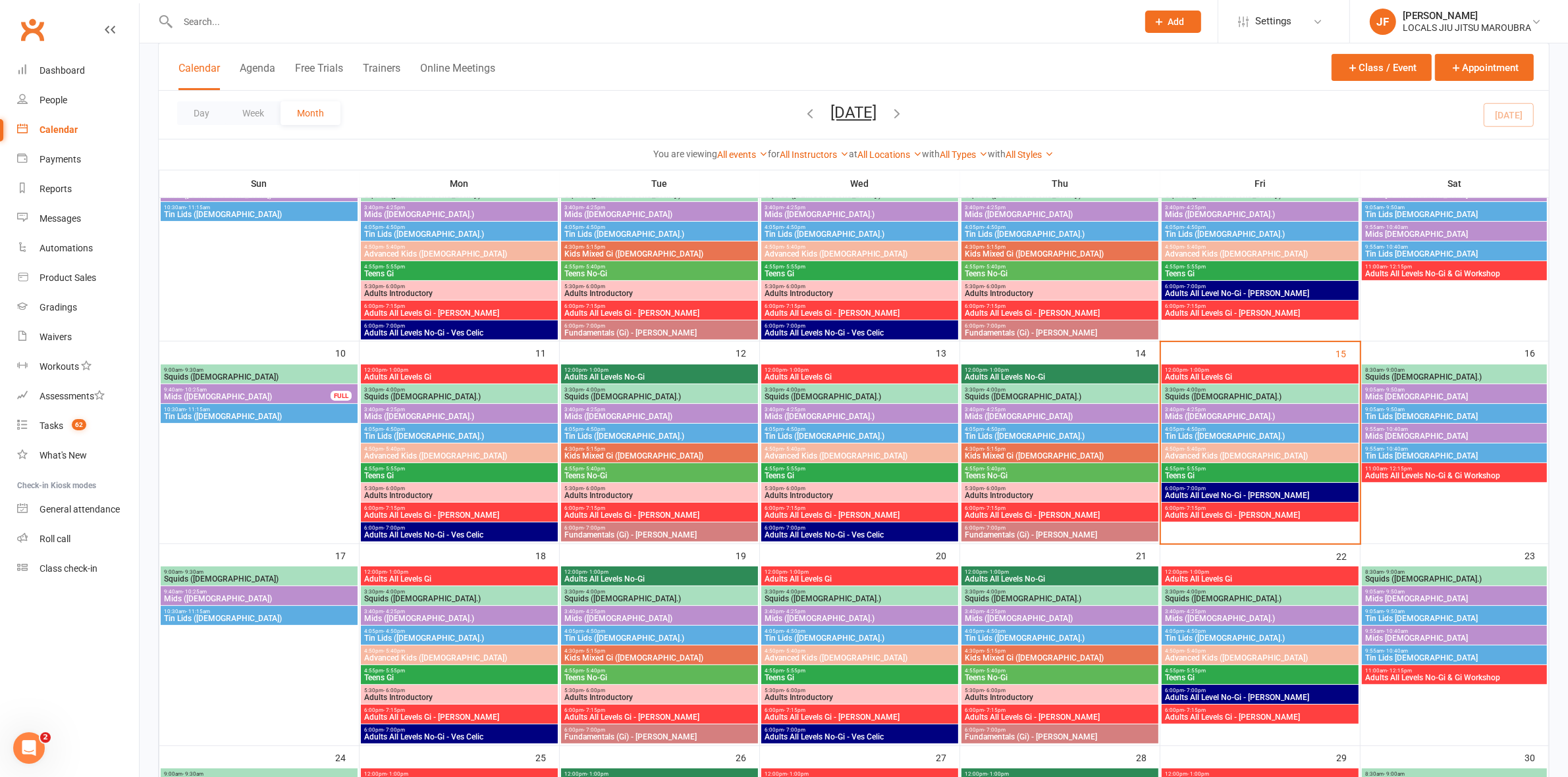
click at [1200, 416] on span "Mids ([DEMOGRAPHIC_DATA].)" at bounding box center [1260, 416] width 191 height 8
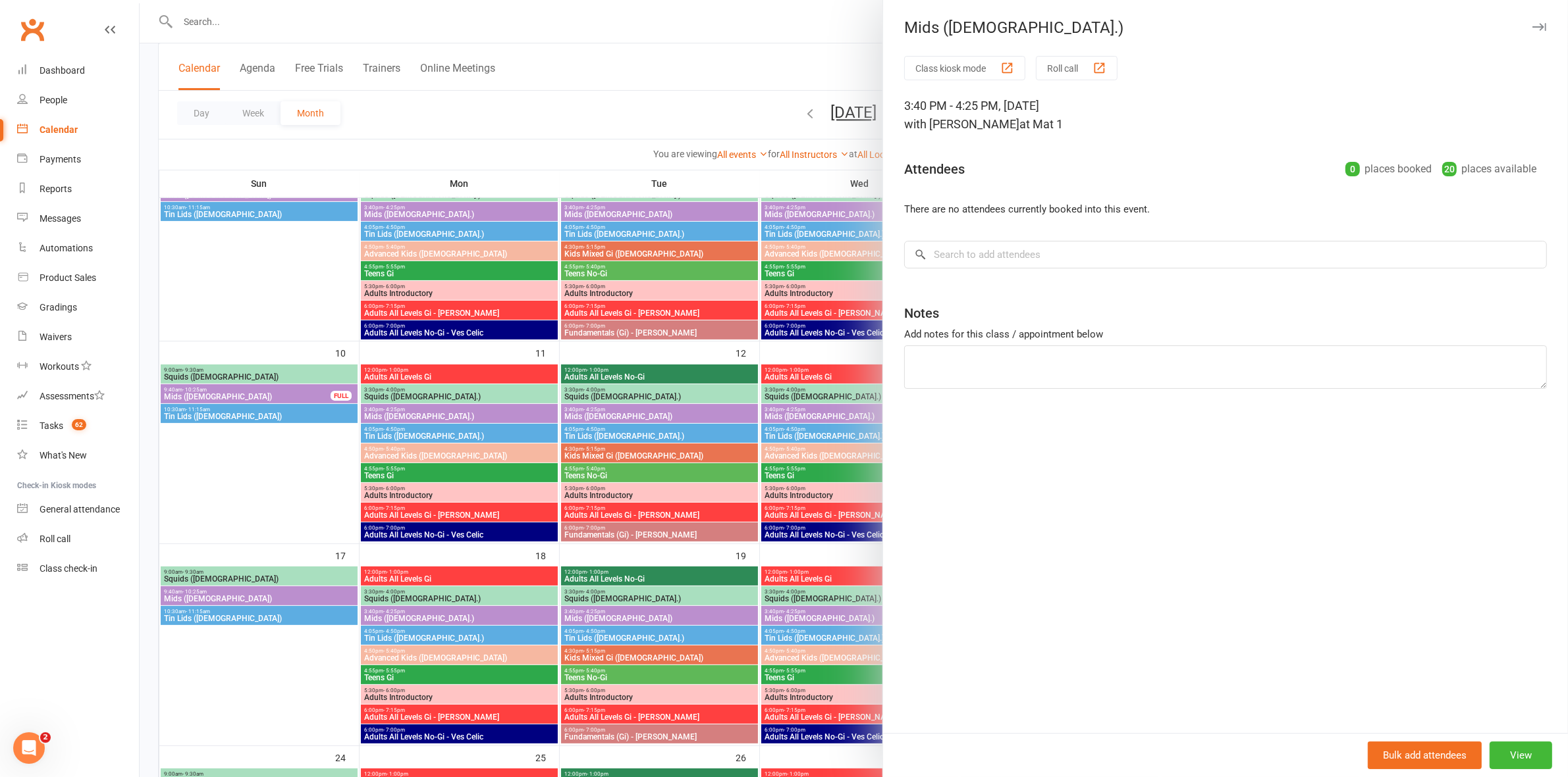
drag, startPoint x: 832, startPoint y: 393, endPoint x: 850, endPoint y: 392, distance: 18.0
click at [834, 393] on div at bounding box center [854, 388] width 1428 height 777
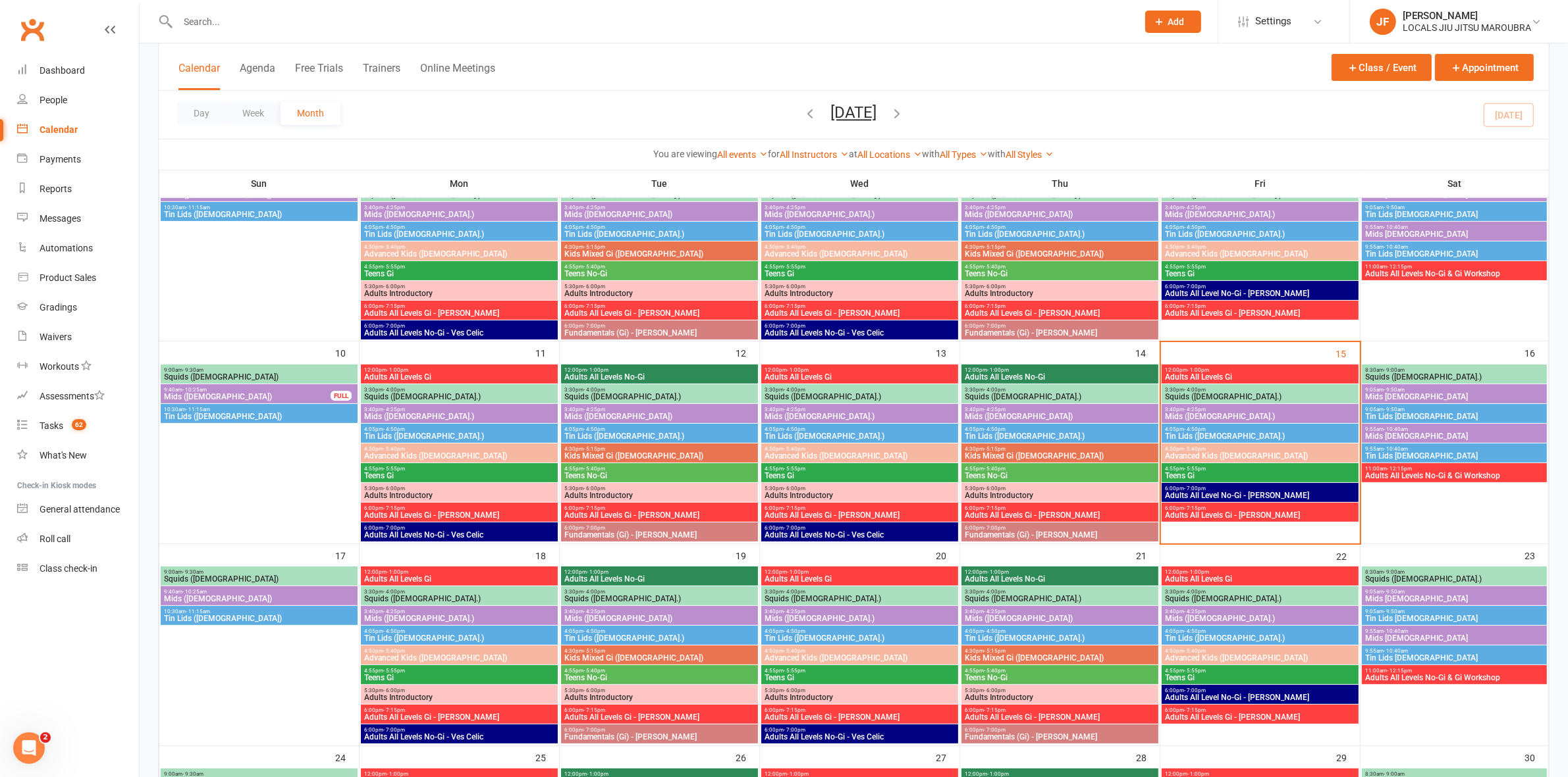
click at [1200, 436] on span "Tin Lids ([DEMOGRAPHIC_DATA].)" at bounding box center [1260, 436] width 191 height 8
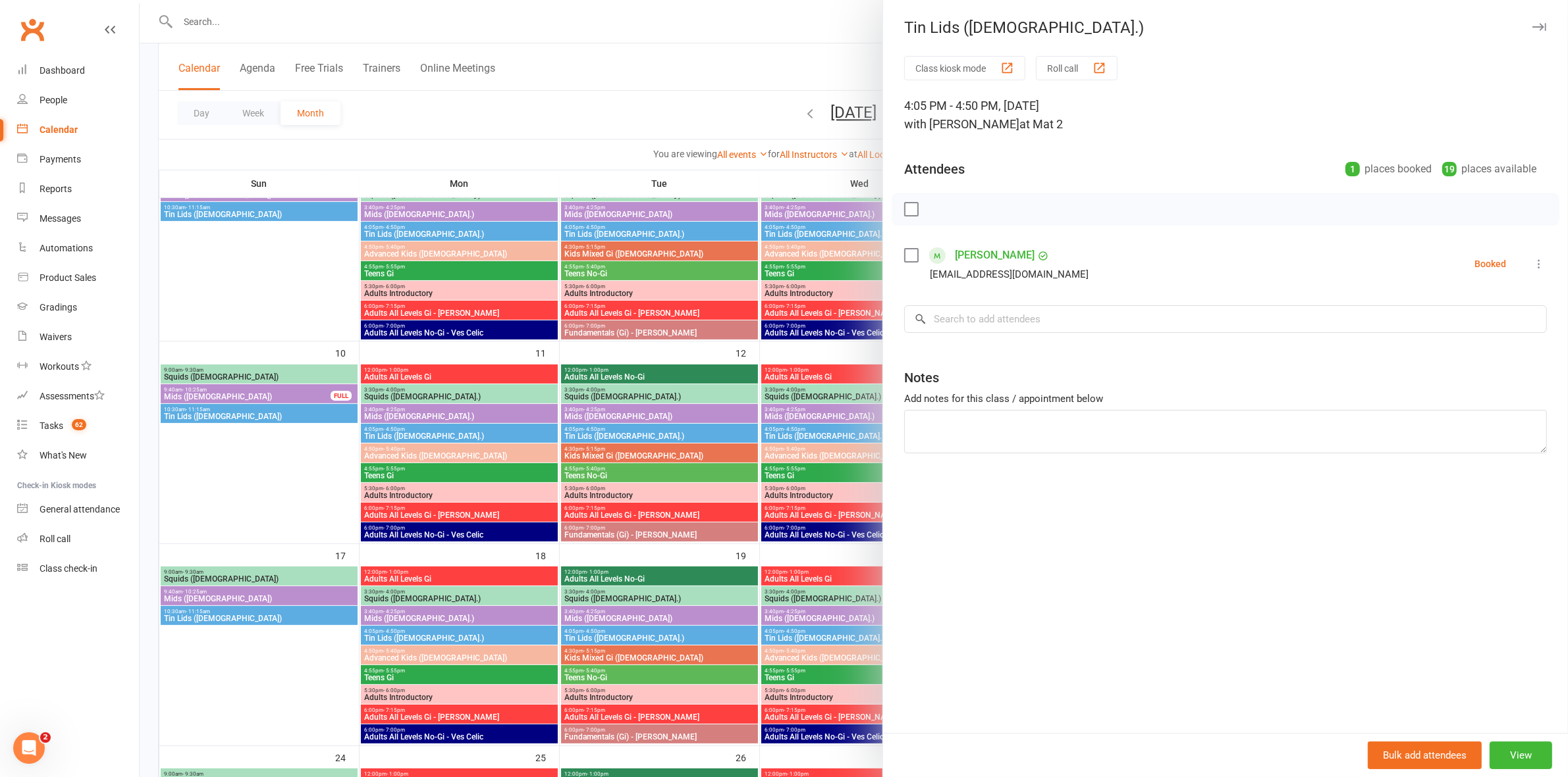
click at [782, 407] on div at bounding box center [854, 388] width 1428 height 777
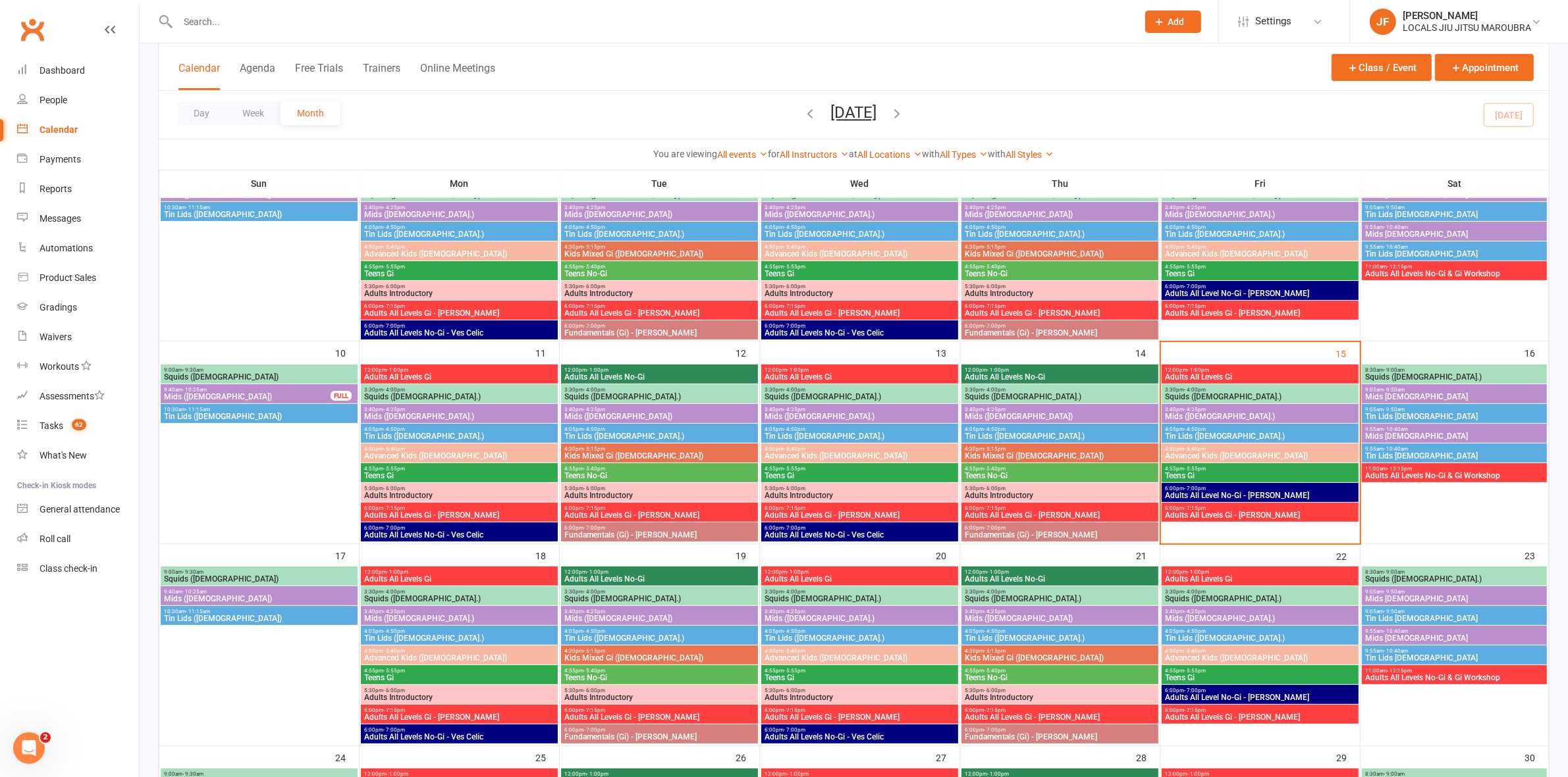
click at [1231, 458] on span "Advanced Kids ([DEMOGRAPHIC_DATA])" at bounding box center [1260, 455] width 191 height 8
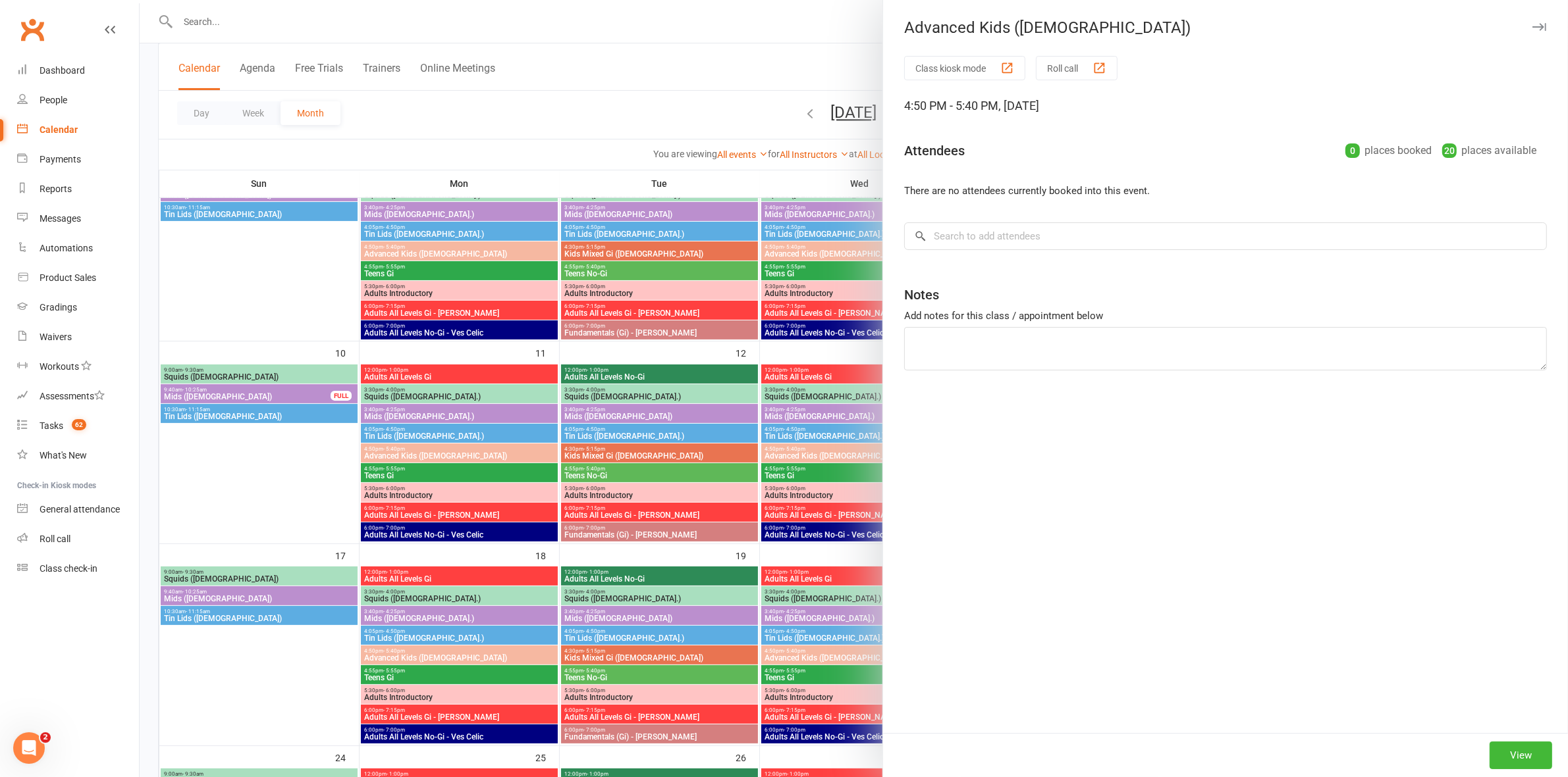
click at [815, 412] on div at bounding box center [854, 388] width 1428 height 777
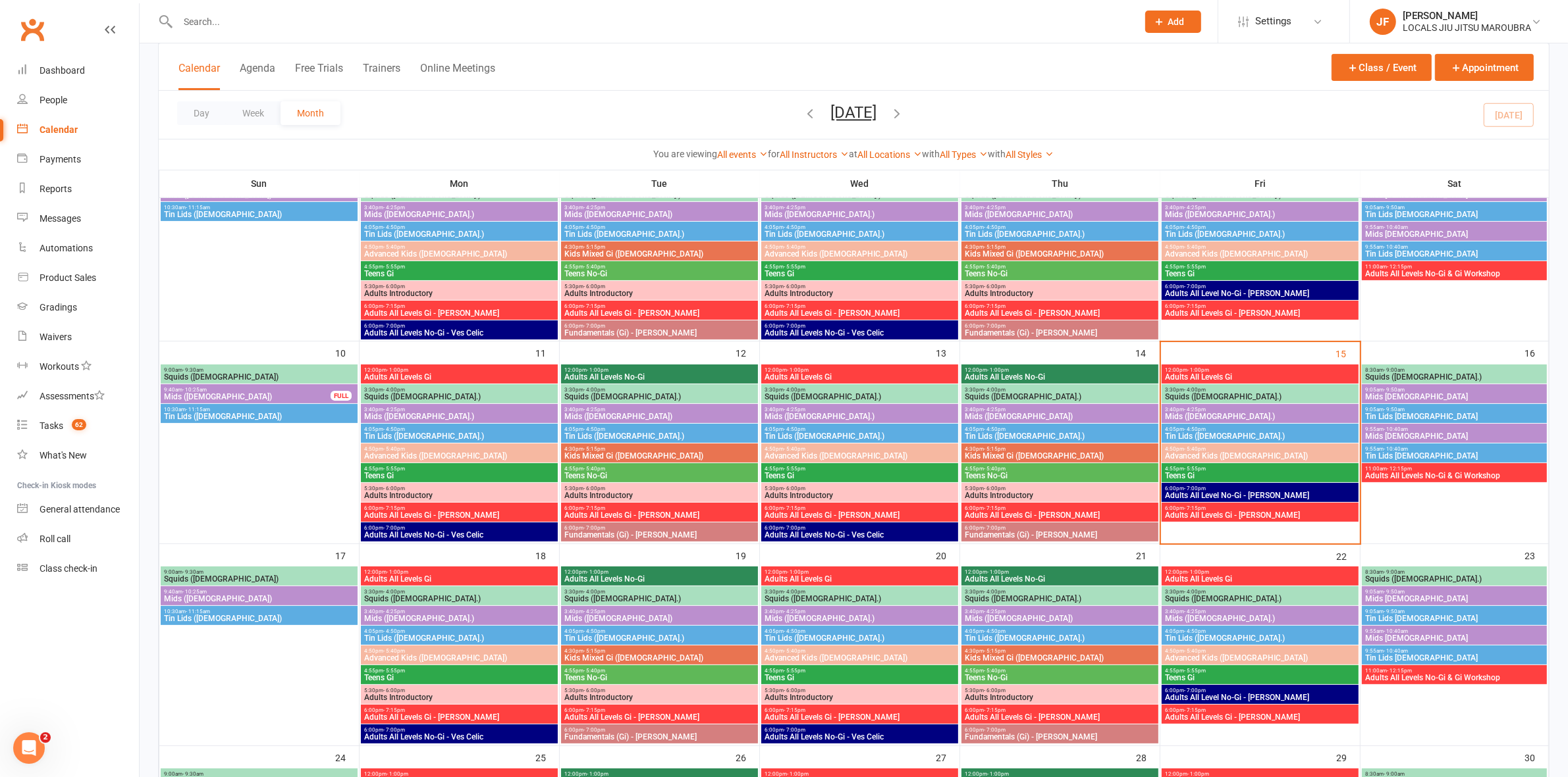
click at [1248, 456] on span "Advanced Kids ([DEMOGRAPHIC_DATA])" at bounding box center [1260, 455] width 191 height 8
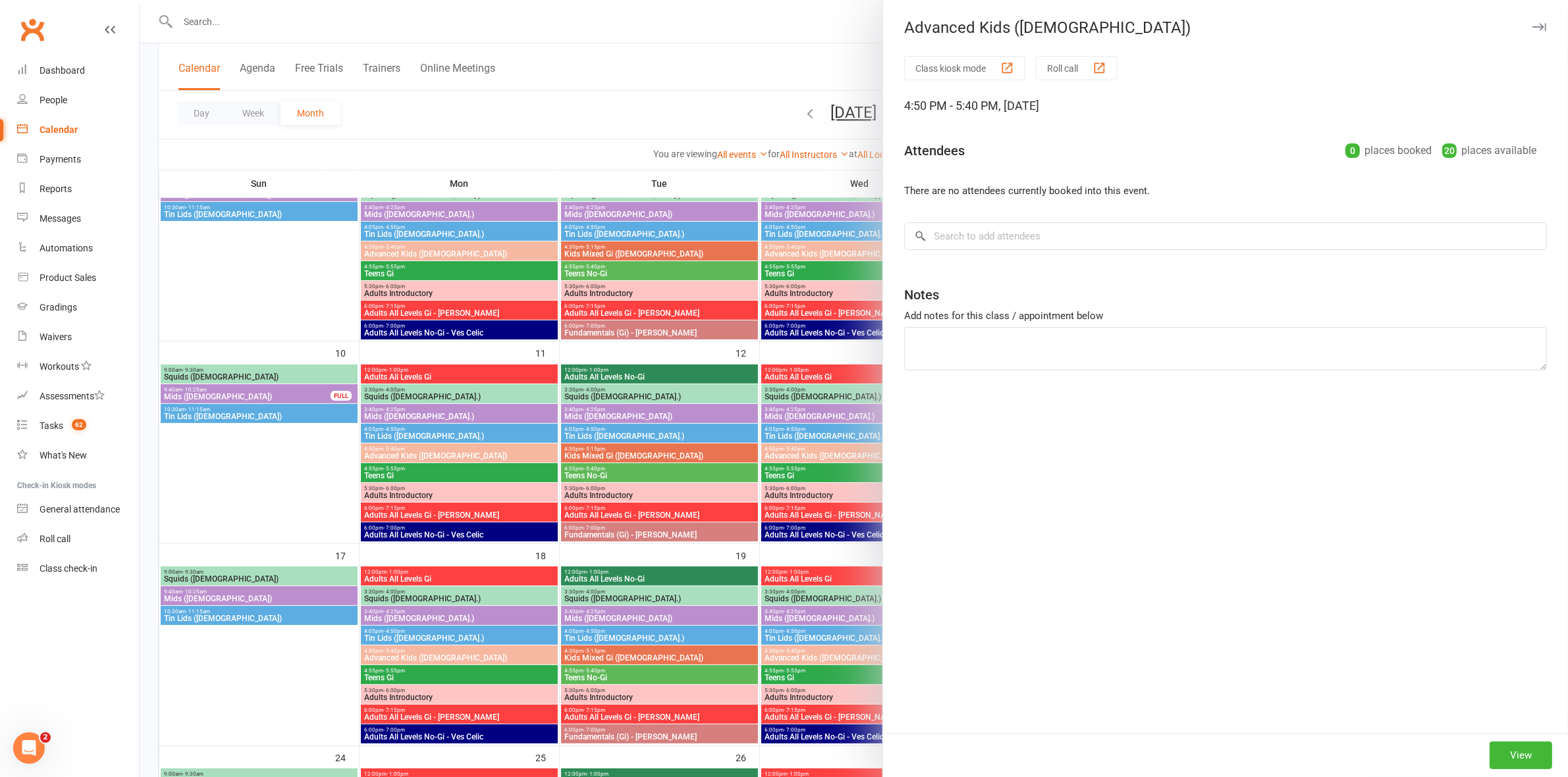
click at [791, 423] on div at bounding box center [854, 388] width 1428 height 777
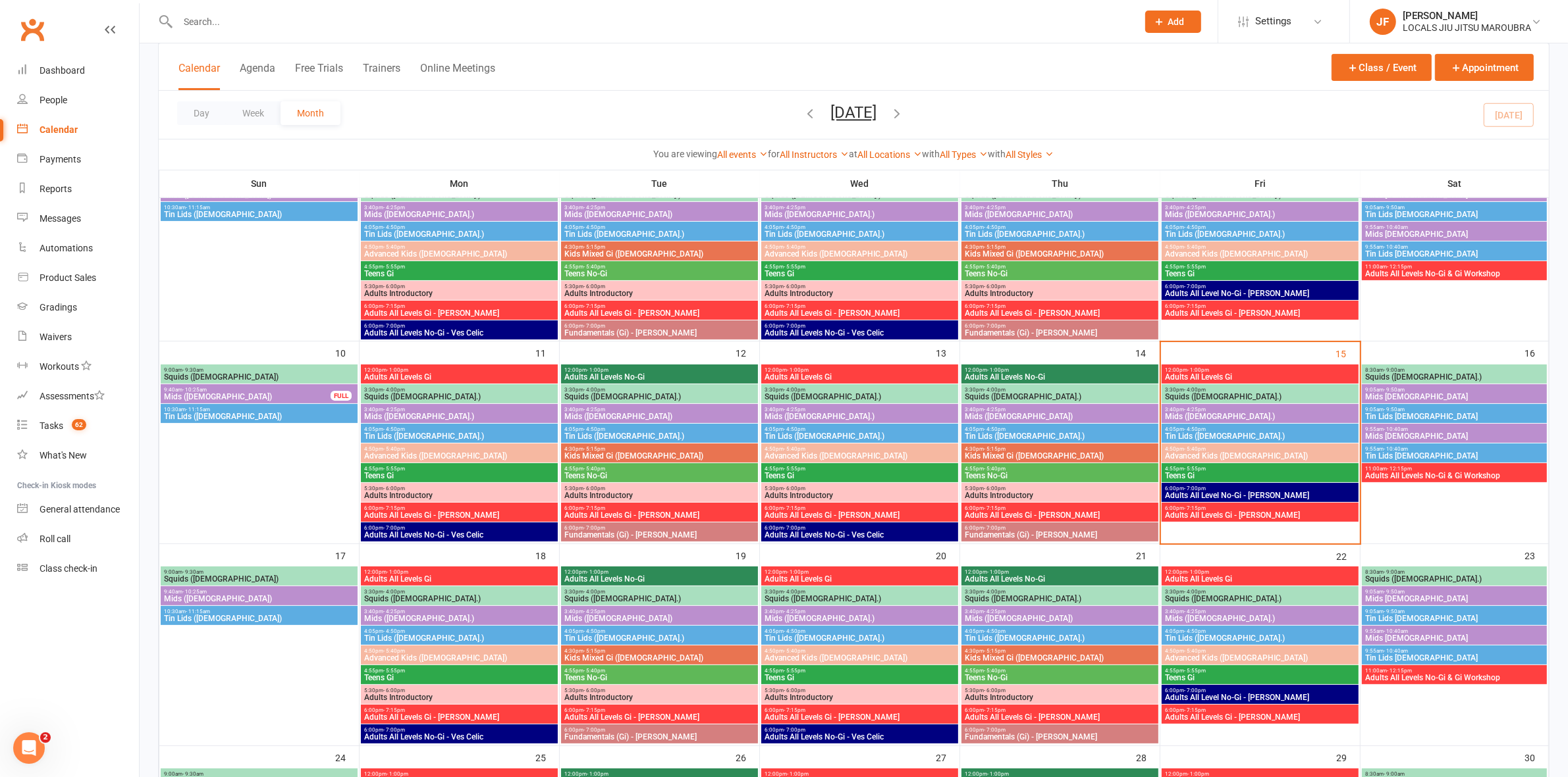
click at [1224, 478] on span "Teens Gi" at bounding box center [1260, 475] width 191 height 8
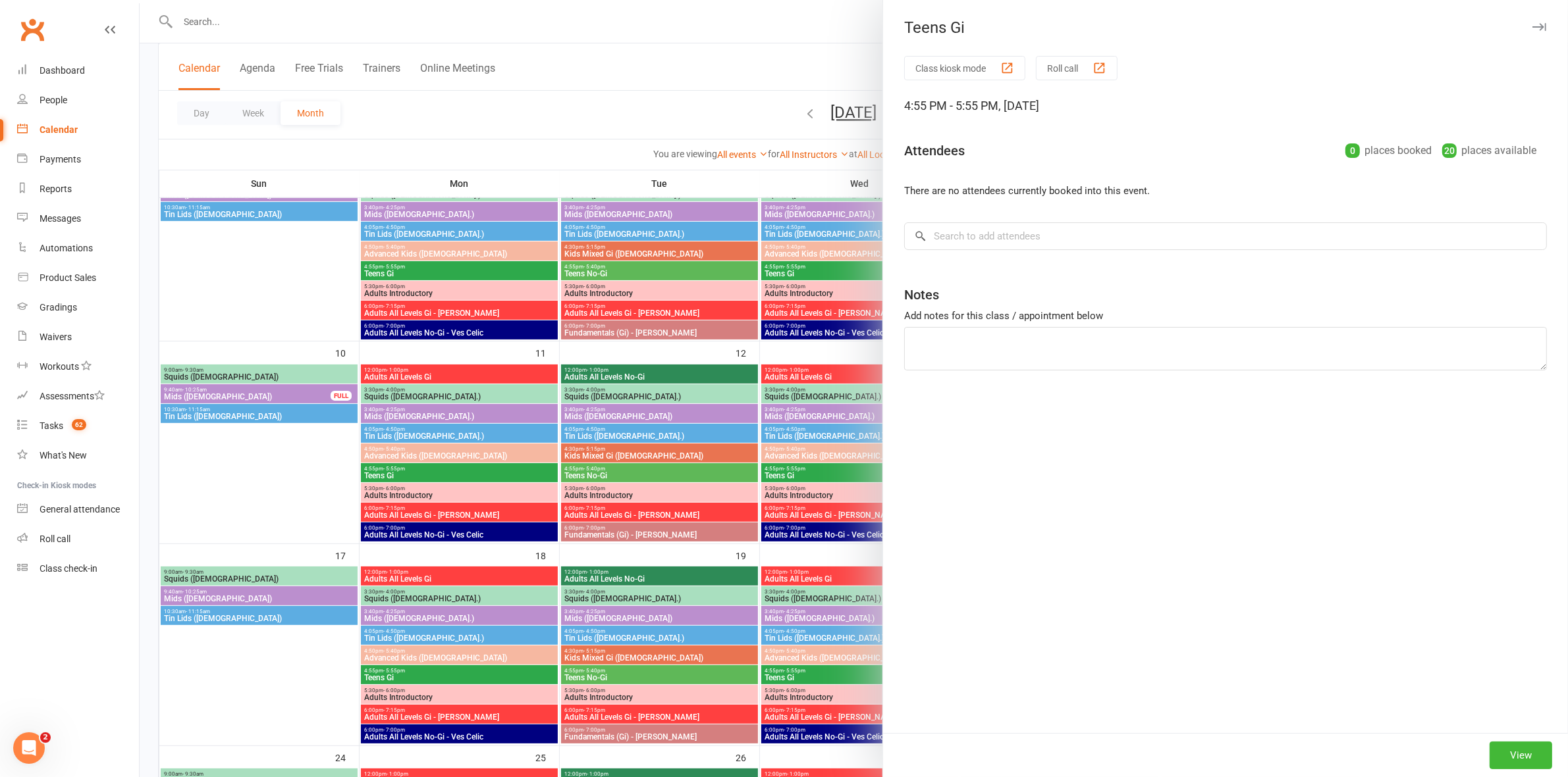
click at [759, 432] on div at bounding box center [854, 388] width 1428 height 777
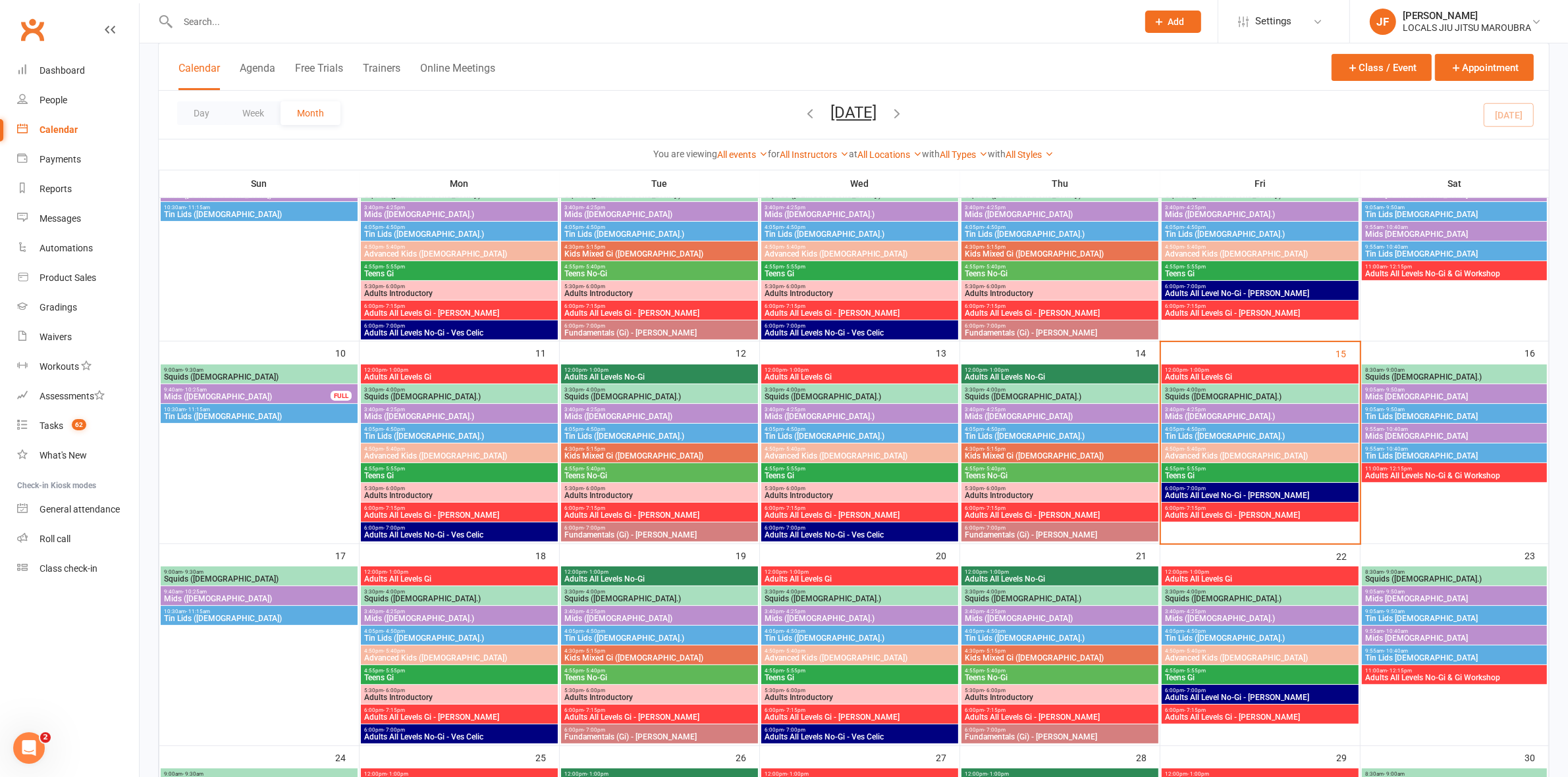
click at [1235, 489] on span "6:00pm - 7:00pm" at bounding box center [1260, 489] width 191 height 6
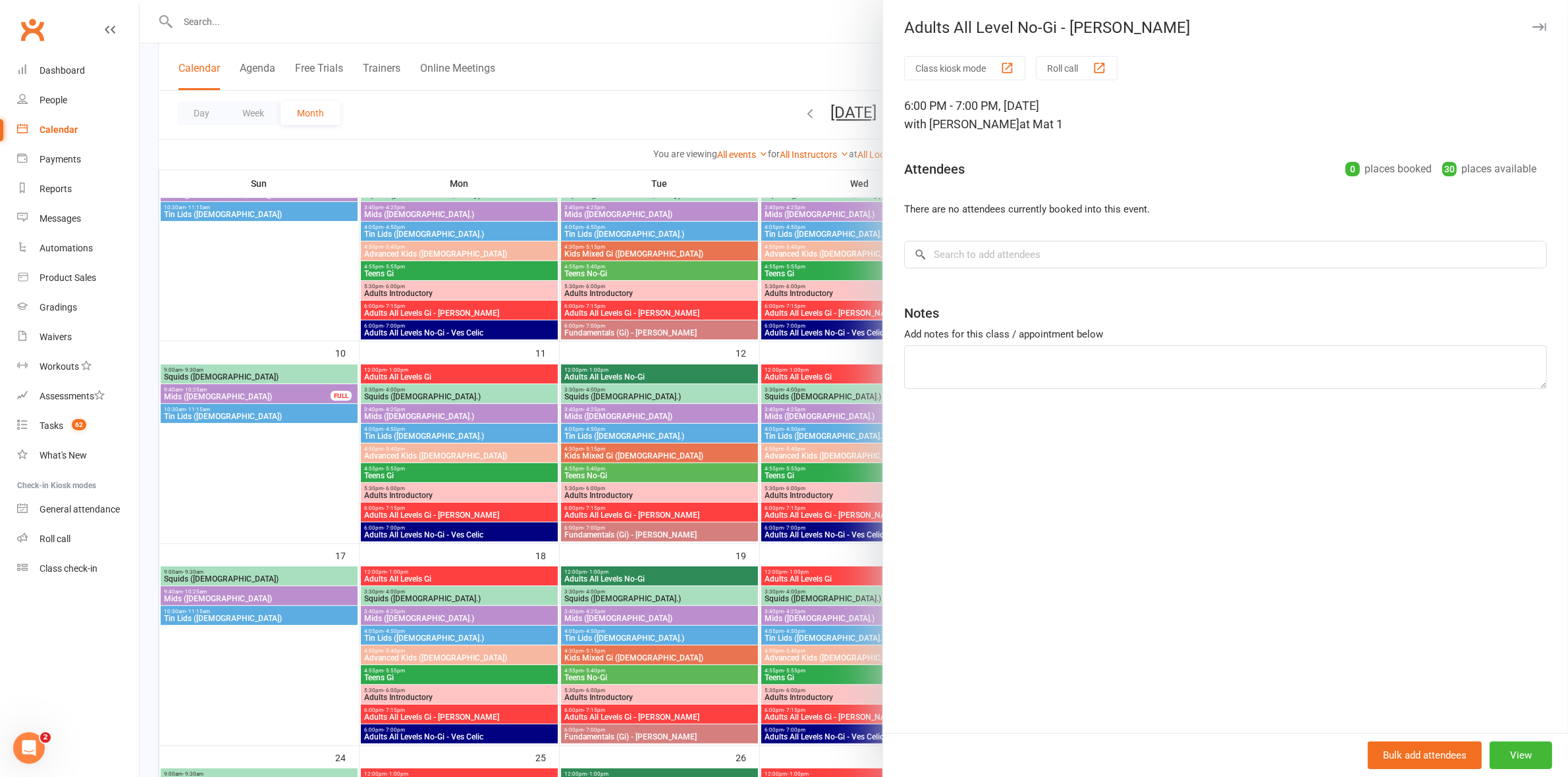
click at [840, 448] on div at bounding box center [854, 388] width 1428 height 777
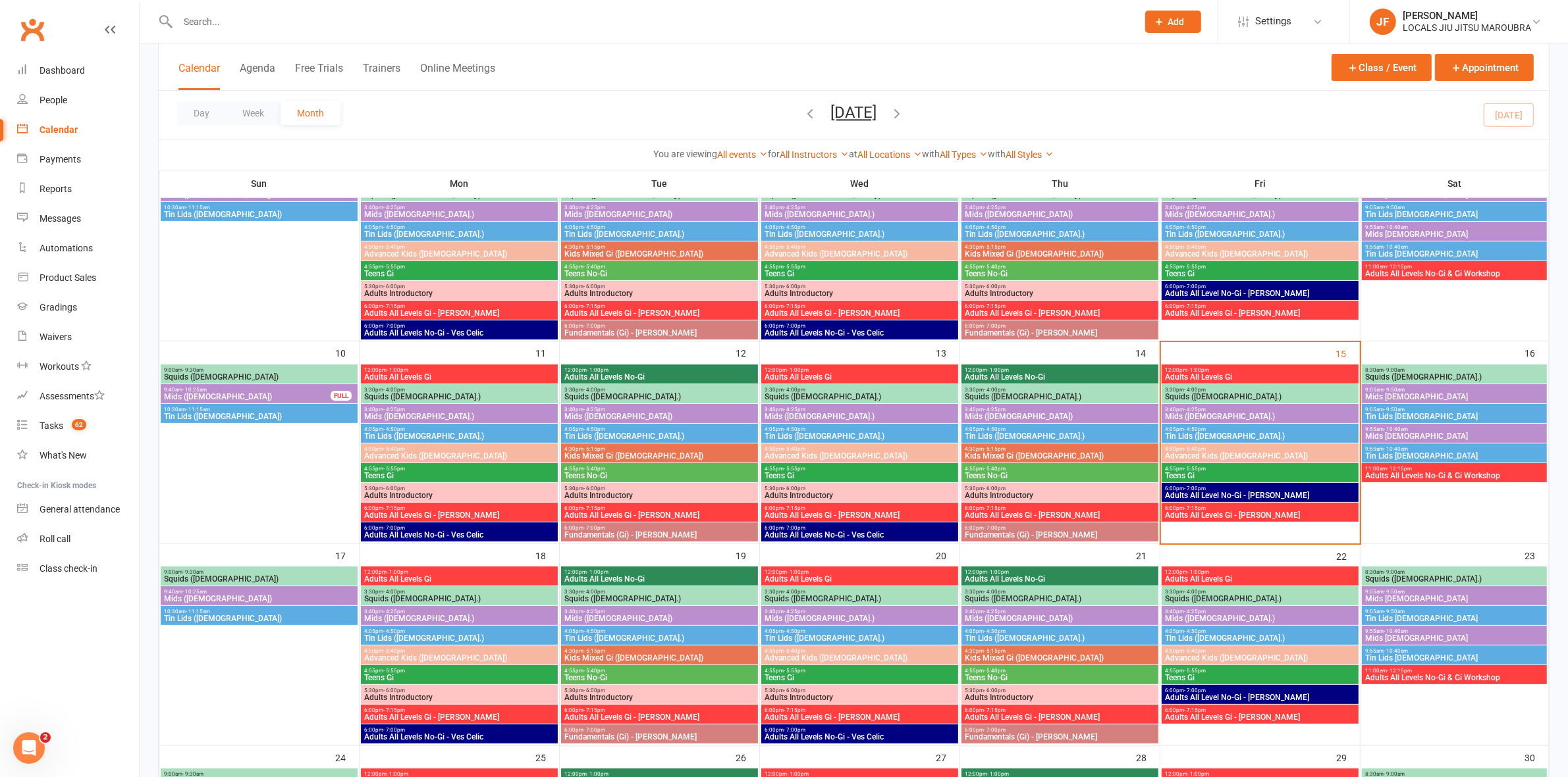
click at [1213, 511] on span "Adults All Levels Gi - [PERSON_NAME]" at bounding box center [1260, 515] width 191 height 8
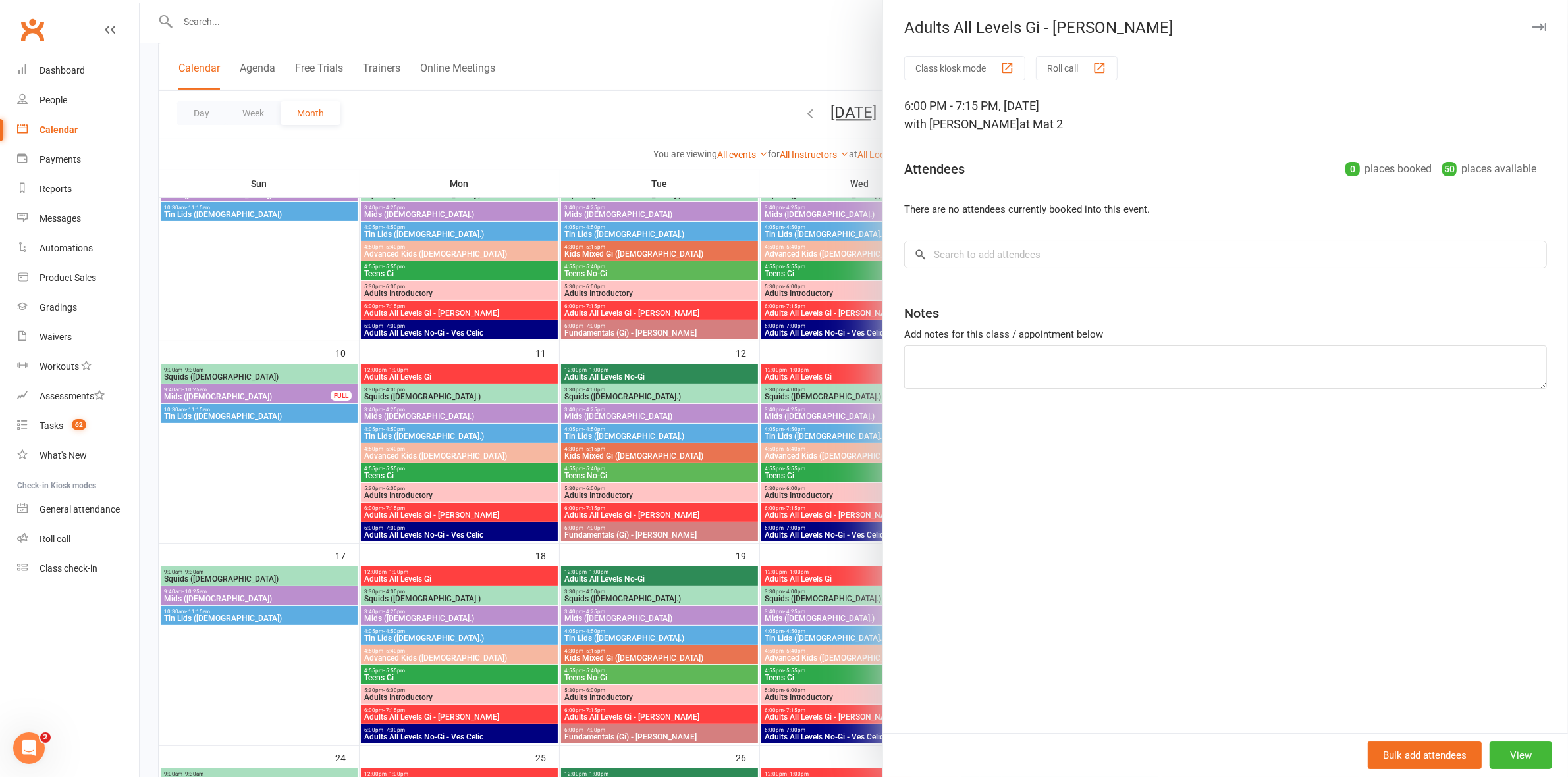
click at [820, 429] on div at bounding box center [854, 388] width 1428 height 777
